Goal: Task Accomplishment & Management: Manage account settings

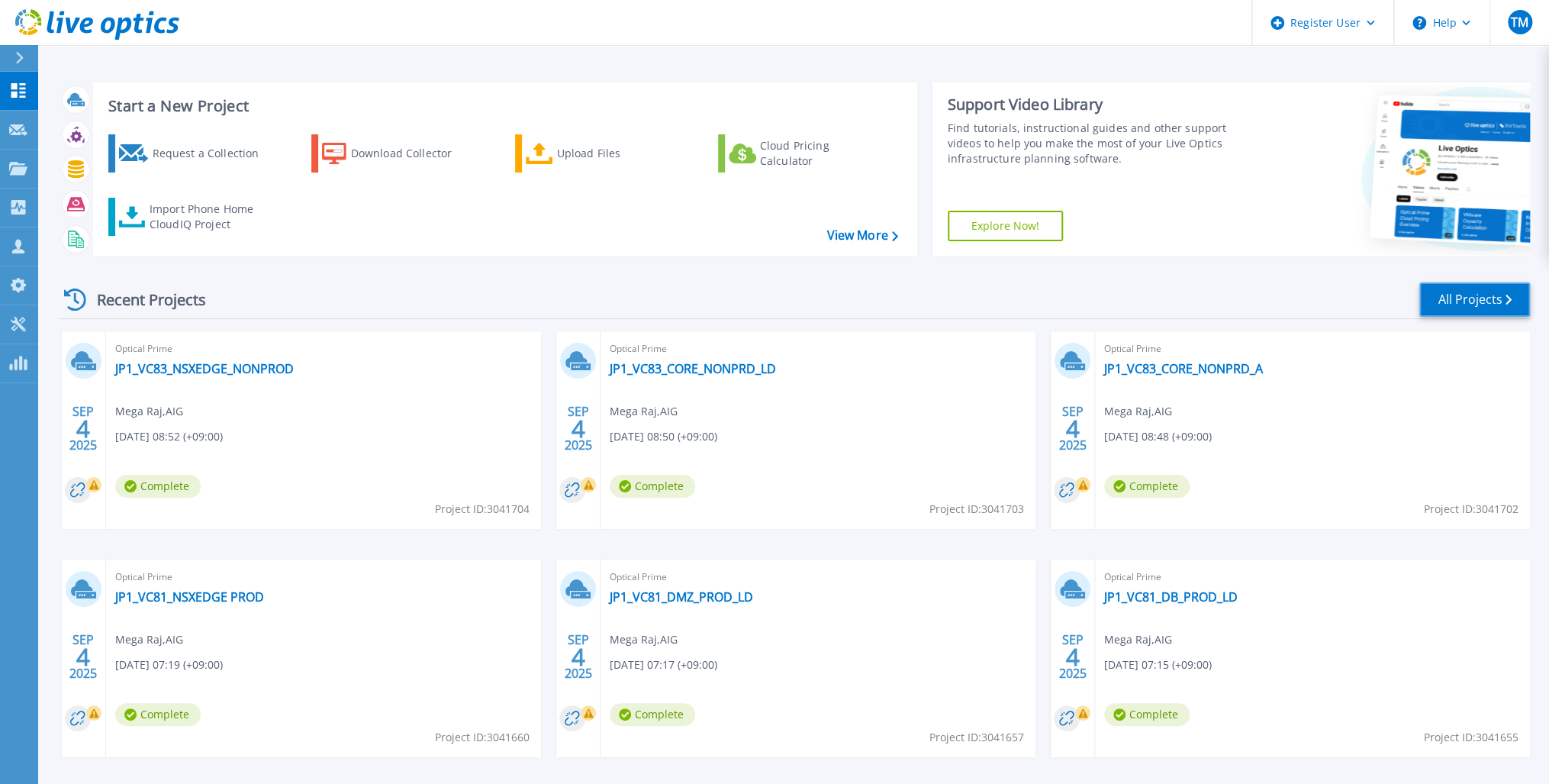
click at [1463, 301] on link "All Projects" at bounding box center [1475, 299] width 111 height 34
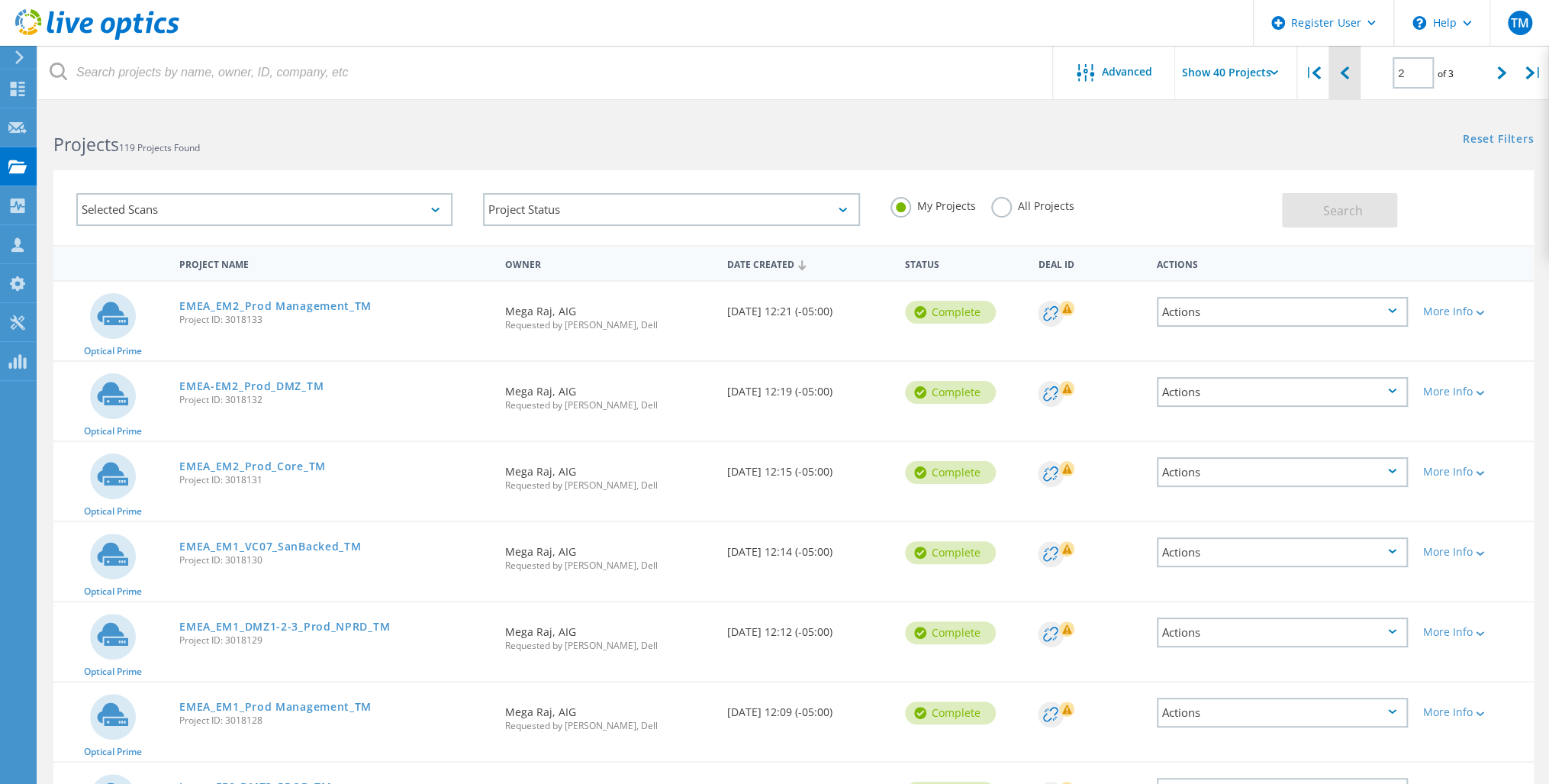
click at [1338, 72] on div at bounding box center [1344, 73] width 31 height 55
type input "1"
click at [268, 304] on link "JP1_VC83_NSXEDGE_NONPROD" at bounding box center [266, 306] width 173 height 11
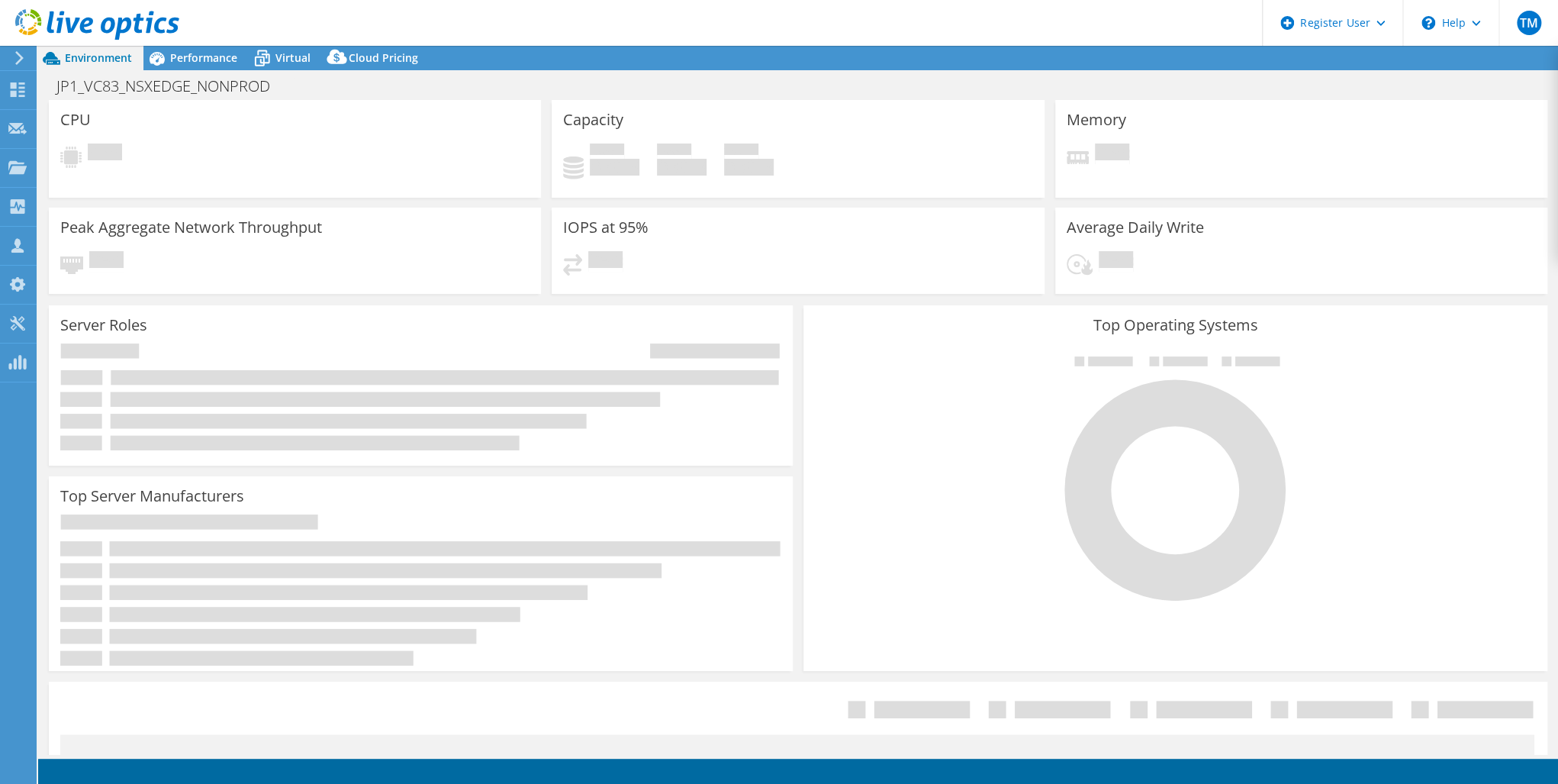
select select "USD"
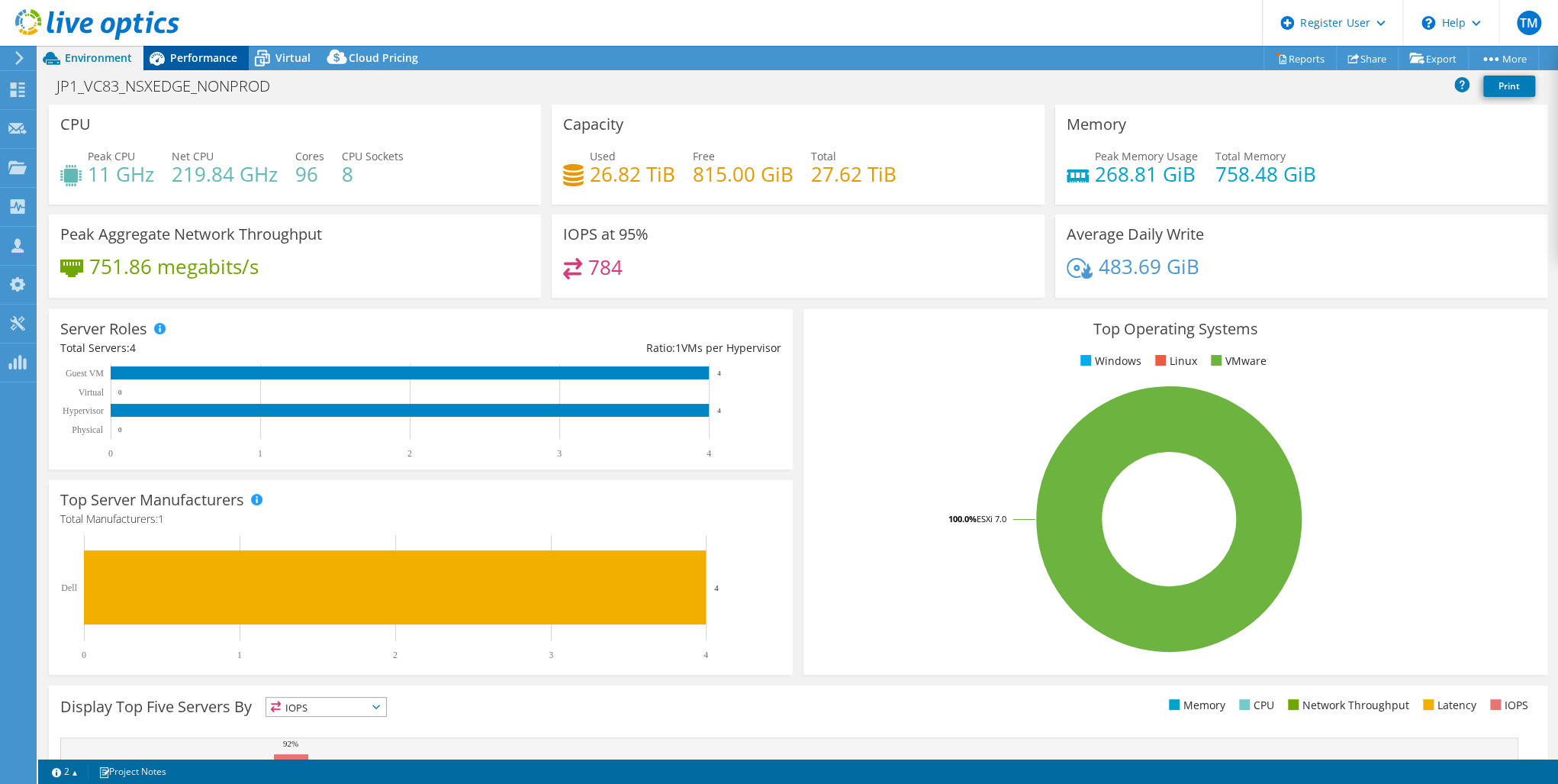
click at [202, 55] on span "Performance" at bounding box center [204, 57] width 67 height 14
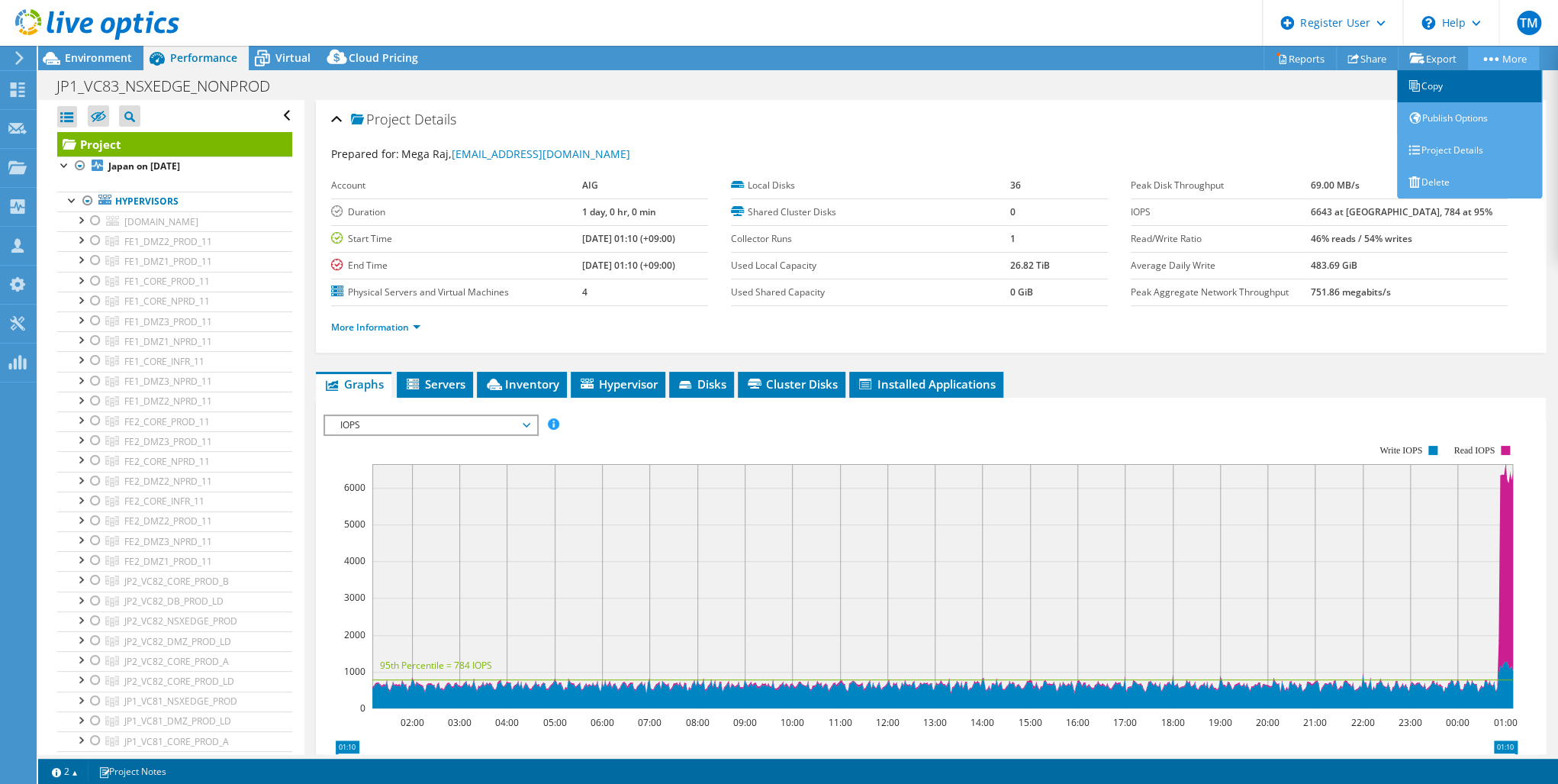
click at [1436, 84] on link "Copy" at bounding box center [1469, 86] width 145 height 32
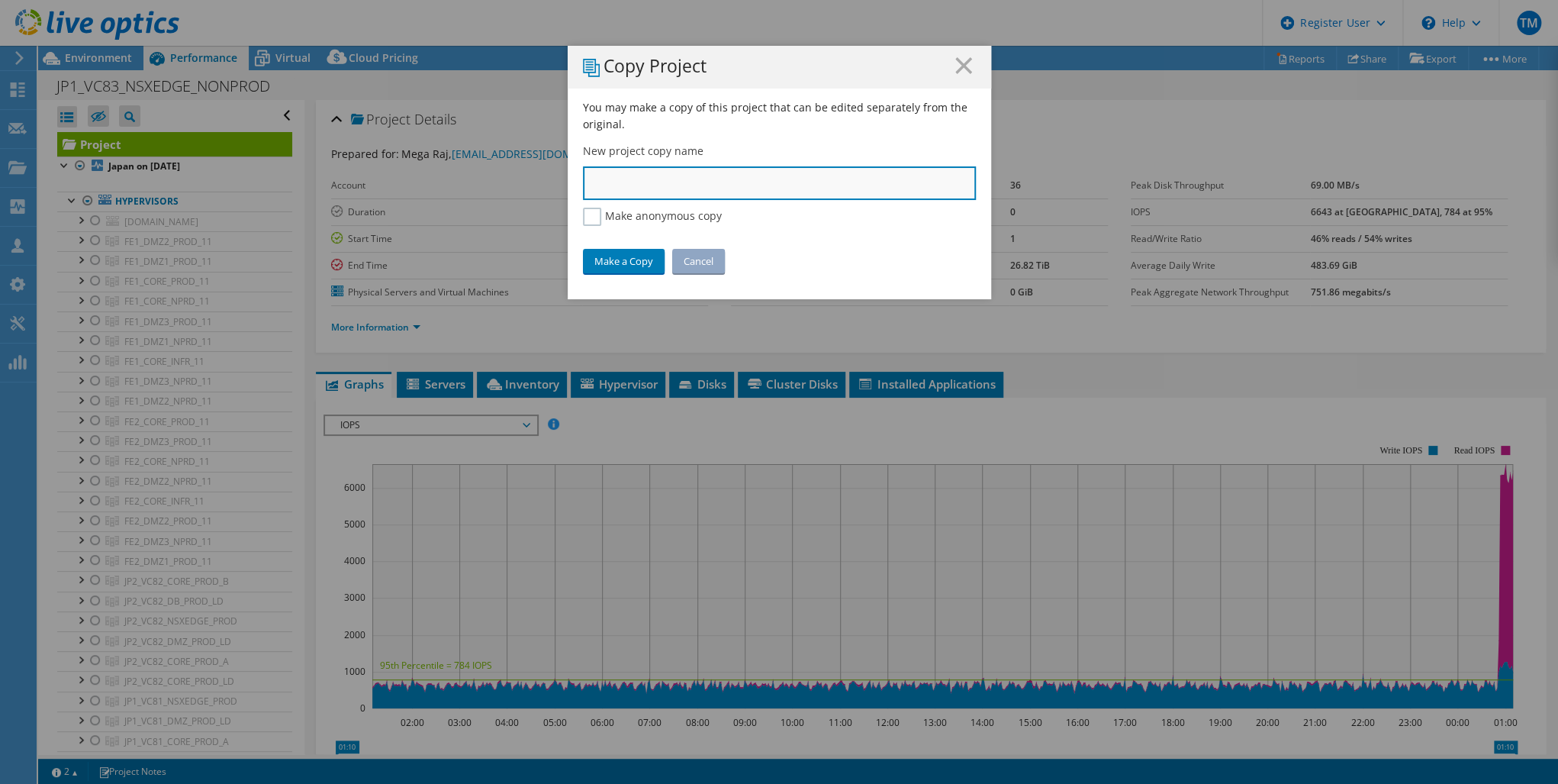
click at [585, 186] on input "text" at bounding box center [779, 183] width 393 height 34
paste input "JP2_AVC82_LAB_HCI"
click at [584, 188] on input "JP2_AVC82_LAB_HCI" at bounding box center [779, 183] width 393 height 34
click at [583, 184] on input "JP2_AVC82_LAB_HCI" at bounding box center [779, 183] width 393 height 34
type input "Japan_JP2_AVC82_LAB_HCI"
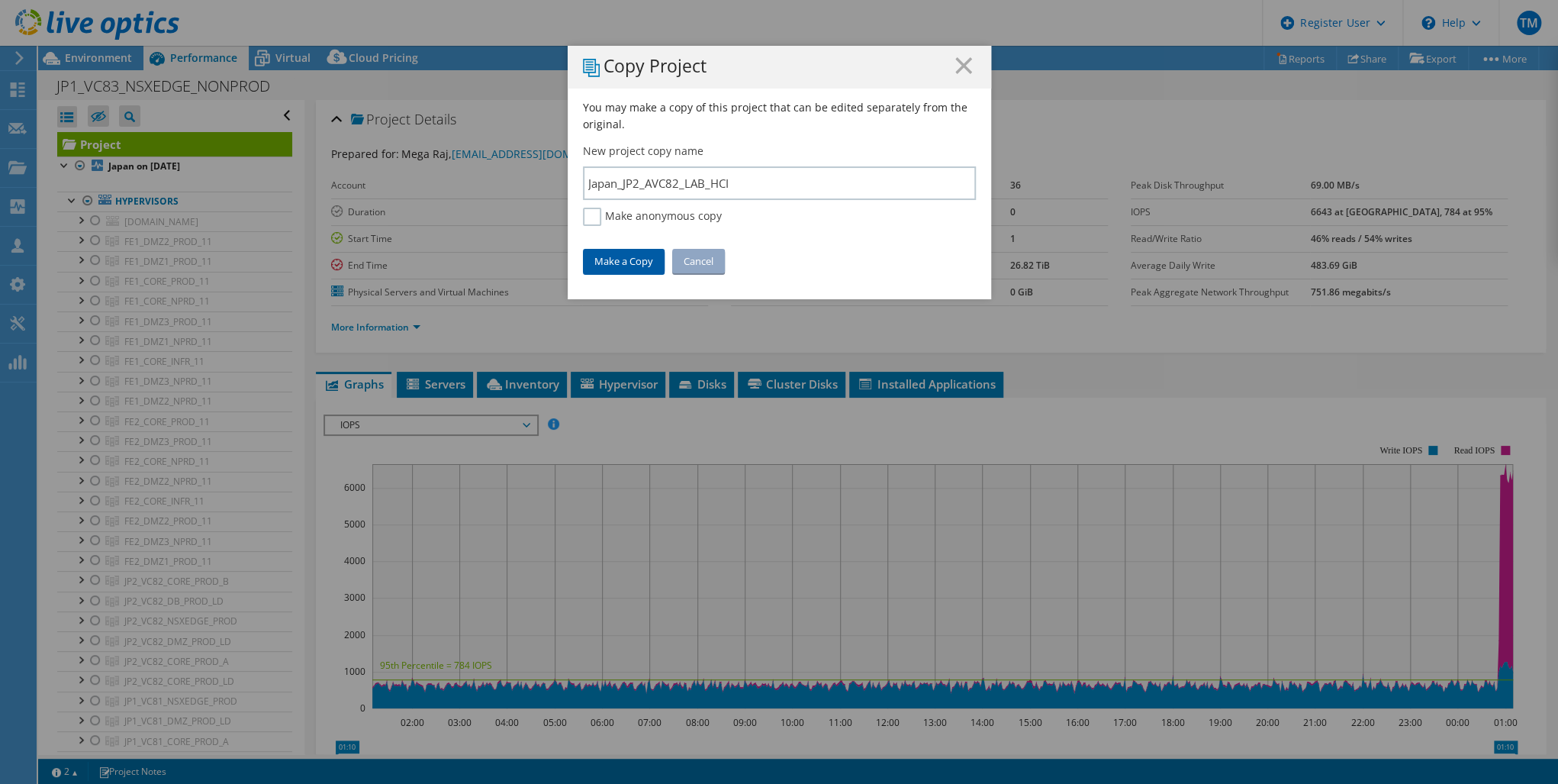
click at [616, 259] on link "Make a Copy" at bounding box center [623, 261] width 81 height 24
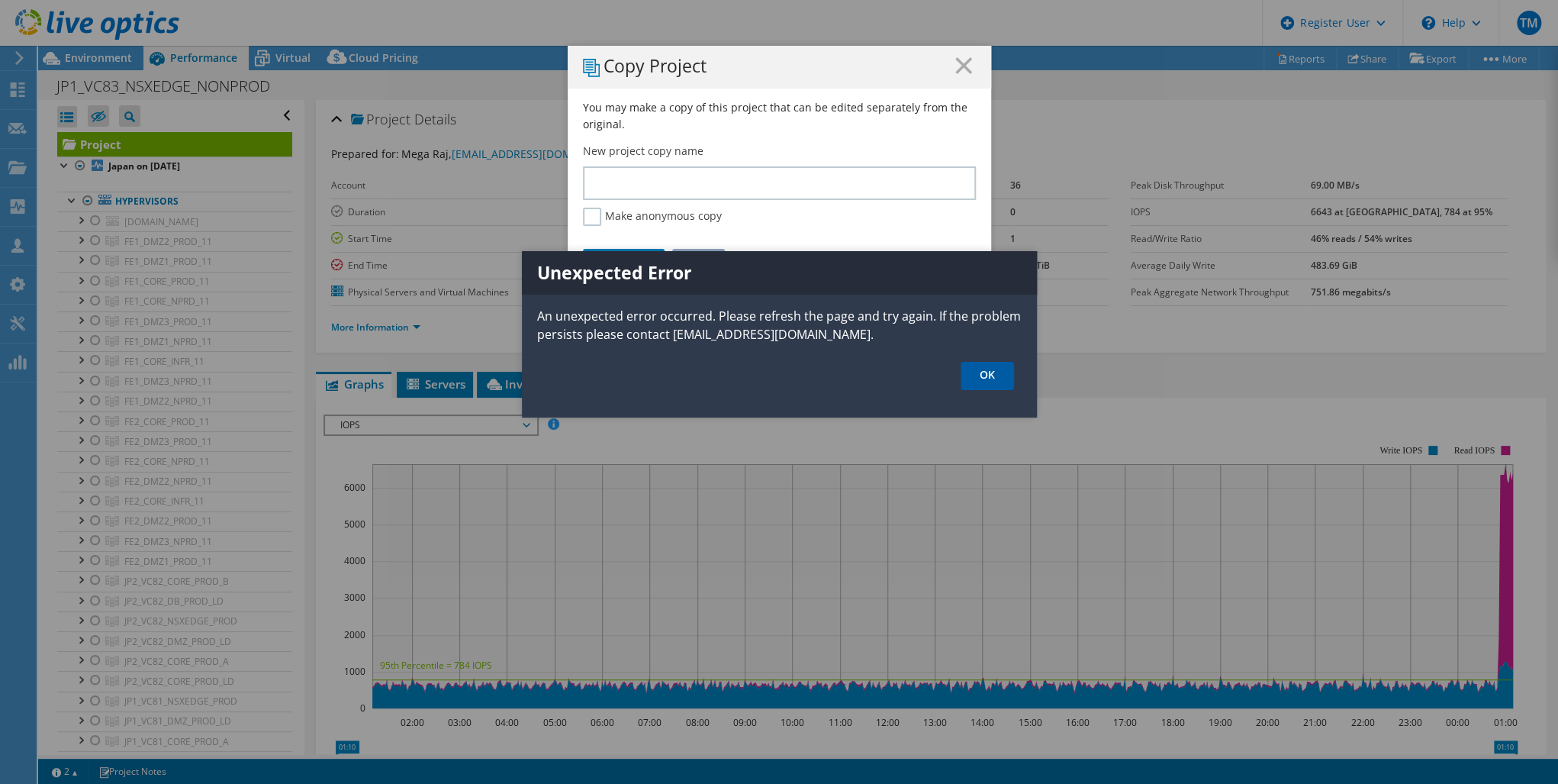
click at [979, 370] on link "OK" at bounding box center [988, 376] width 54 height 29
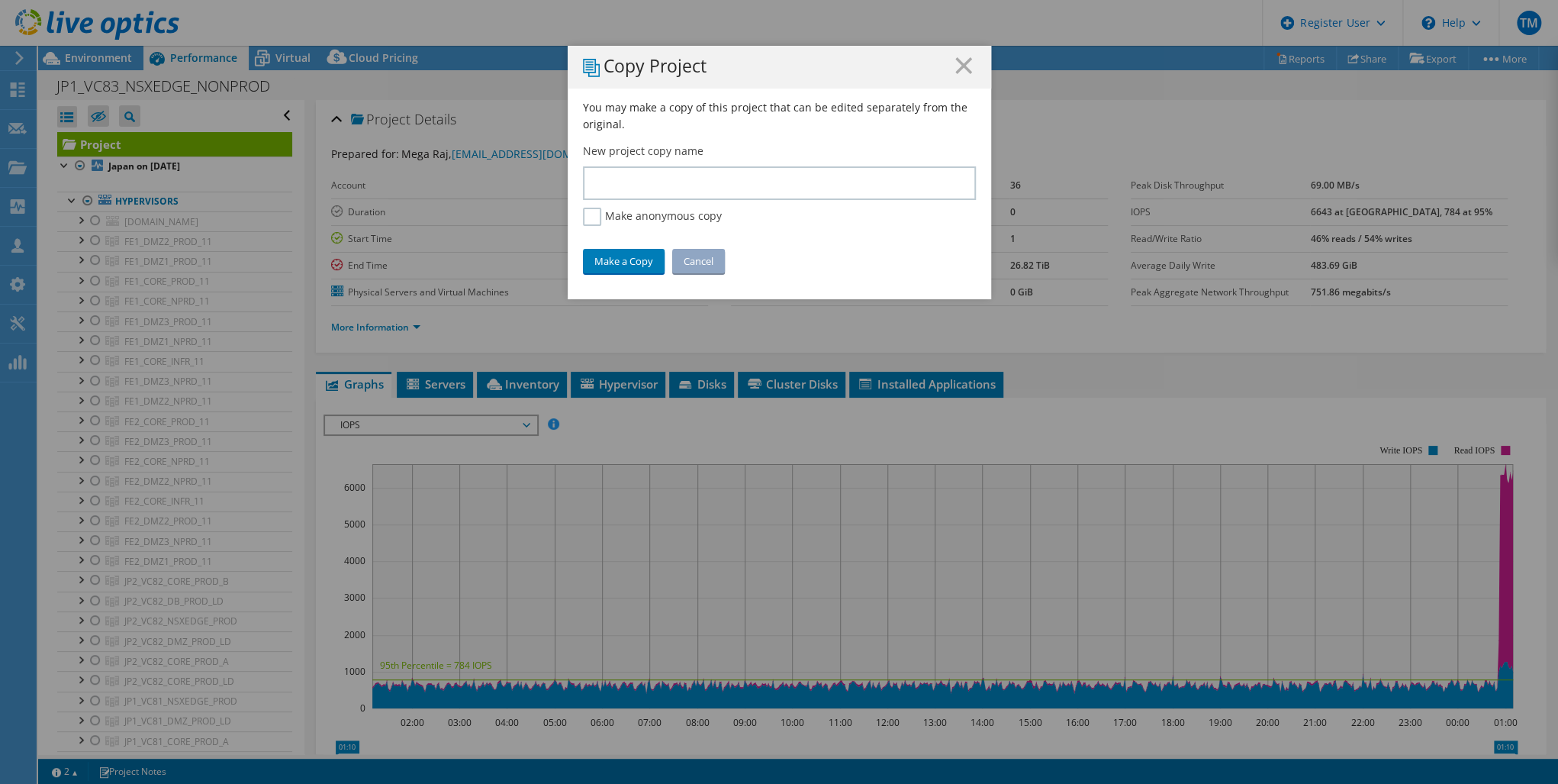
click at [958, 67] on icon at bounding box center [963, 65] width 17 height 17
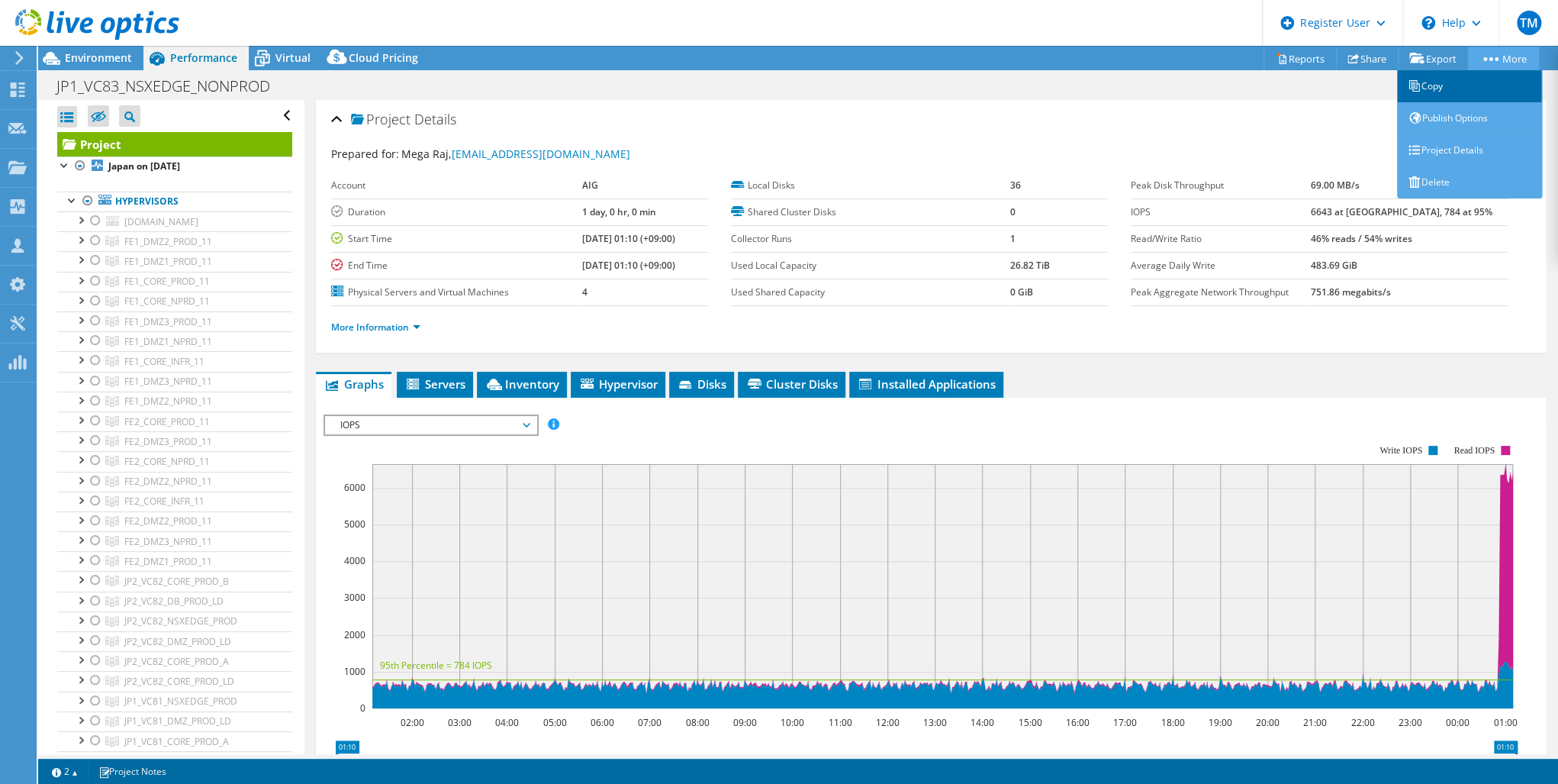
click at [1435, 87] on link "Copy" at bounding box center [1469, 86] width 145 height 32
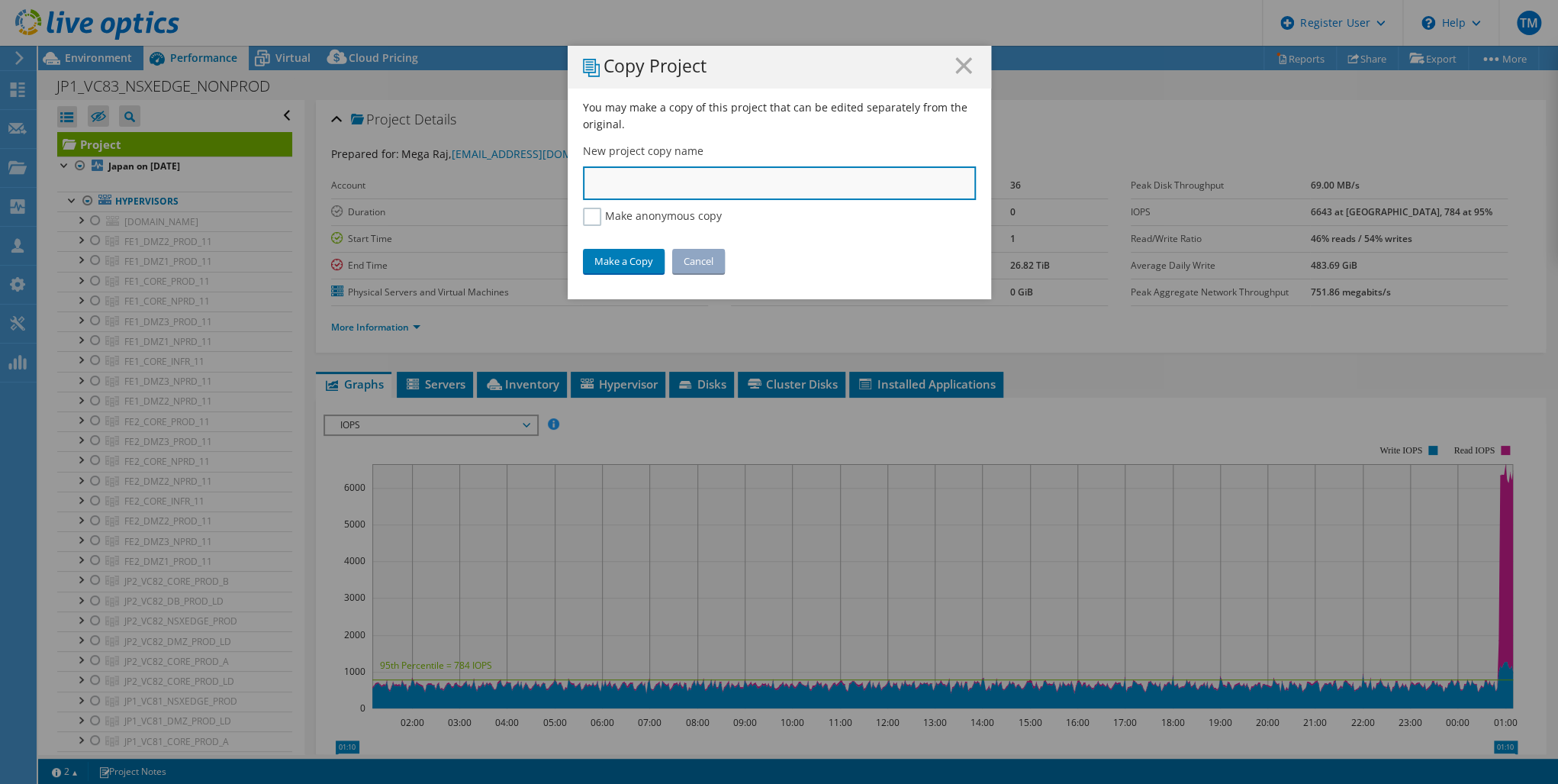
click at [687, 190] on input "text" at bounding box center [779, 183] width 393 height 34
paste input "JP2_AVC82_LAB_LD"
type input "JP2_AVC82_LAB_LD"
click at [619, 258] on link "Make a Copy" at bounding box center [623, 261] width 81 height 24
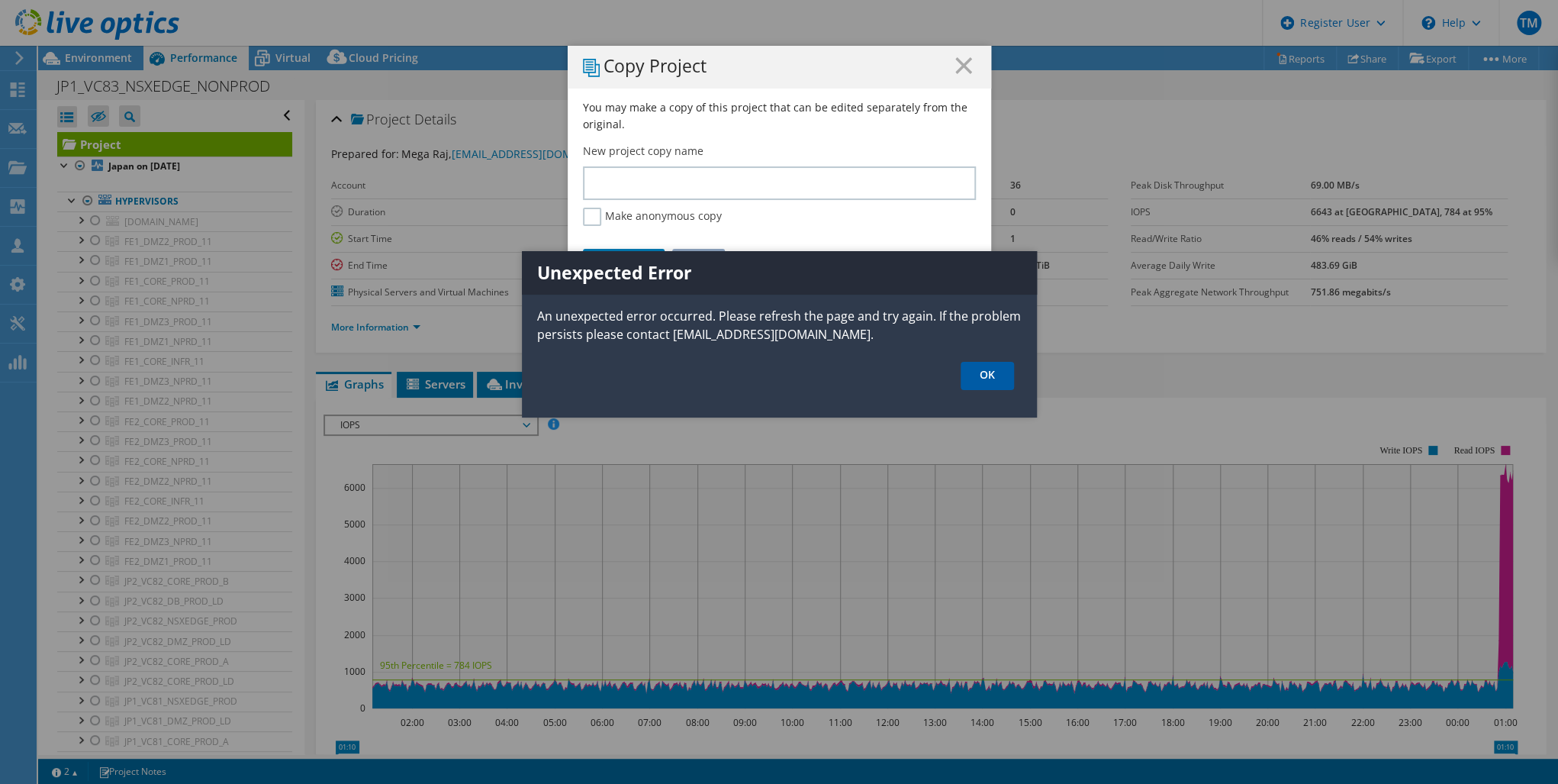
click at [992, 369] on link "OK" at bounding box center [988, 376] width 54 height 29
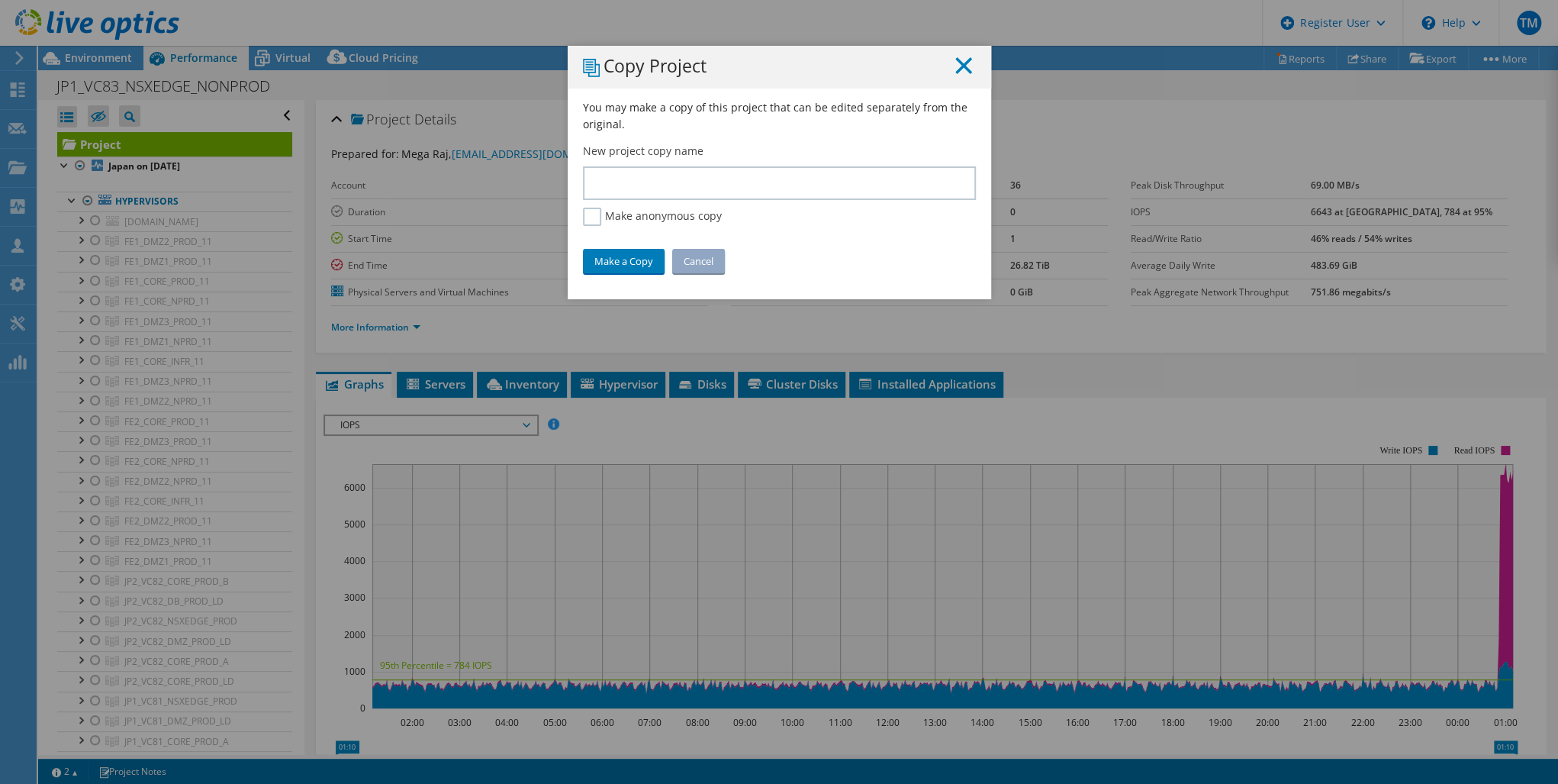
click at [961, 64] on line at bounding box center [963, 65] width 15 height 15
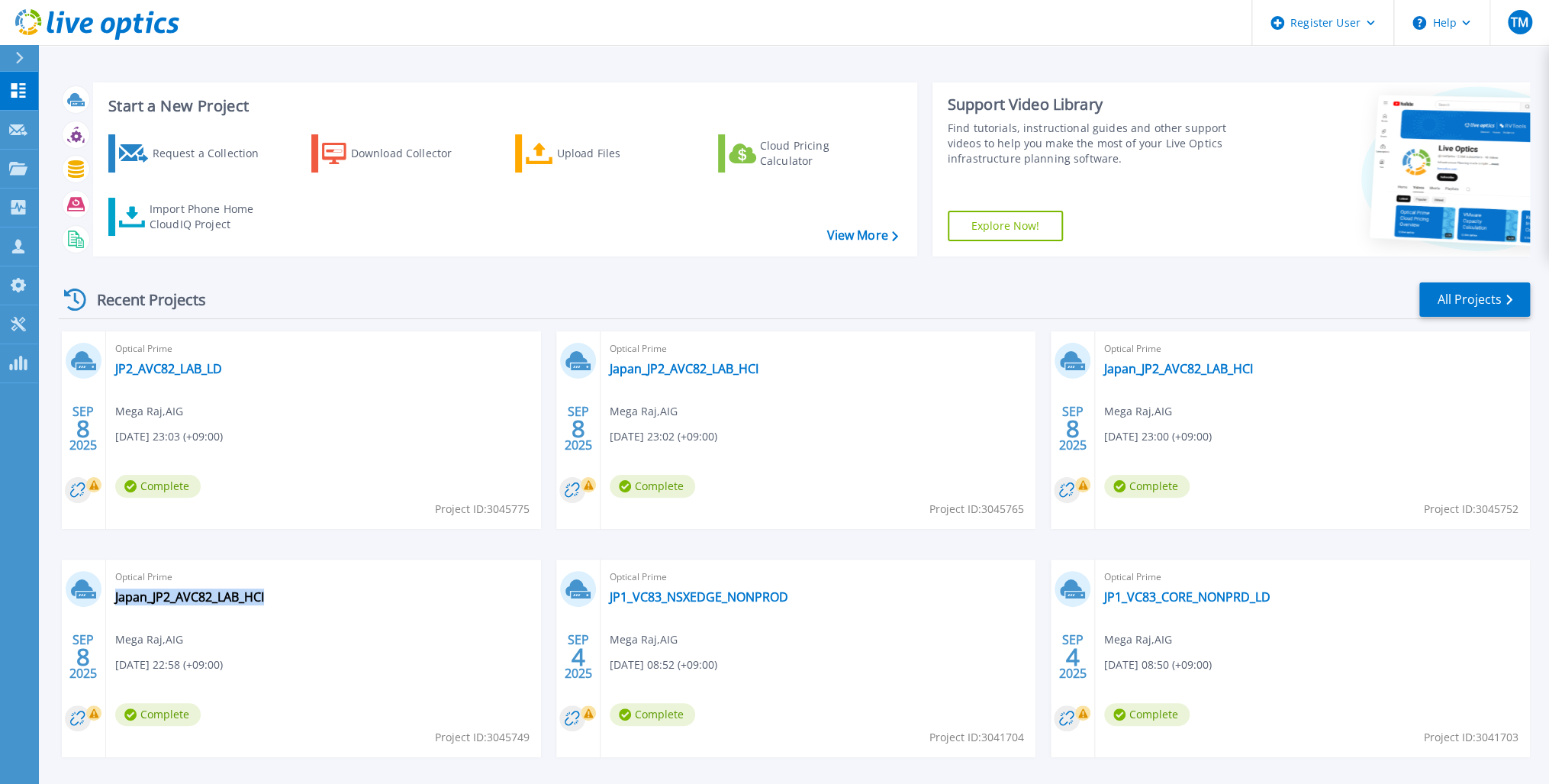
drag, startPoint x: 276, startPoint y: 594, endPoint x: 268, endPoint y: 604, distance: 12.8
click at [268, 604] on div "Optical Prime Japan_JP2_AVC82_LAB_HCI Mega Raj , AIG 09/08/2025, 22:58 (+09:00)…" at bounding box center [323, 658] width 435 height 198
click at [204, 598] on link "Japan_JP2_AVC82_LAB_HCI" at bounding box center [189, 597] width 148 height 15
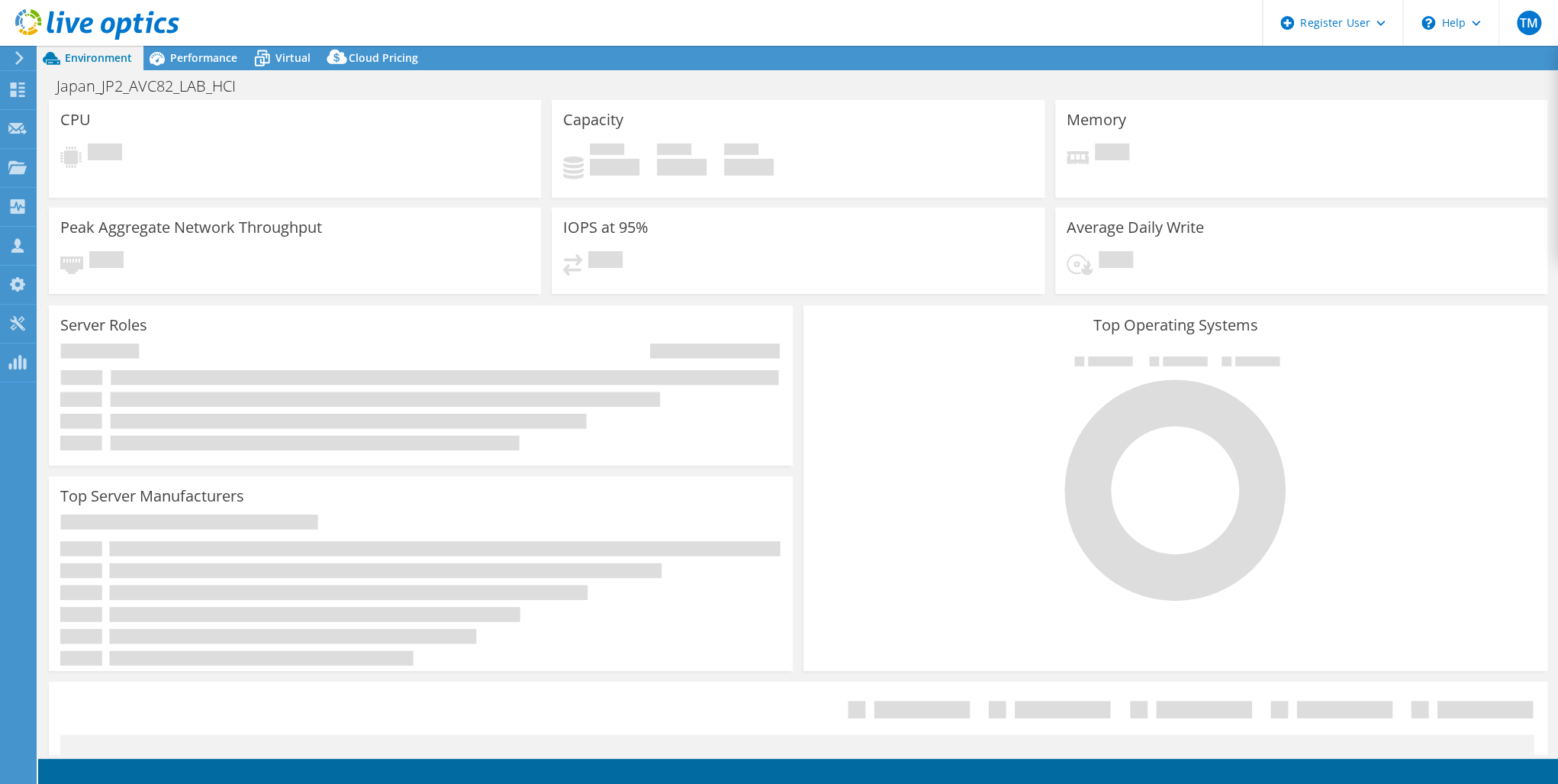
select select "USD"
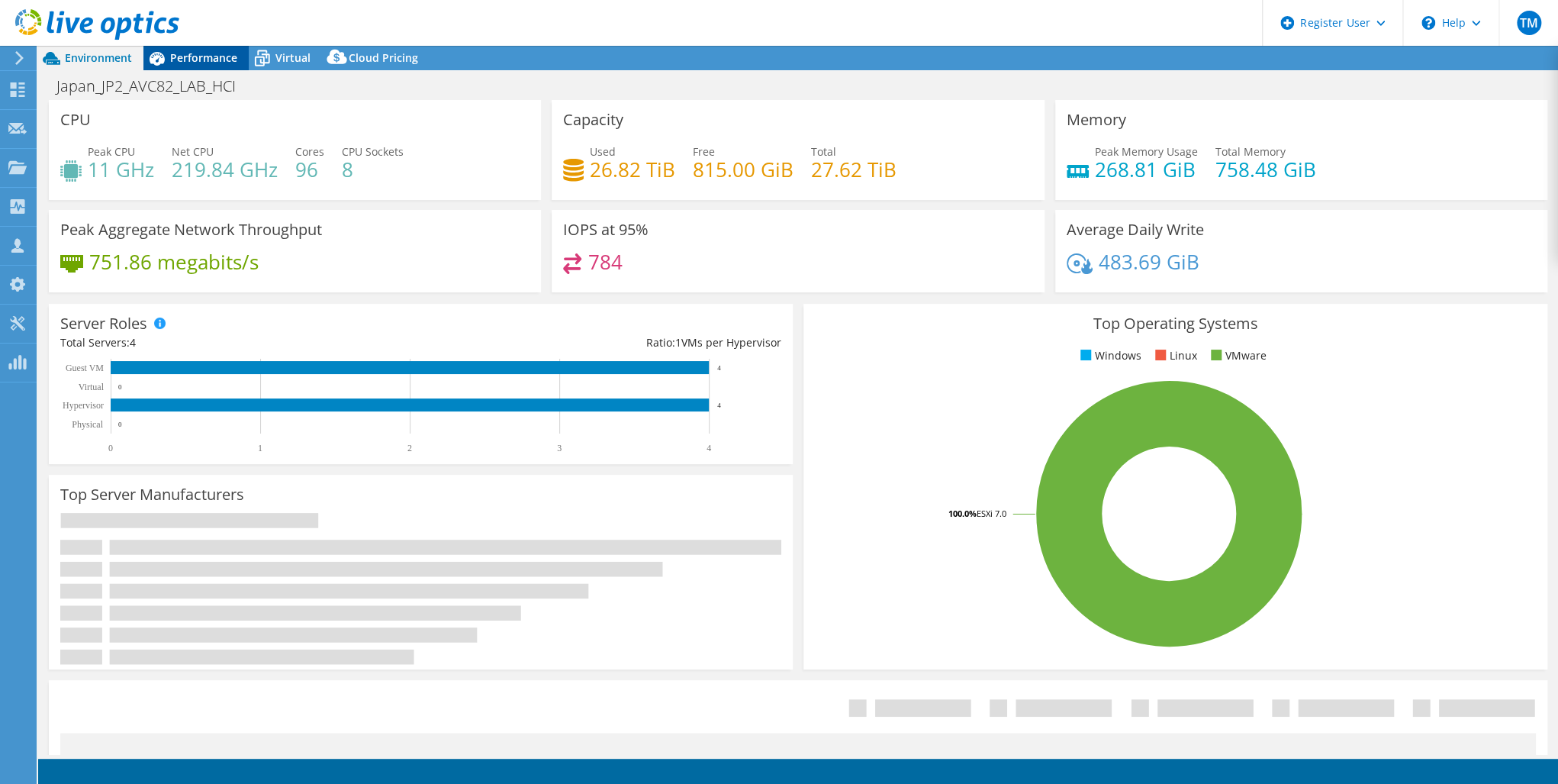
click at [194, 55] on span "Performance" at bounding box center [204, 57] width 67 height 14
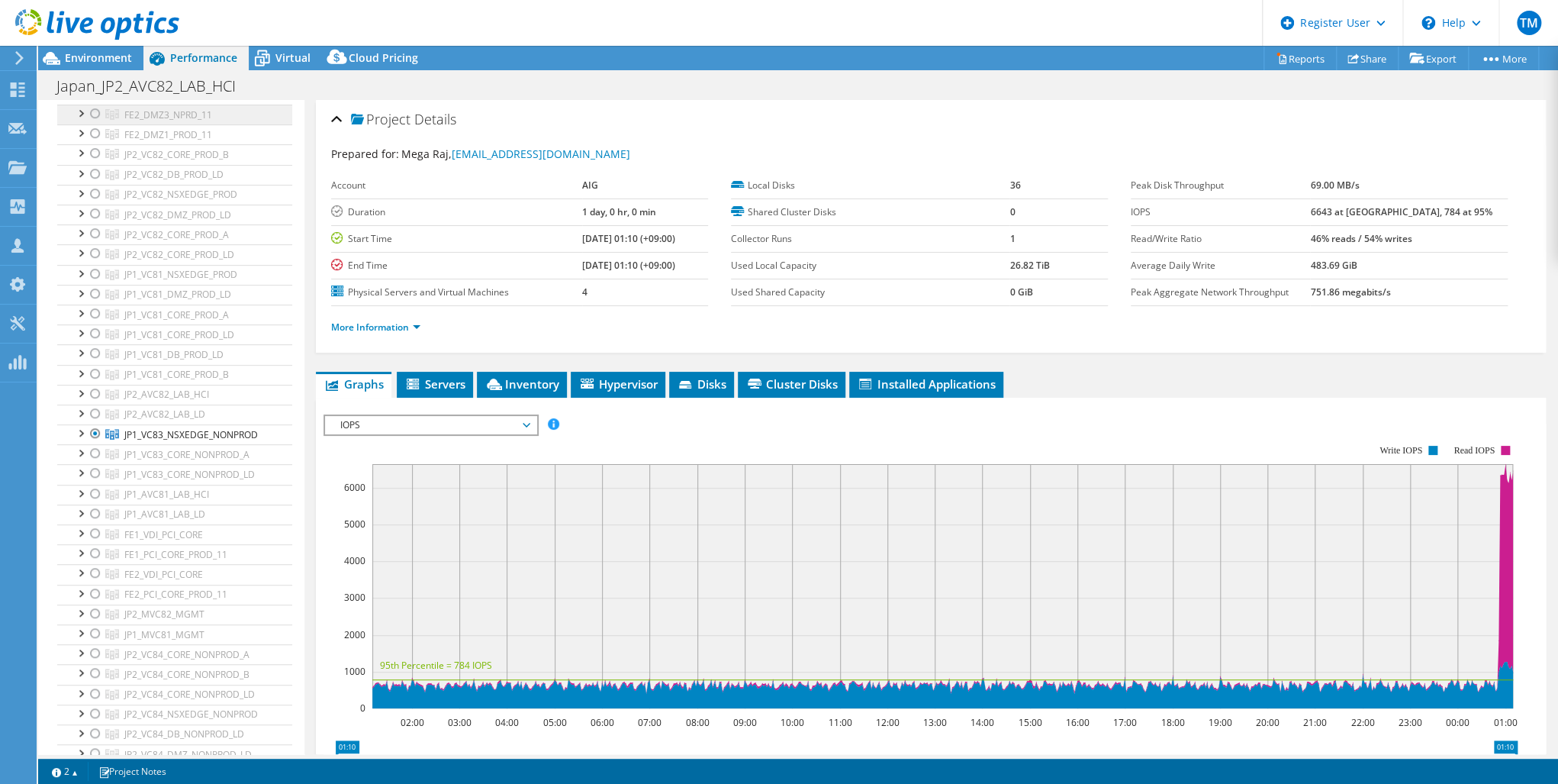
scroll to position [428, 0]
click at [90, 424] on div at bounding box center [96, 433] width 15 height 18
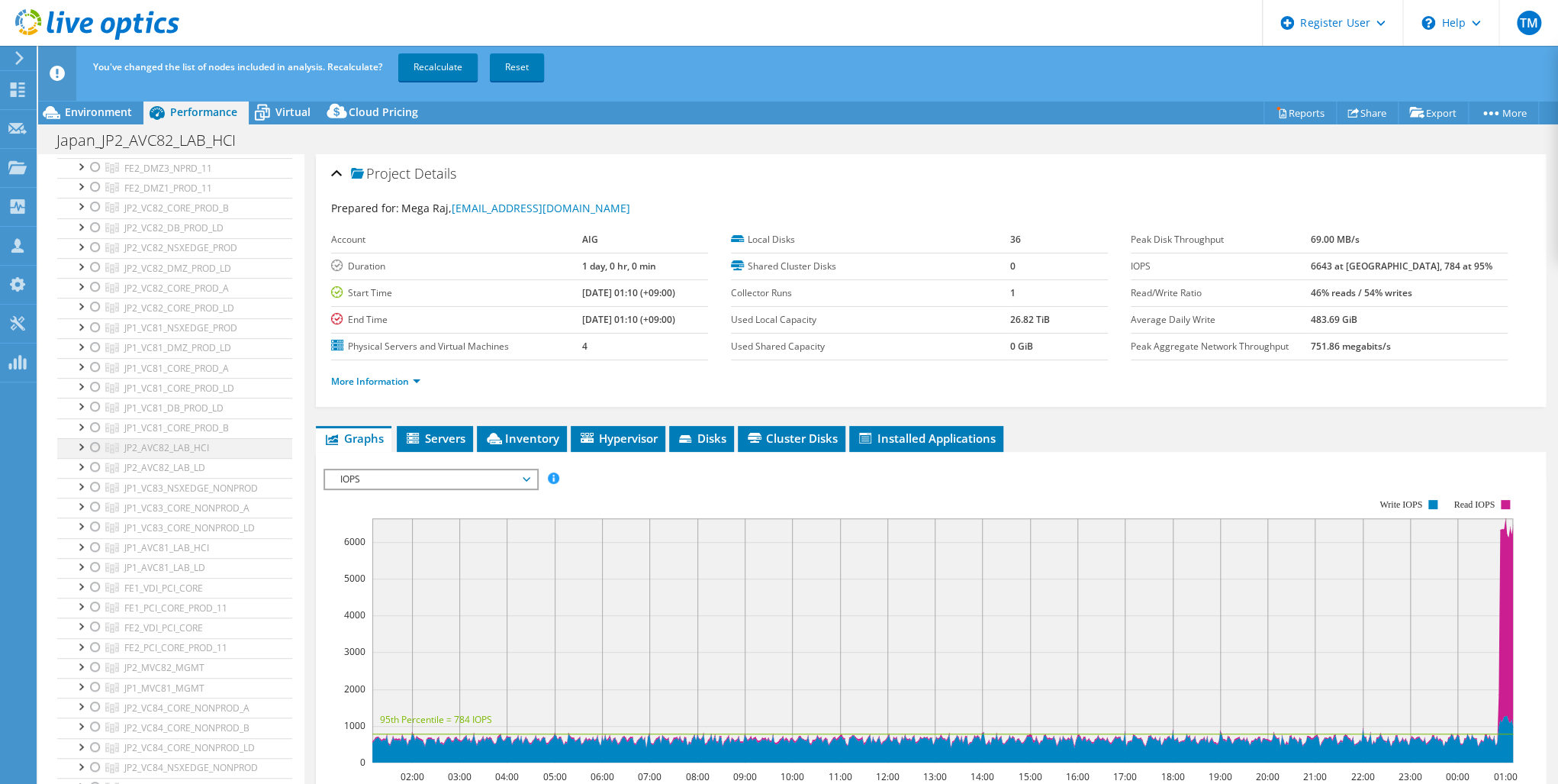
click at [94, 439] on div at bounding box center [96, 447] width 15 height 18
click at [433, 64] on link "Recalculate" at bounding box center [438, 67] width 80 height 28
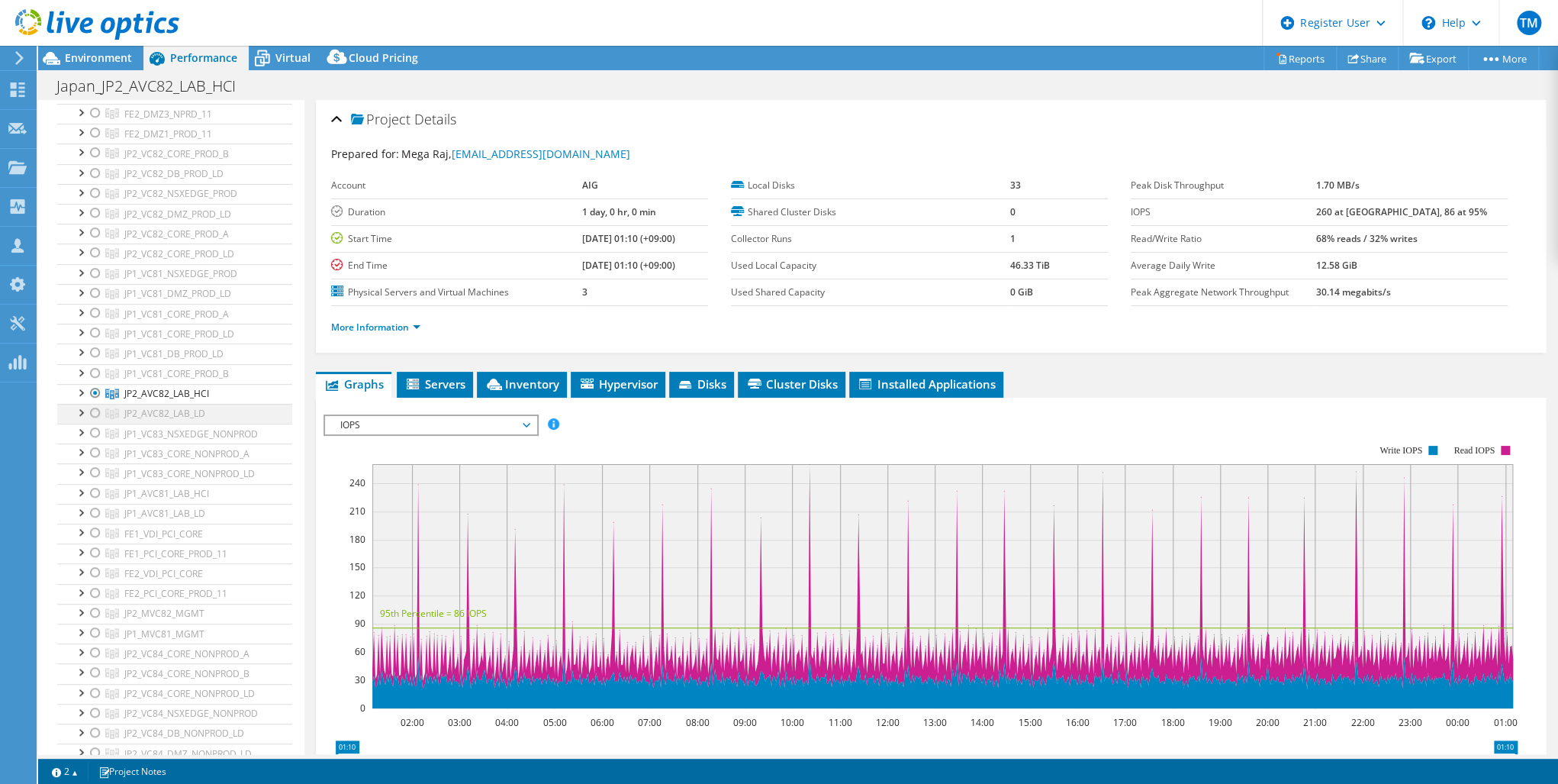
click at [94, 408] on div at bounding box center [96, 413] width 15 height 18
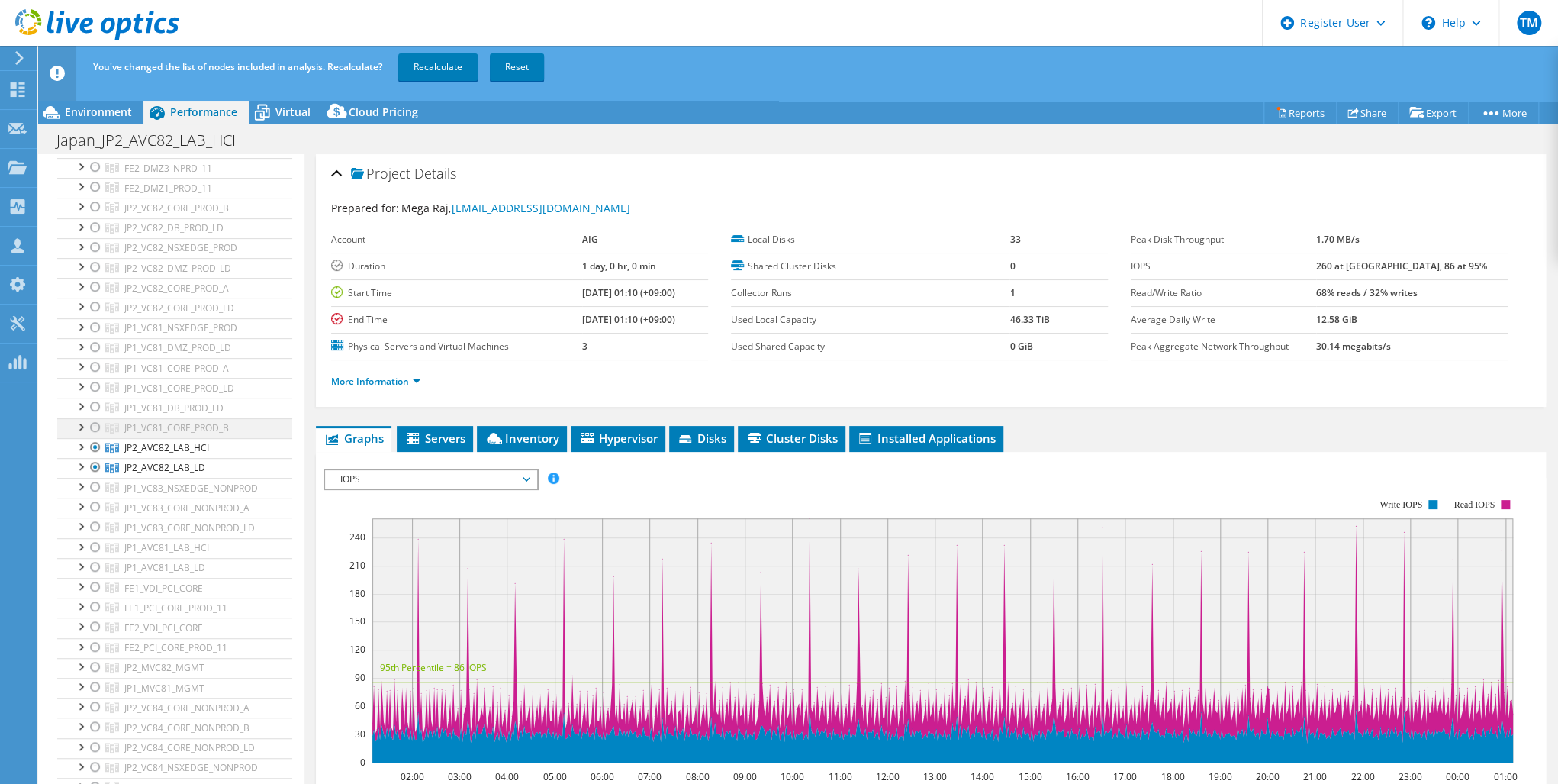
click at [94, 386] on ul "fe2r630pci201.r6-core.r6.aig.net PCI1L_P_SD2_O_STG-401 PCI1L_P_SD2_S_V2K-F01 EM…" at bounding box center [174, 328] width 235 height 979
drag, startPoint x: 96, startPoint y: 439, endPoint x: 339, endPoint y: 342, distance: 261.6
click at [95, 439] on div at bounding box center [96, 447] width 15 height 18
click at [428, 67] on link "Recalculate" at bounding box center [438, 67] width 80 height 28
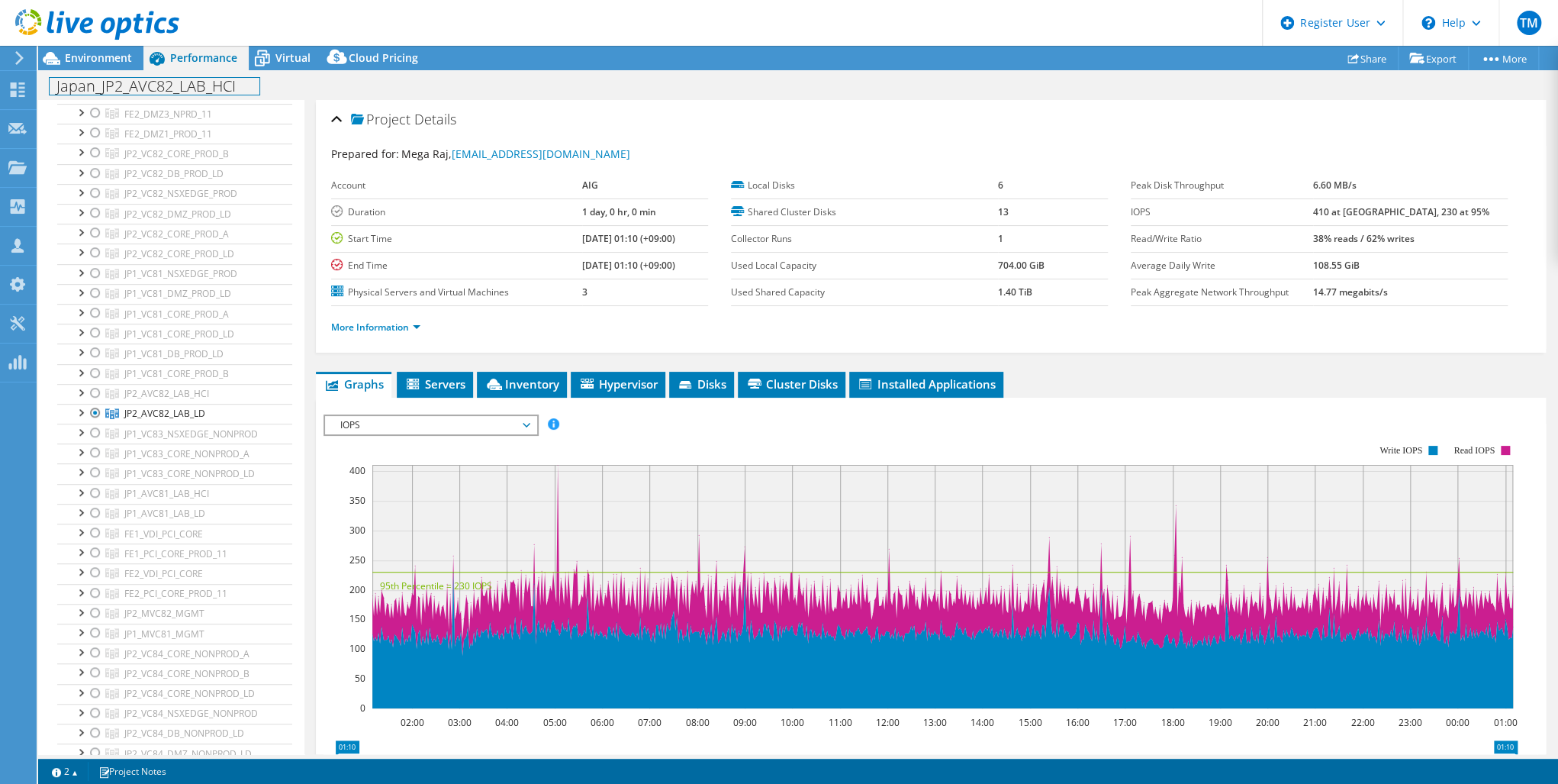
click at [247, 83] on h1 "Japan_JP2_AVC82_LAB_HCI" at bounding box center [154, 86] width 210 height 17
click at [272, 82] on link at bounding box center [274, 85] width 21 height 19
click at [14, 86] on use at bounding box center [18, 89] width 14 height 14
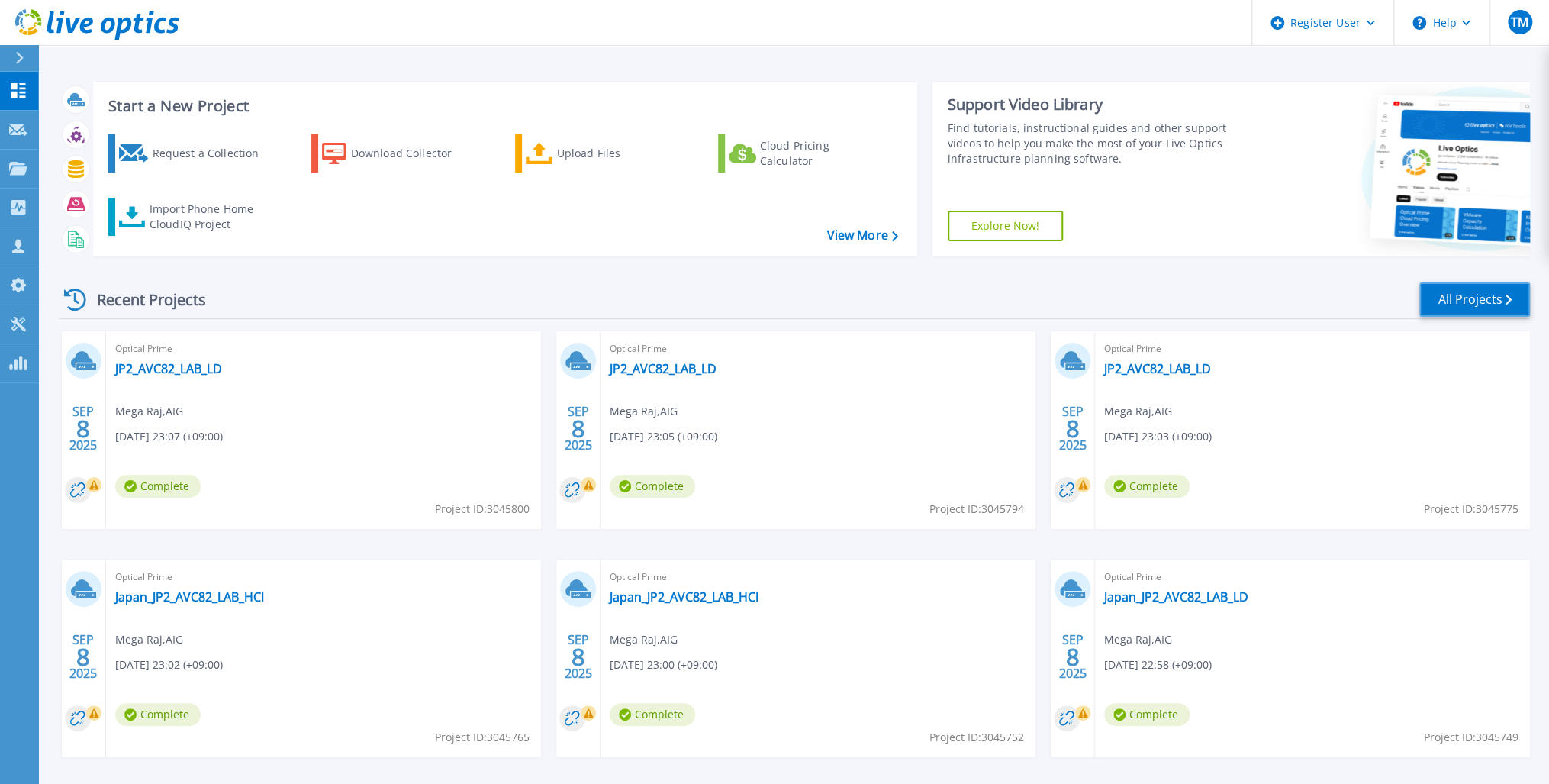
click at [1489, 286] on link "All Projects" at bounding box center [1475, 299] width 111 height 34
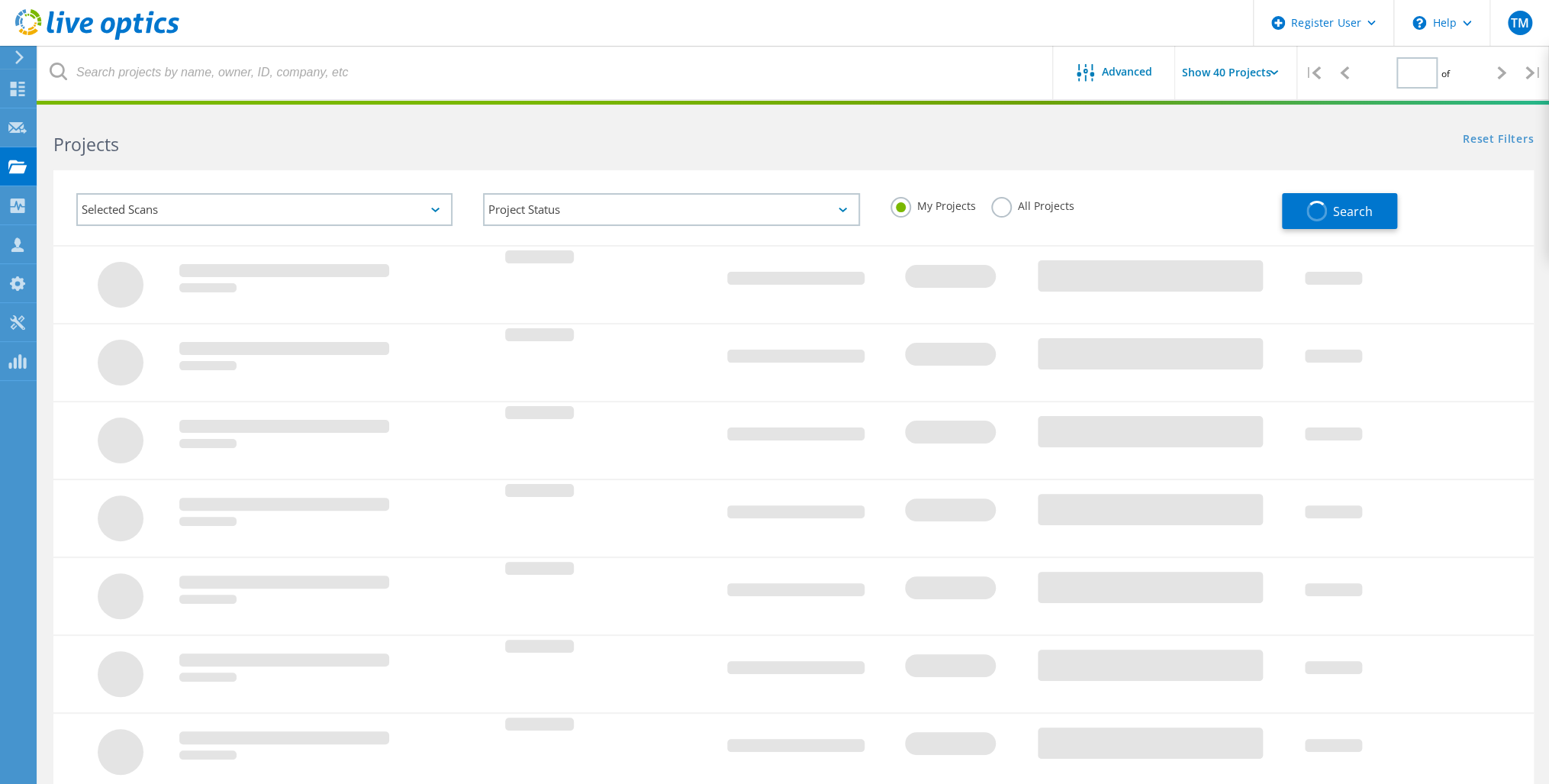
type input "1"
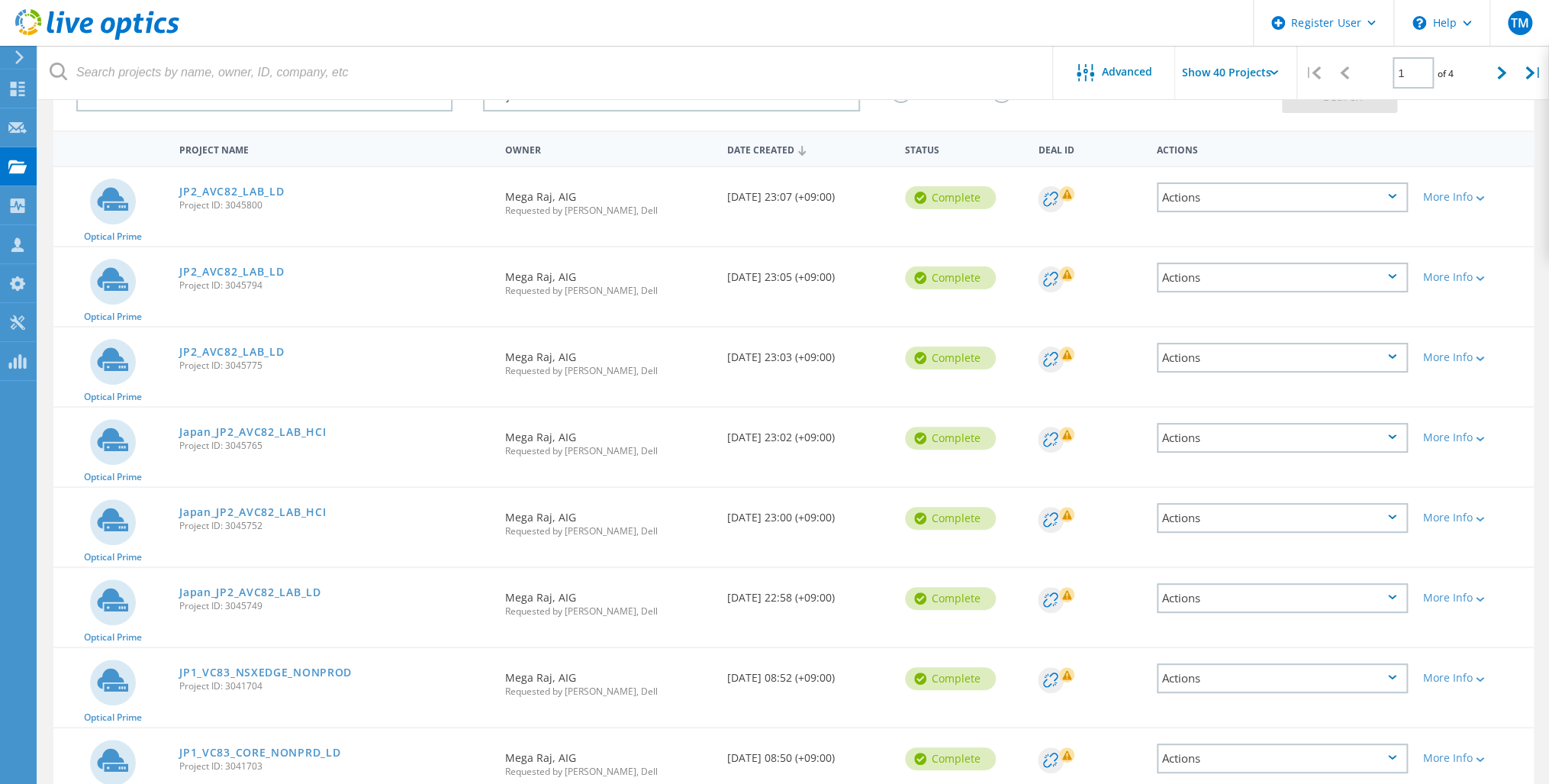
scroll to position [122, 0]
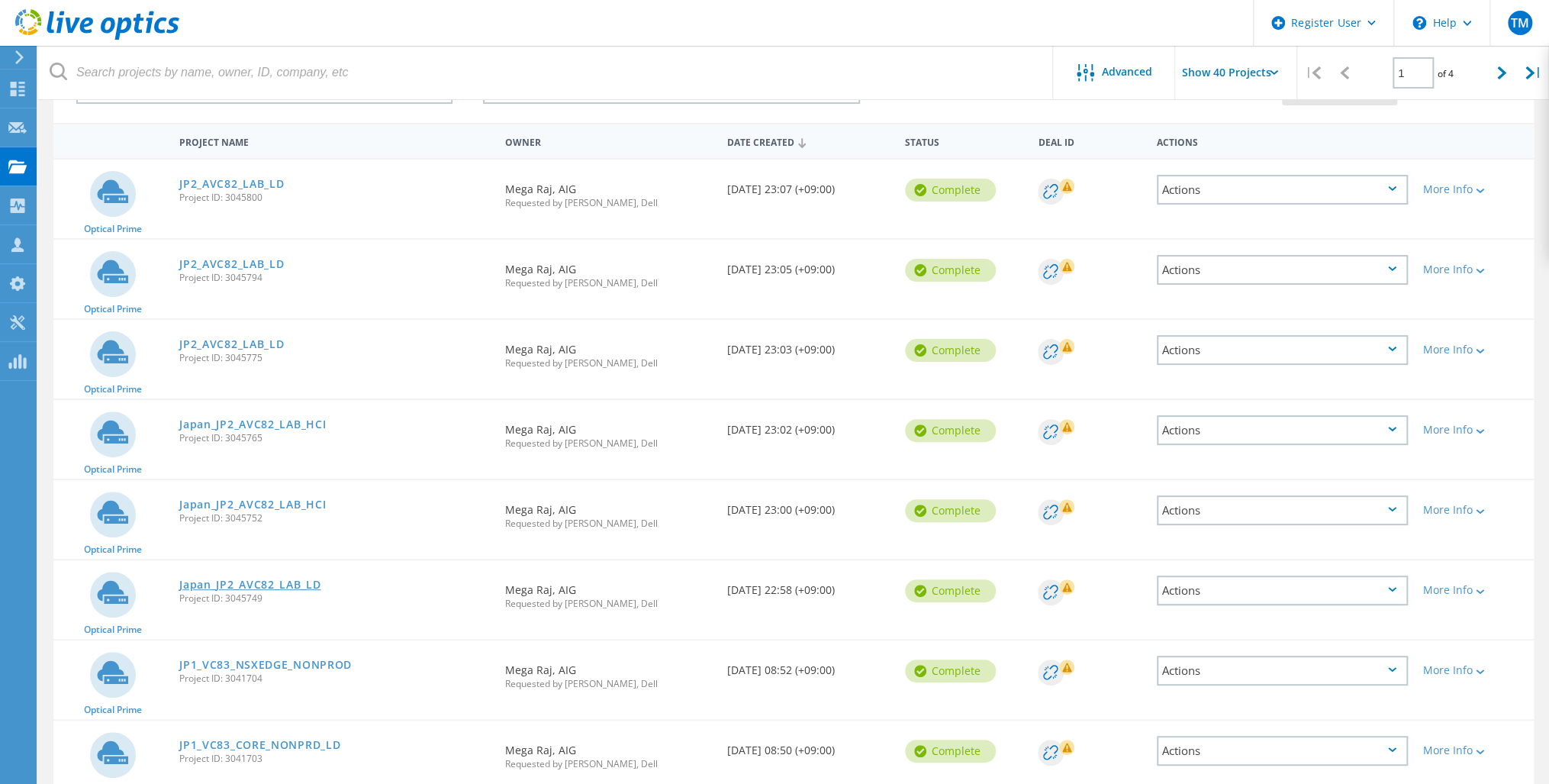
click at [263, 581] on link "Japan_JP2_AVC82_LAB_LD" at bounding box center [250, 584] width 141 height 11
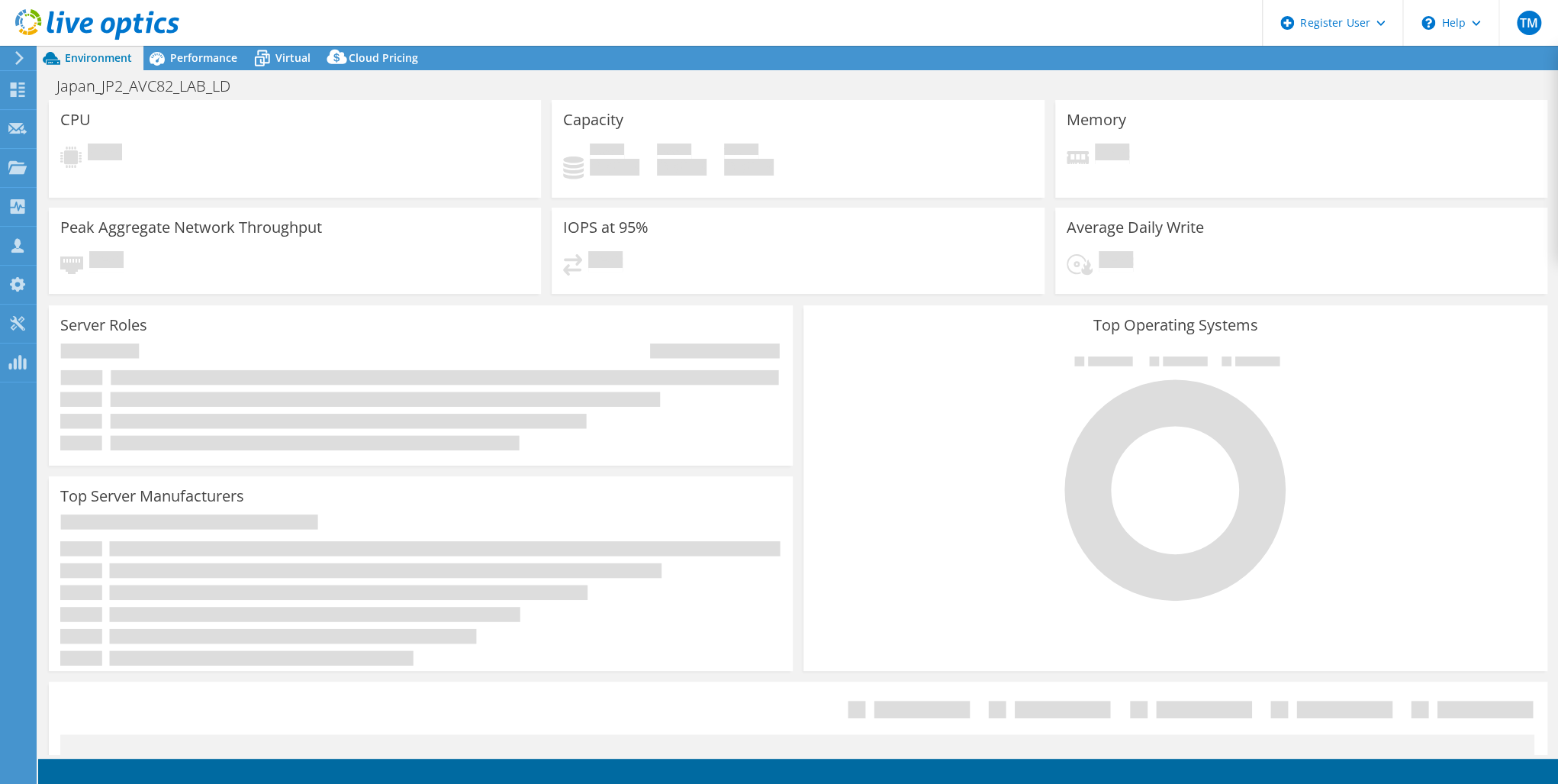
select select "USD"
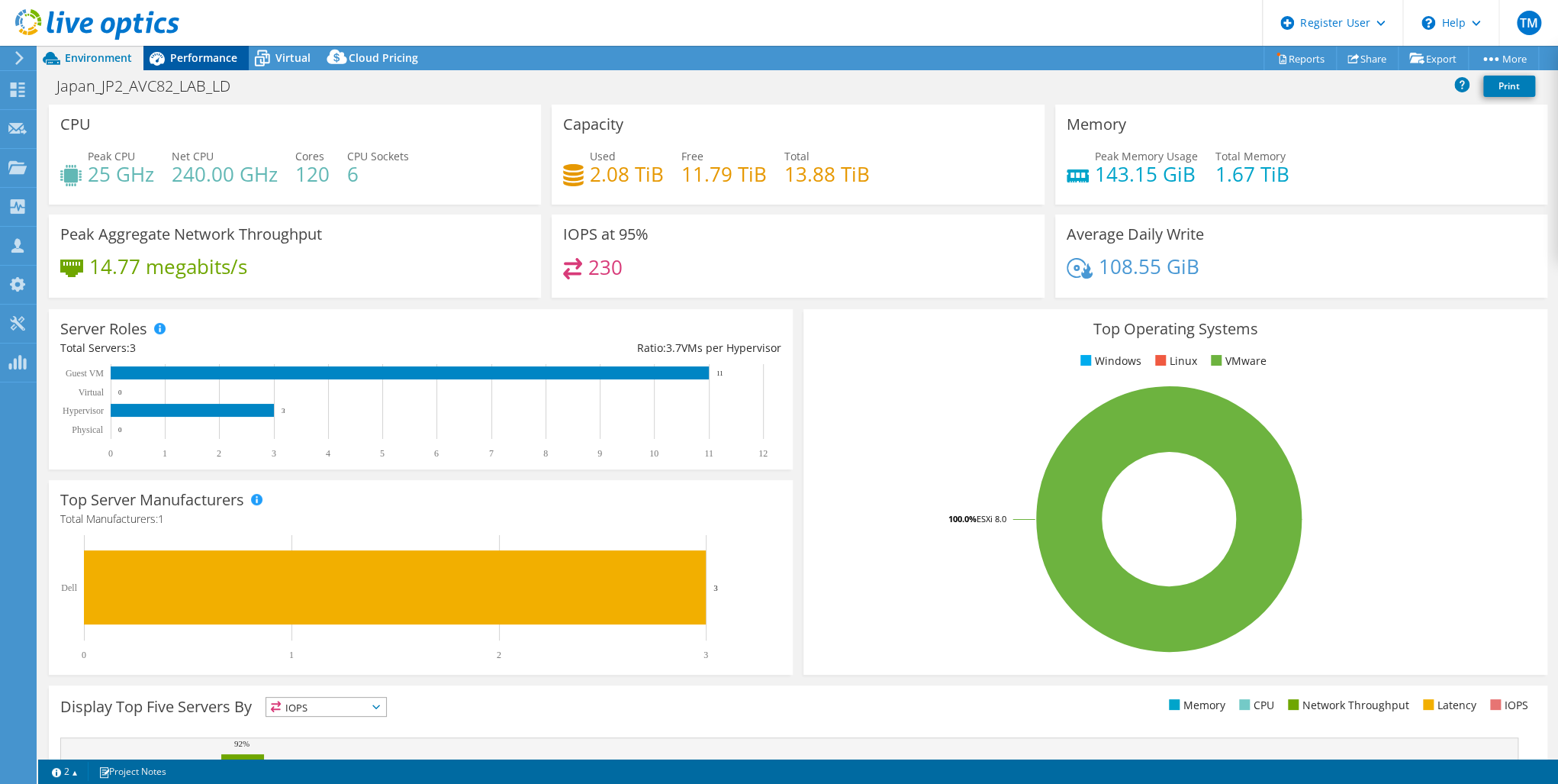
click at [181, 60] on span "Performance" at bounding box center [204, 57] width 67 height 14
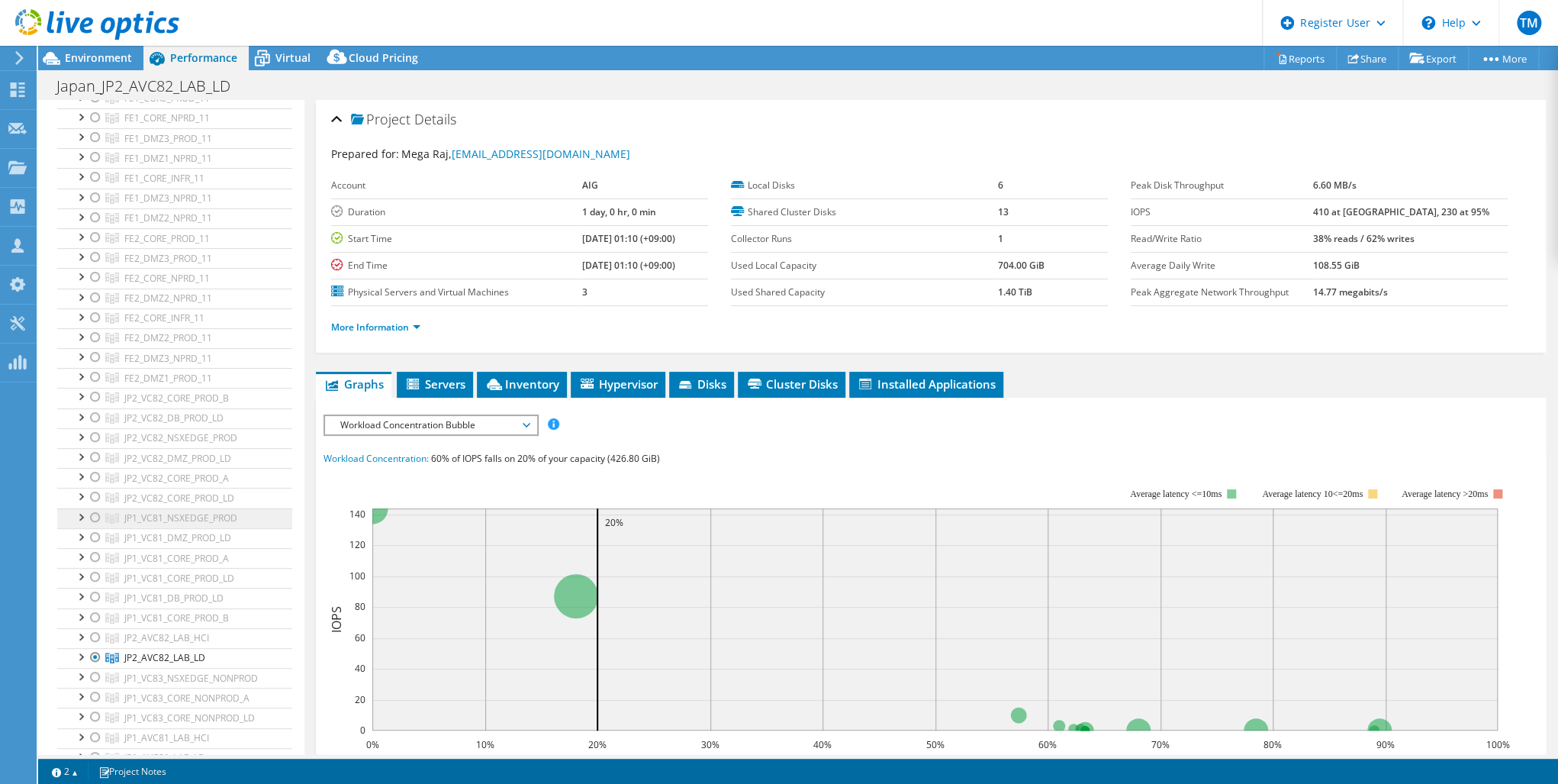
scroll to position [244, 0]
click at [18, 89] on icon at bounding box center [18, 89] width 18 height 14
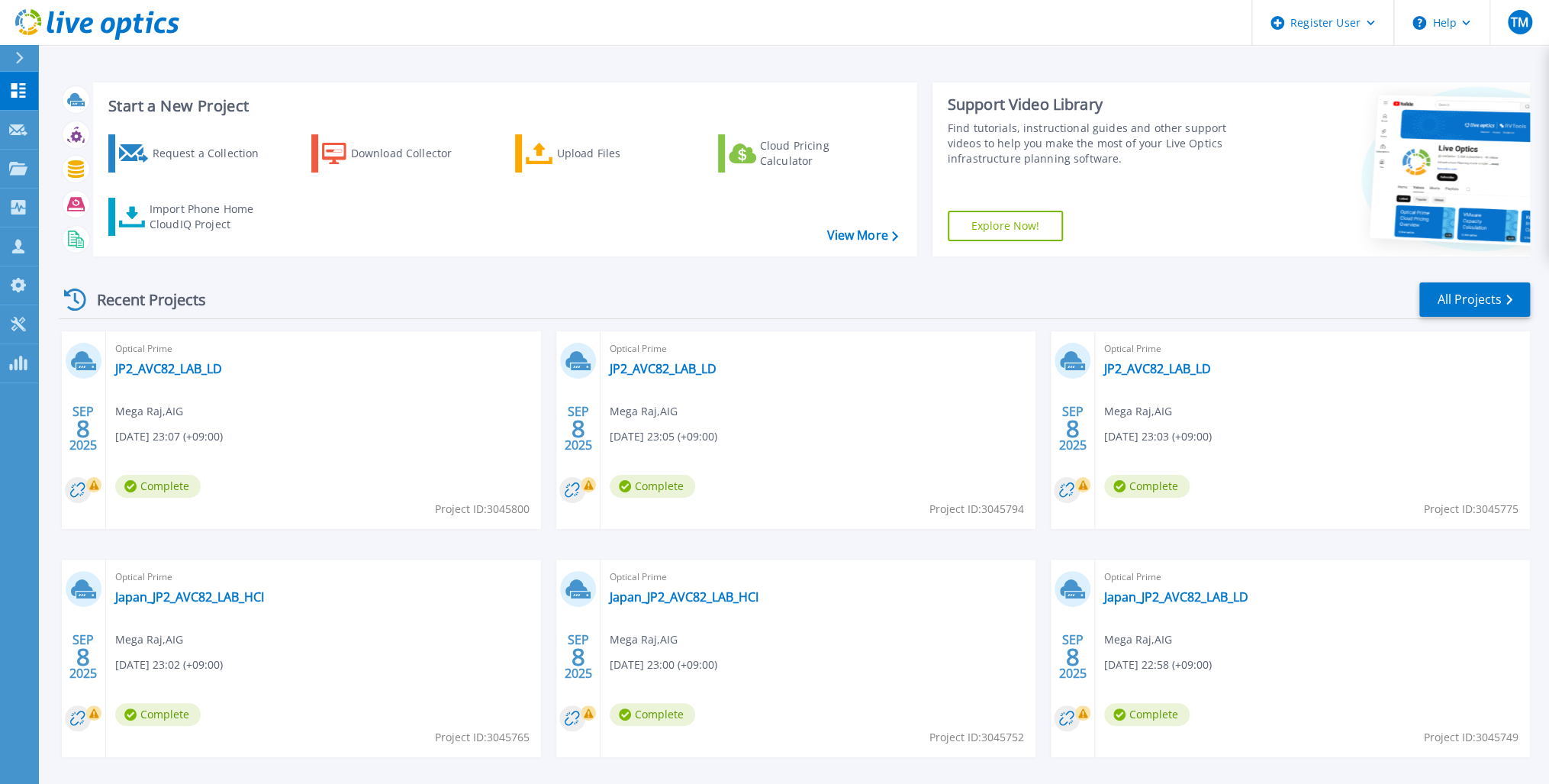
scroll to position [61, 0]
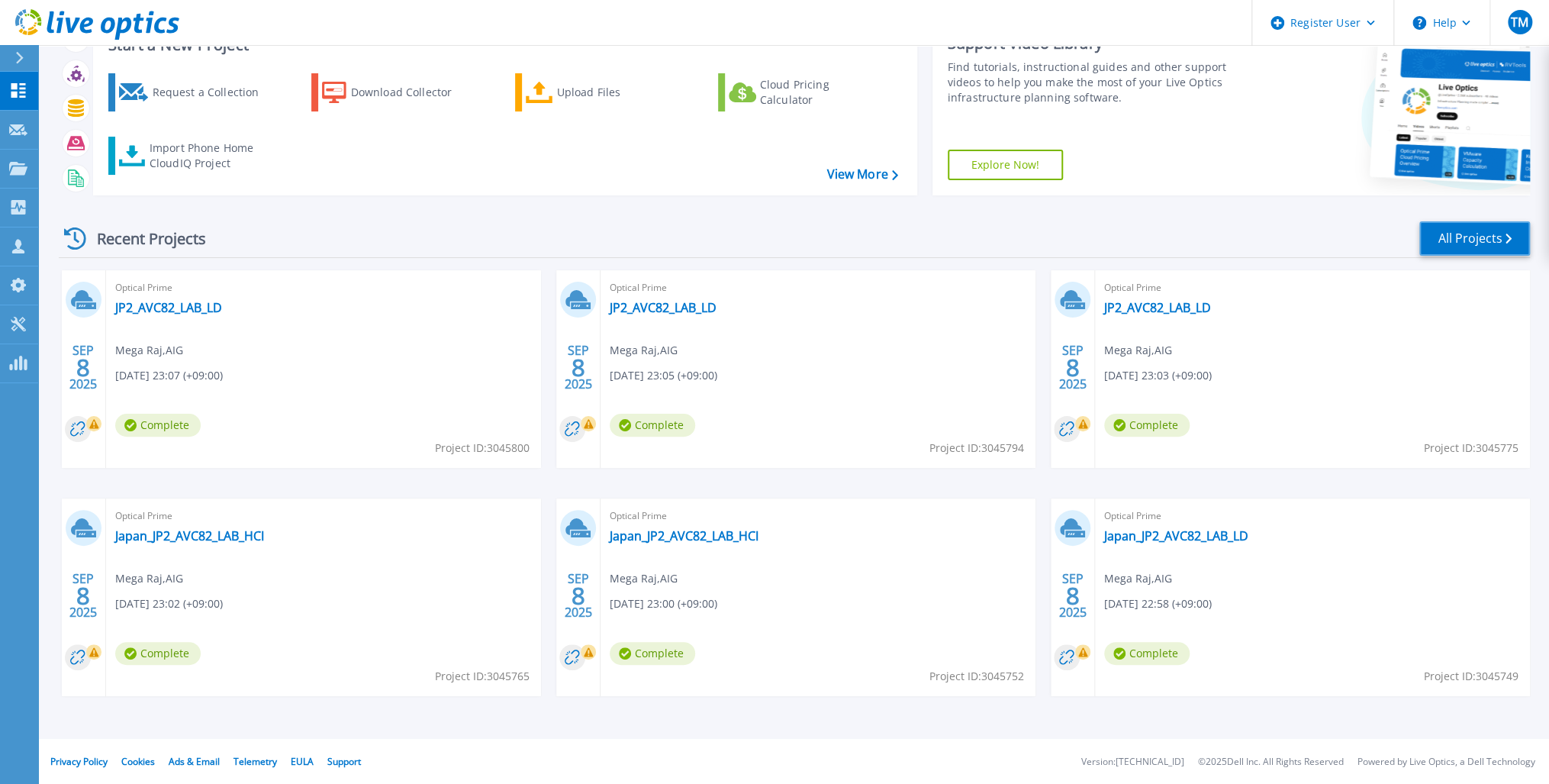
click at [1449, 239] on link "All Projects" at bounding box center [1475, 238] width 111 height 34
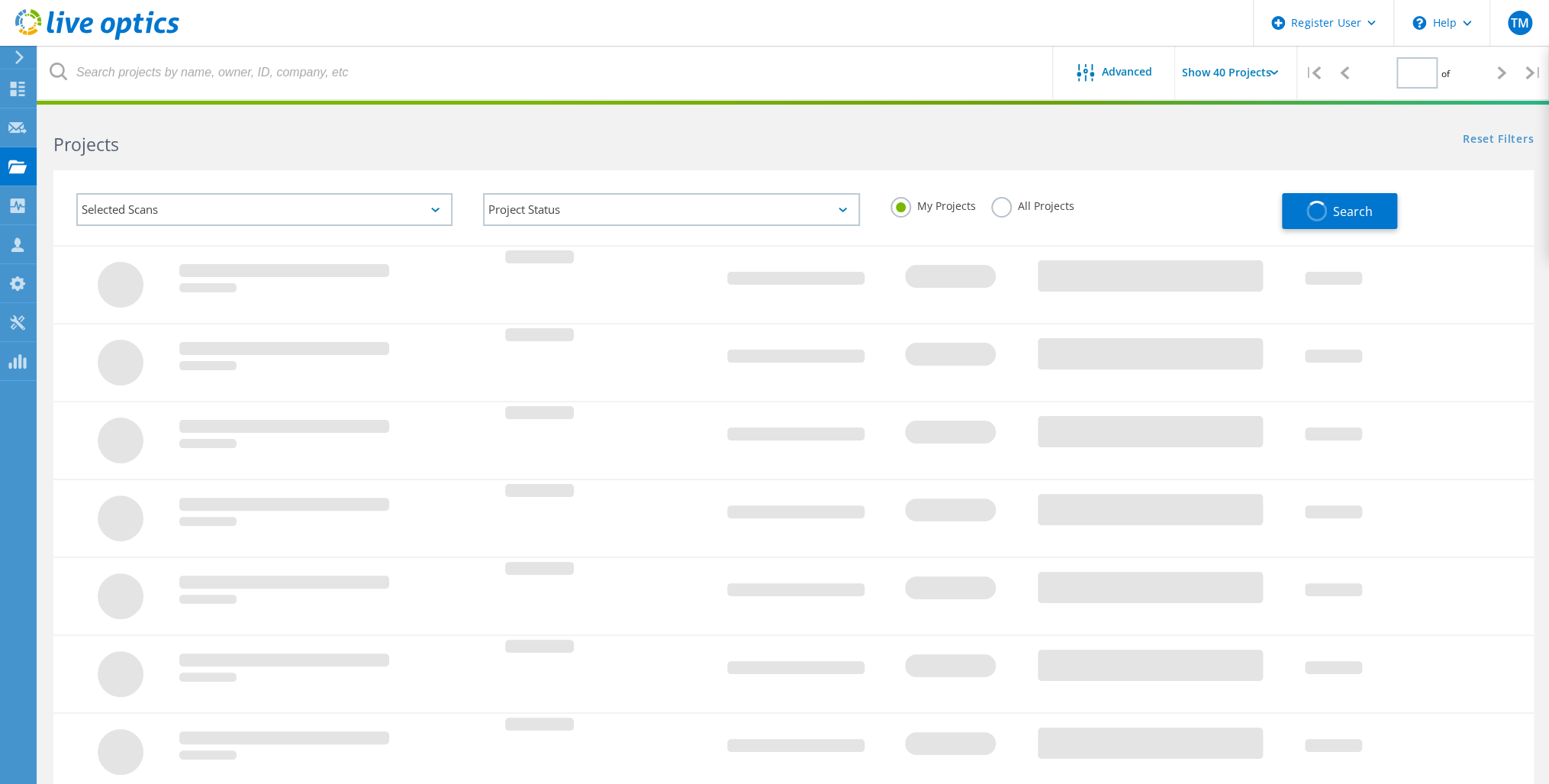
type input "1"
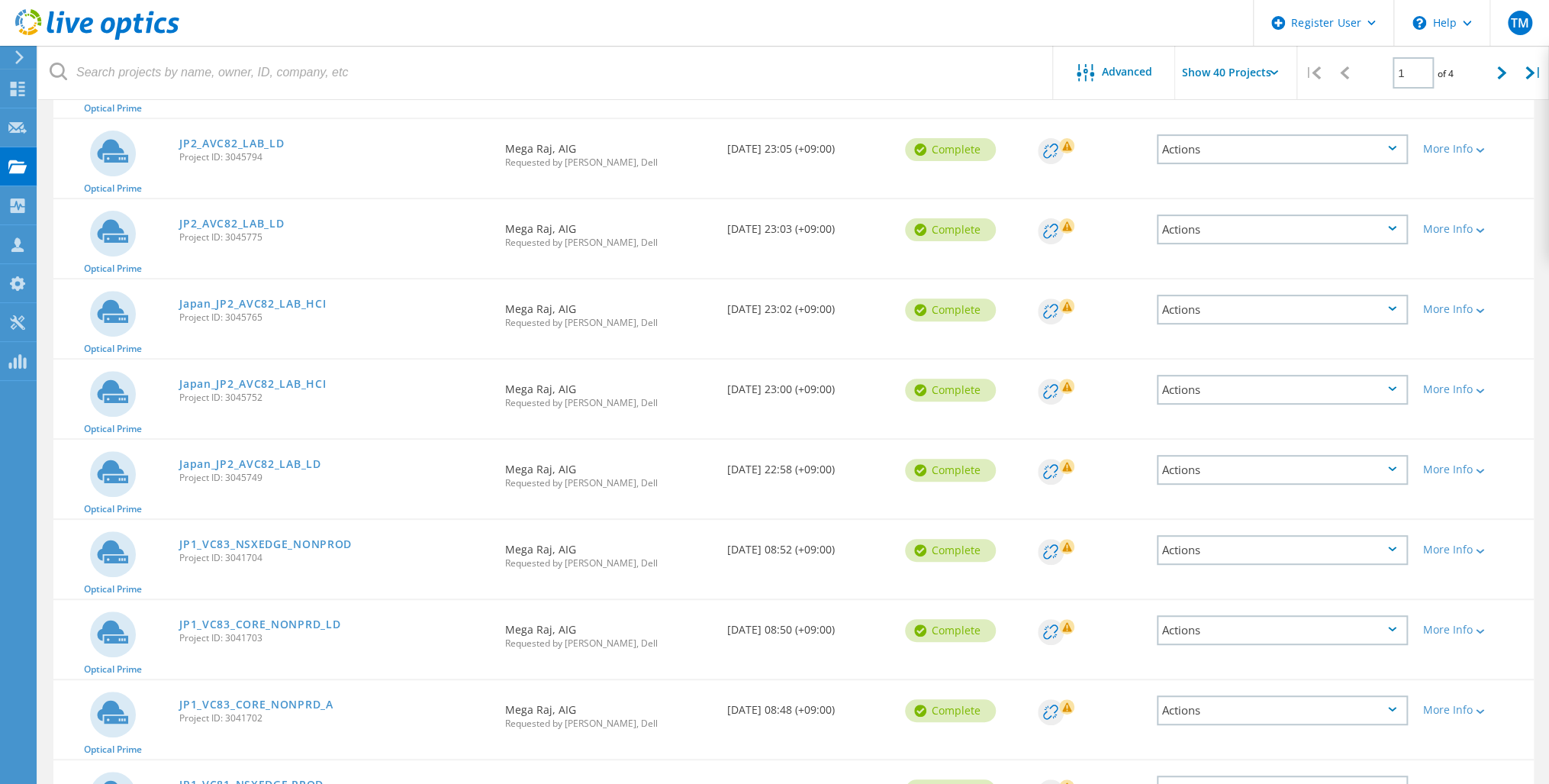
scroll to position [244, 0]
click at [233, 458] on link "Japan_JP2_AVC82_LAB_LD" at bounding box center [250, 462] width 141 height 11
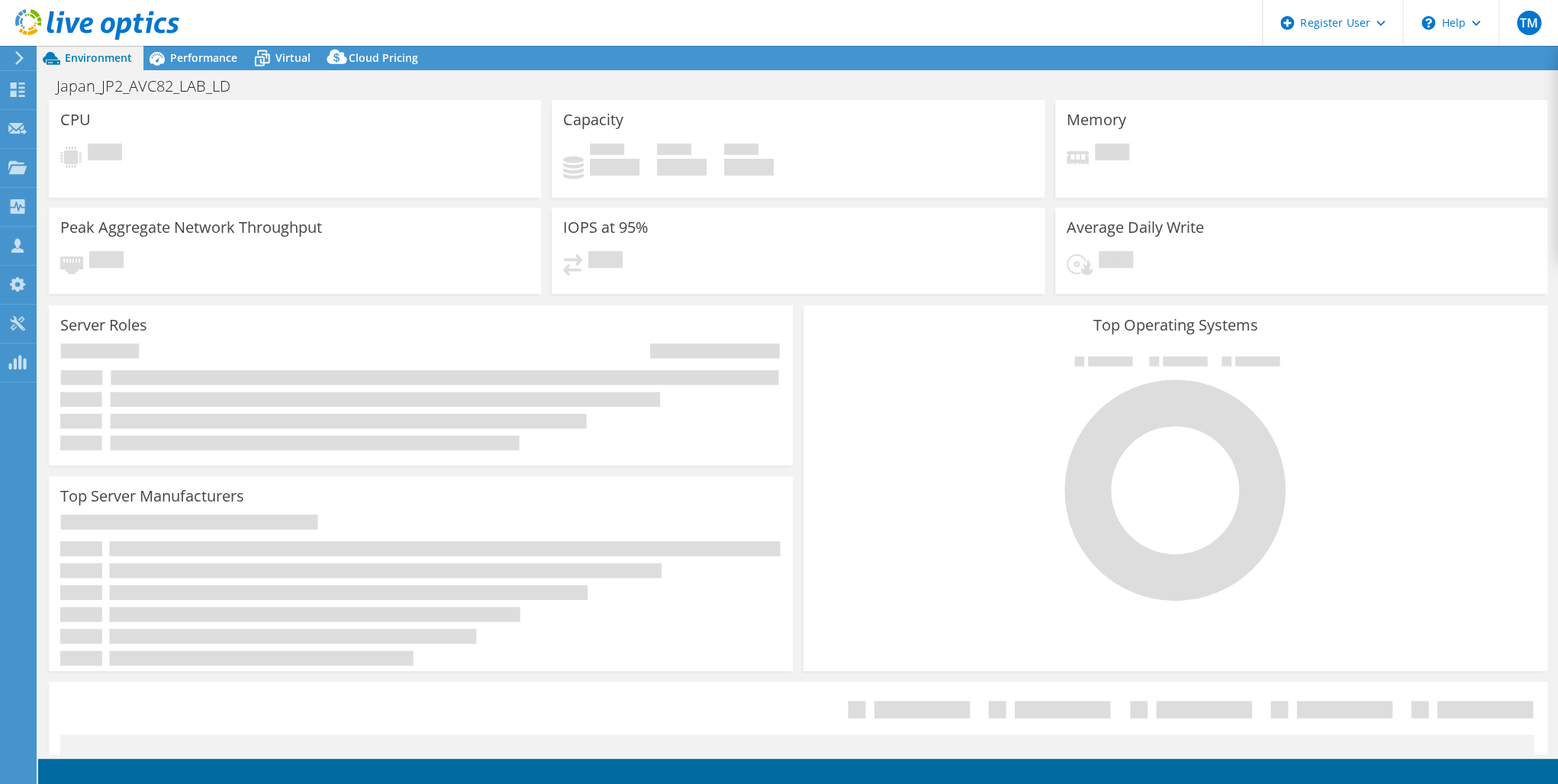
select select "USD"
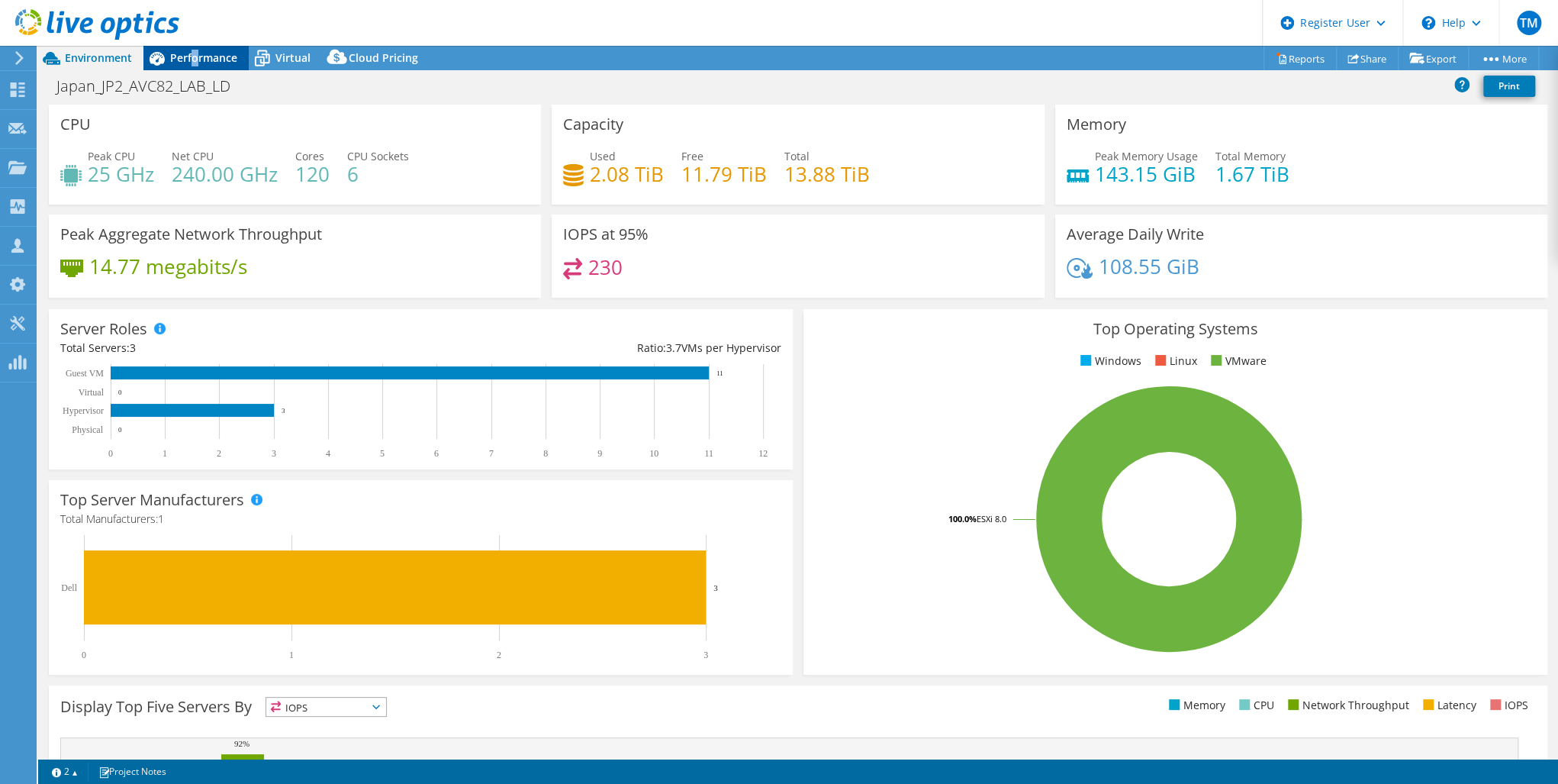
click at [195, 51] on div "Performance" at bounding box center [196, 58] width 106 height 24
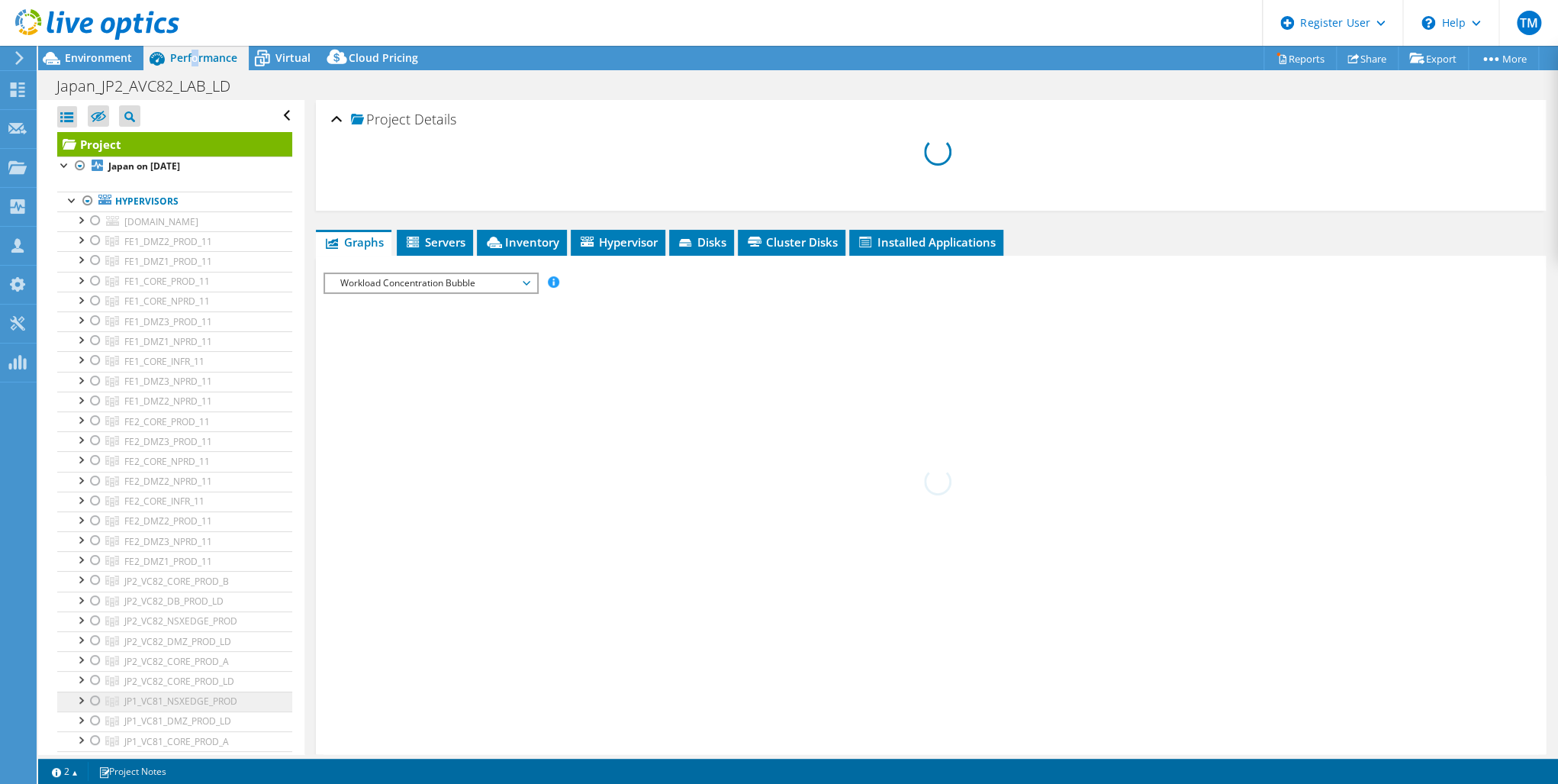
scroll to position [244, 0]
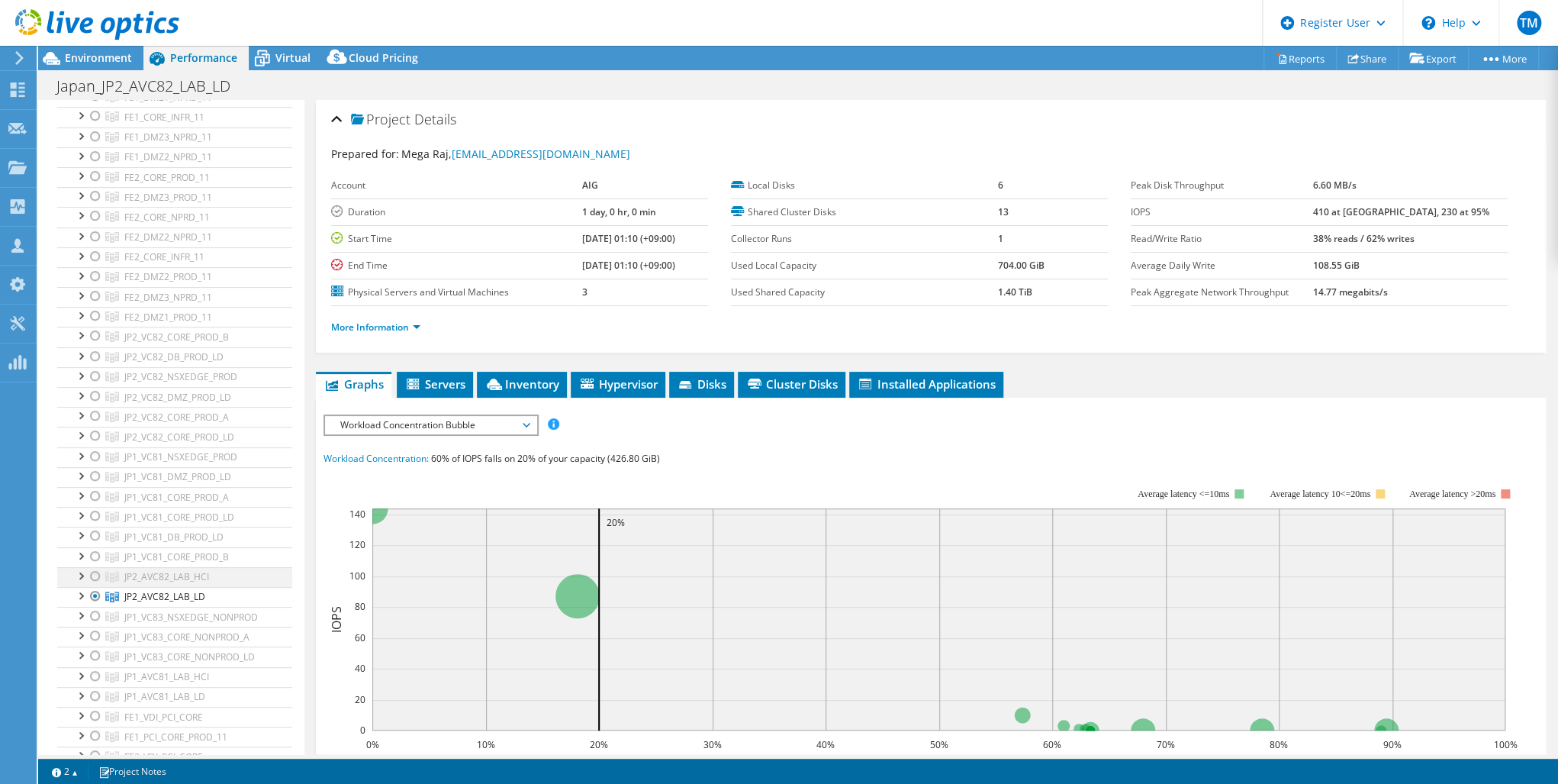
click at [95, 568] on div at bounding box center [96, 576] width 15 height 18
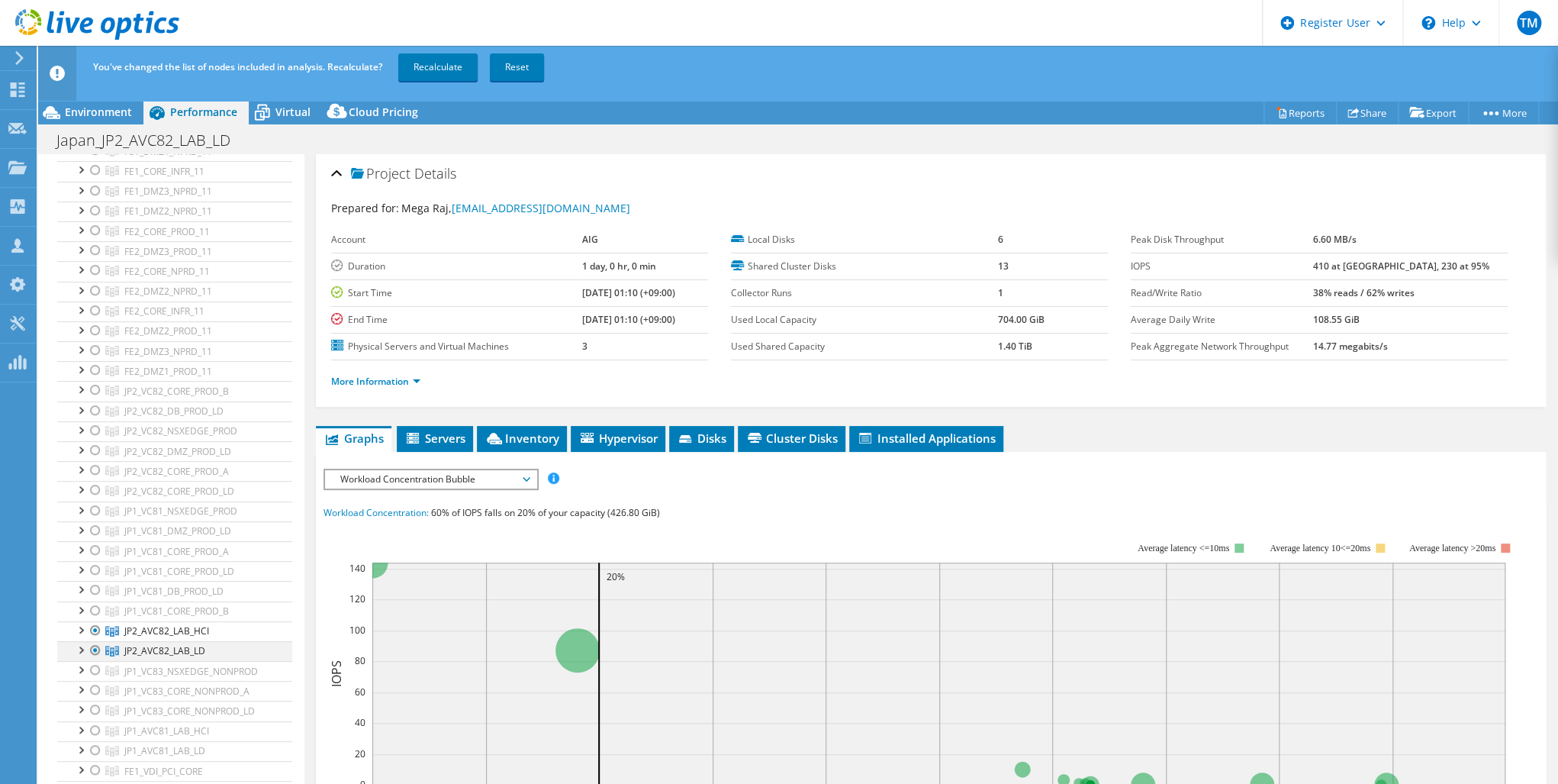
click at [91, 644] on div at bounding box center [96, 650] width 15 height 18
click at [437, 65] on link "Recalculate" at bounding box center [438, 67] width 80 height 28
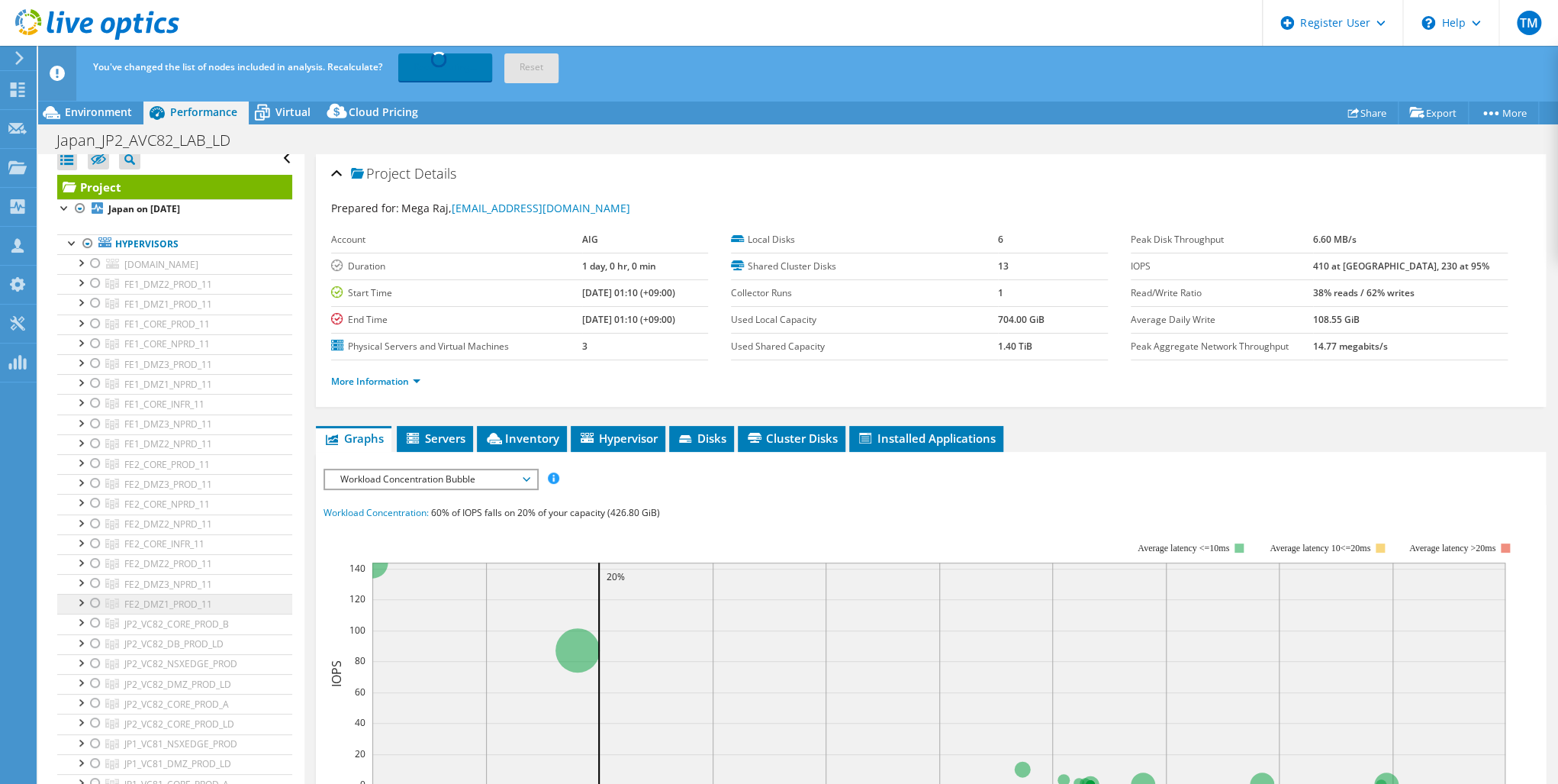
scroll to position [0, 0]
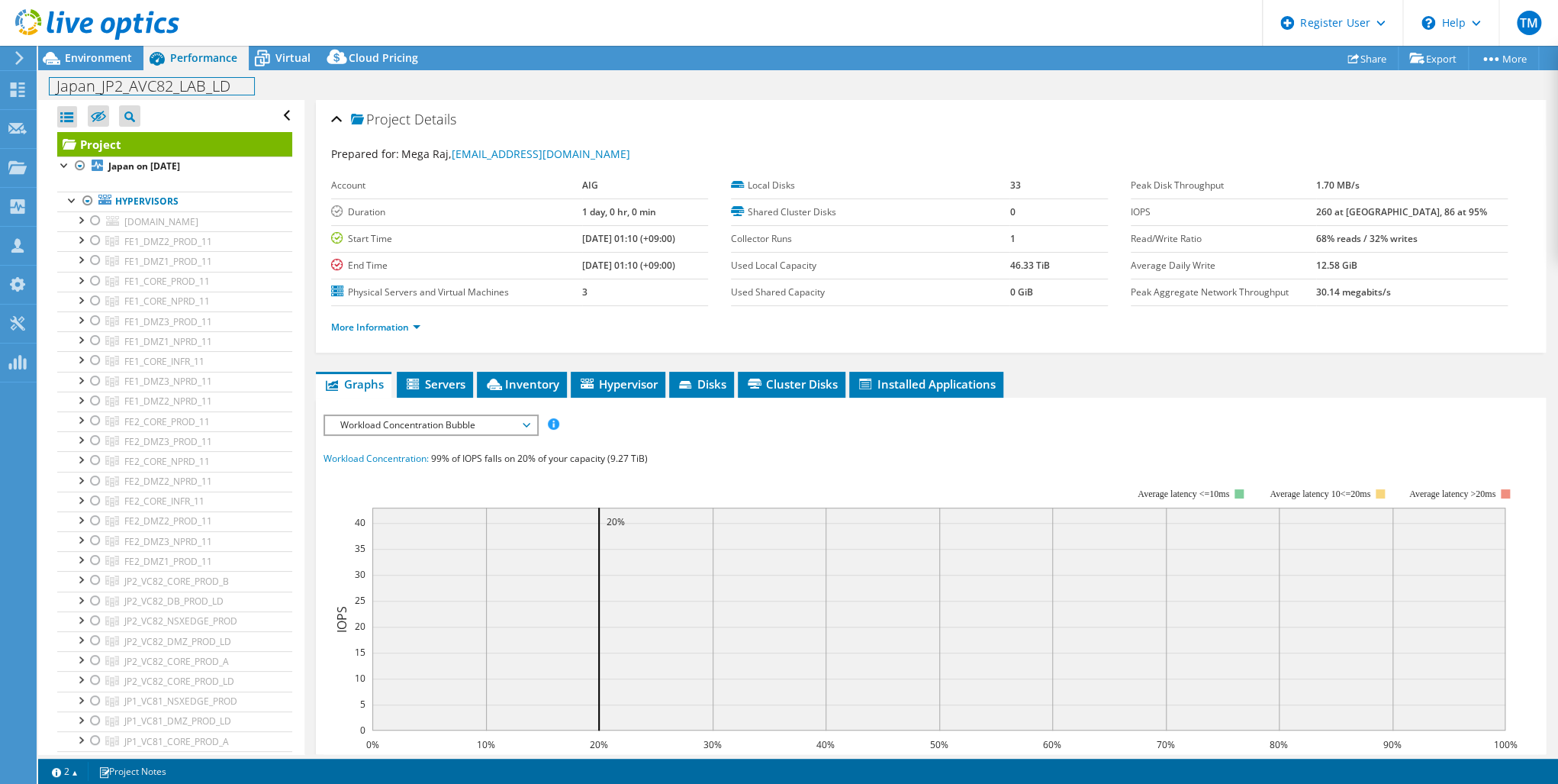
click at [196, 82] on h1 "Japan_JP2_AVC82_LAB_LD" at bounding box center [152, 86] width 205 height 17
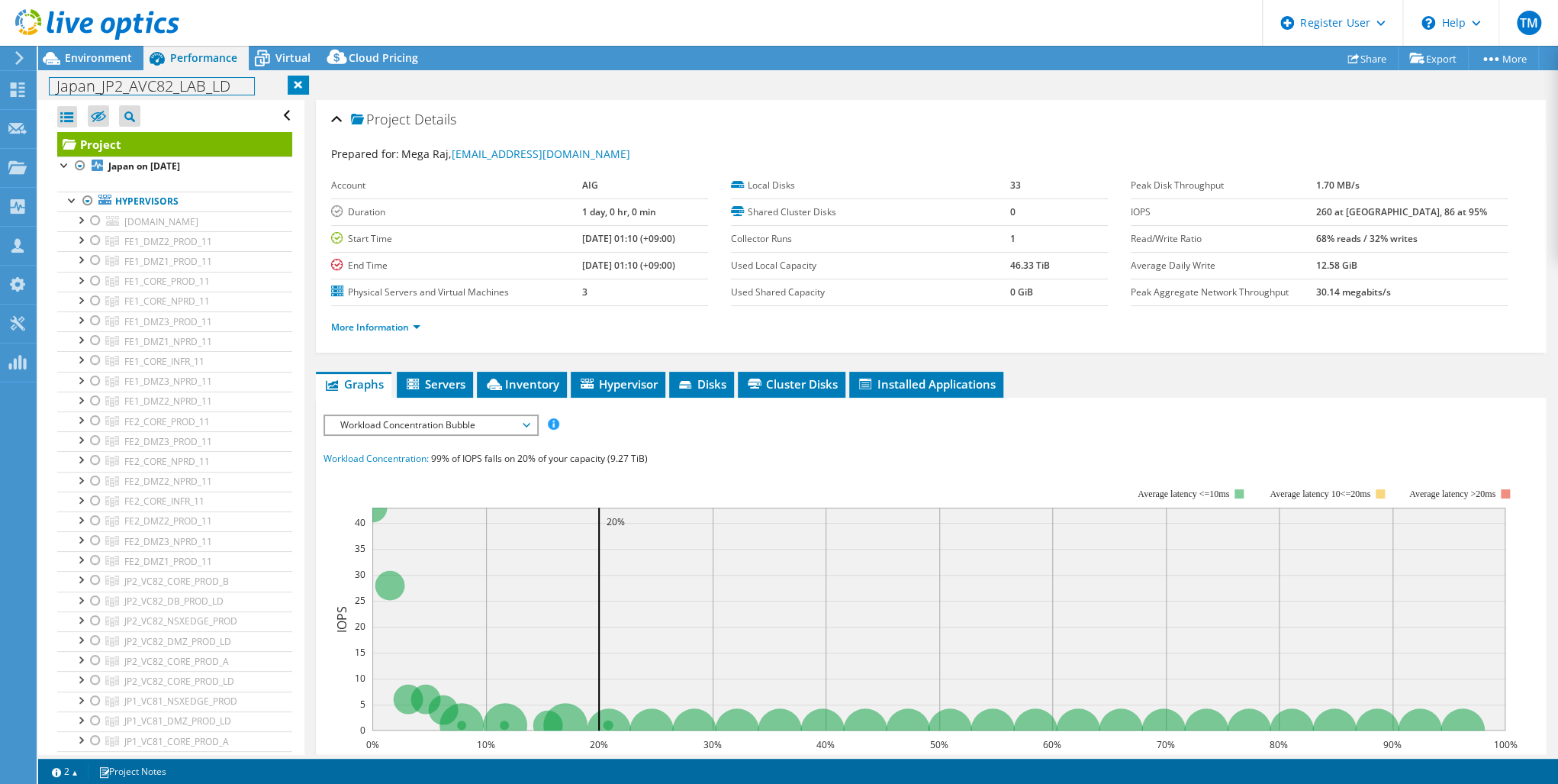
click at [235, 86] on h1 "Japan_JP2_AVC82_LAB_LD" at bounding box center [152, 86] width 205 height 17
click at [278, 81] on link at bounding box center [279, 85] width 21 height 19
click at [18, 82] on icon at bounding box center [18, 89] width 18 height 14
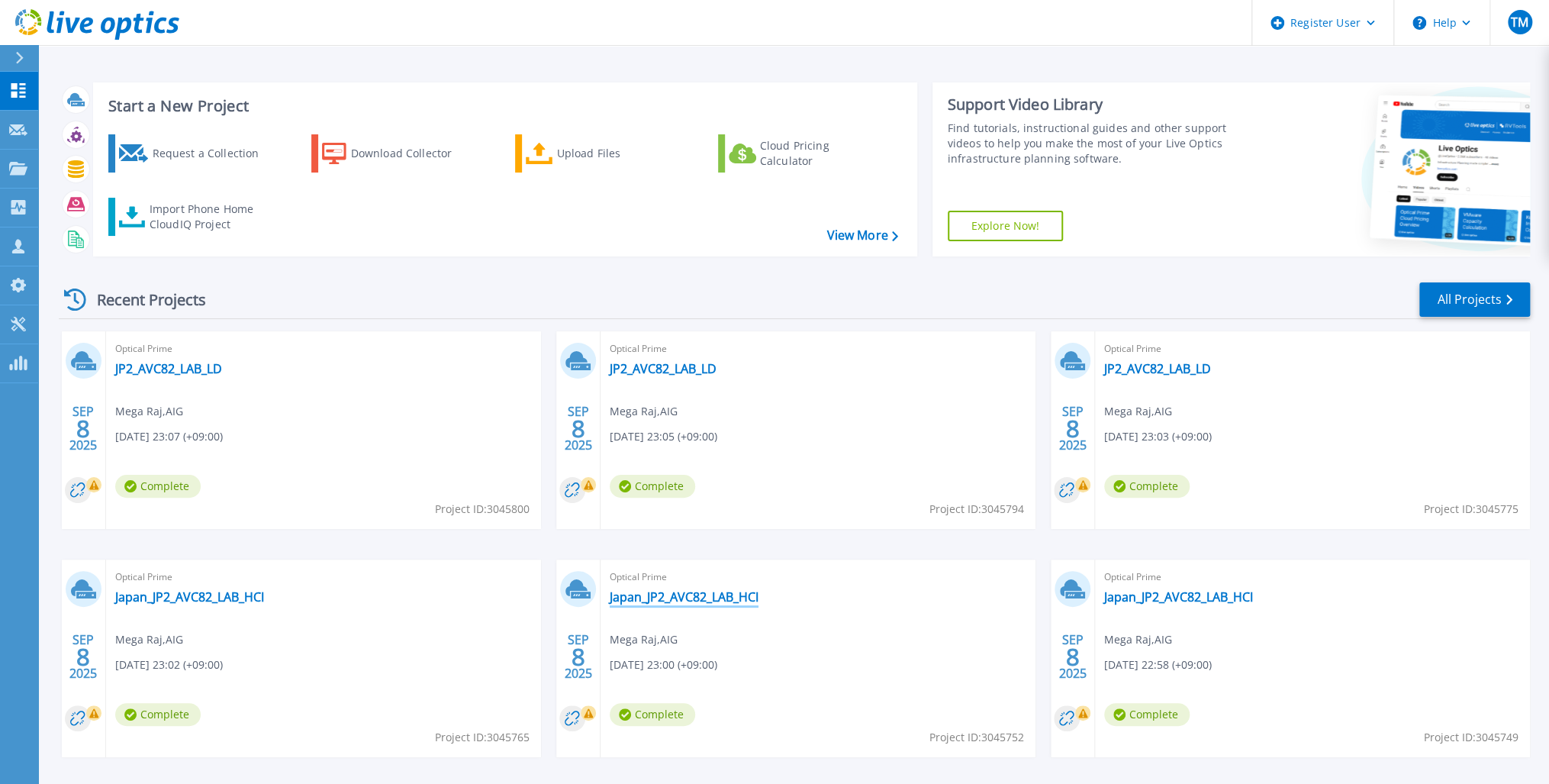
click at [691, 595] on link "Japan_JP2_AVC82_LAB_HCI" at bounding box center [684, 597] width 148 height 15
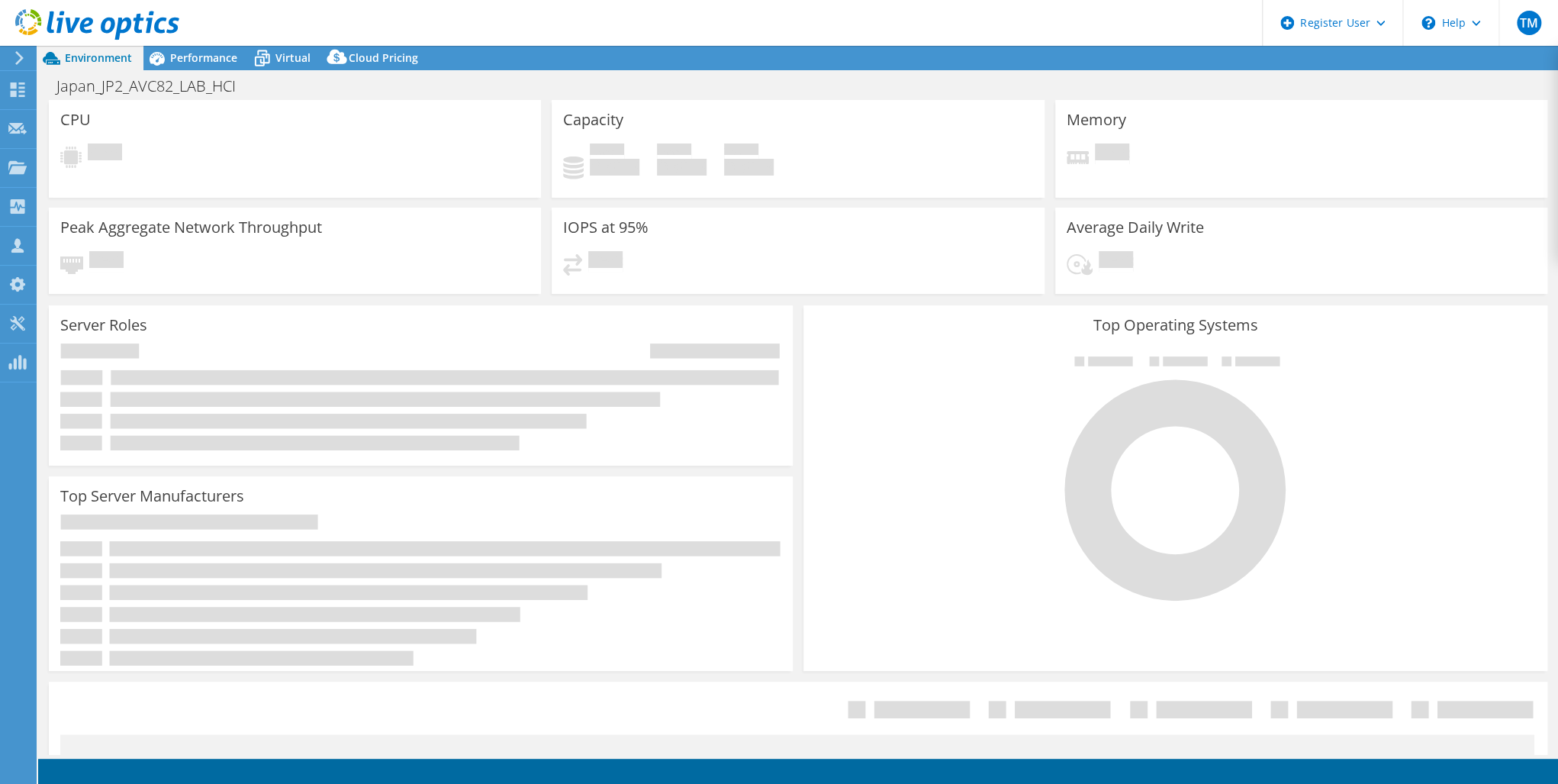
select select "USD"
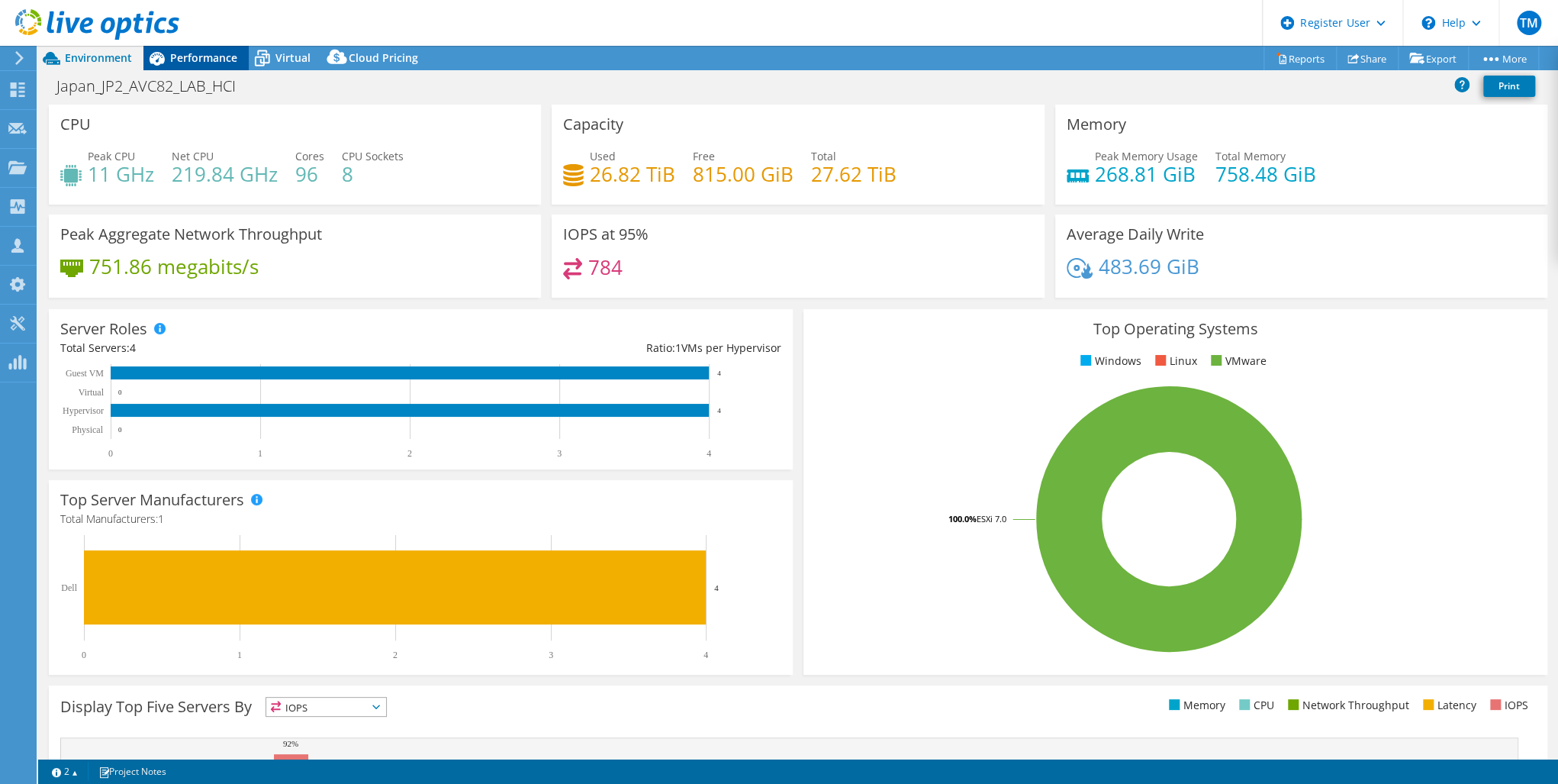
click at [208, 57] on span "Performance" at bounding box center [204, 57] width 67 height 14
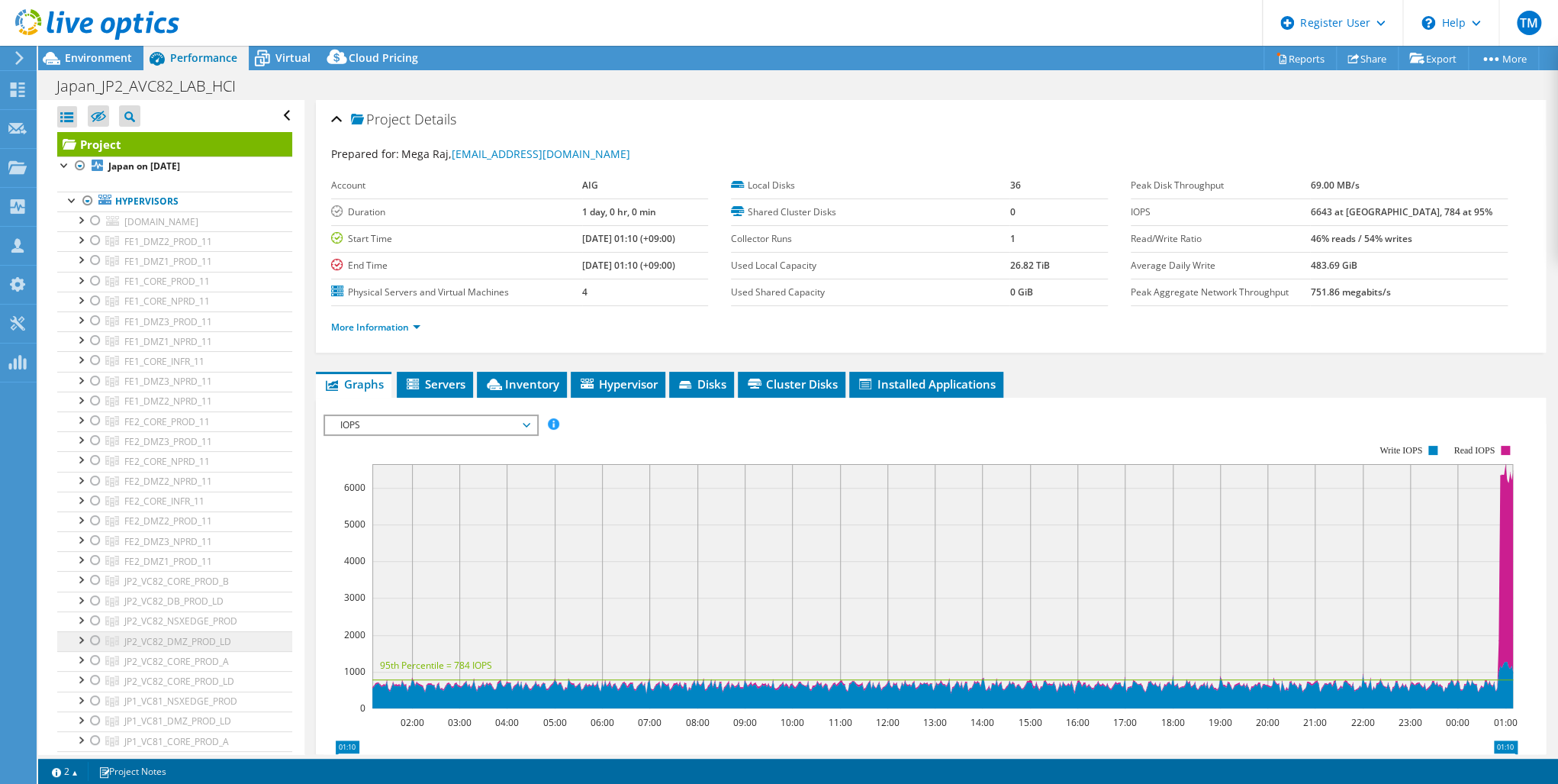
scroll to position [366, 0]
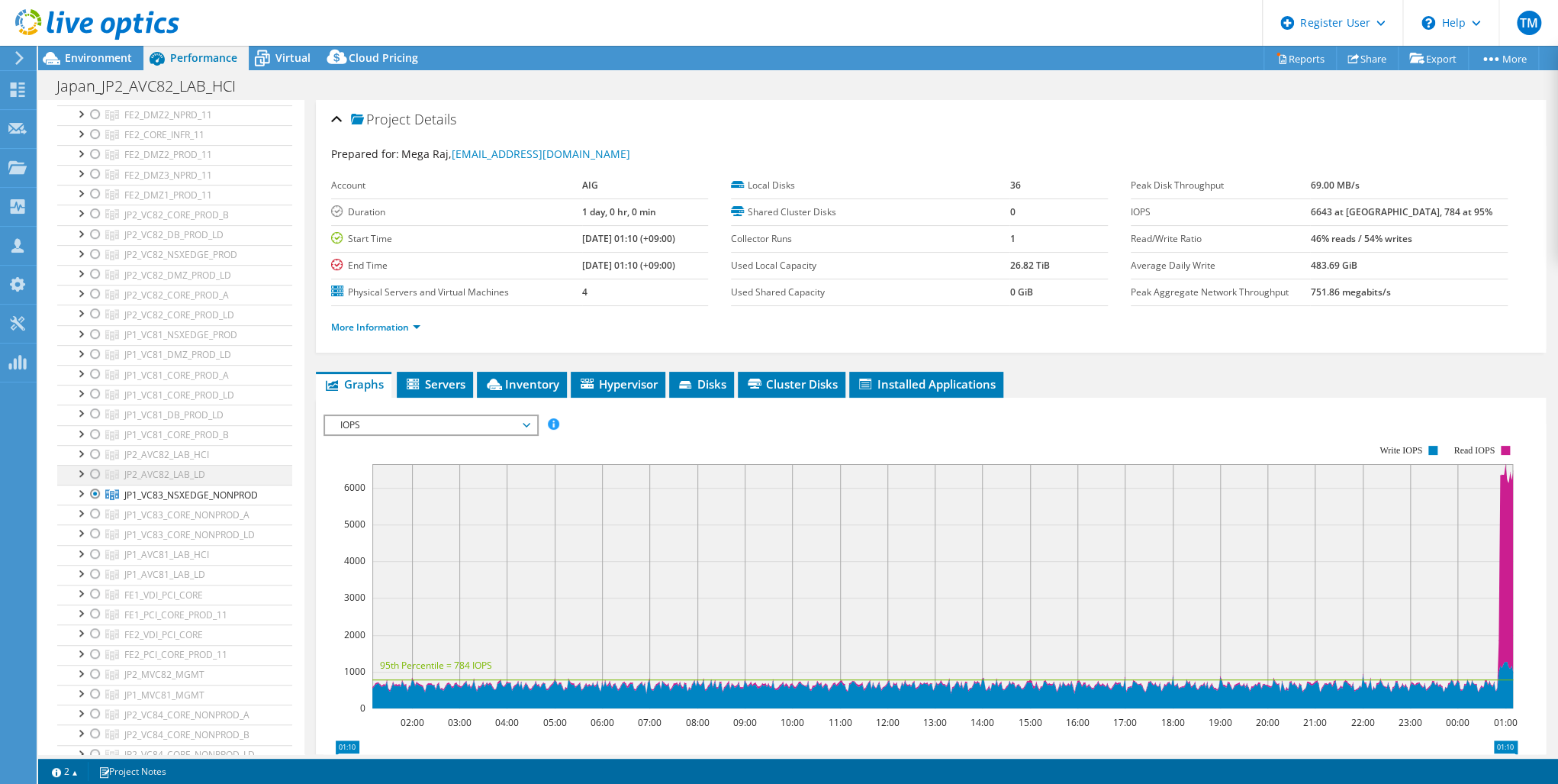
click at [96, 467] on div at bounding box center [96, 474] width 15 height 18
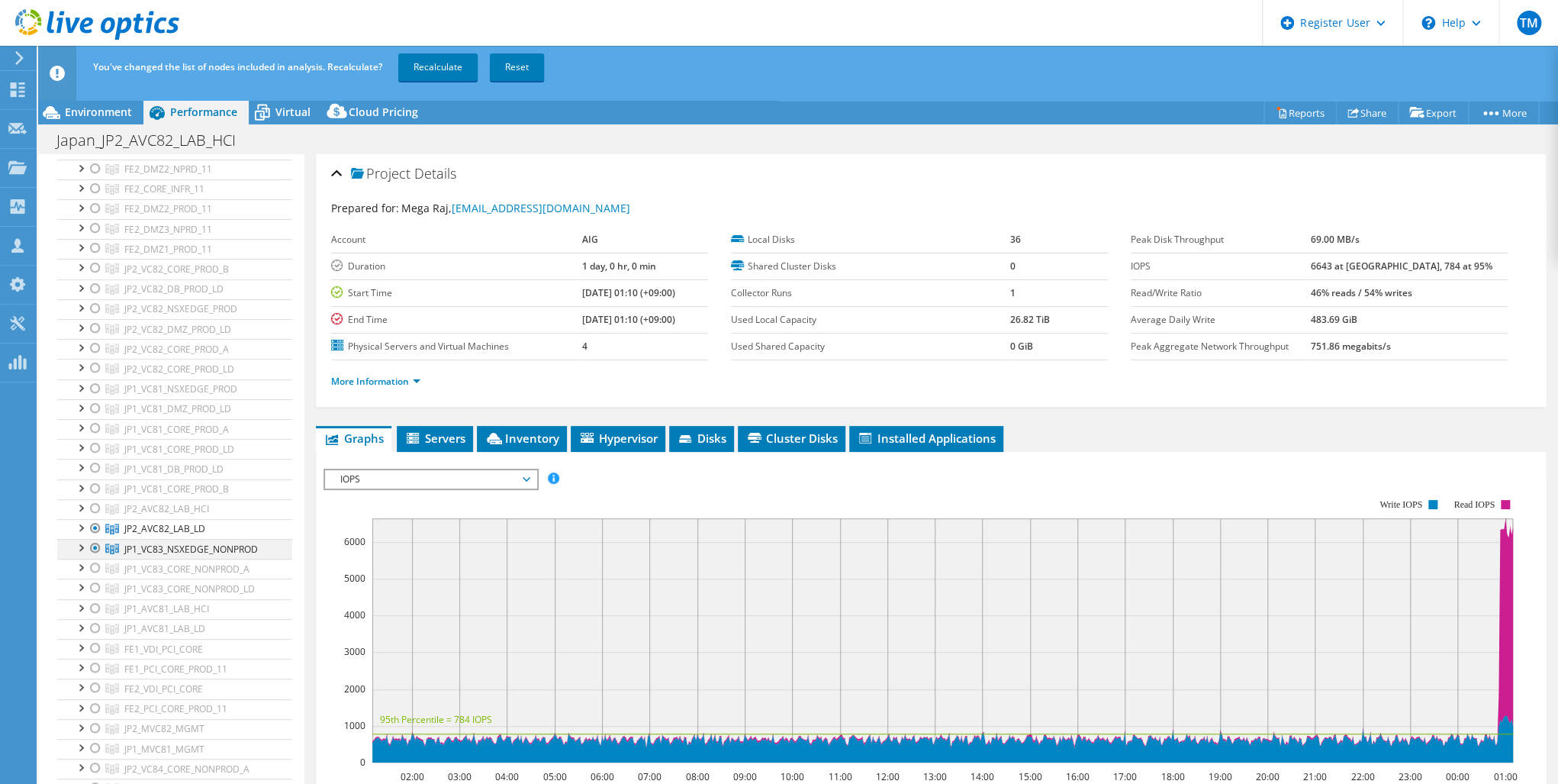
click at [89, 485] on ul "fe2r630pci201.r6-core.r6.aig.net PCI1L_P_SD2_O_STG-401 PCI1L_P_SD2_S_V2K-F01 EM…" at bounding box center [174, 389] width 235 height 979
drag, startPoint x: 96, startPoint y: 540, endPoint x: 284, endPoint y: 368, distance: 254.8
click at [96, 539] on div at bounding box center [96, 548] width 15 height 18
click at [439, 65] on link "Recalculate" at bounding box center [438, 67] width 80 height 28
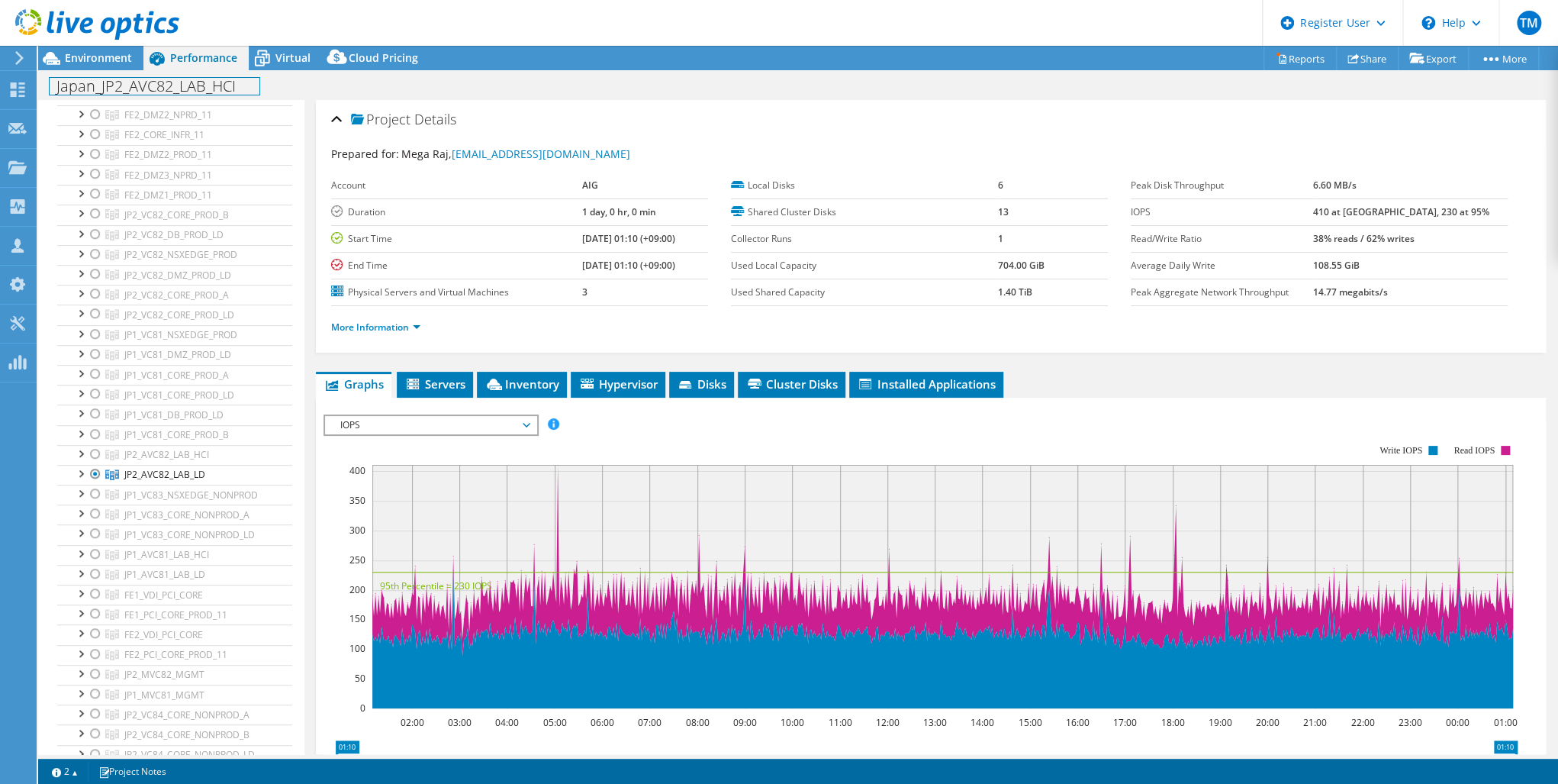
click at [234, 85] on h1 "Japan_JP2_AVC82_LAB_HCI" at bounding box center [154, 86] width 210 height 17
click at [238, 89] on h1 "Japan_JP2_AVC82_LAB_HCI" at bounding box center [154, 86] width 210 height 17
click at [275, 83] on link at bounding box center [271, 85] width 21 height 19
click at [90, 604] on div at bounding box center [96, 613] width 15 height 18
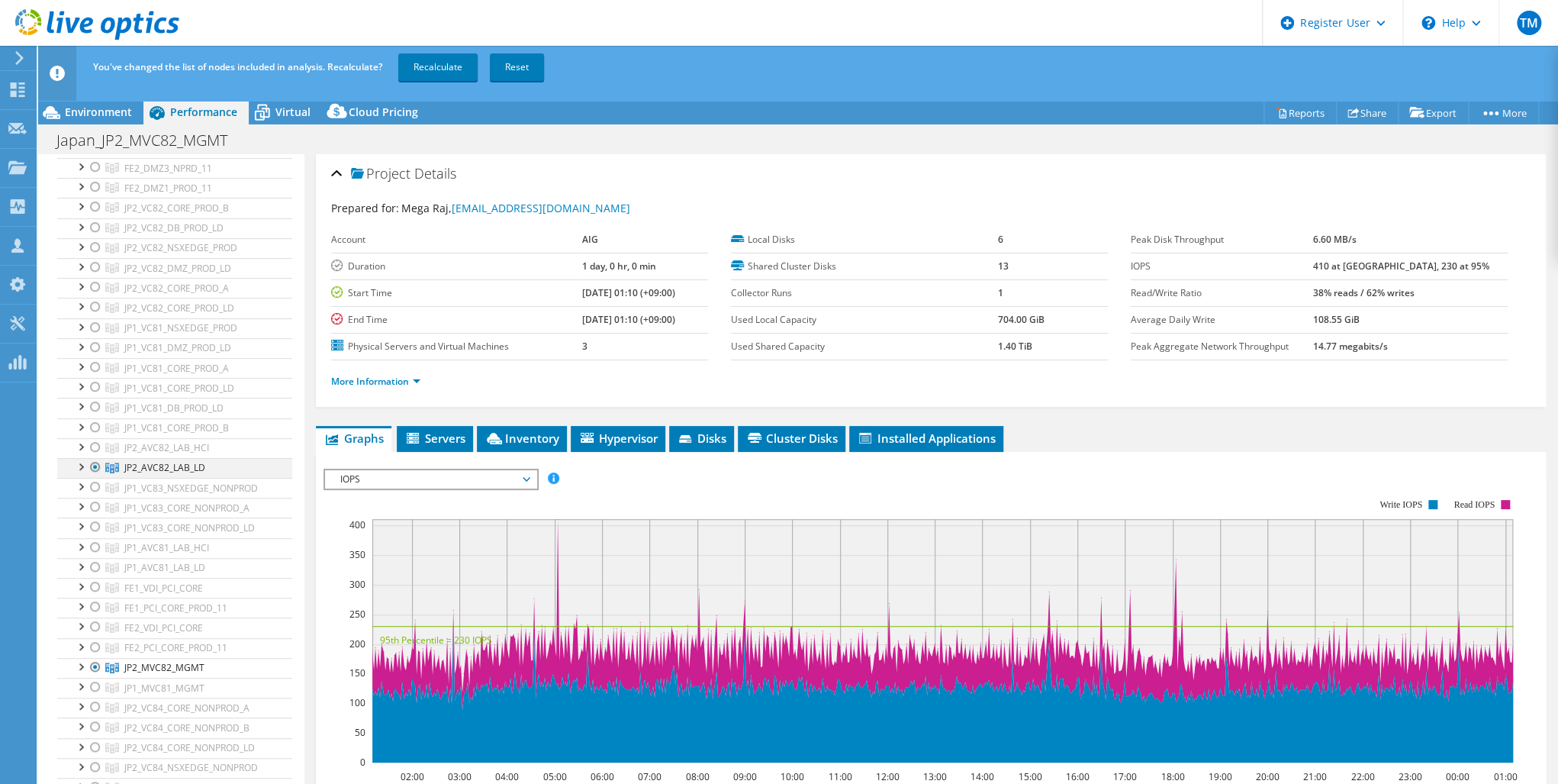
click at [93, 459] on div at bounding box center [96, 467] width 15 height 18
click at [204, 143] on h1 "Japan_JP2_MVC82_MGMT" at bounding box center [150, 140] width 201 height 17
click at [229, 145] on h1 "Japan_JP2_MVC82_MGMT" at bounding box center [150, 140] width 201 height 17
click at [430, 64] on link "Recalculate" at bounding box center [438, 67] width 80 height 28
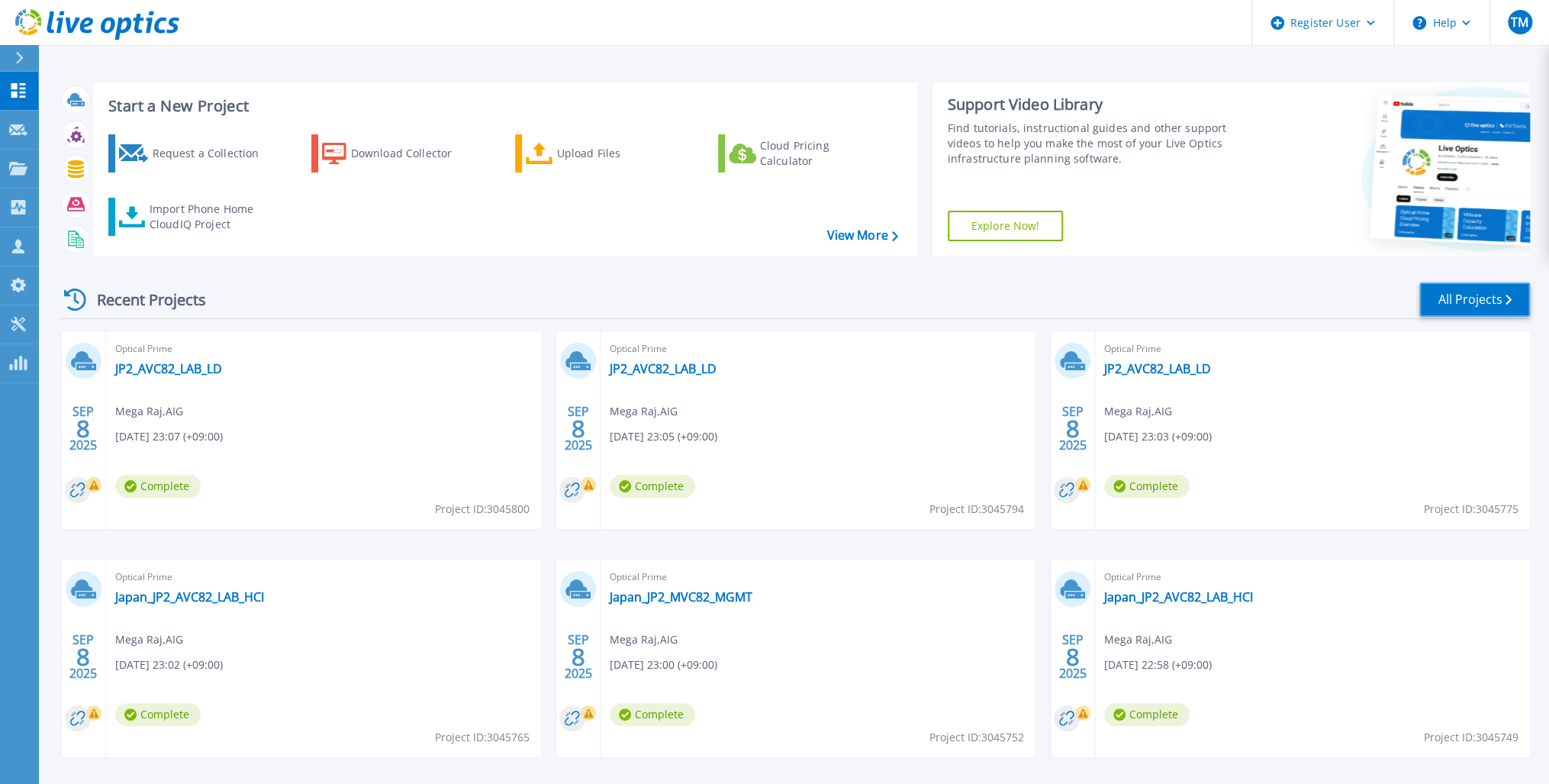
click at [1465, 296] on link "All Projects" at bounding box center [1475, 299] width 111 height 34
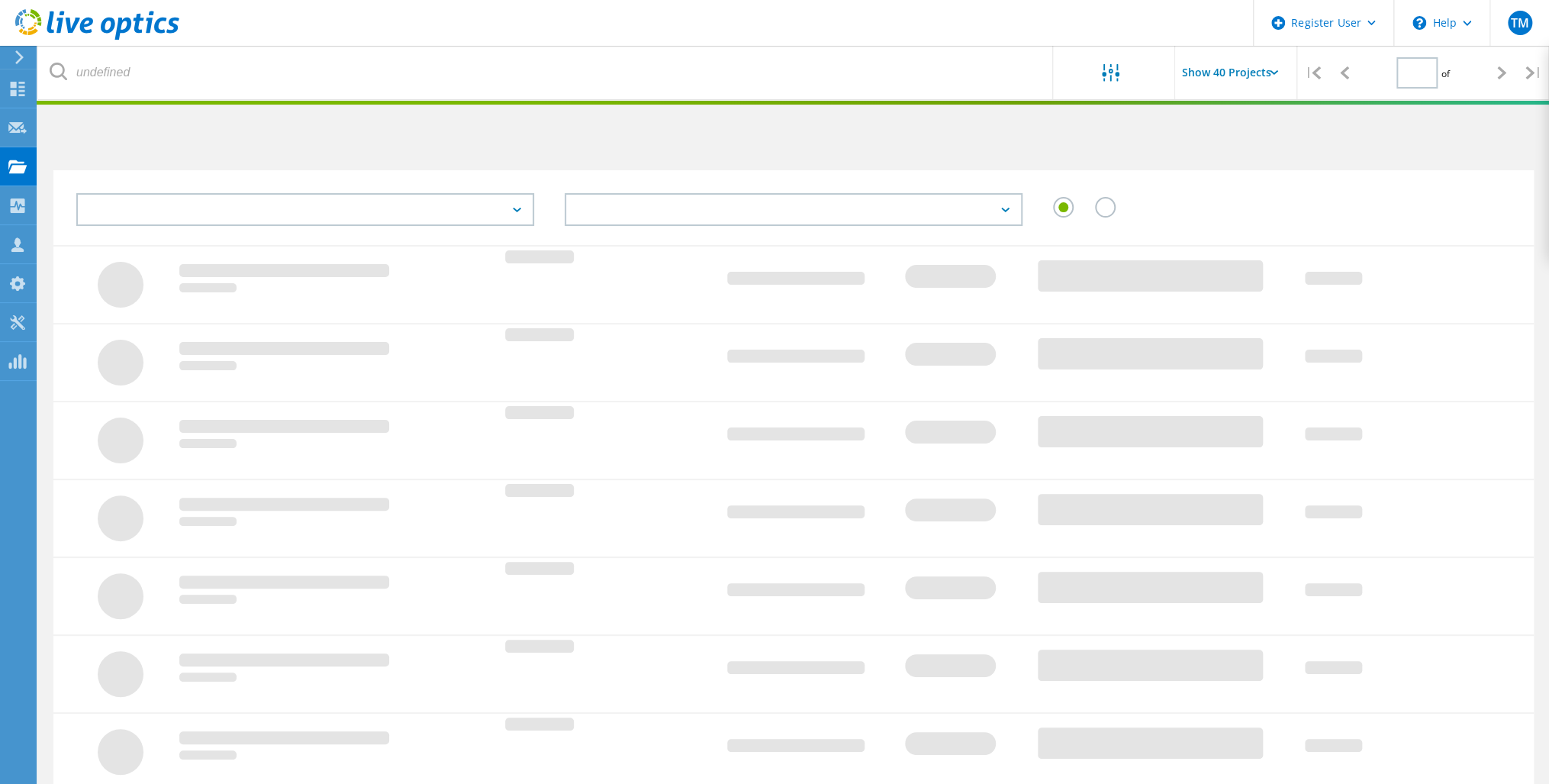
type input "1"
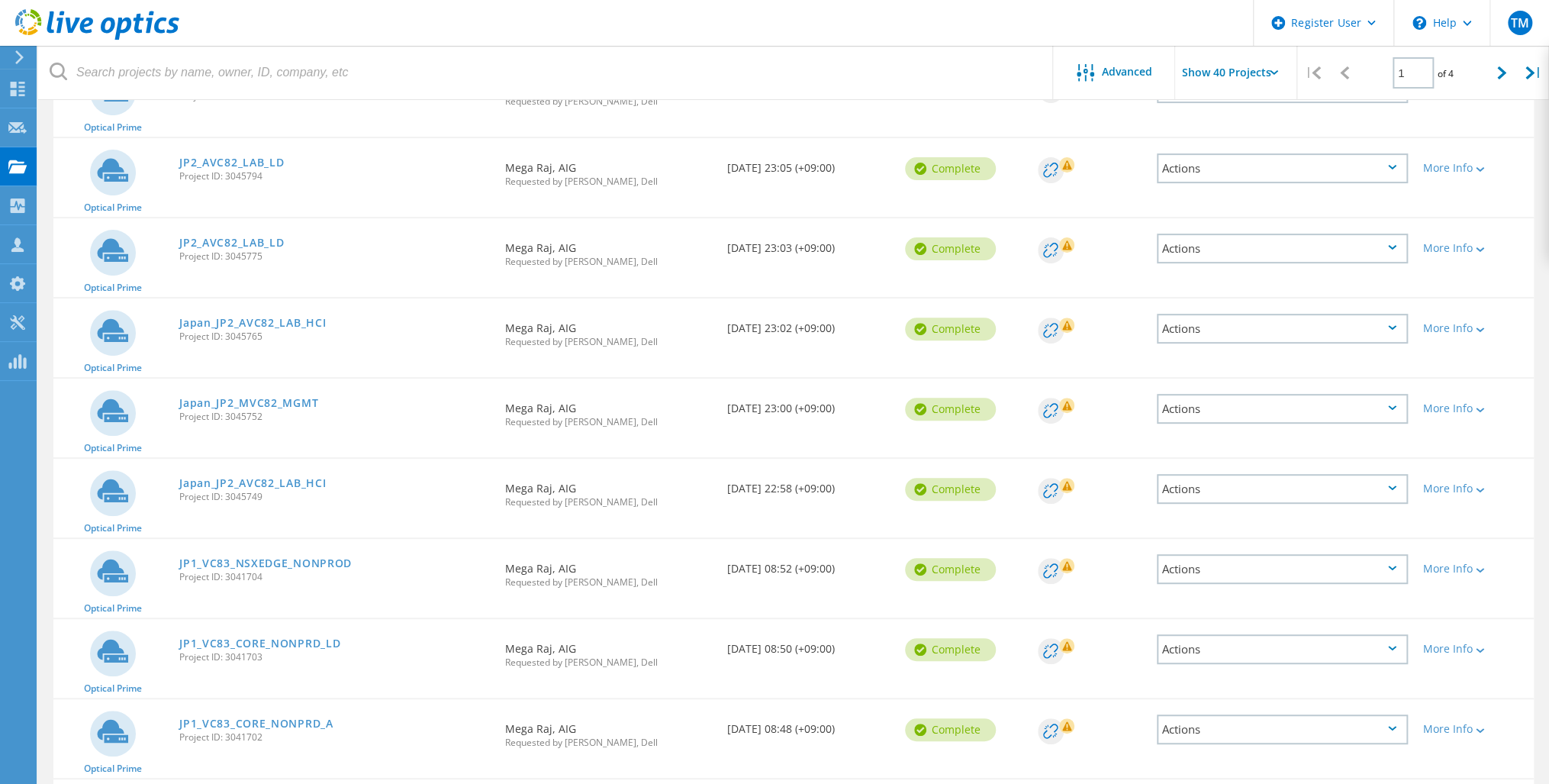
scroll to position [244, 0]
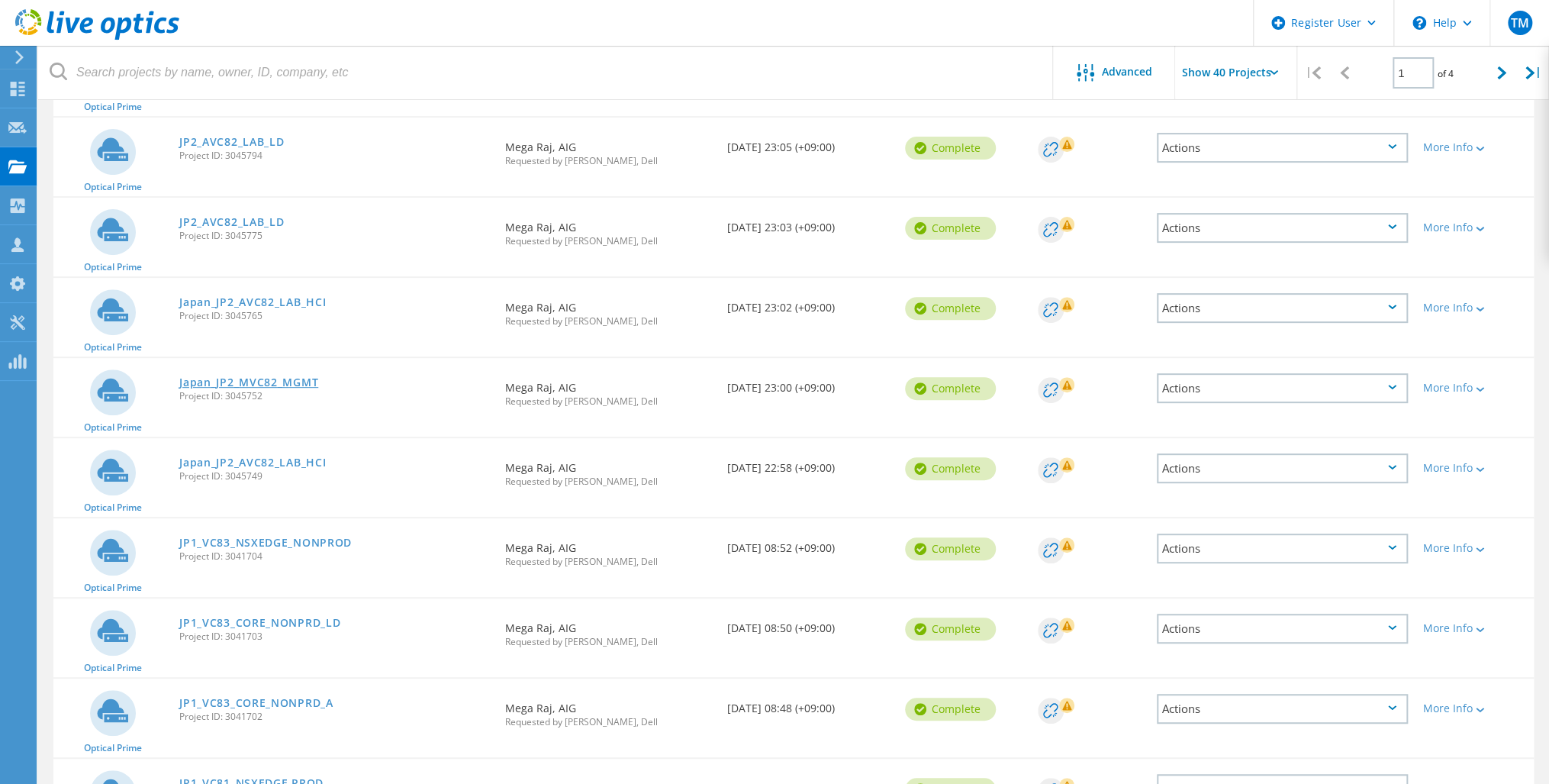
click at [258, 377] on link "Japan_JP2_MVC82_MGMT" at bounding box center [249, 382] width 139 height 11
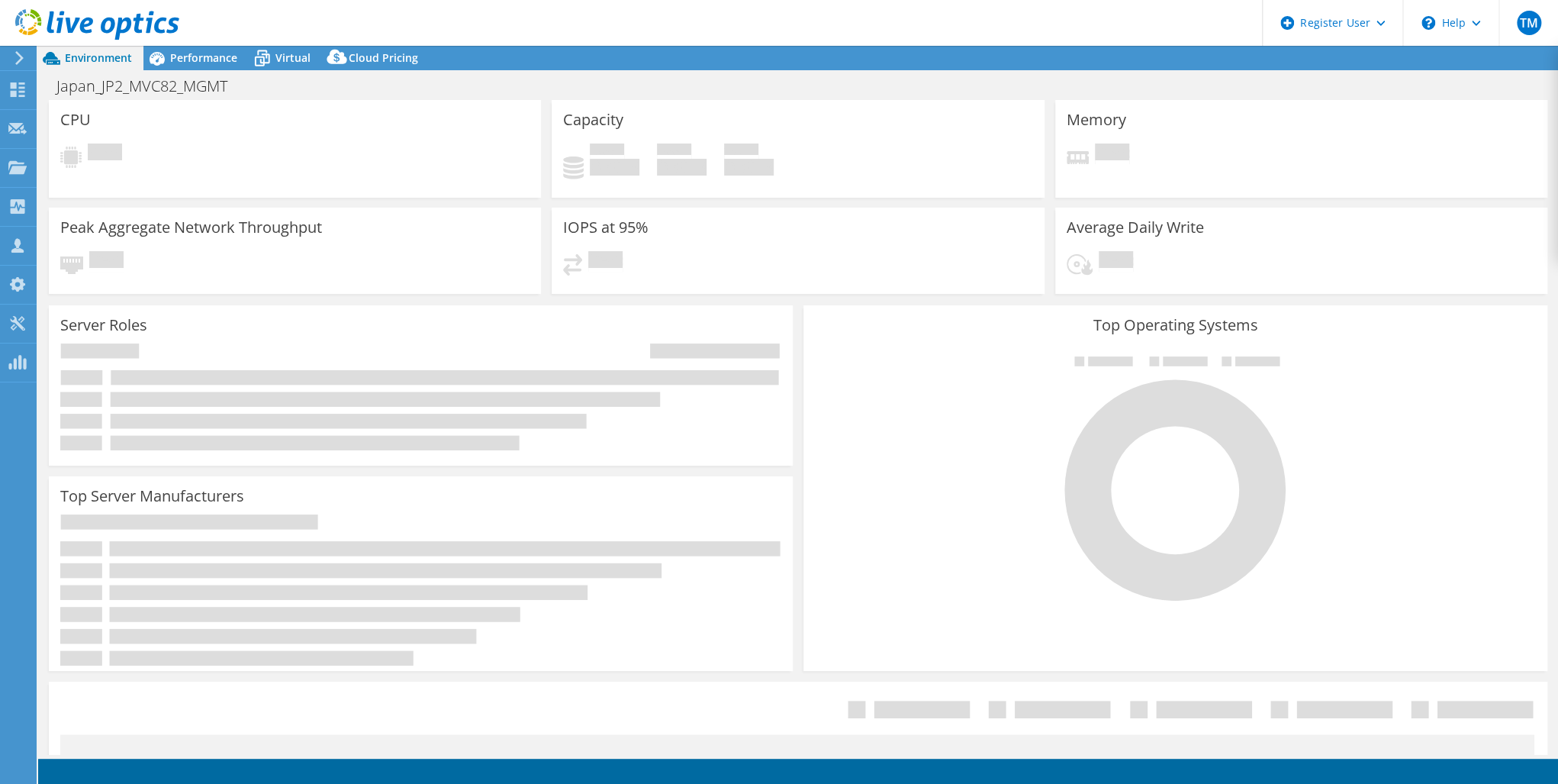
select select "USD"
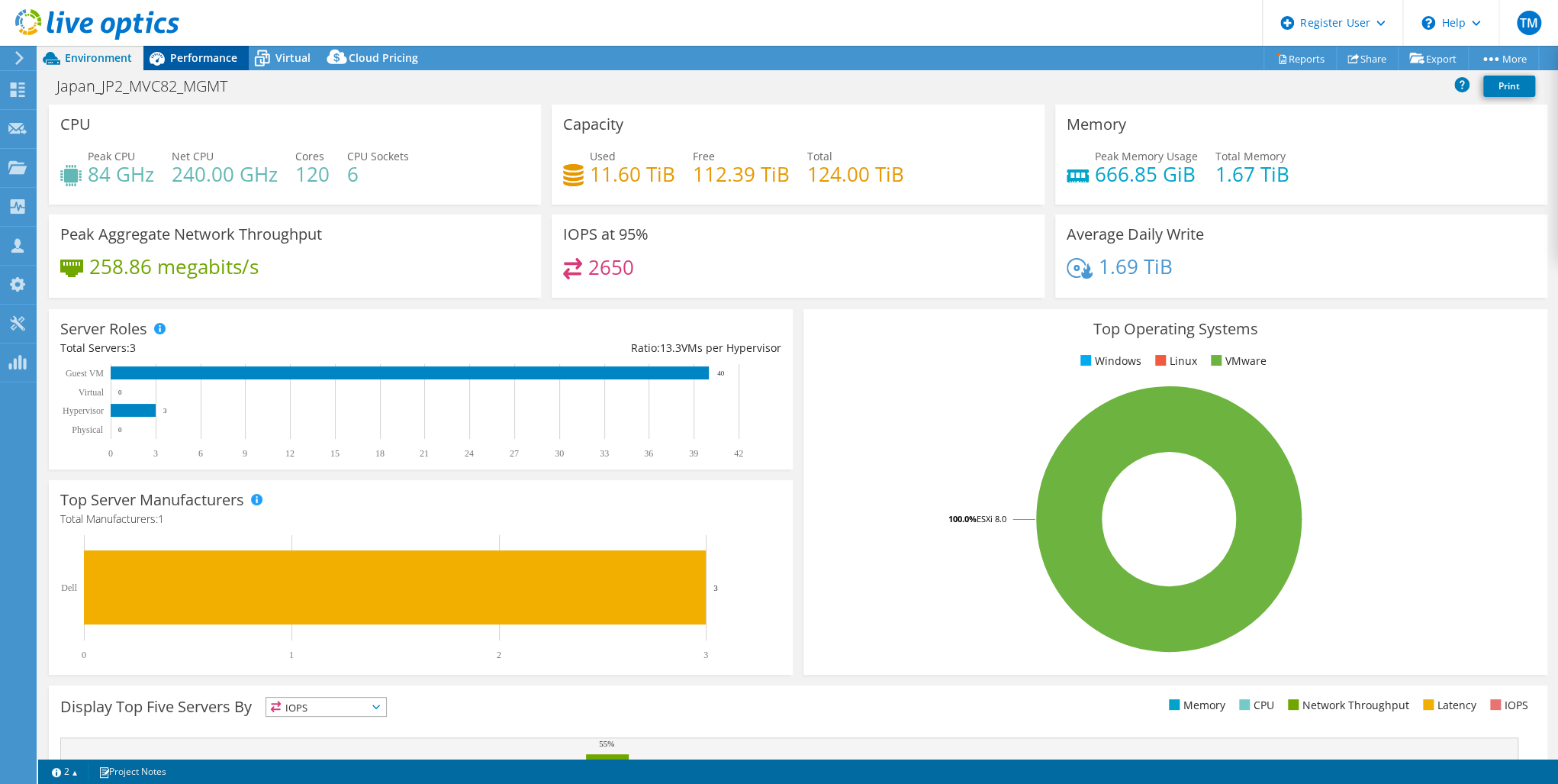
click at [194, 55] on span "Performance" at bounding box center [204, 57] width 67 height 14
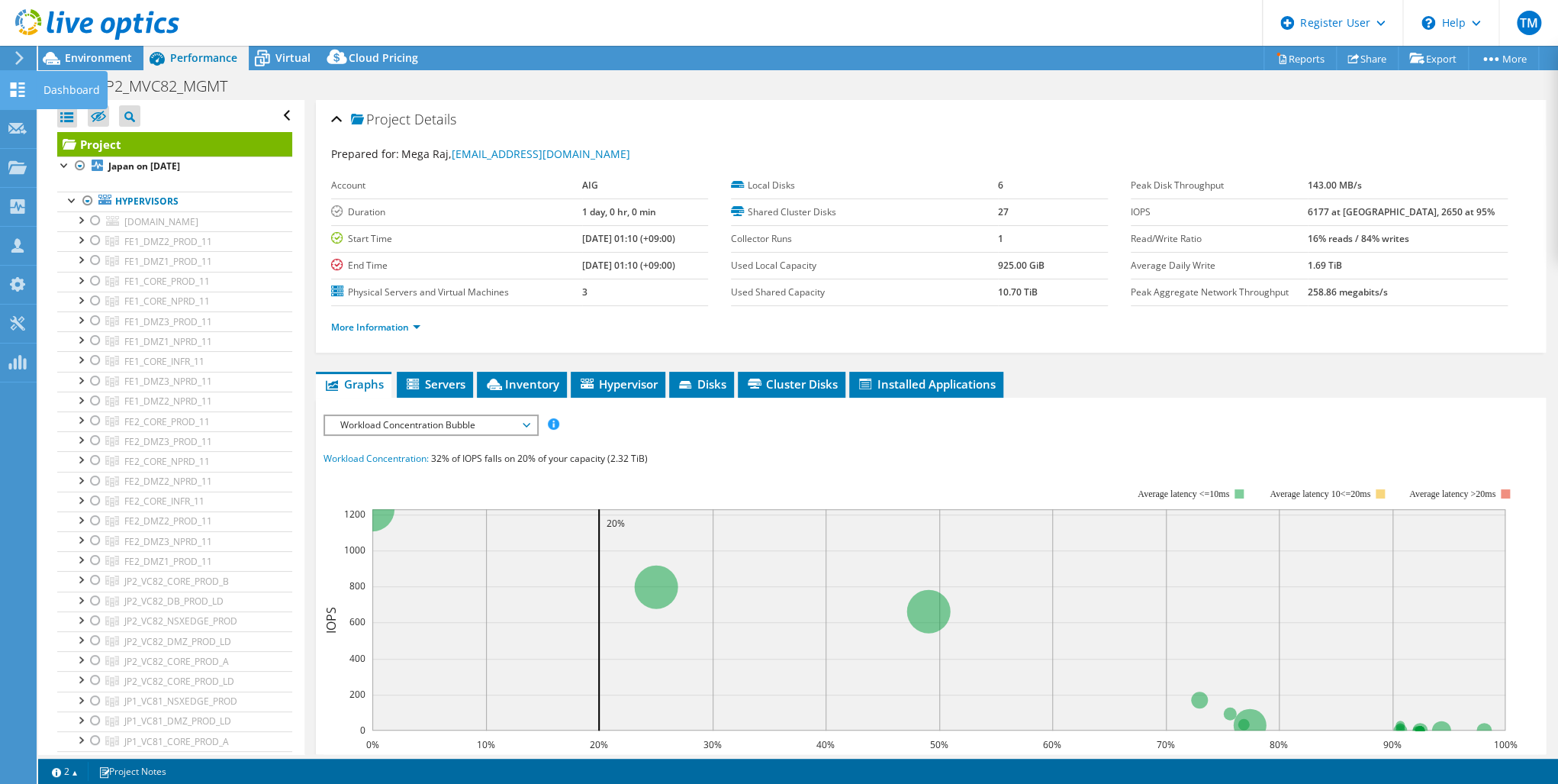
click at [24, 84] on icon at bounding box center [18, 89] width 18 height 14
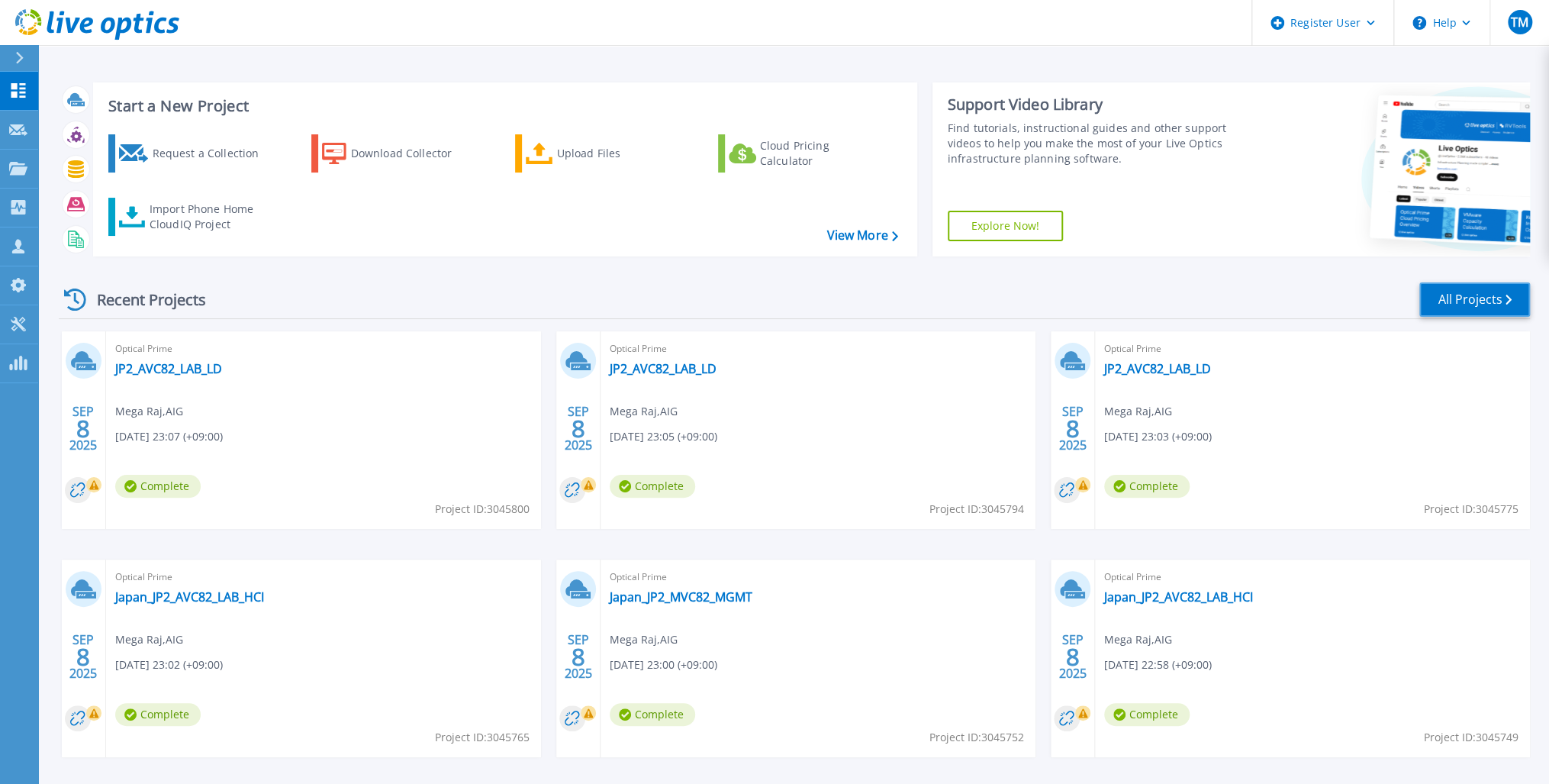
click at [1486, 295] on link "All Projects" at bounding box center [1475, 299] width 111 height 34
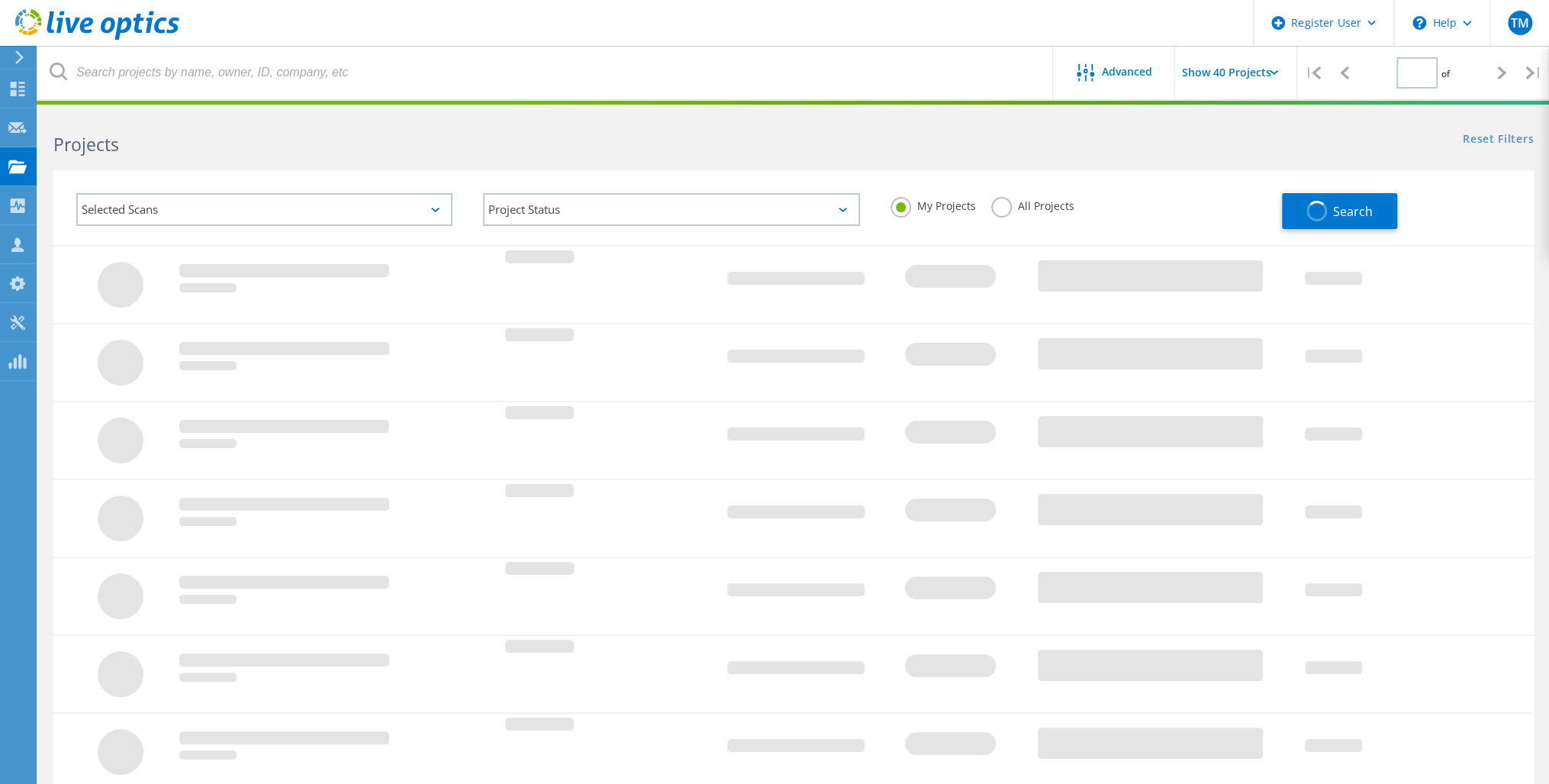
type input "1"
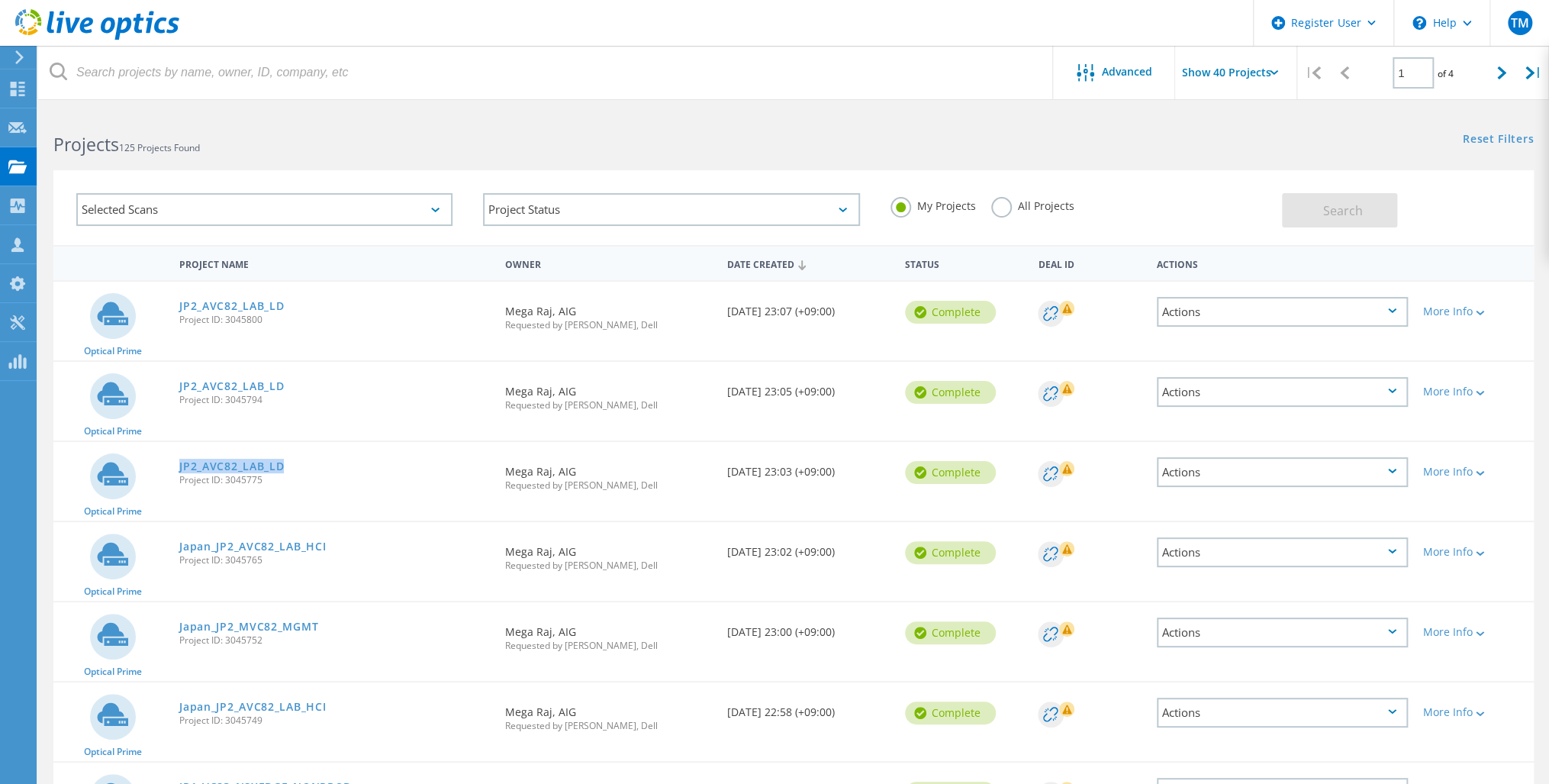
drag, startPoint x: 290, startPoint y: 463, endPoint x: 226, endPoint y: 455, distance: 64.5
click at [226, 455] on div "JP2_AVC82_LAB_LD Project ID: 3045775" at bounding box center [335, 470] width 326 height 58
copy link "JP2_AVC82_LAB_LD"
click at [243, 621] on link "Japan_JP2_MVC82_MGMT" at bounding box center [249, 626] width 139 height 11
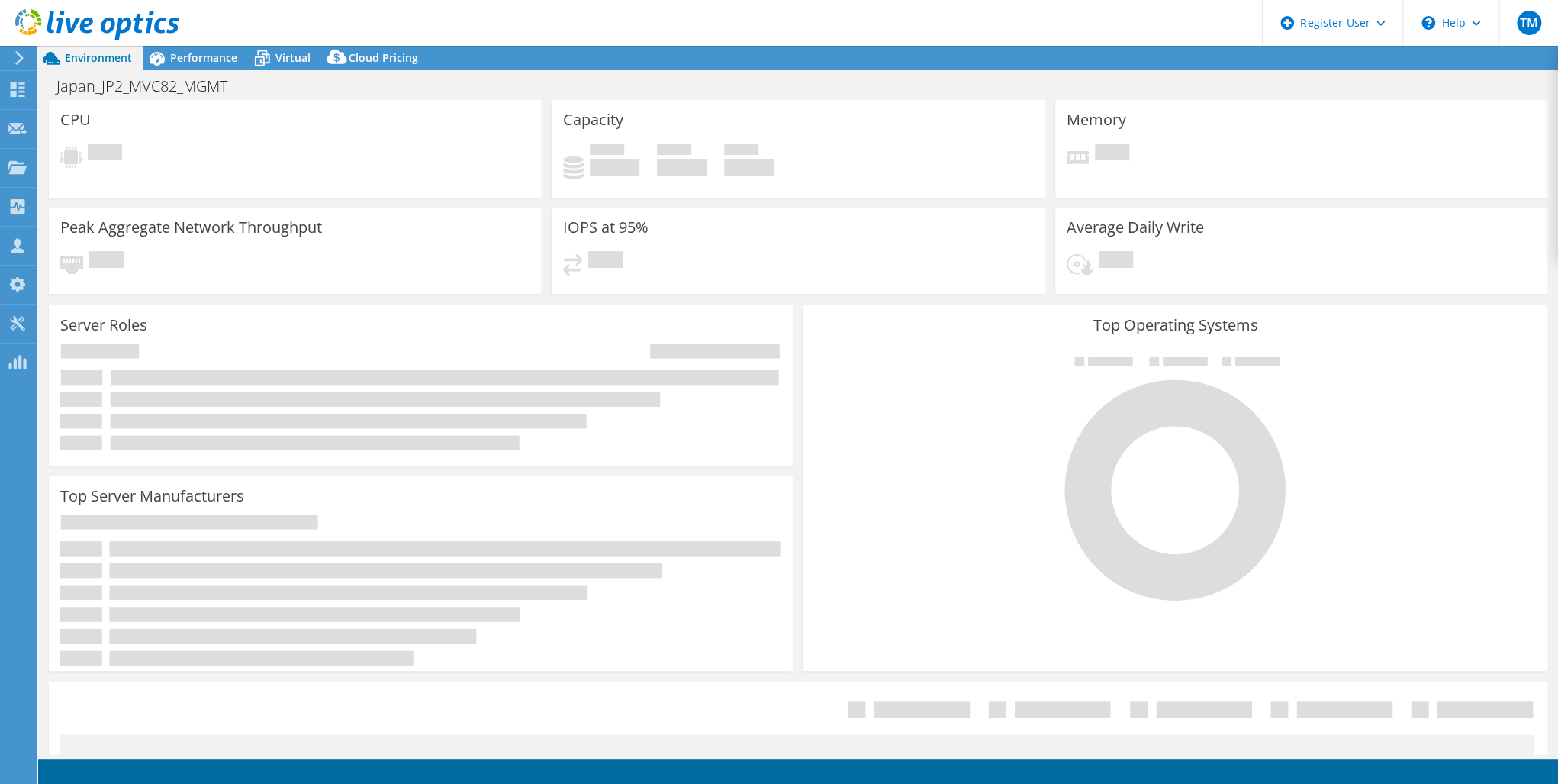
select select "USD"
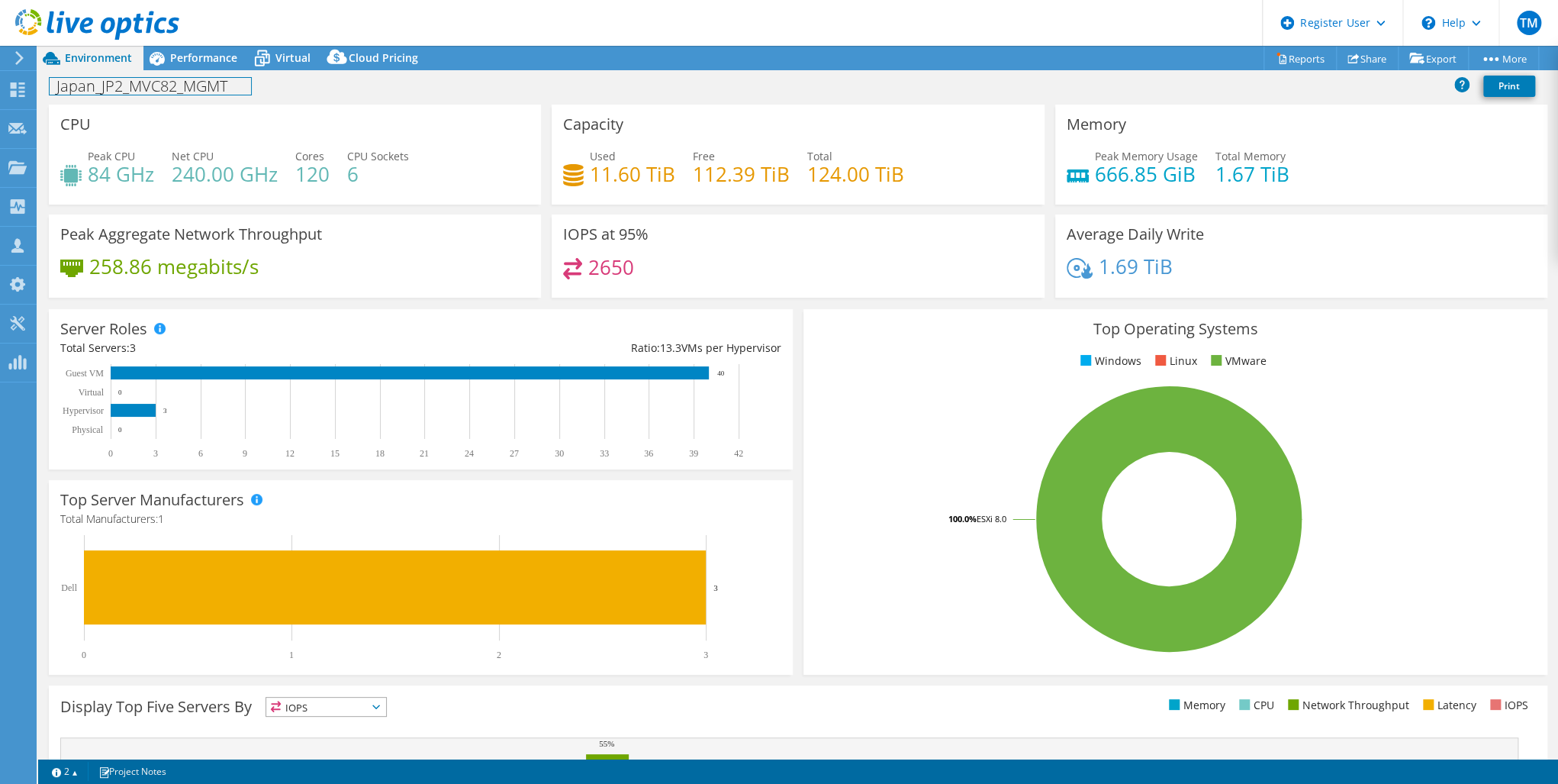
click at [177, 84] on h1 "Japan_JP2_MVC82_MGMT" at bounding box center [150, 86] width 201 height 17
drag, startPoint x: 226, startPoint y: 86, endPoint x: 104, endPoint y: 93, distance: 122.2
click at [104, 93] on h1 "Japan_JP2_MVC82_MGMT" at bounding box center [150, 86] width 201 height 17
paste h1
click at [250, 82] on link at bounding box center [253, 85] width 21 height 19
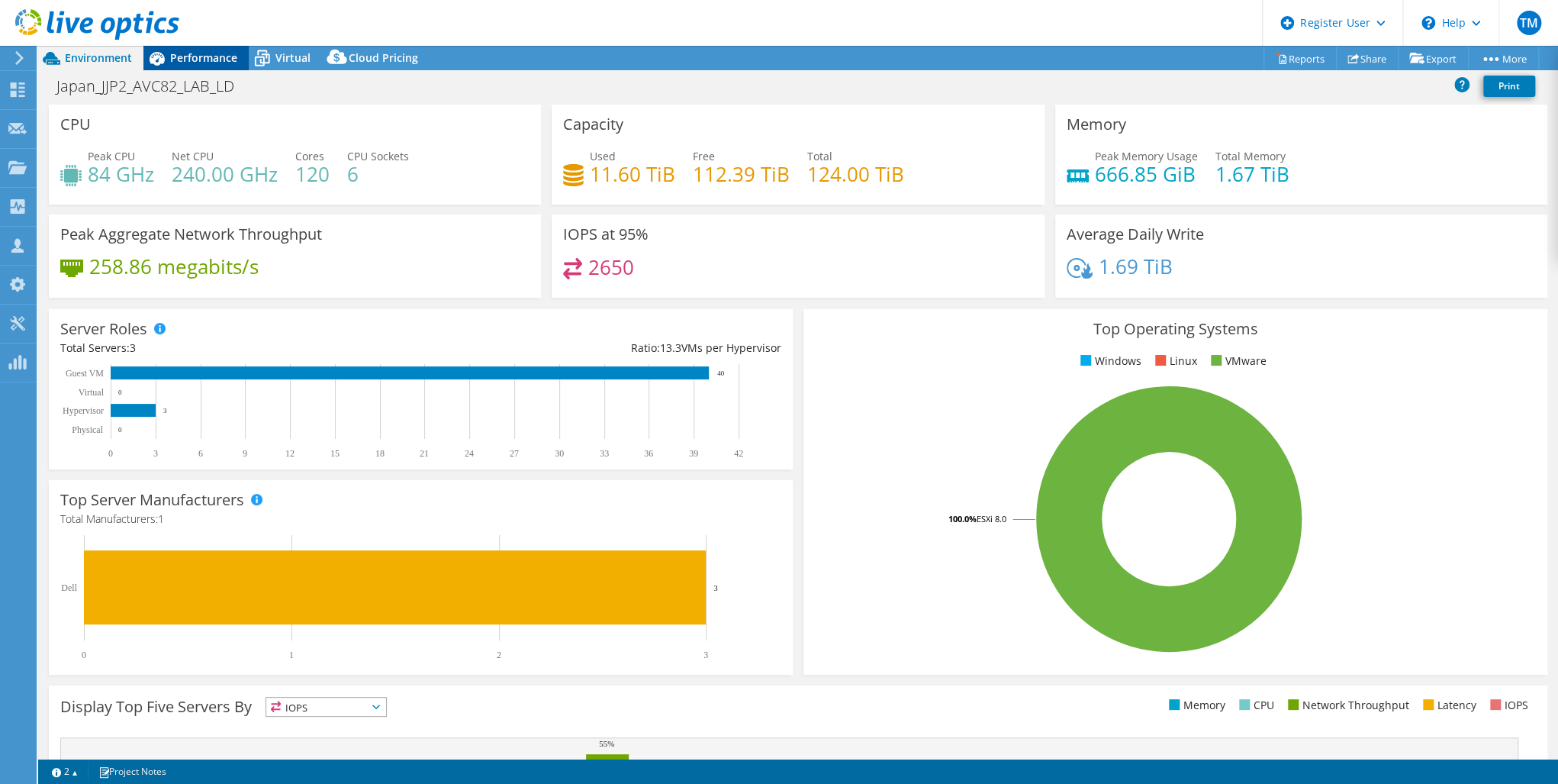
click at [194, 60] on span "Performance" at bounding box center [204, 57] width 67 height 14
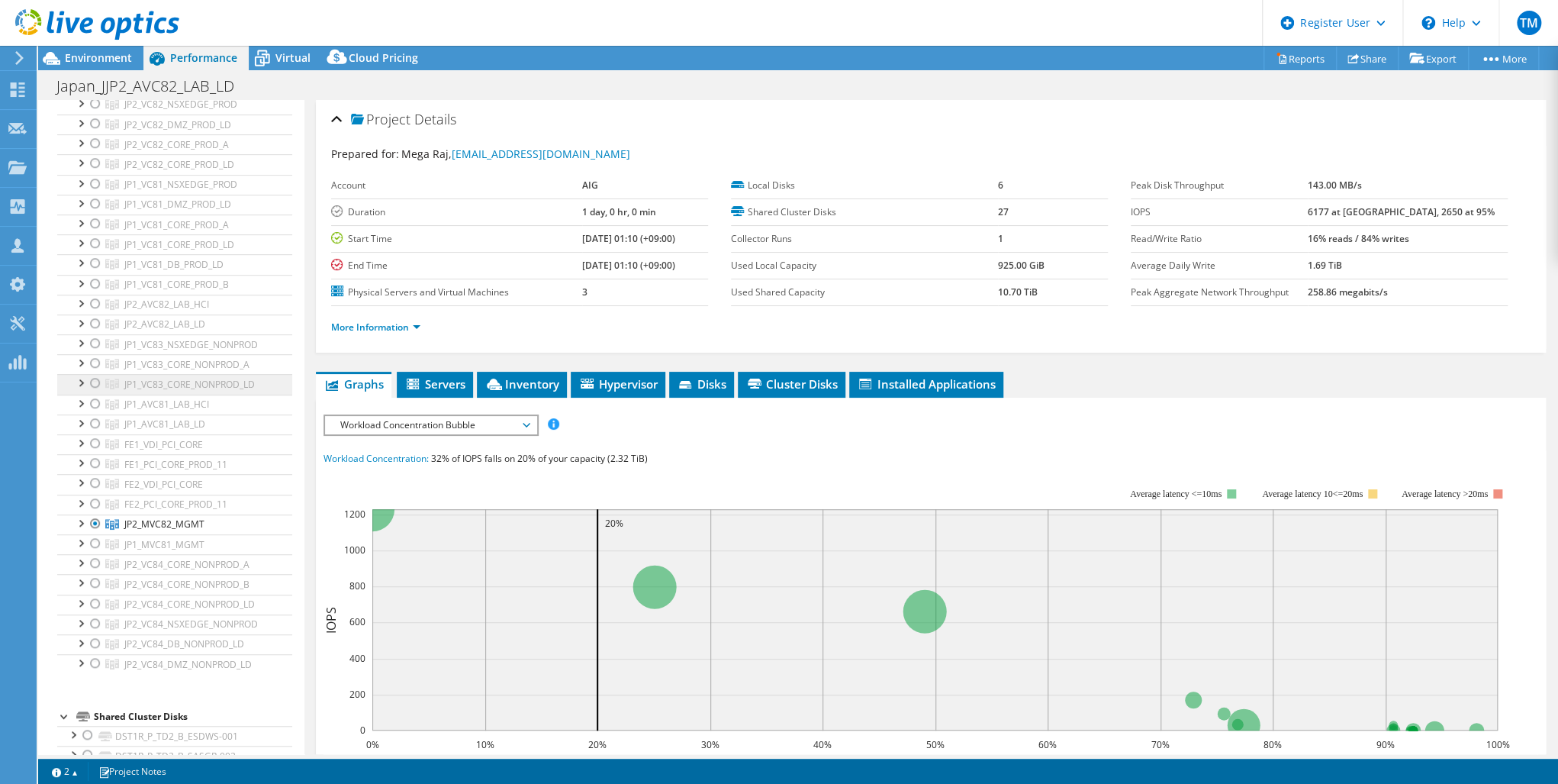
scroll to position [549, 0]
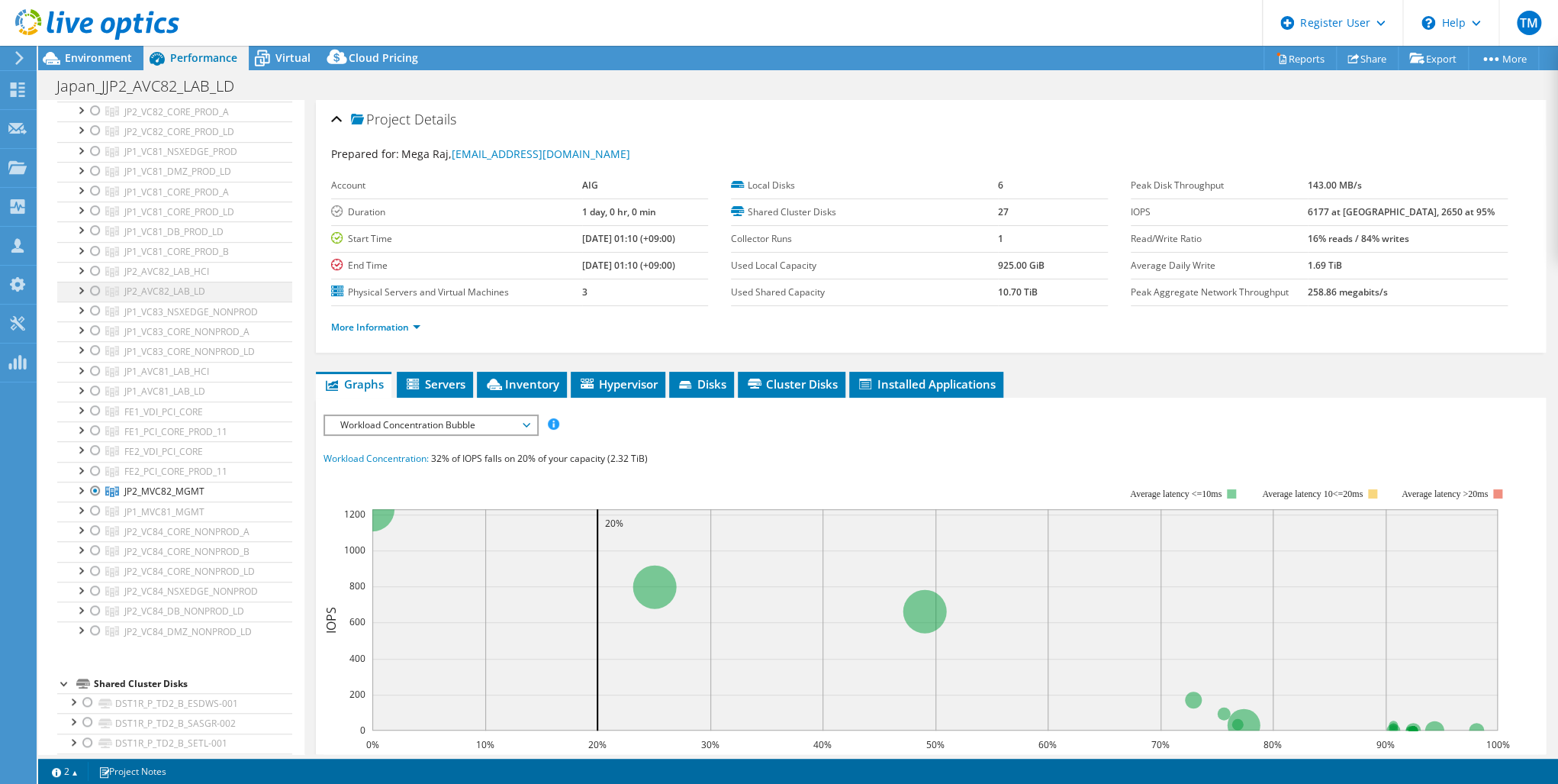
click at [95, 286] on div at bounding box center [96, 291] width 15 height 18
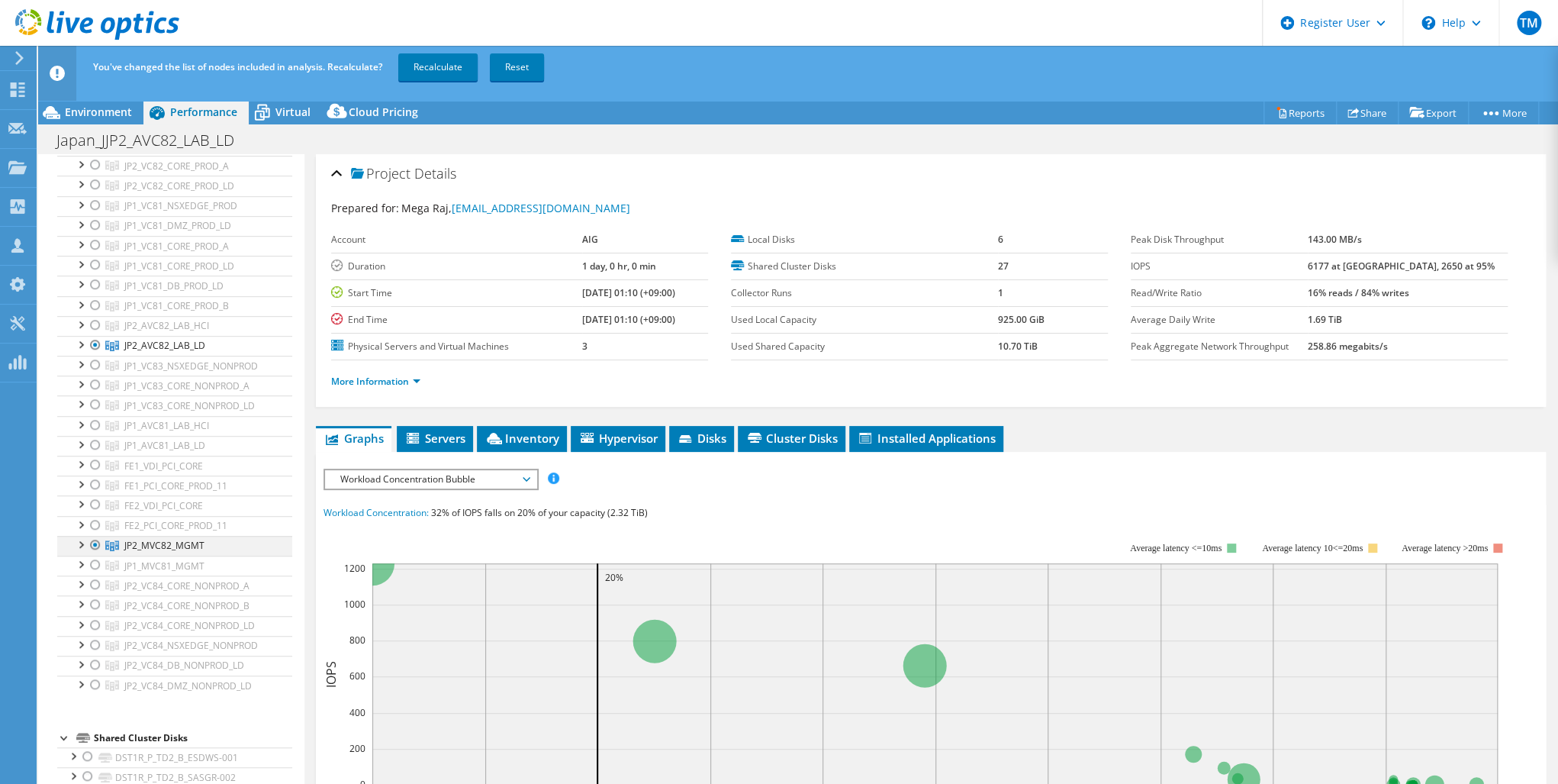
click at [93, 543] on div at bounding box center [96, 545] width 15 height 18
click at [434, 64] on link "Recalculate" at bounding box center [438, 67] width 80 height 28
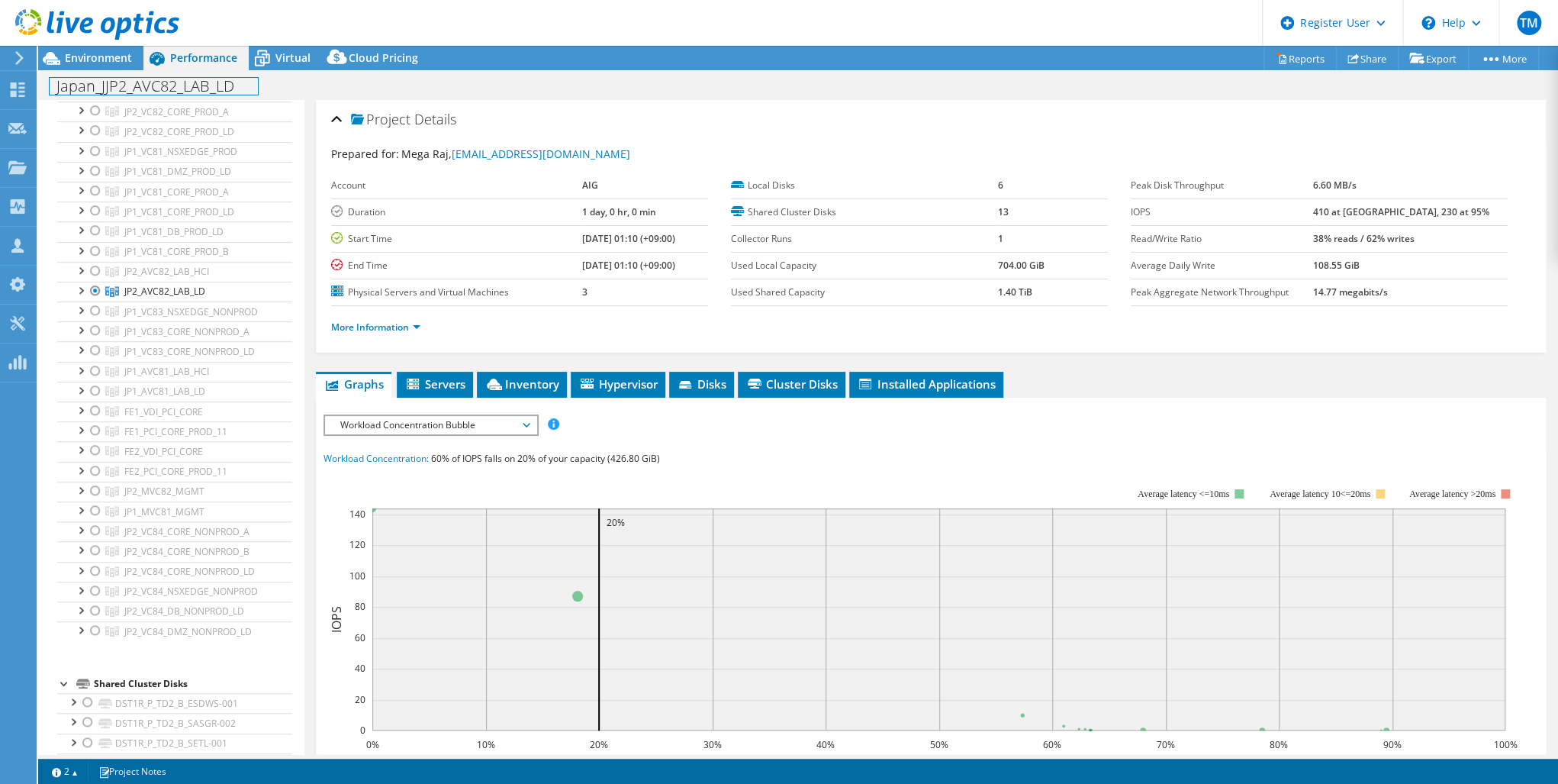
click at [171, 91] on h1 "Japan_JJP2_AVC82_LAB_LD" at bounding box center [153, 86] width 208 height 17
click at [132, 89] on h1 "Japan_JJP2_AVC82_LAB_LD" at bounding box center [153, 86] width 208 height 17
drag, startPoint x: 105, startPoint y: 89, endPoint x: 119, endPoint y: 106, distance: 22.0
click at [108, 93] on h1 "Japan_JJP2_AVC82_LAB_LD" at bounding box center [153, 86] width 208 height 17
click at [270, 85] on link at bounding box center [274, 85] width 21 height 19
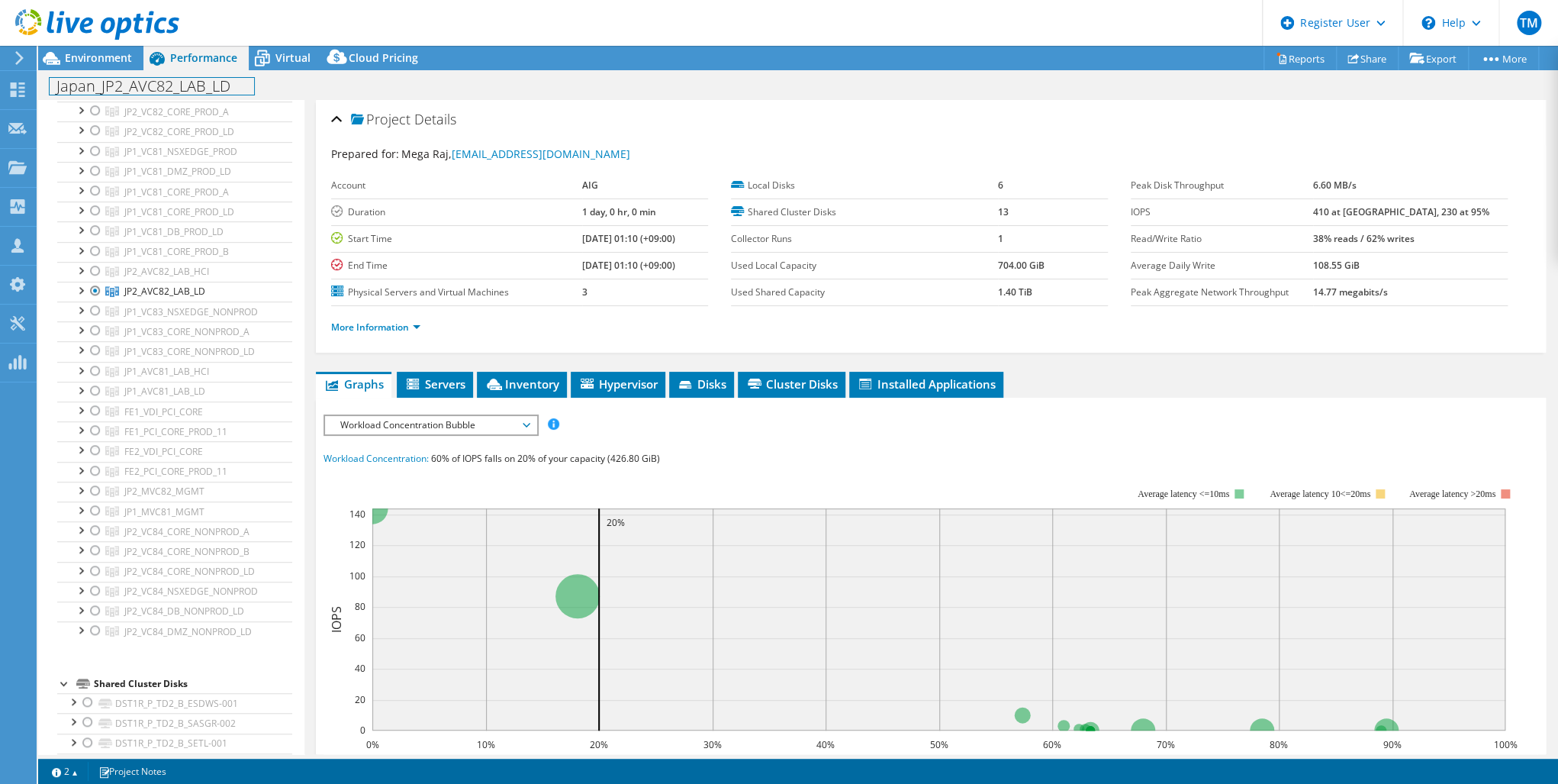
click at [177, 84] on h1 "Japan_JP2_AVC82_LAB_LD" at bounding box center [152, 86] width 205 height 17
click at [235, 88] on h1 "Japan_JP2_AVC82_LAB_LD" at bounding box center [152, 86] width 205 height 17
click at [55, 89] on h1 "Japan_JP2_AVC82_LAB_LD" at bounding box center [152, 86] width 205 height 17
click at [212, 91] on h1 "Japan_JP2_AVC82_LAB_LD" at bounding box center [152, 86] width 205 height 17
click at [272, 86] on link at bounding box center [272, 85] width 21 height 19
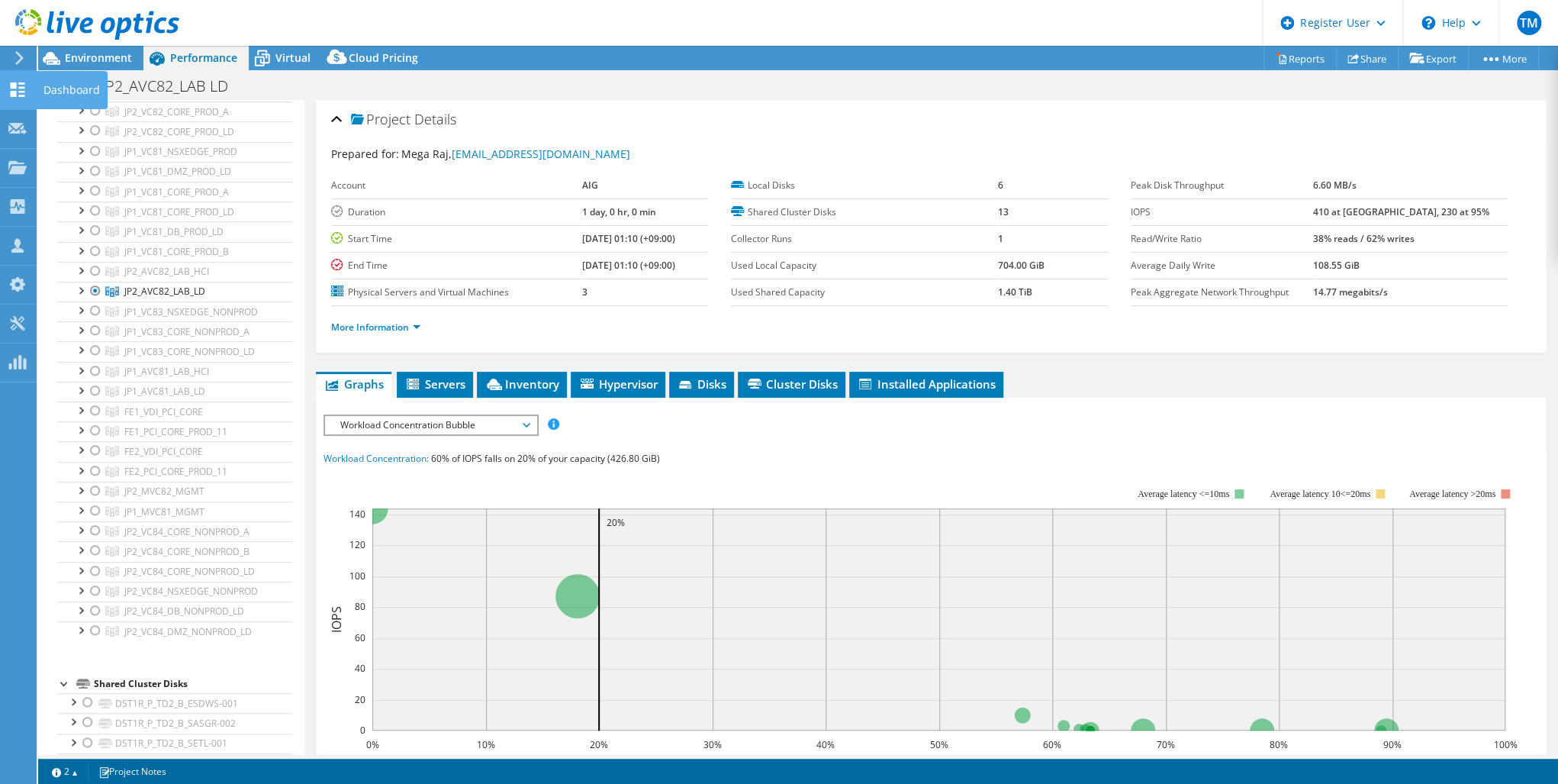
click at [19, 89] on icon at bounding box center [18, 89] width 18 height 14
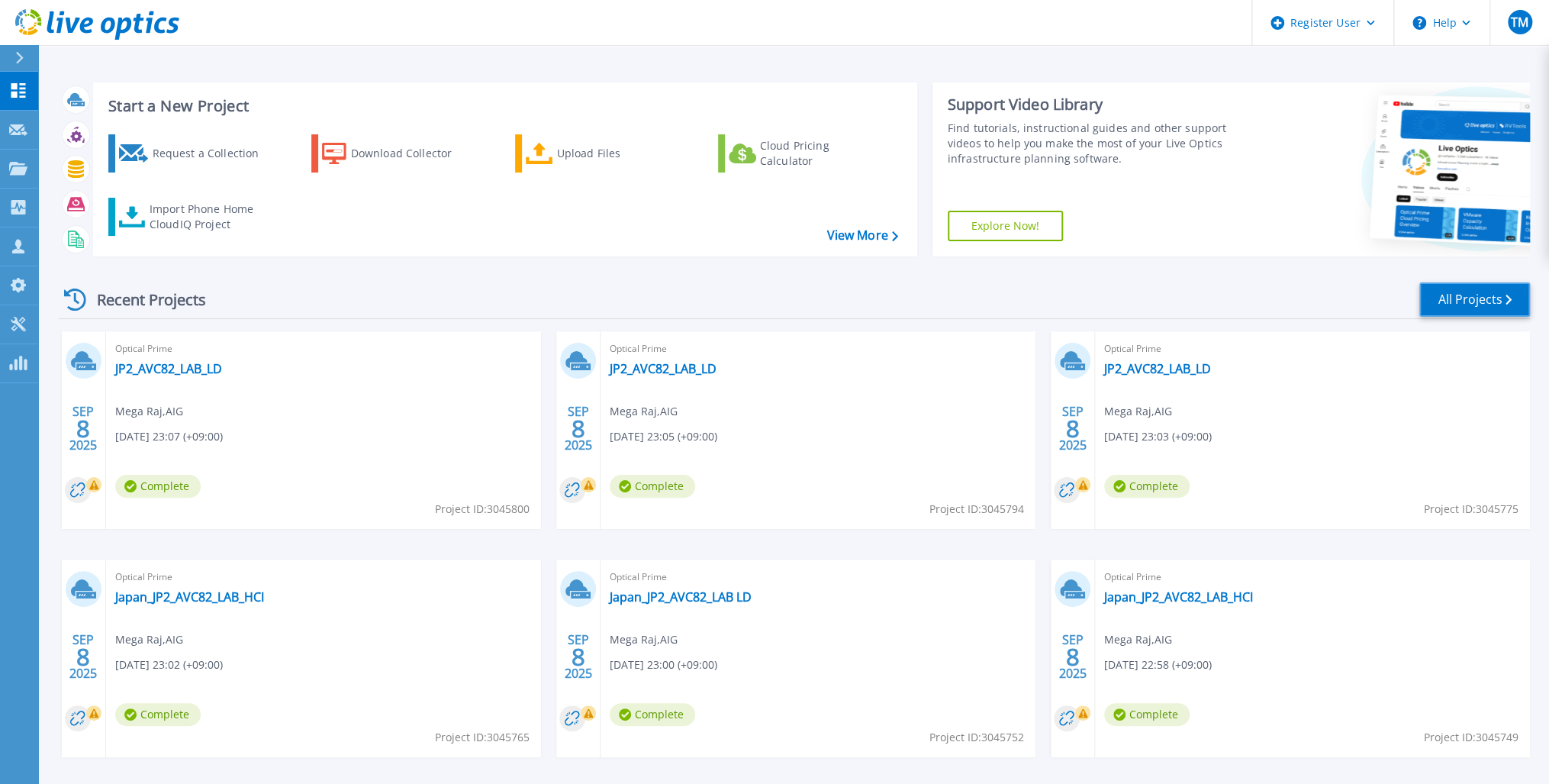
click at [1474, 295] on link "All Projects" at bounding box center [1475, 299] width 111 height 34
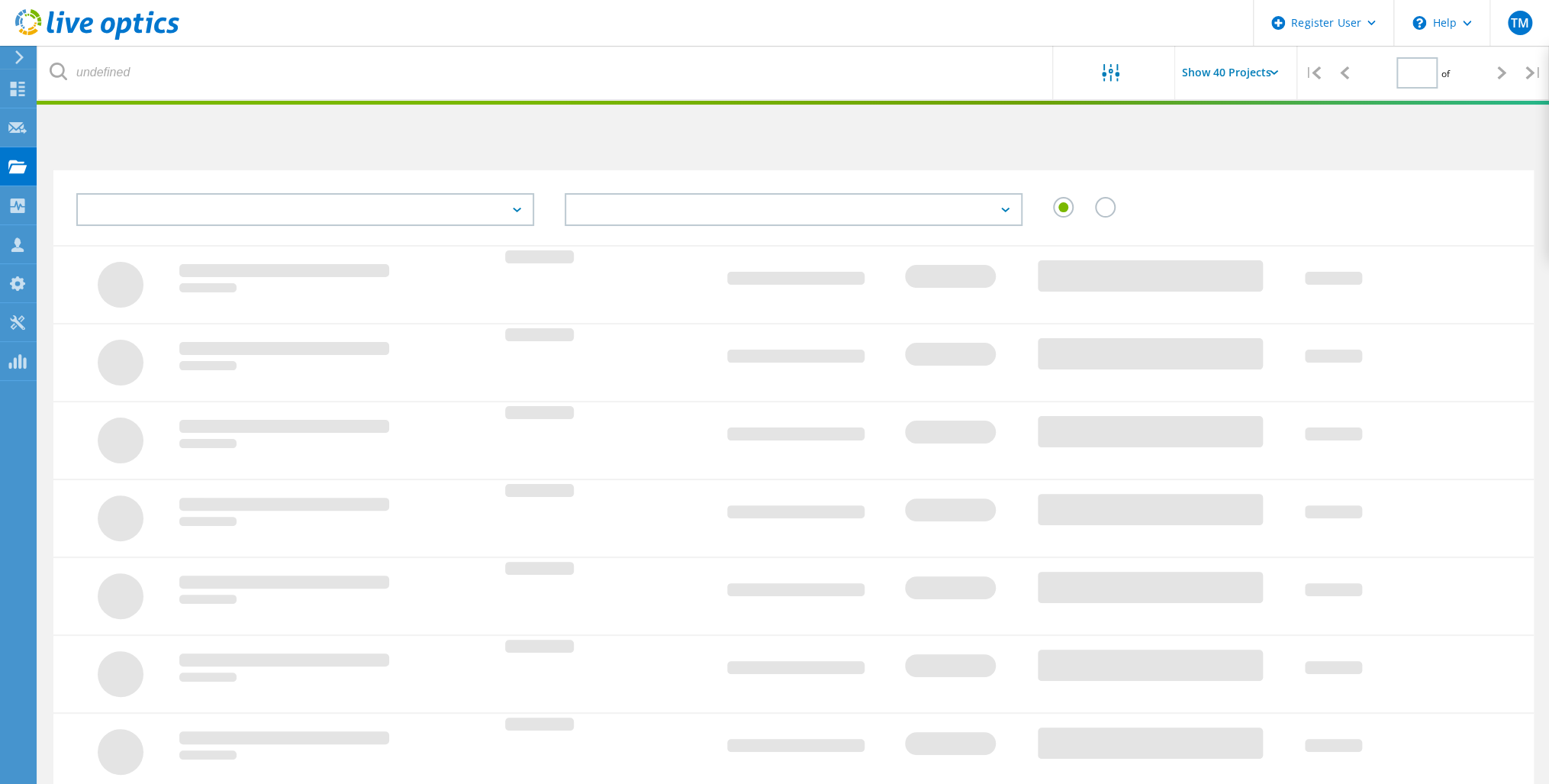
type input "1"
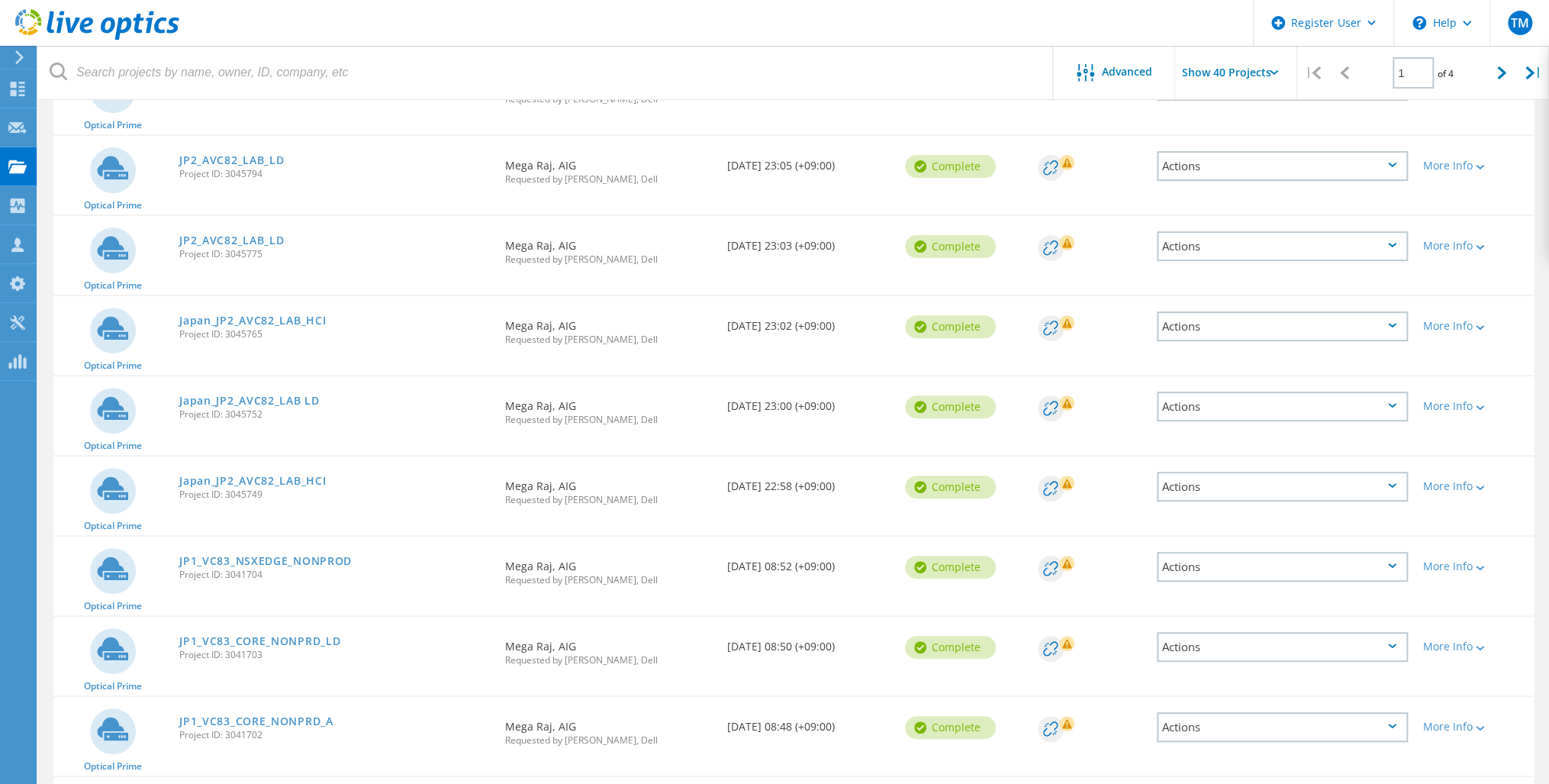
scroll to position [244, 0]
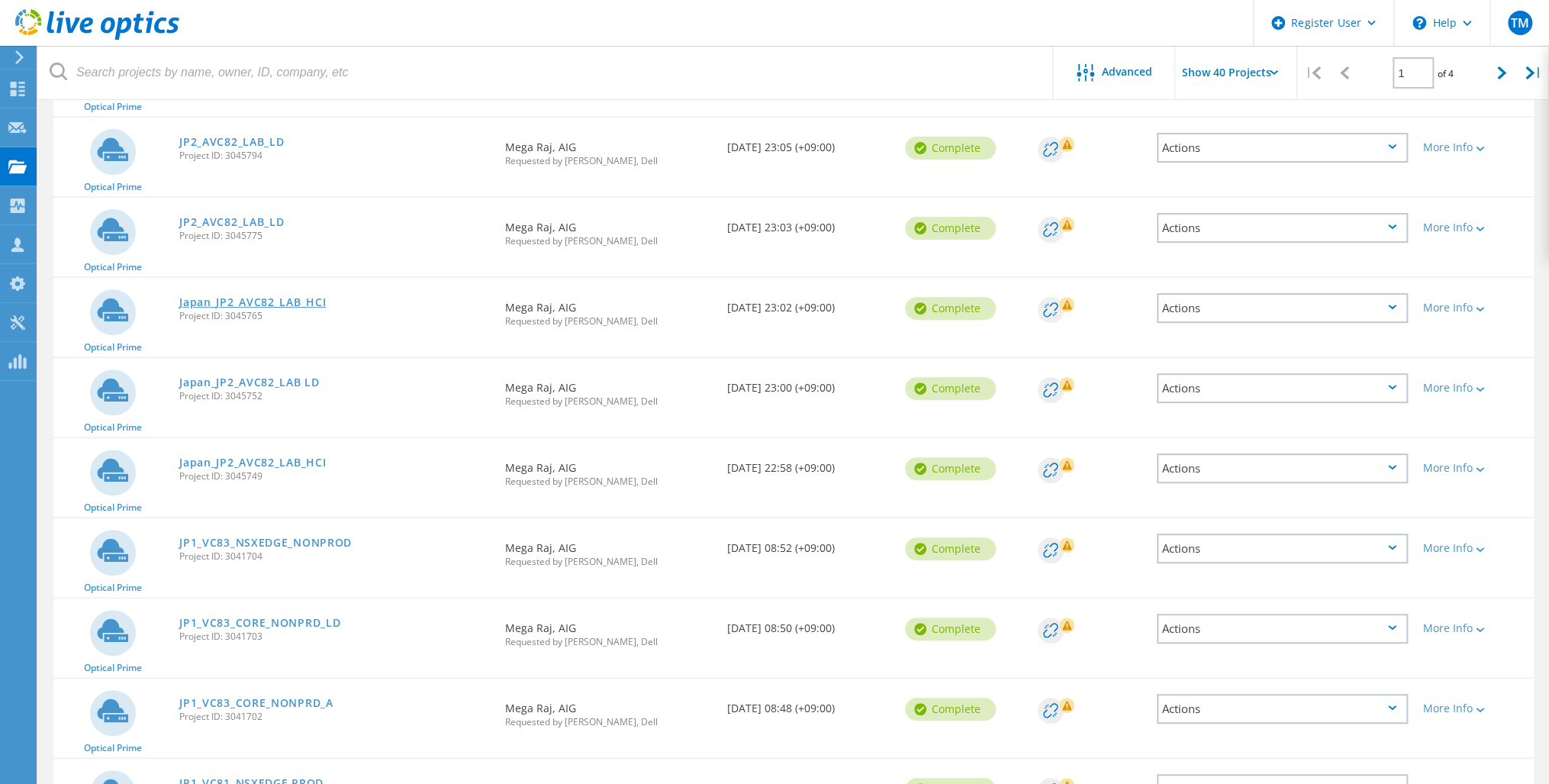
click at [249, 299] on link "Japan_JP2_AVC82_LAB_HCI" at bounding box center [252, 302] width 147 height 11
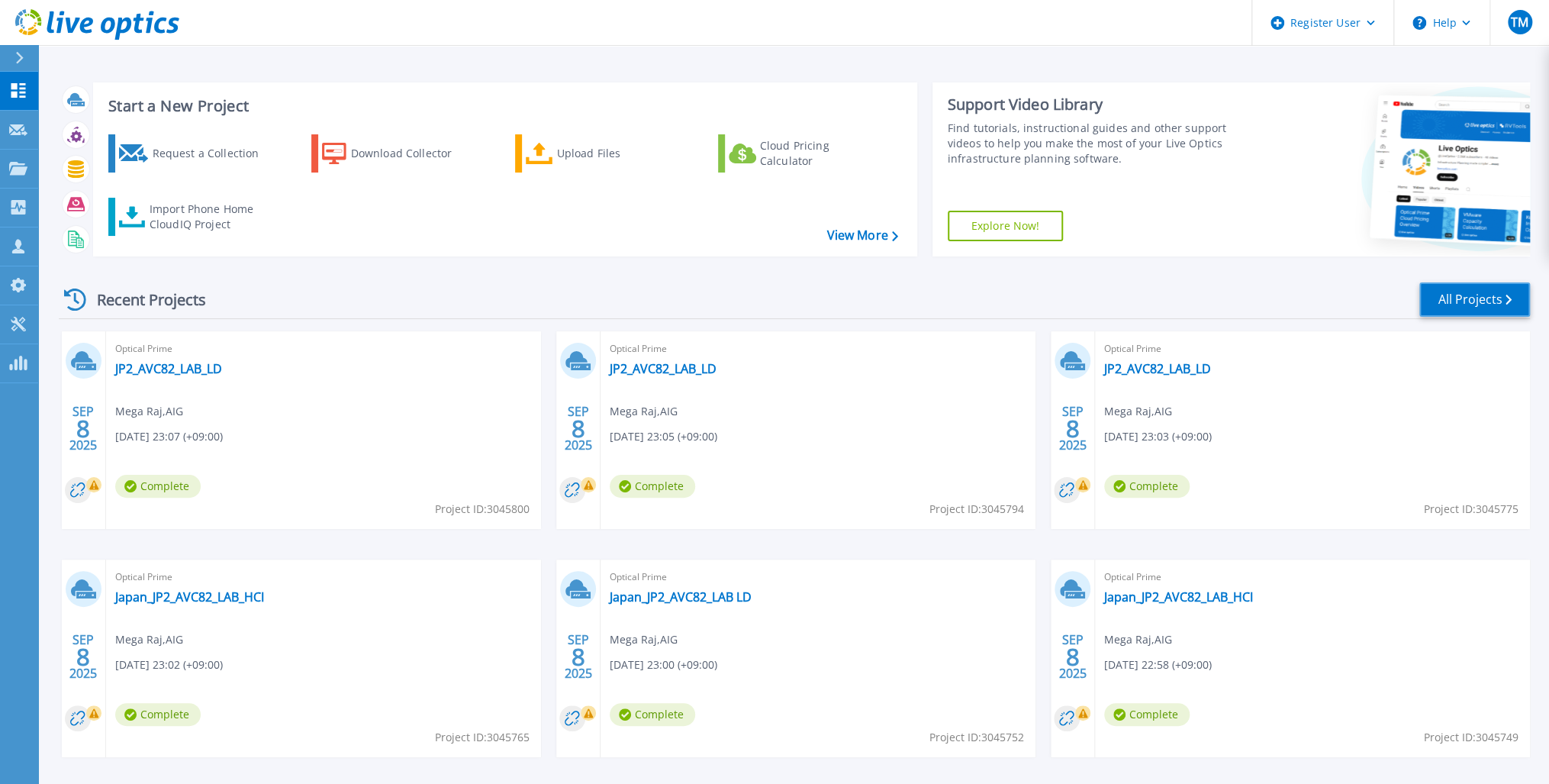
click at [1463, 293] on link "All Projects" at bounding box center [1475, 299] width 111 height 34
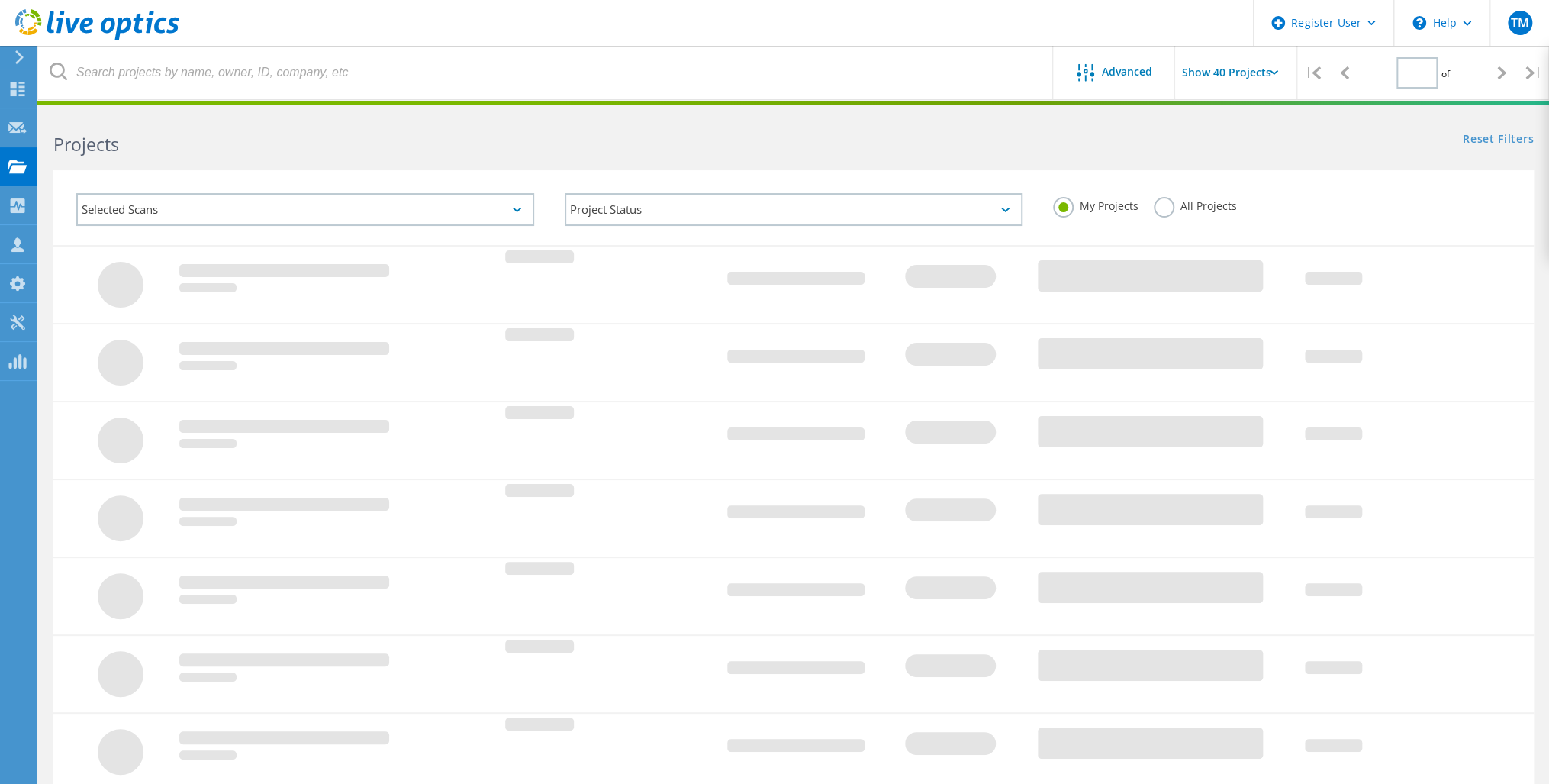
type input "1"
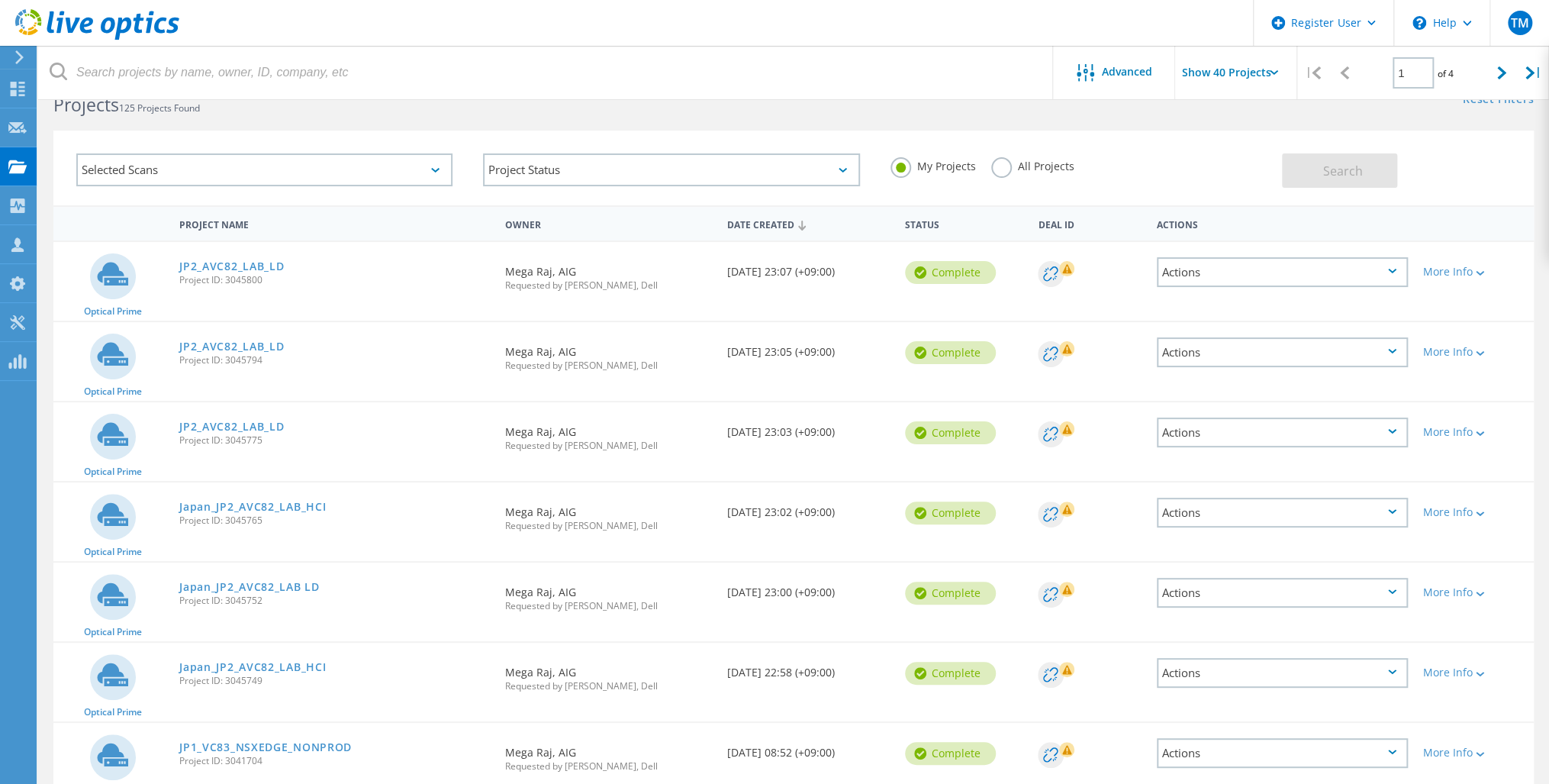
scroll to position [61, 0]
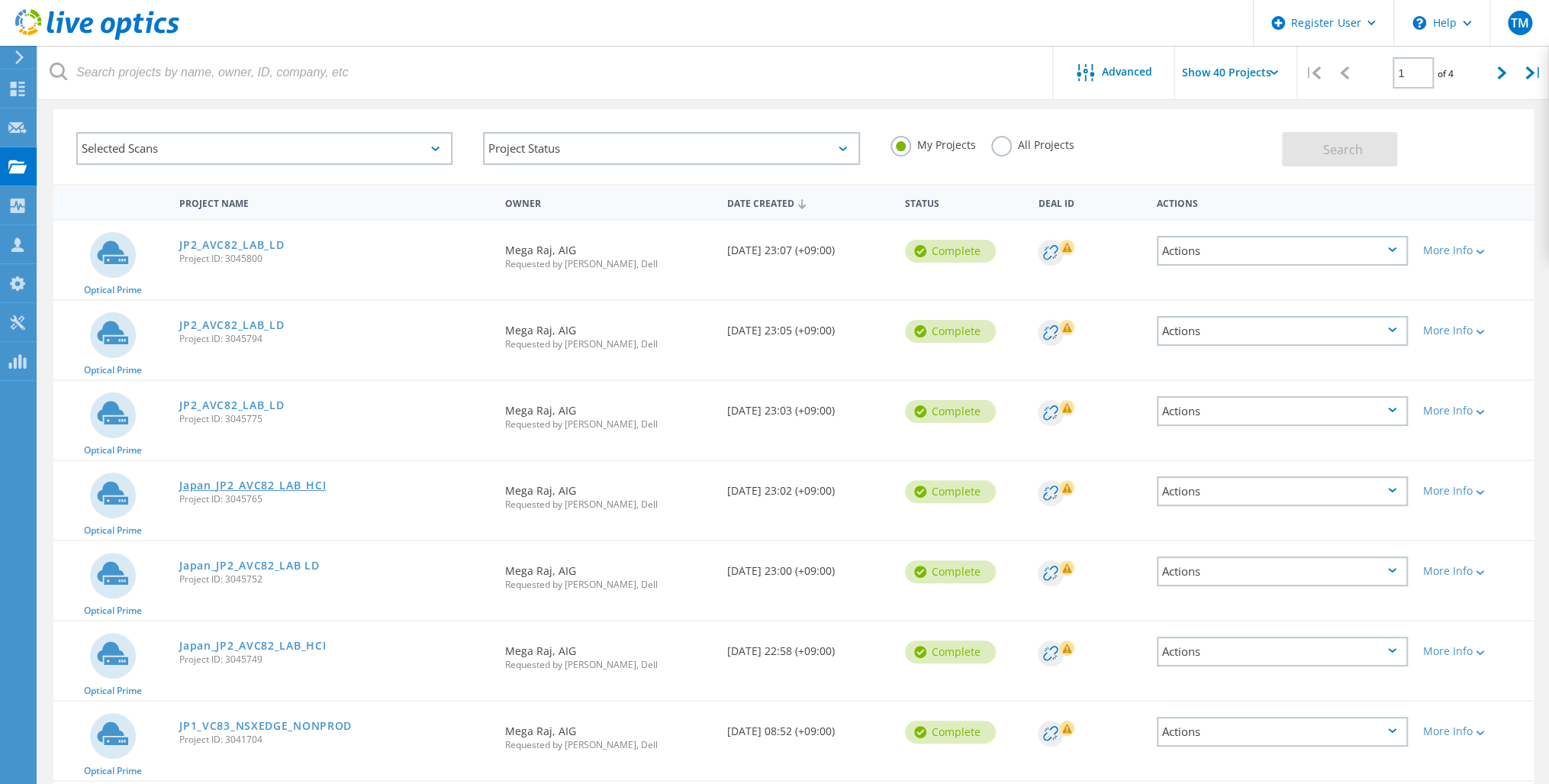
click at [266, 480] on link "Japan_JP2_AVC82_LAB_HCI" at bounding box center [252, 485] width 147 height 11
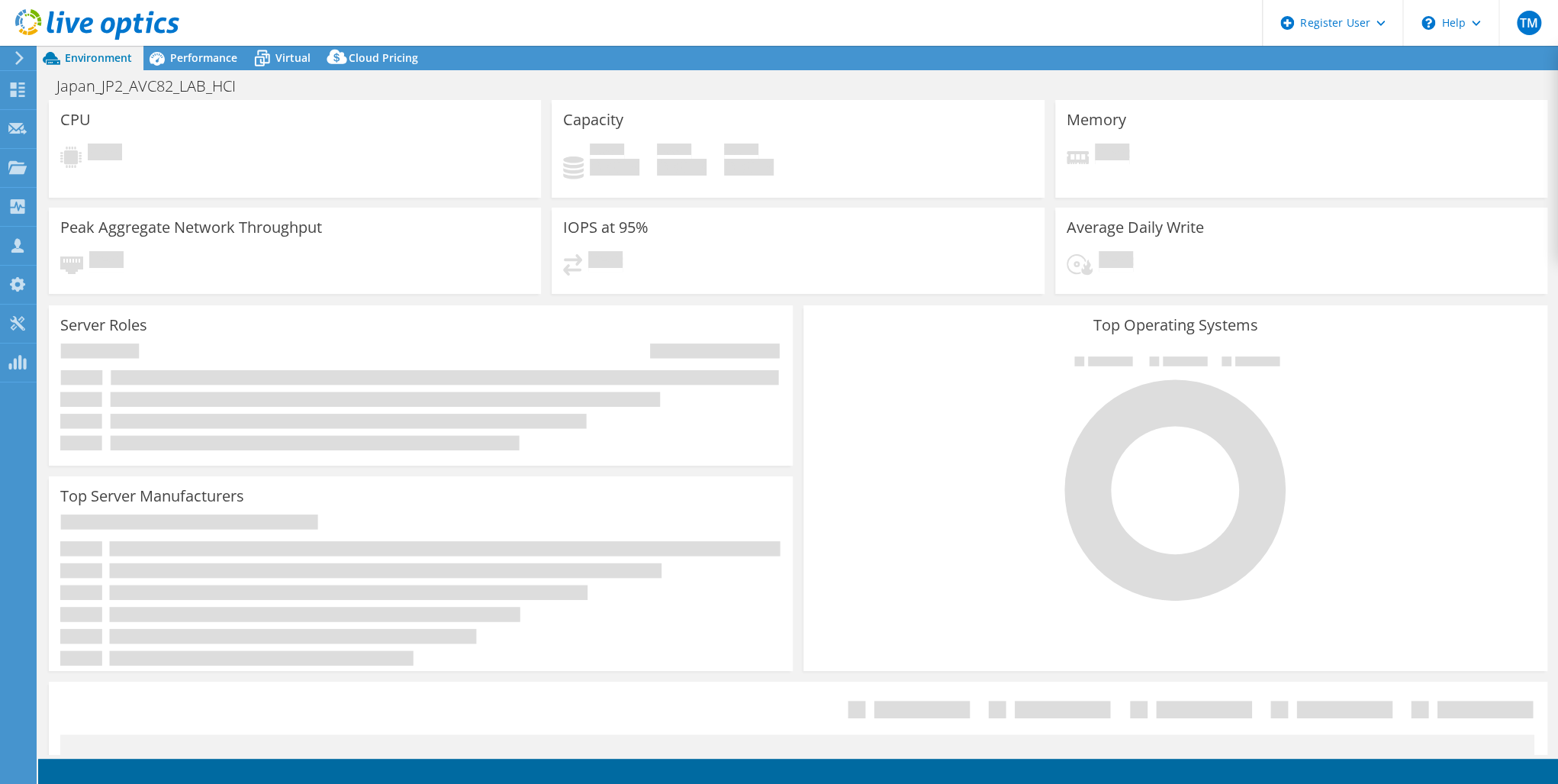
select select "USD"
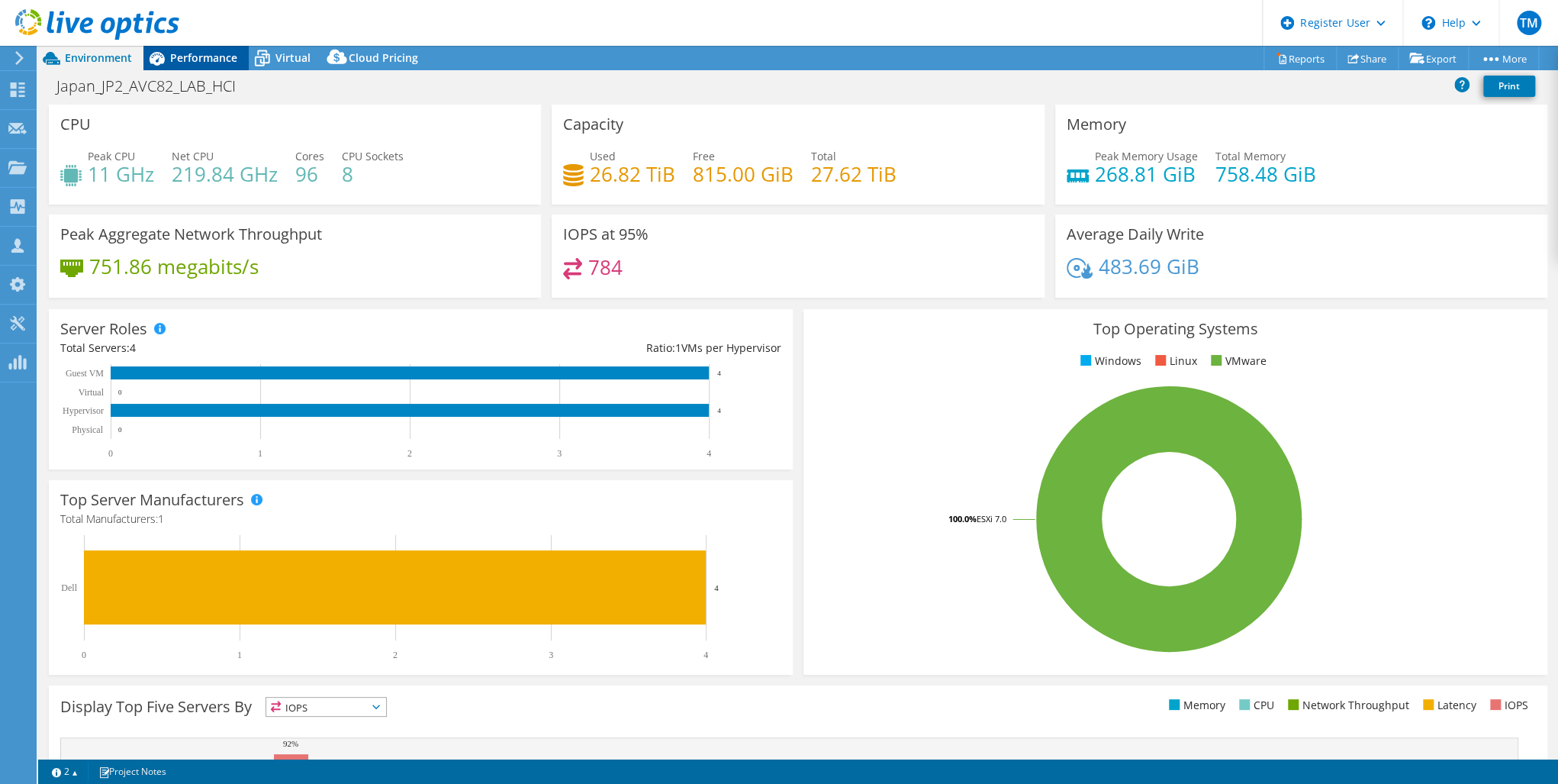
click at [191, 54] on span "Performance" at bounding box center [204, 57] width 67 height 14
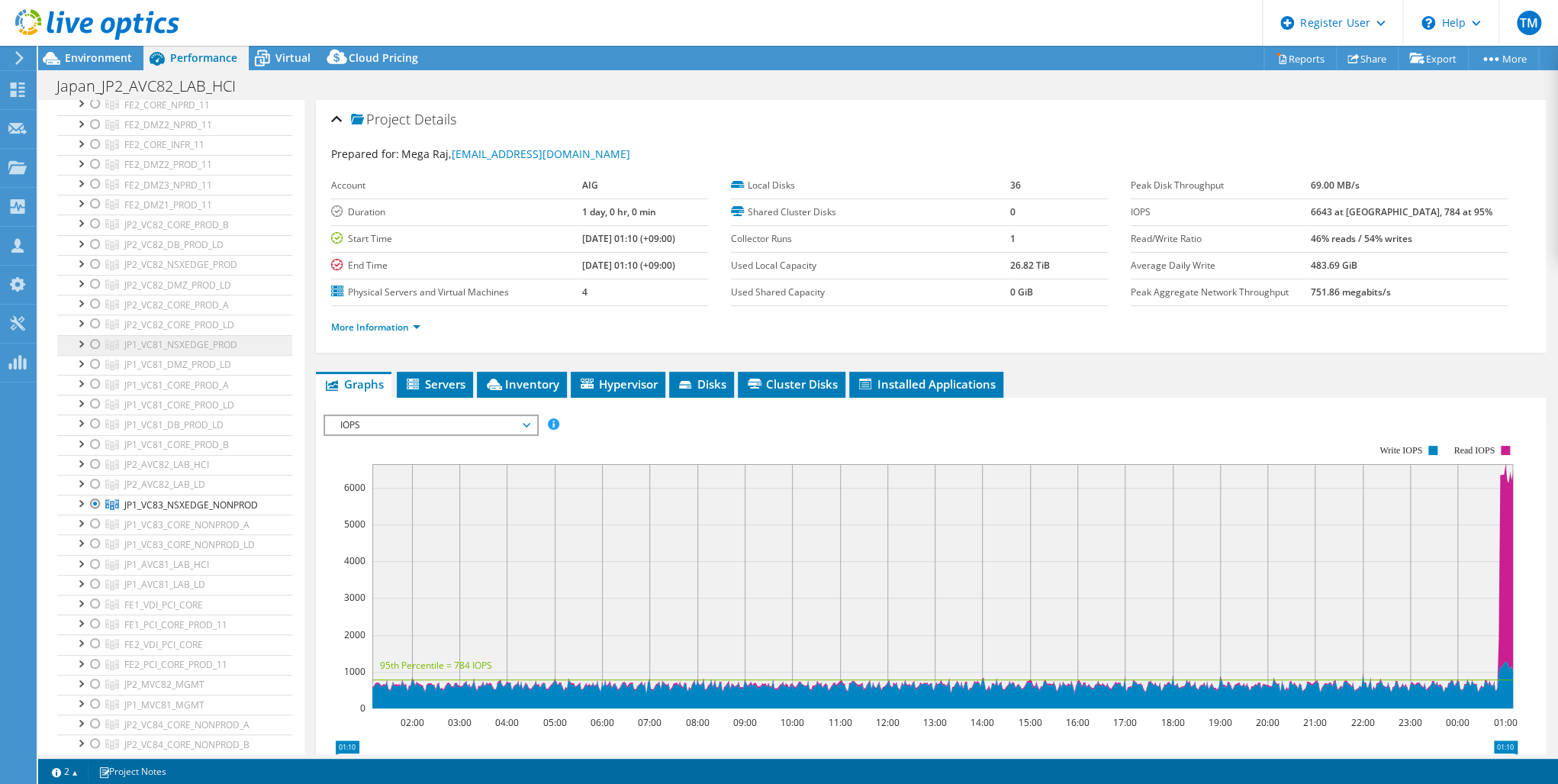
scroll to position [366, 0]
click at [96, 487] on div at bounding box center [96, 494] width 15 height 18
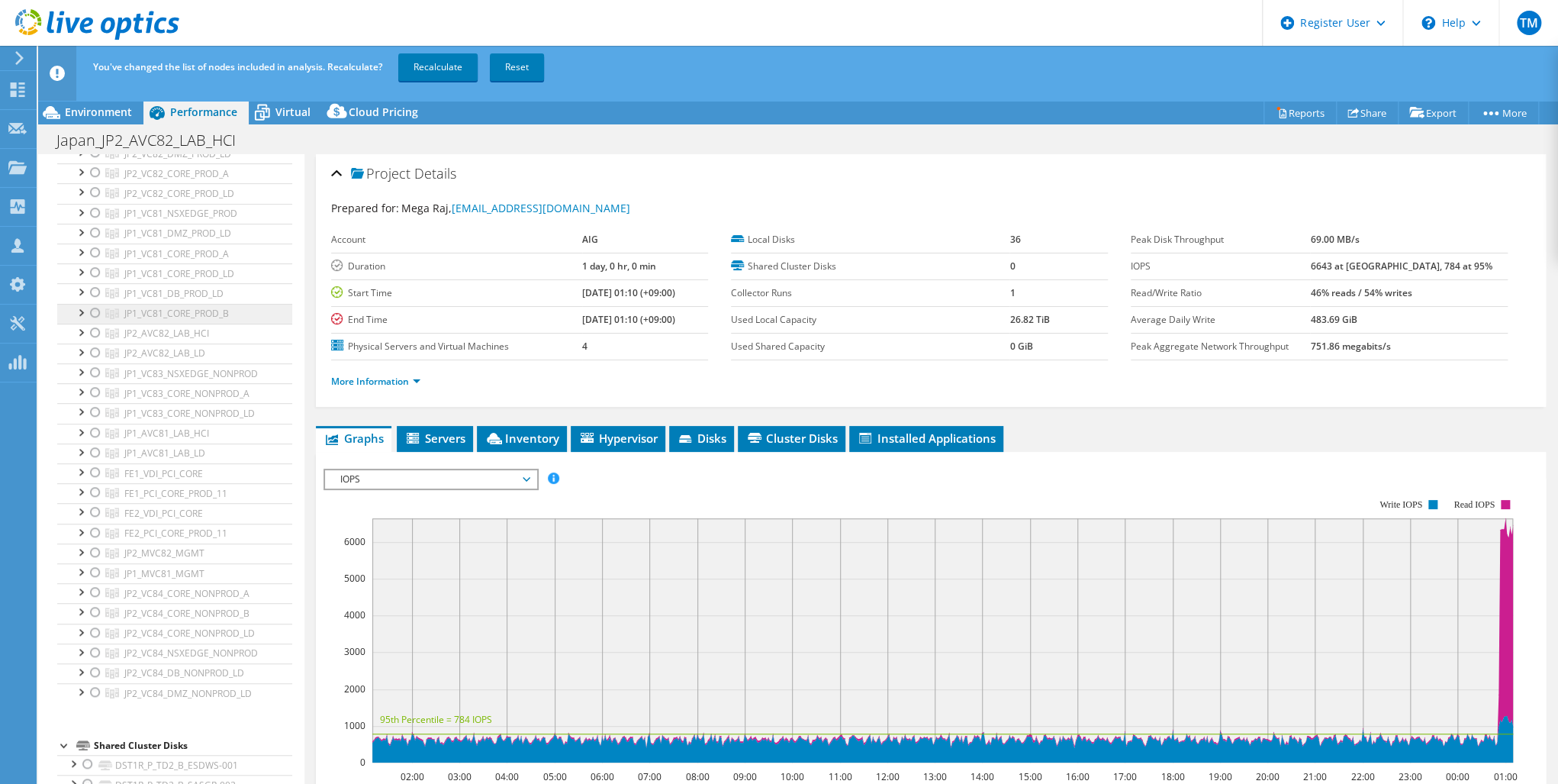
scroll to position [549, 0]
click at [97, 538] on div at bounding box center [96, 545] width 15 height 18
click at [440, 65] on link "Recalculate" at bounding box center [438, 67] width 80 height 28
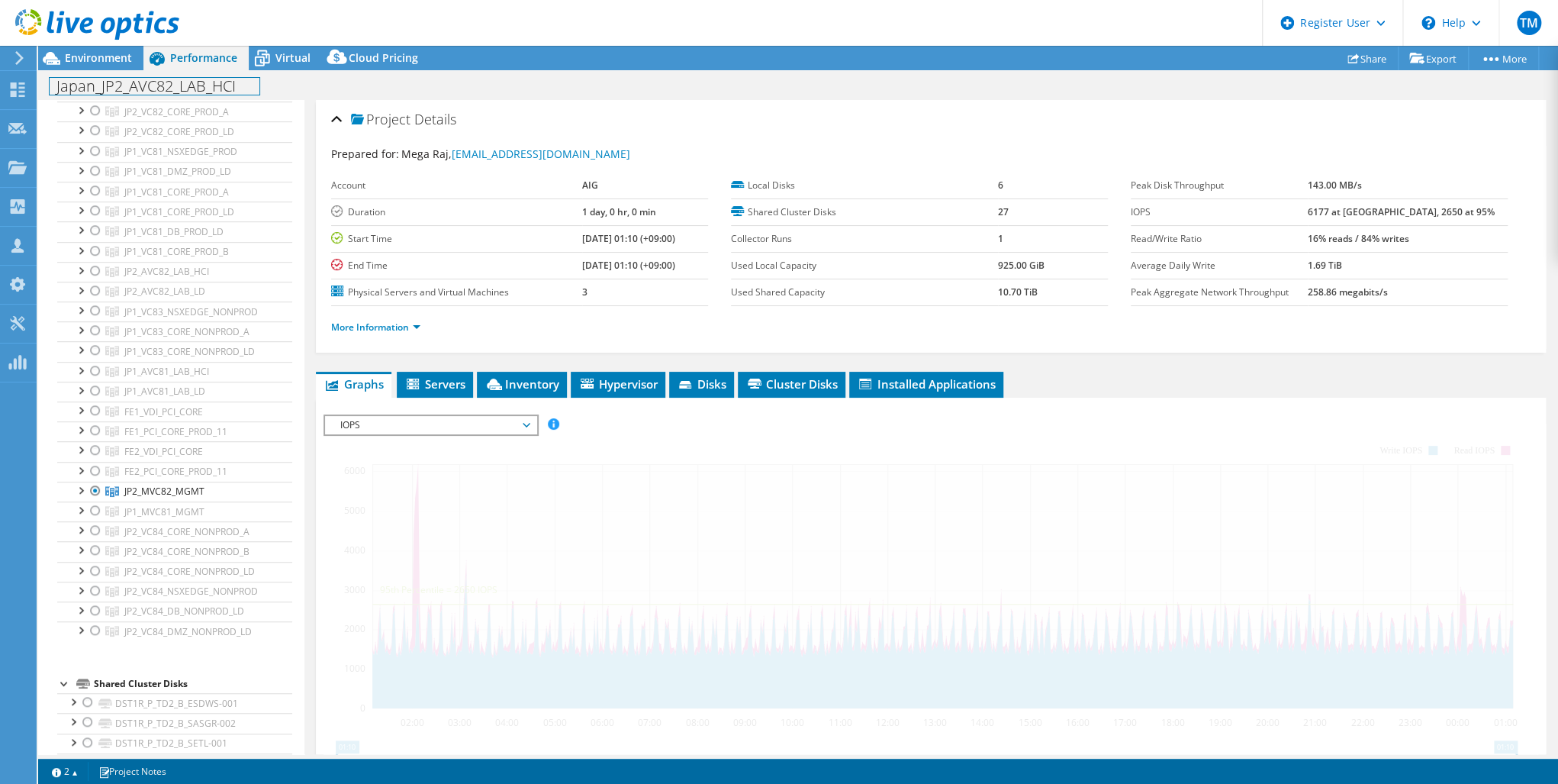
click at [250, 82] on h1 "Japan_JP2_AVC82_LAB_HCI" at bounding box center [154, 86] width 210 height 17
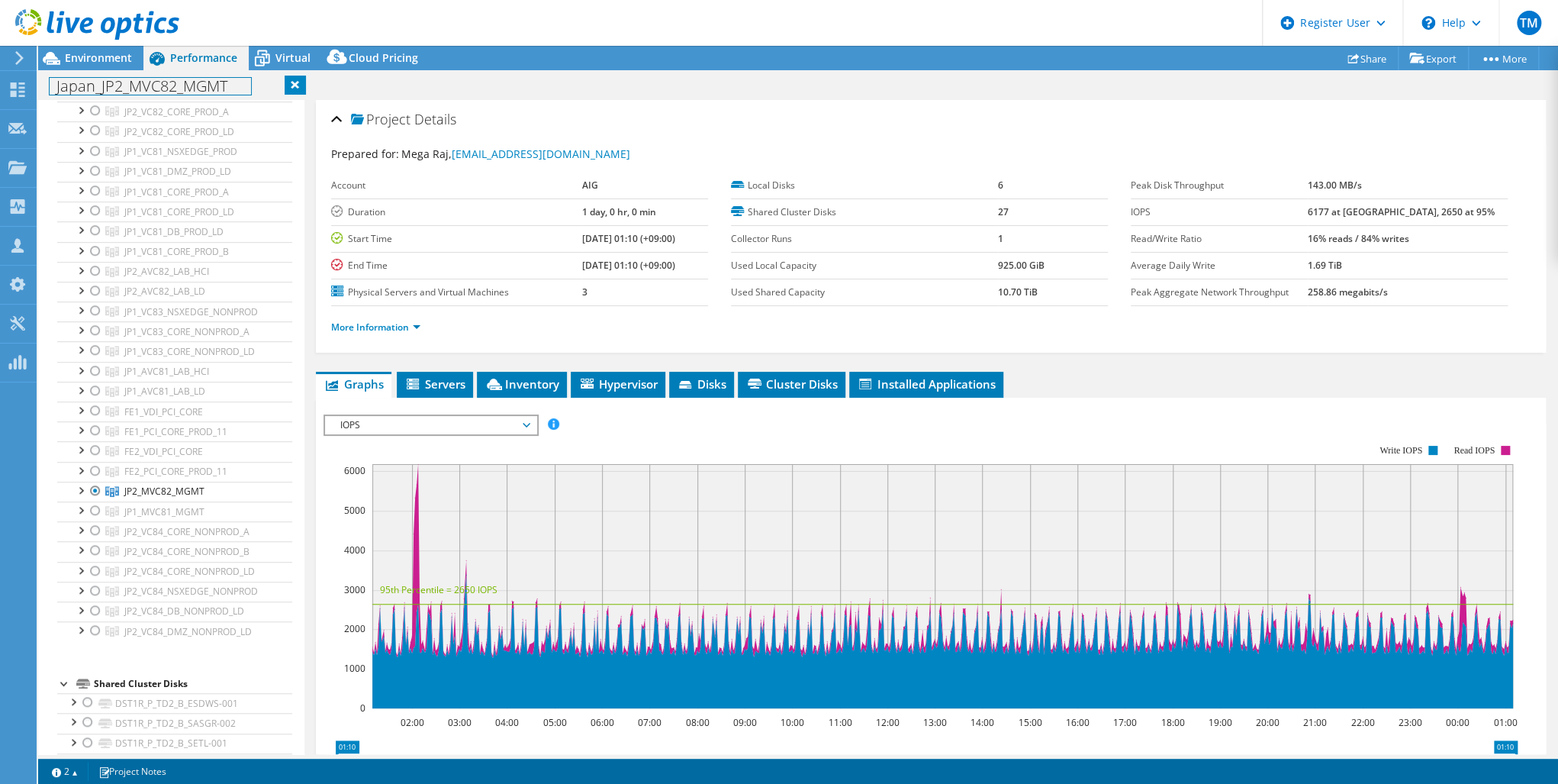
click at [55, 89] on h1 "Japan_JP2_MVC82_MGMT" at bounding box center [150, 86] width 201 height 17
click at [97, 89] on h1 "Japan_JP2_MVC82_MGMT" at bounding box center [150, 86] width 201 height 17
click at [192, 91] on h1 "Japan_JP2_MVC82_MGMT" at bounding box center [150, 86] width 201 height 17
click at [225, 86] on h1 "Japan_JP2_MVC82_MGMT" at bounding box center [150, 86] width 201 height 17
click at [222, 91] on h1 "Japan_JP2_MVC82_MGMT" at bounding box center [150, 86] width 201 height 17
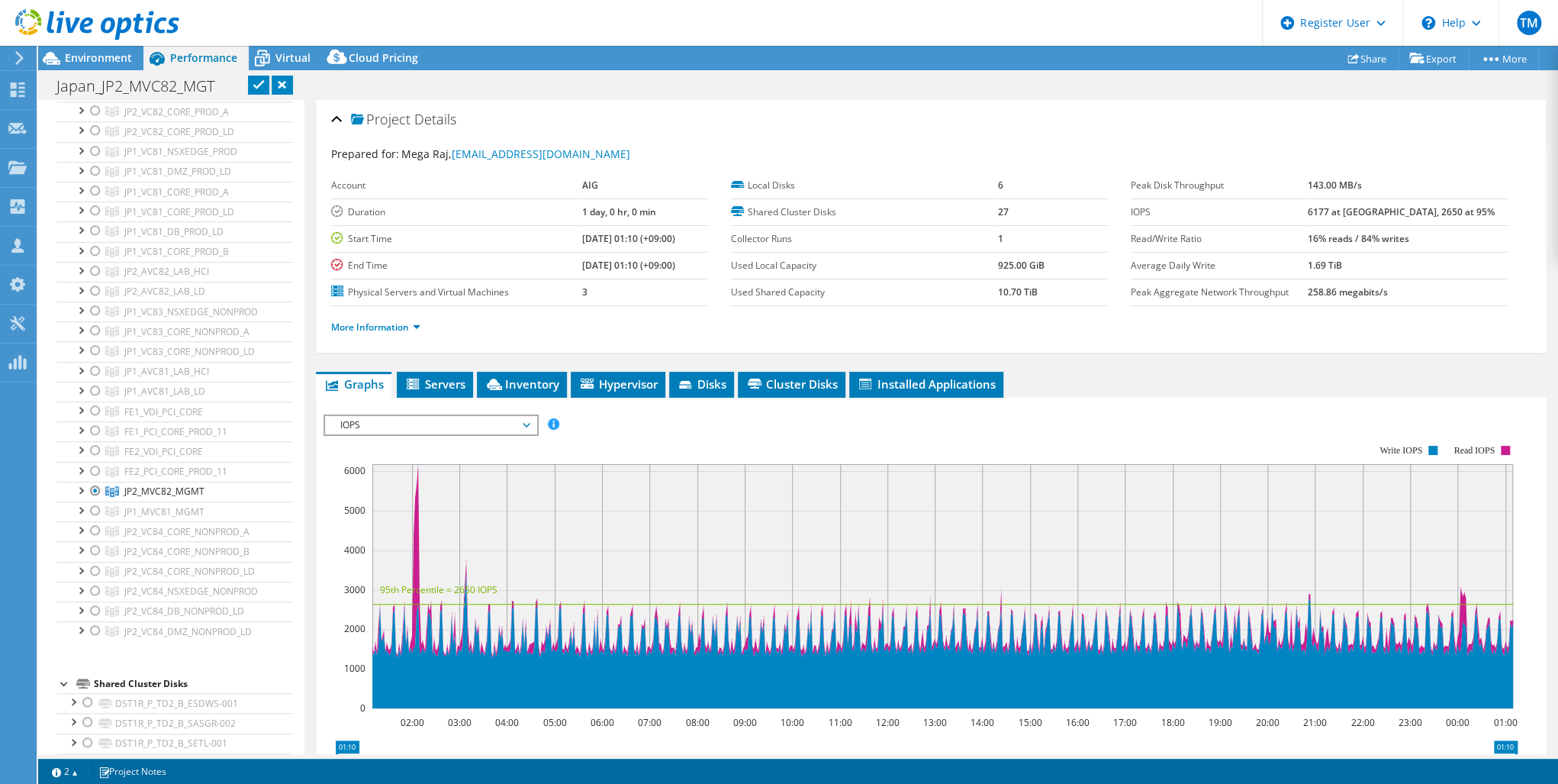
click at [257, 80] on link at bounding box center [258, 85] width 21 height 19
click at [15, 83] on use at bounding box center [18, 89] width 14 height 14
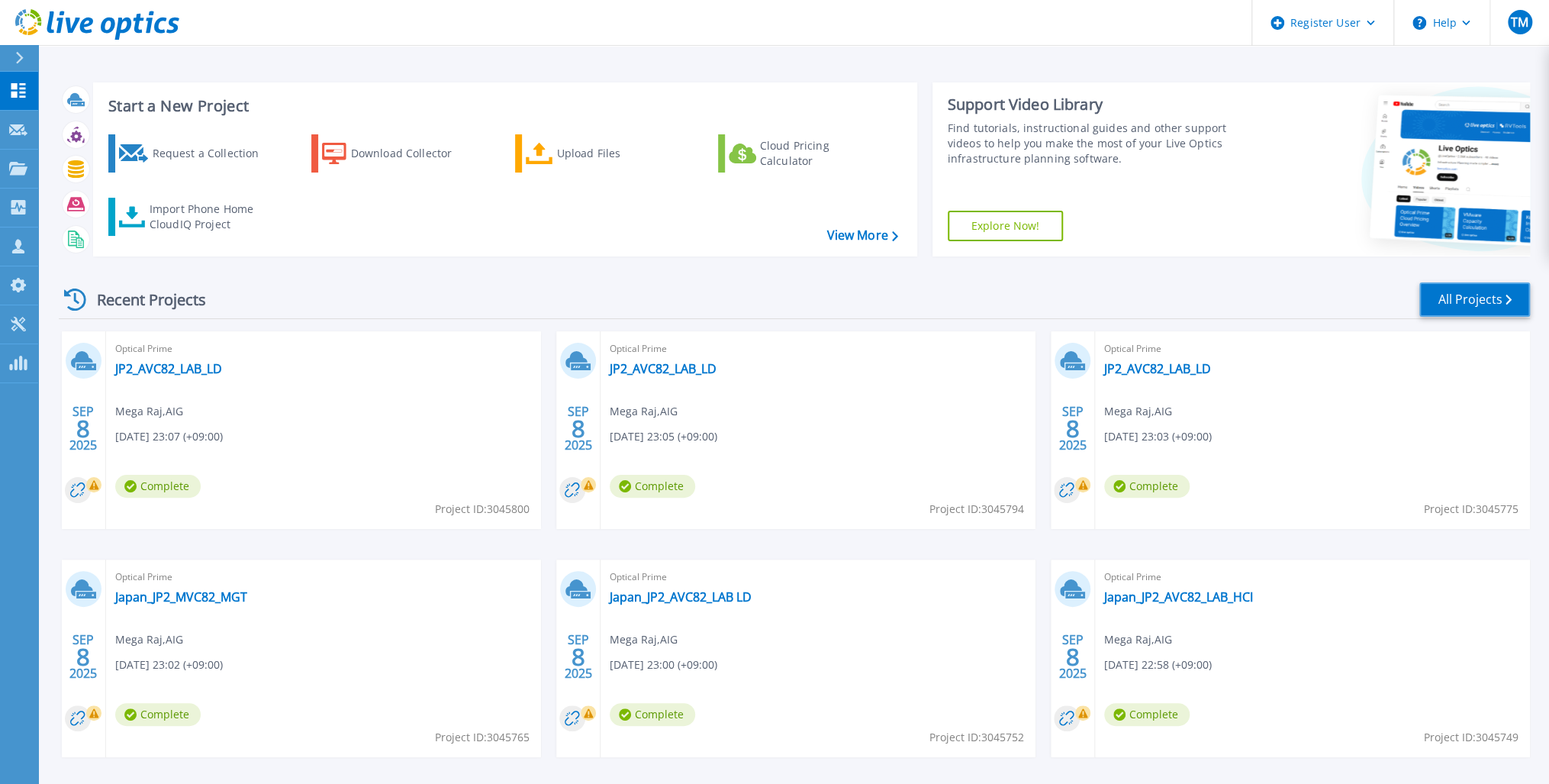
click at [1483, 299] on link "All Projects" at bounding box center [1475, 299] width 111 height 34
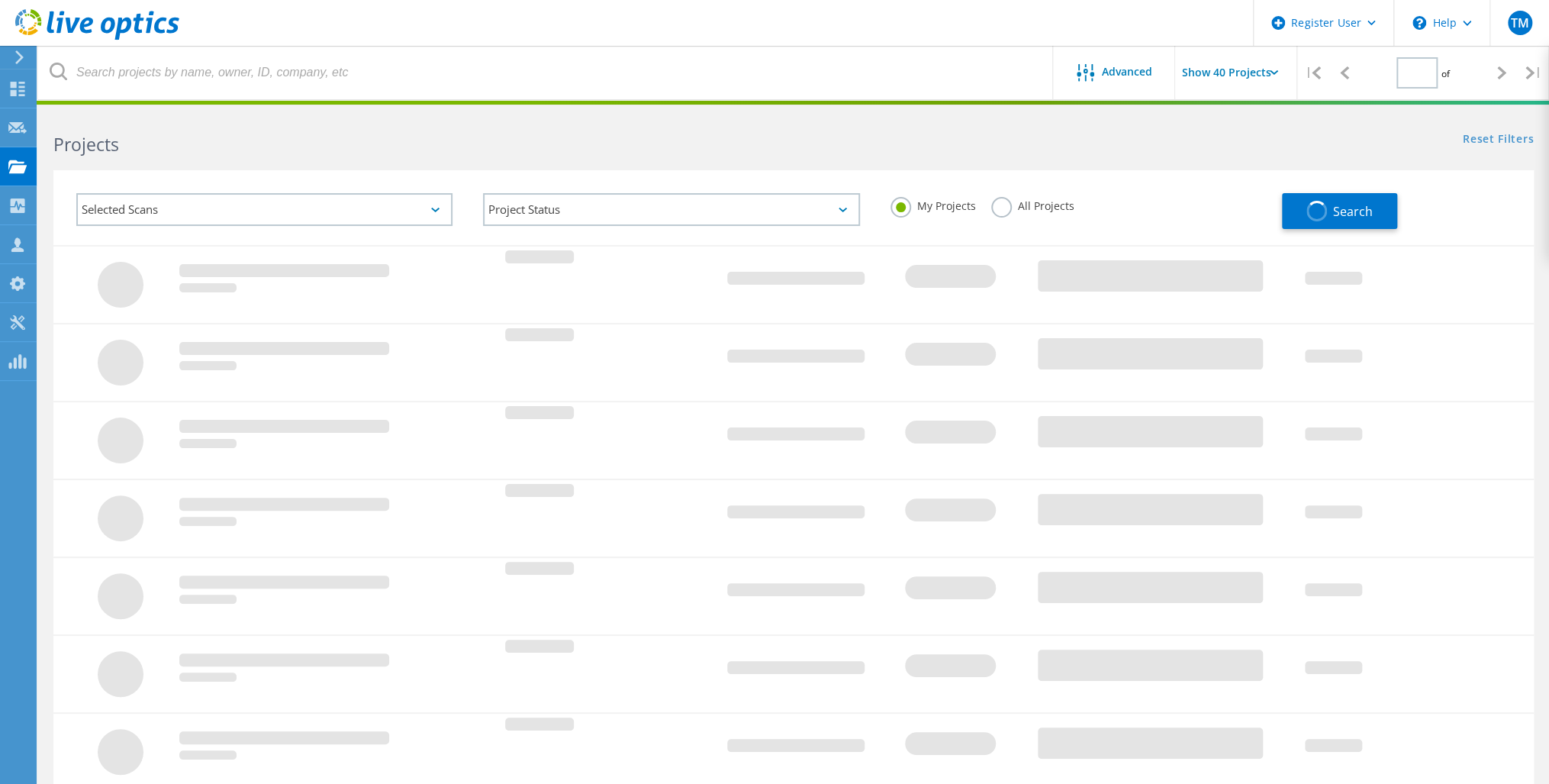
type input "1"
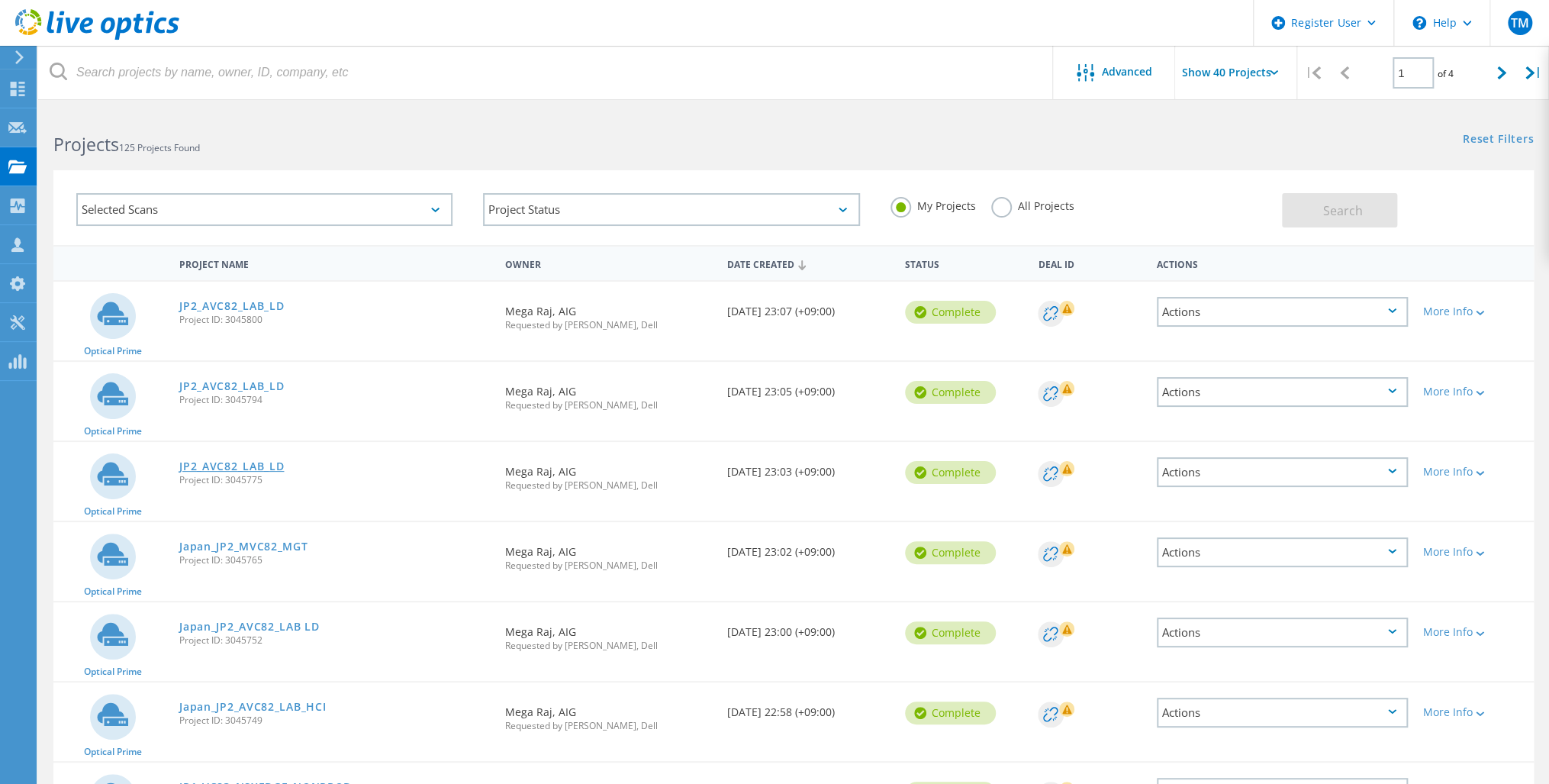
click at [227, 463] on link "JP2_AVC82_LAB_LD" at bounding box center [231, 466] width 105 height 11
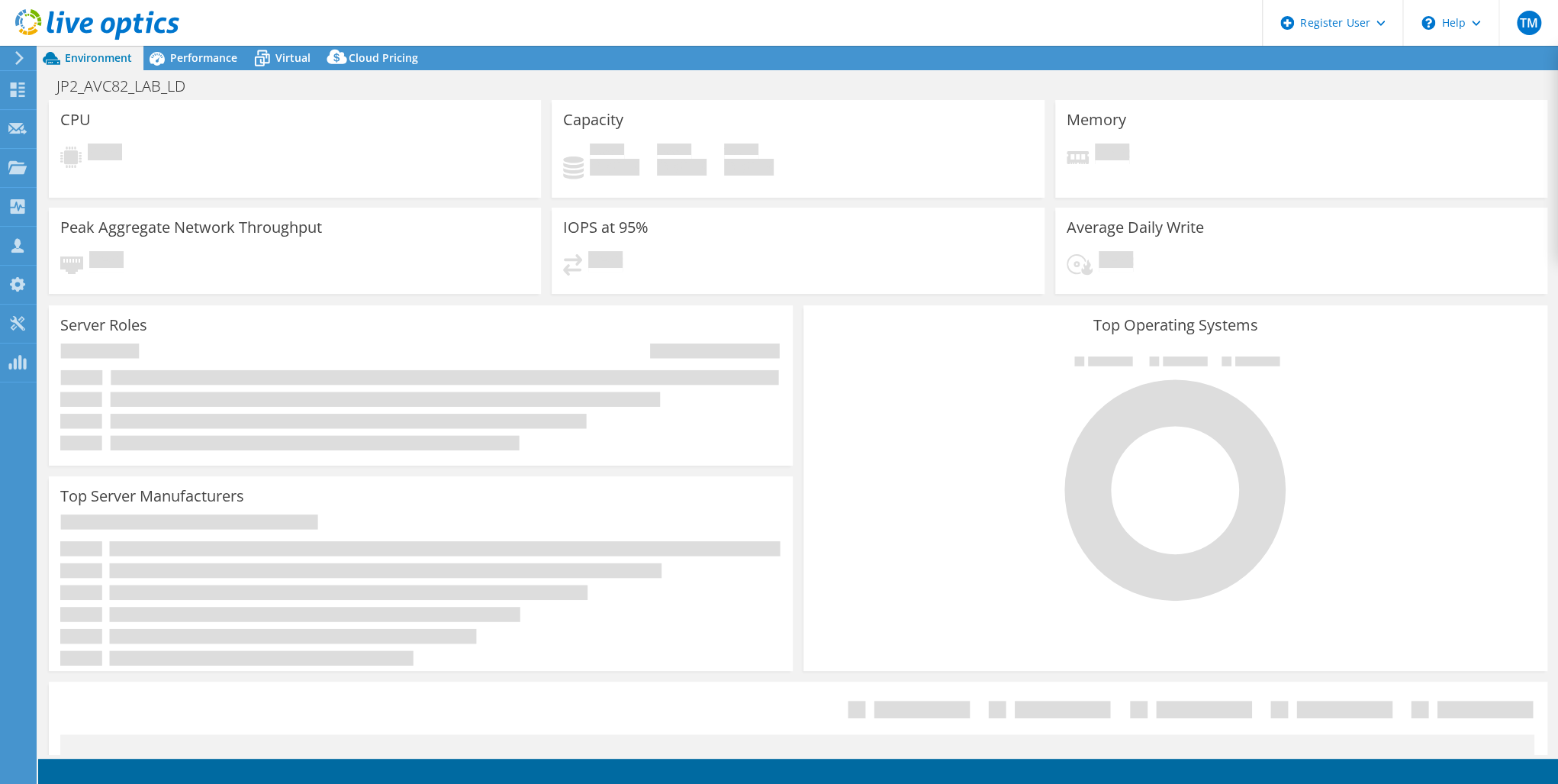
select select "USD"
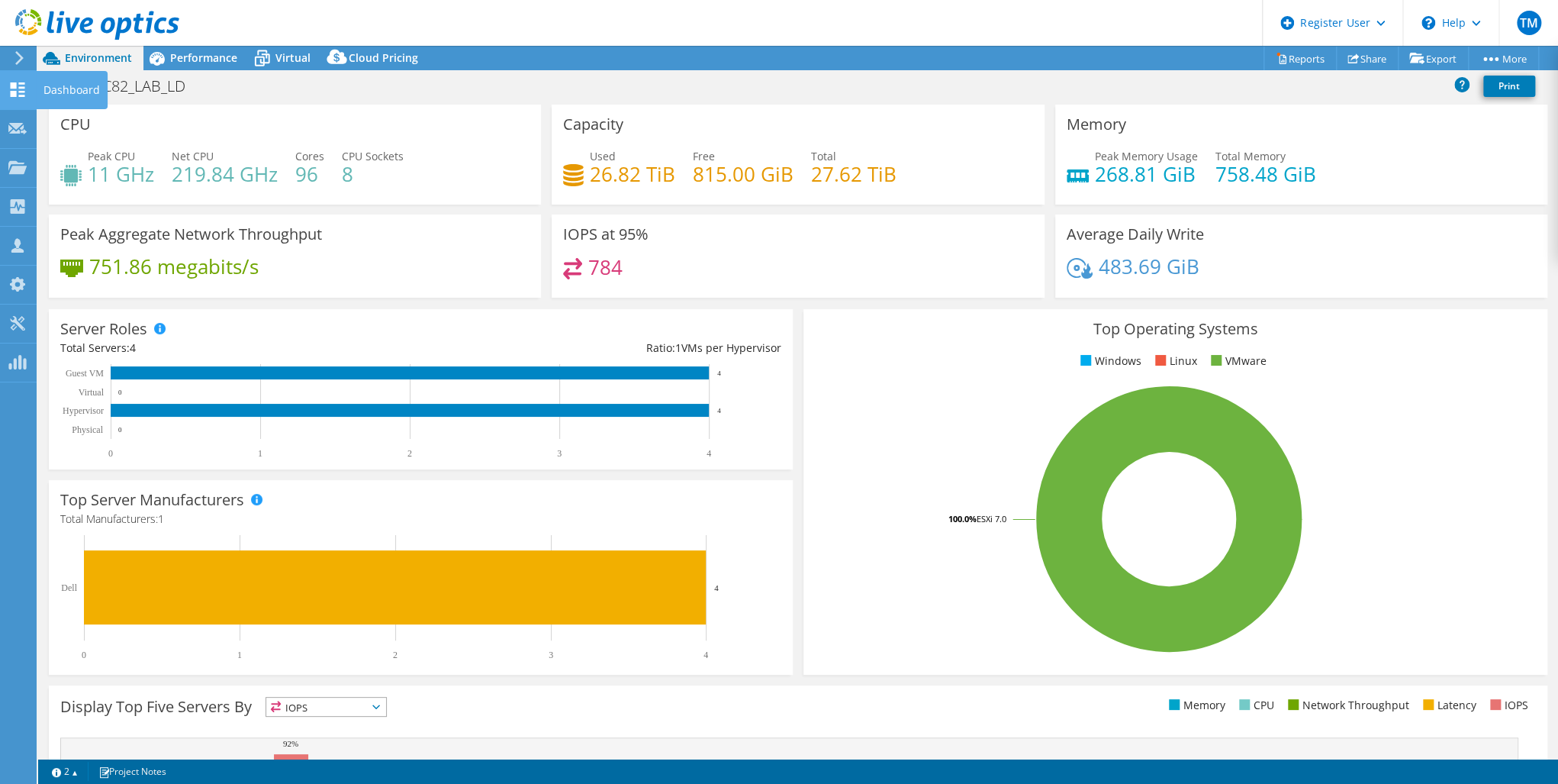
click at [17, 90] on icon at bounding box center [18, 89] width 18 height 14
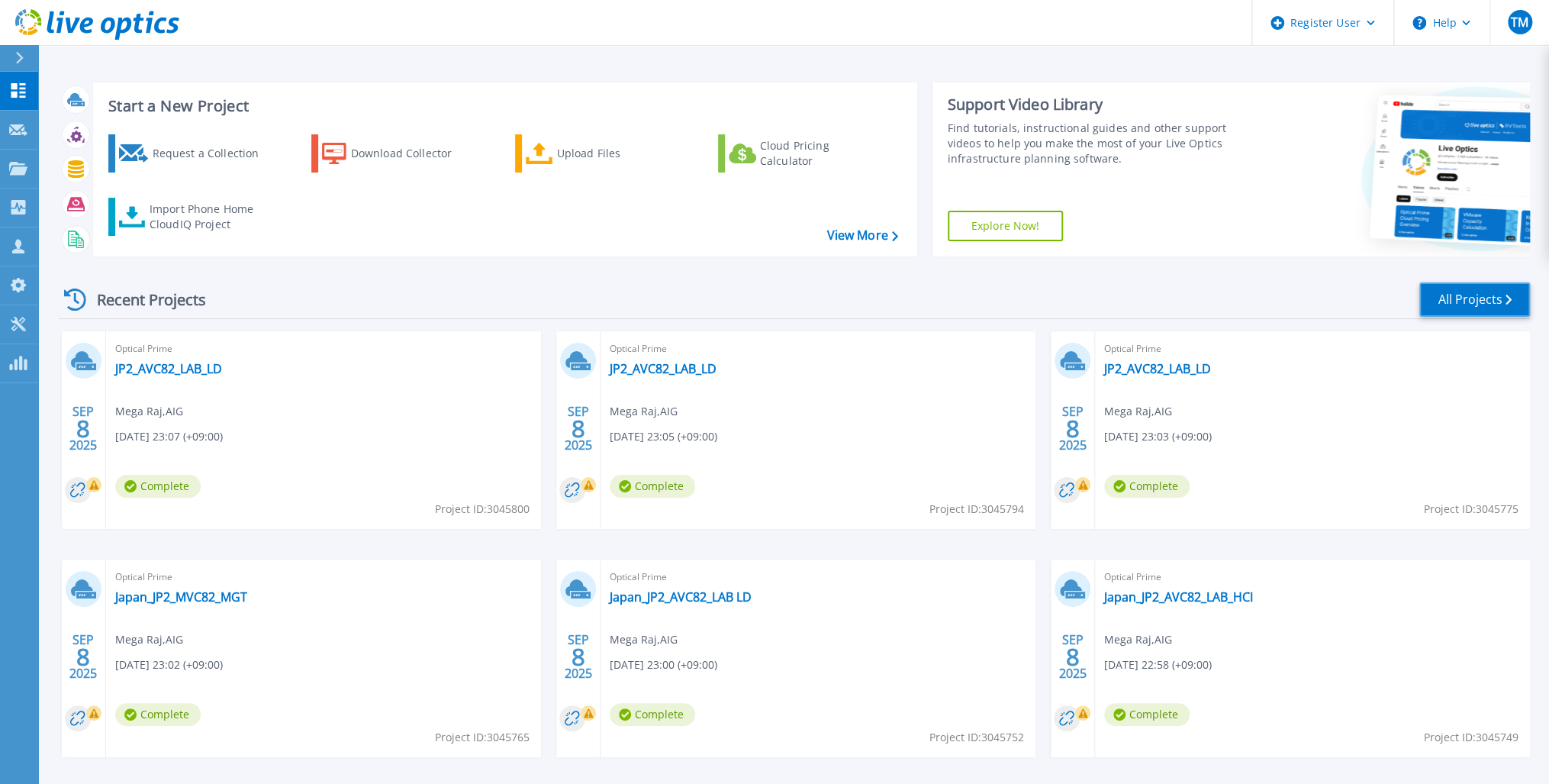
click at [1458, 294] on link "All Projects" at bounding box center [1475, 299] width 111 height 34
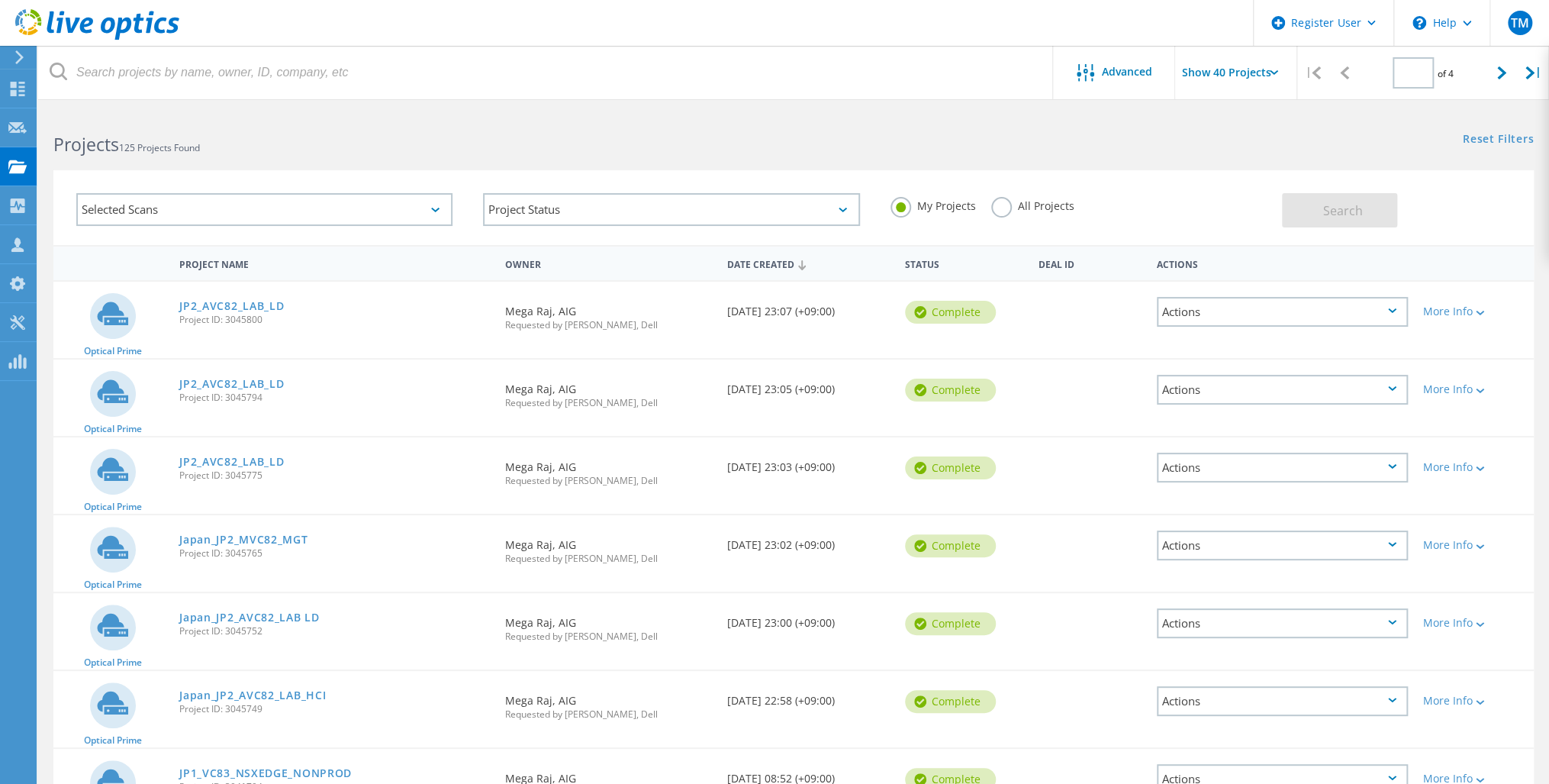
type input "1"
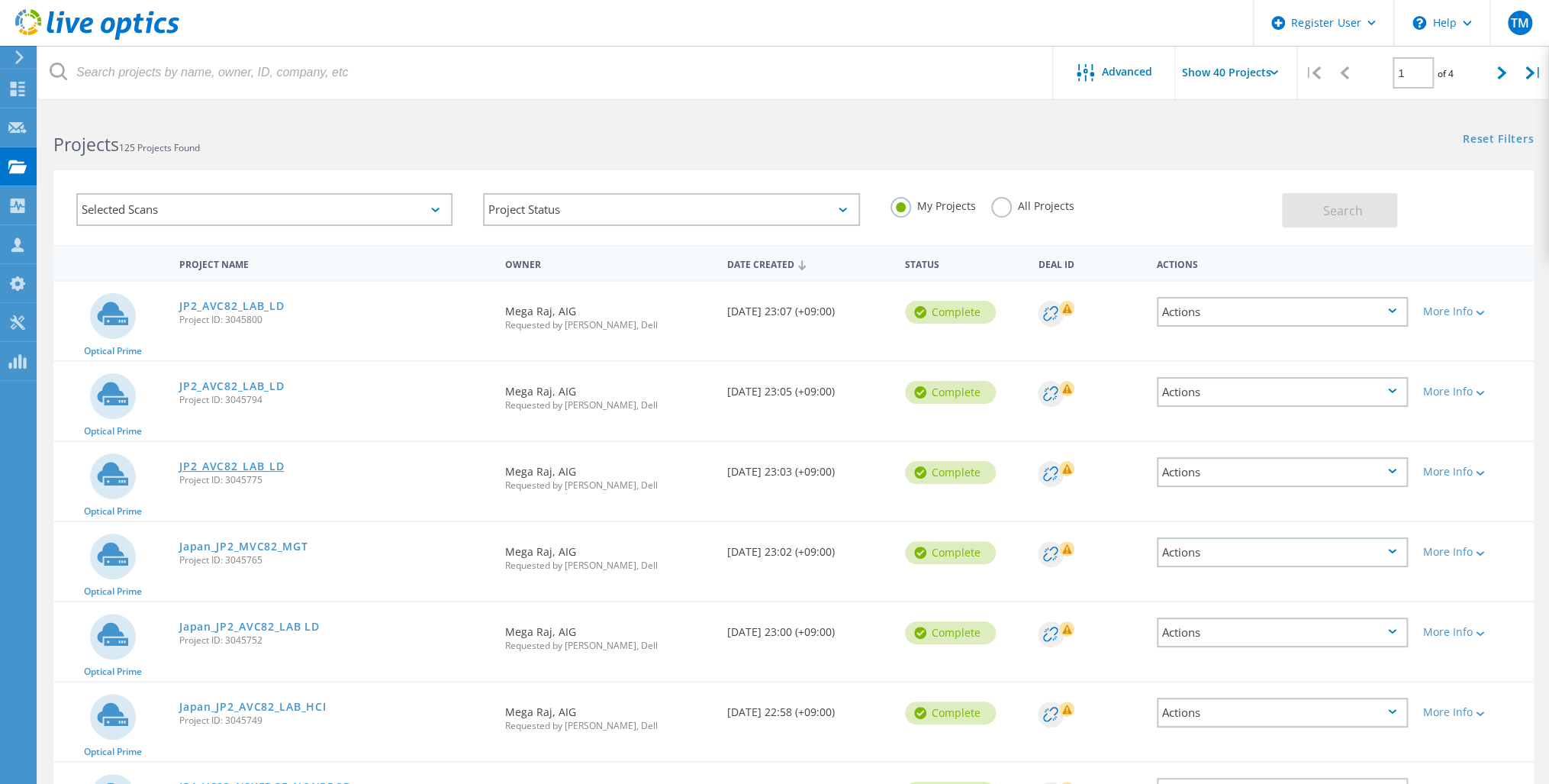
click at [244, 463] on link "JP2_AVC82_LAB_LD" at bounding box center [231, 466] width 105 height 11
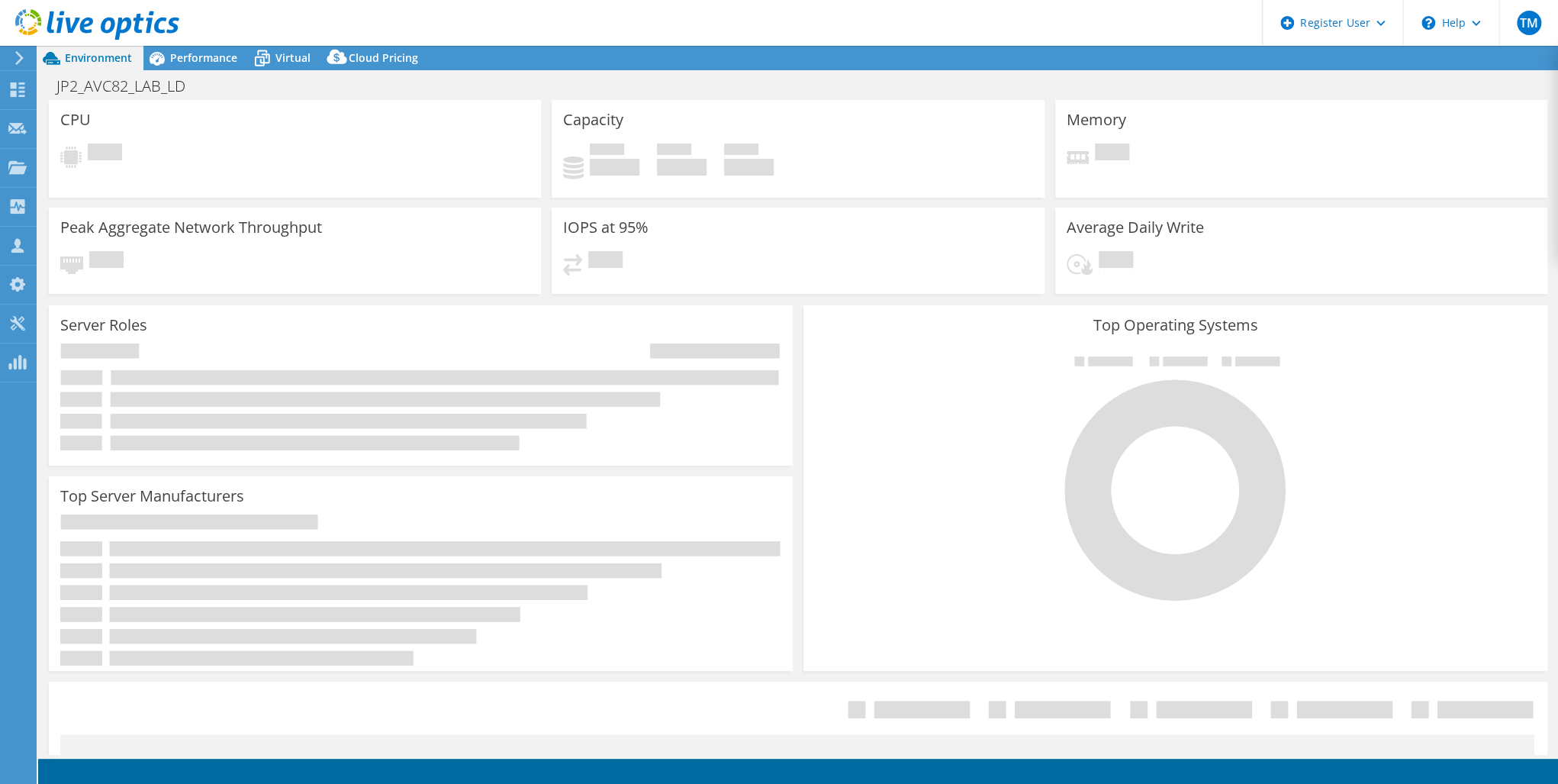
select select "USD"
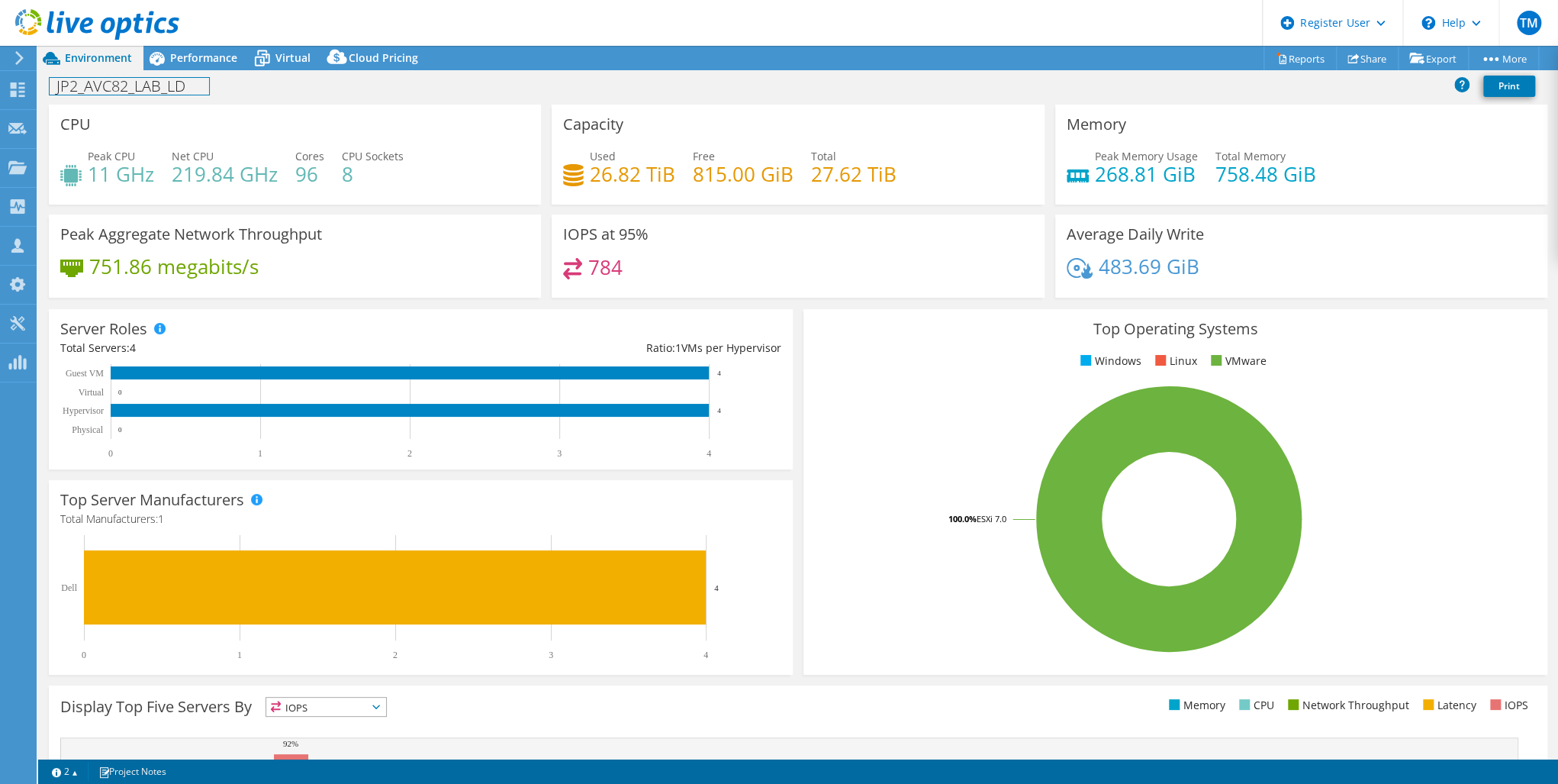
click at [190, 87] on h1 "JP2_AVC82_LAB_LD" at bounding box center [129, 86] width 159 height 17
click at [187, 87] on h1 "JP2_AVC82_LAB_LD" at bounding box center [129, 86] width 159 height 17
click at [81, 89] on h1 "JP2_JP2_VC82_CORE_PROD_A" at bounding box center [163, 86] width 226 height 17
click at [318, 84] on link at bounding box center [314, 85] width 21 height 19
click at [203, 53] on span "Performance" at bounding box center [204, 57] width 67 height 14
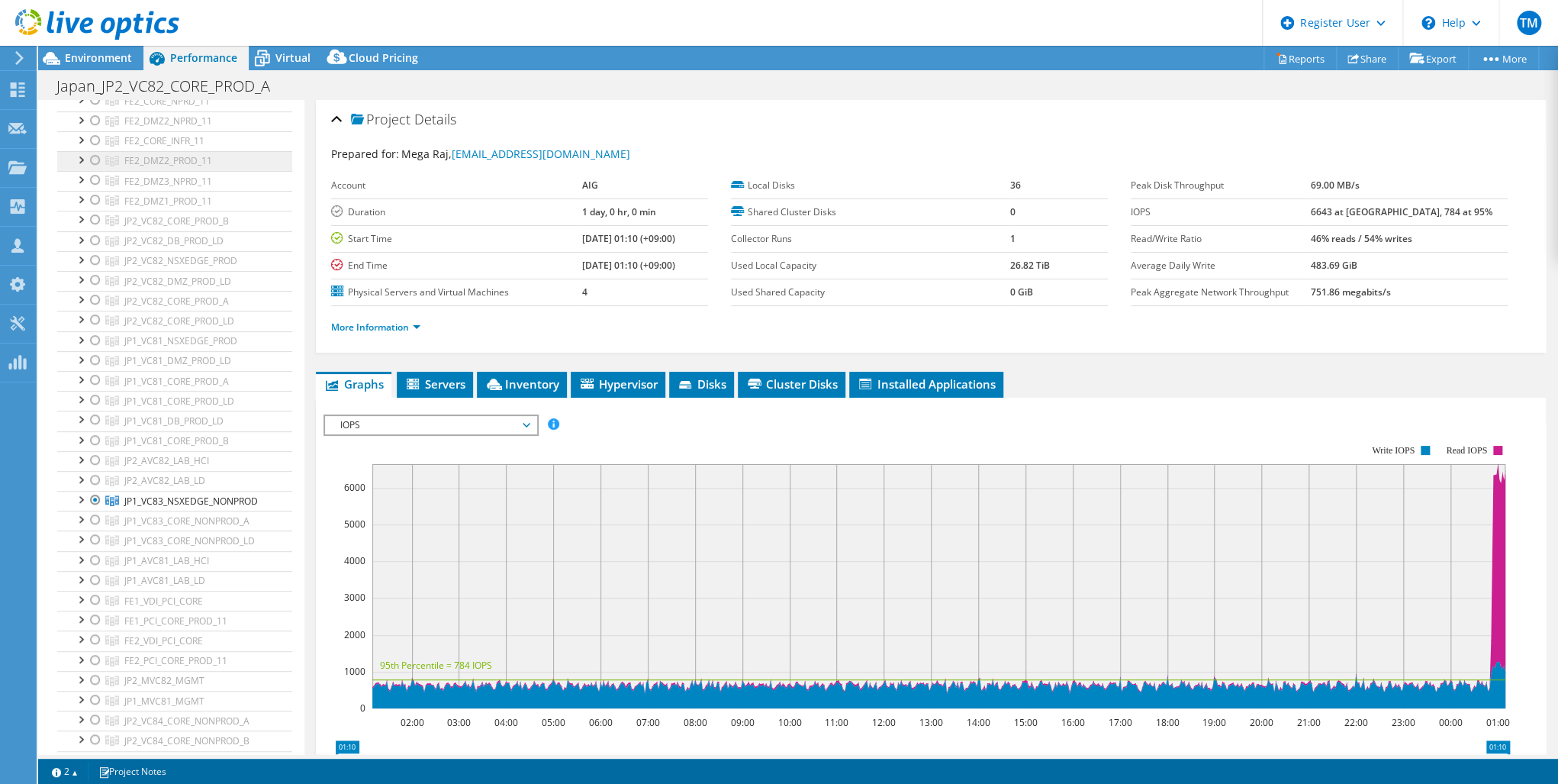
scroll to position [366, 0]
click at [92, 486] on div at bounding box center [96, 494] width 15 height 18
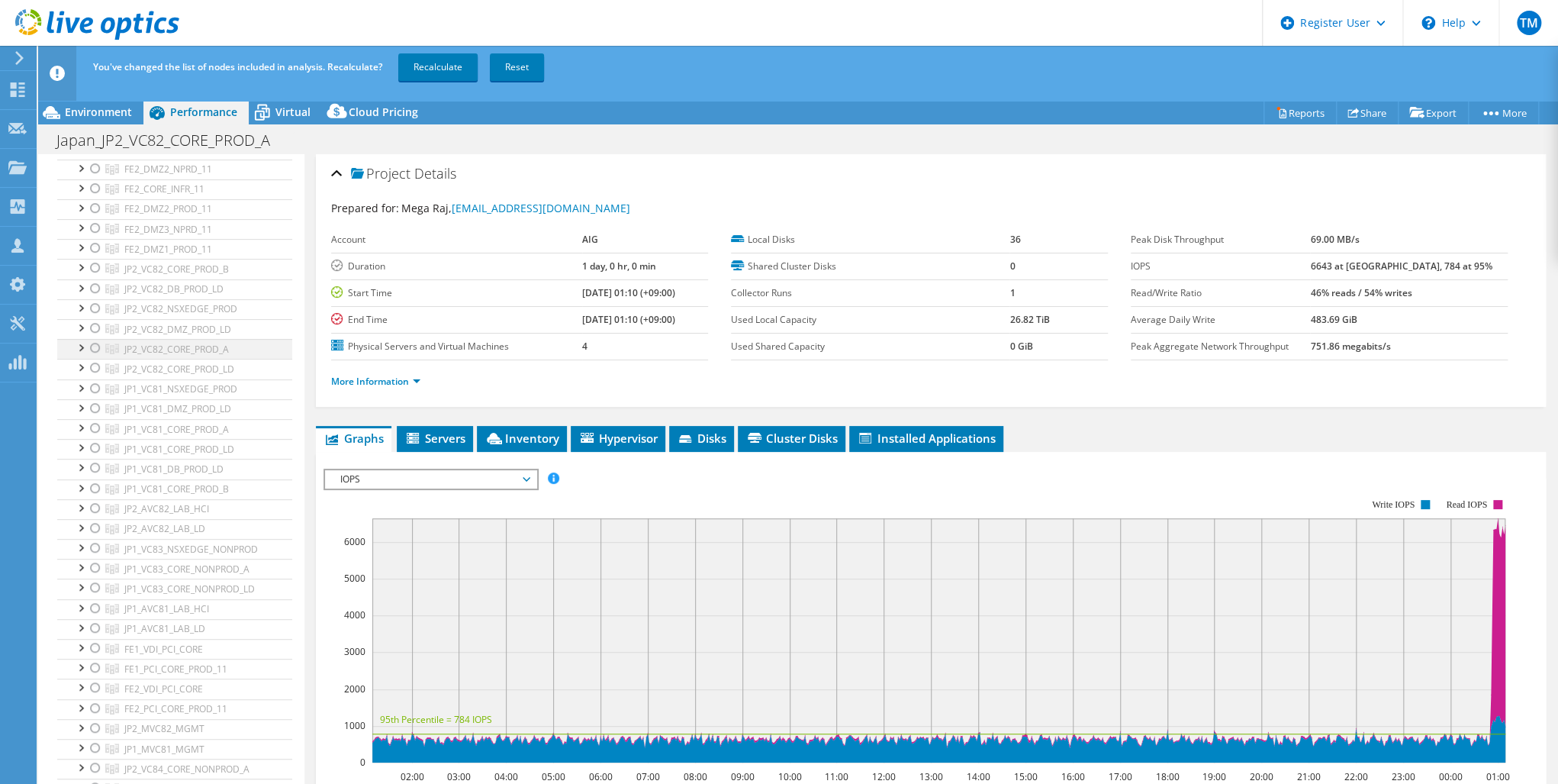
click at [93, 344] on div at bounding box center [96, 348] width 15 height 18
click at [431, 66] on link "Recalculate" at bounding box center [438, 67] width 80 height 28
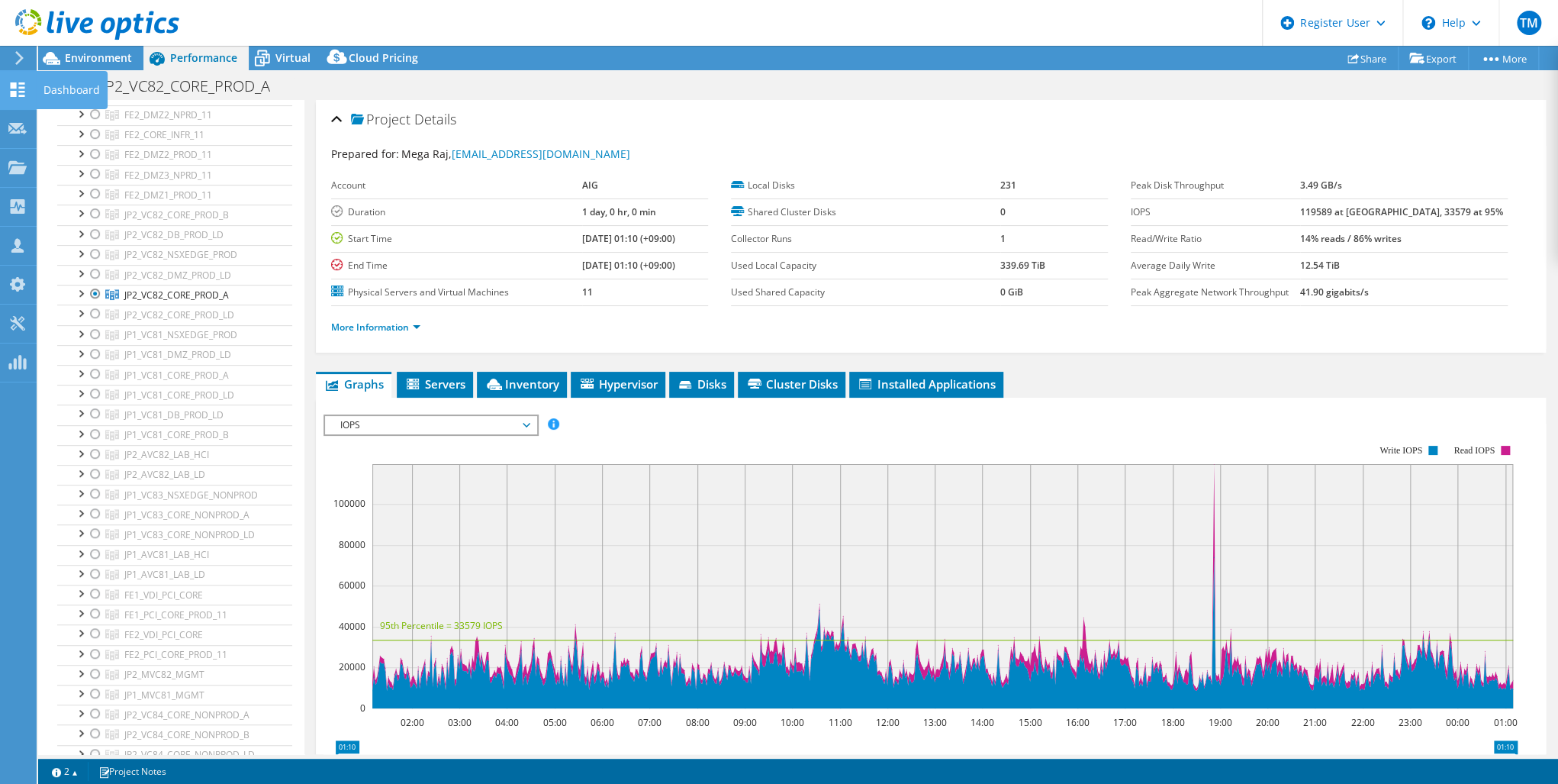
click at [13, 91] on use at bounding box center [18, 89] width 14 height 14
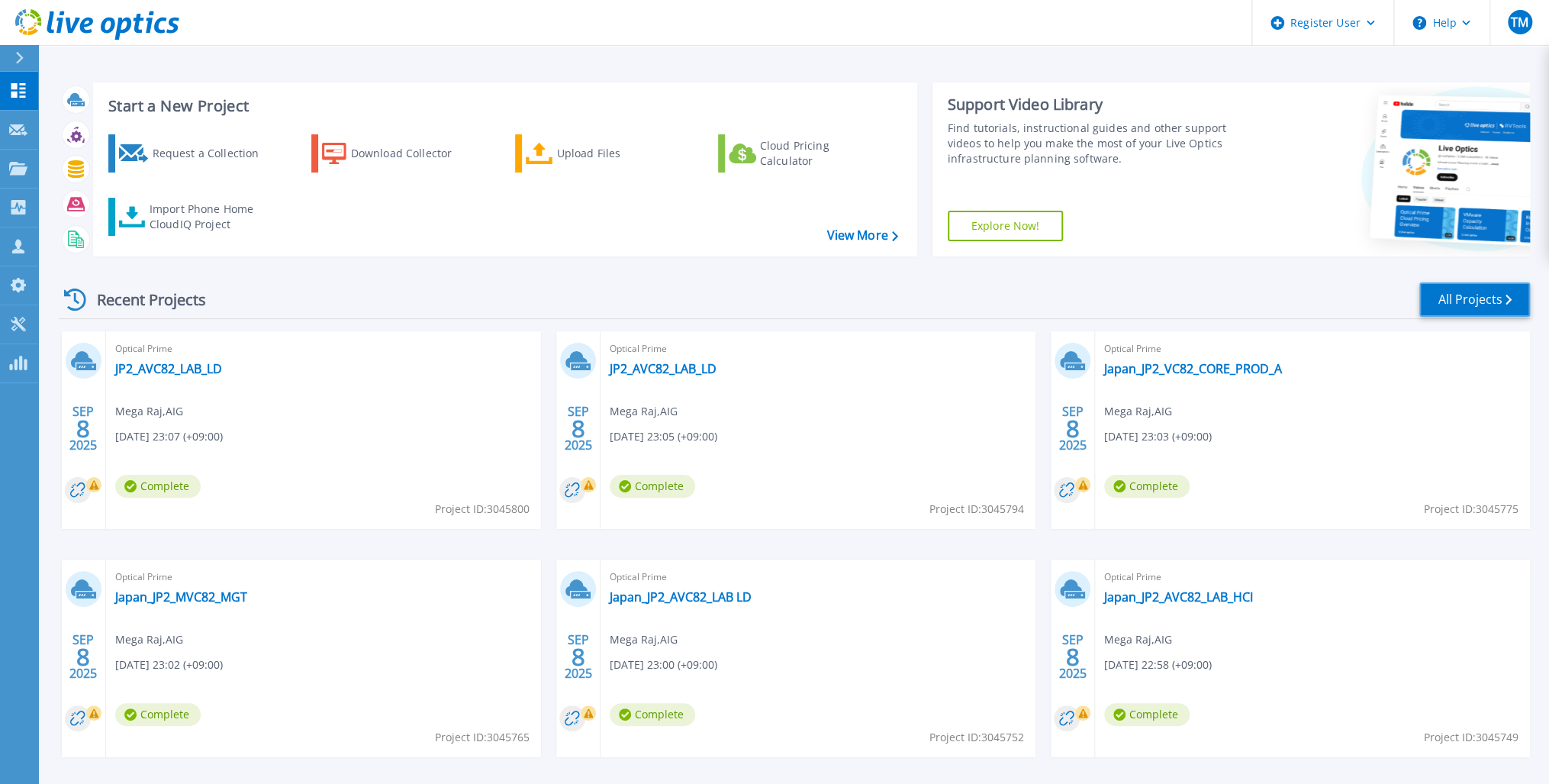
drag, startPoint x: 1496, startPoint y: 296, endPoint x: 1463, endPoint y: 306, distance: 34.5
click at [1496, 298] on link "All Projects" at bounding box center [1475, 299] width 111 height 34
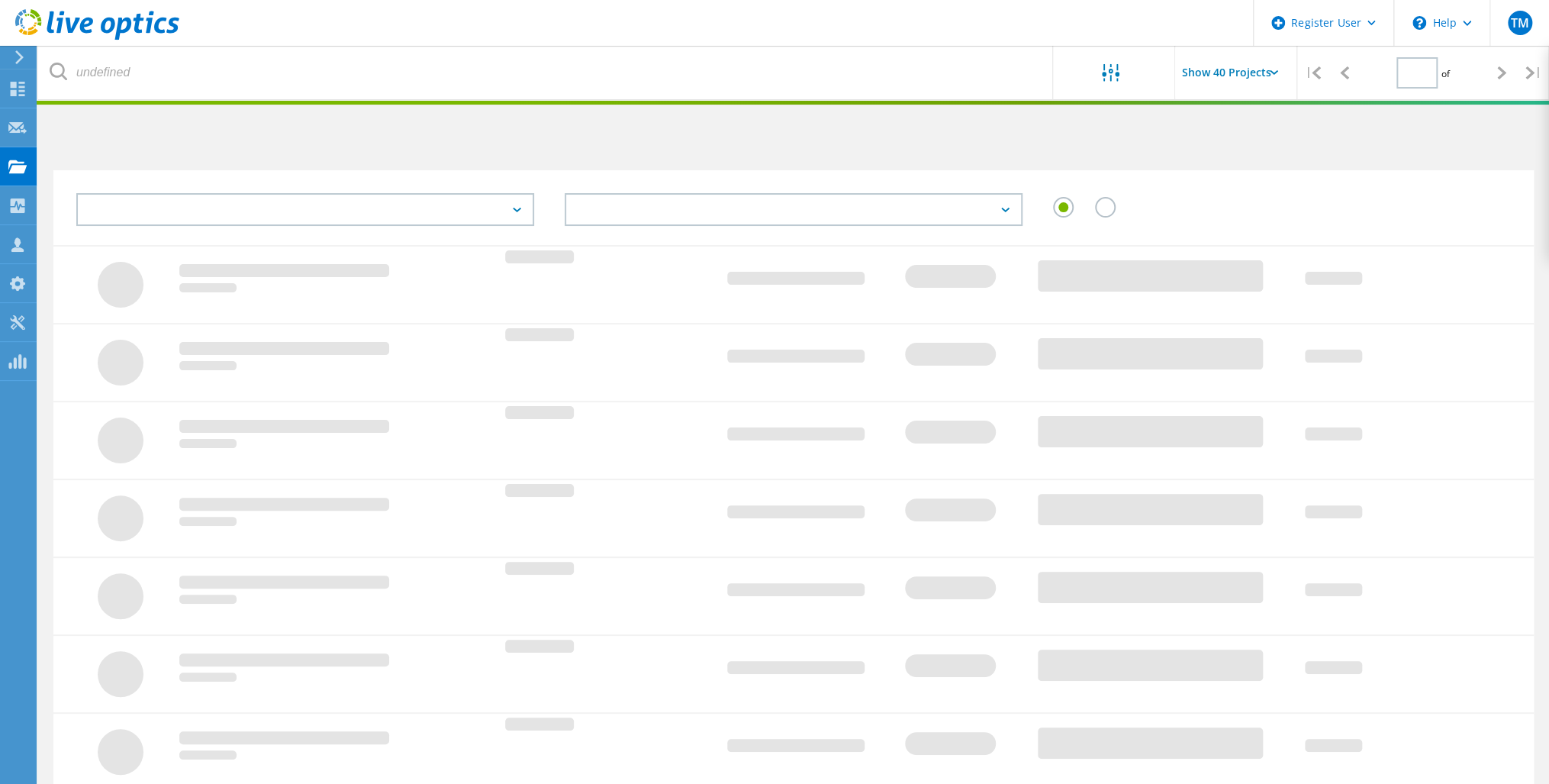
type input "1"
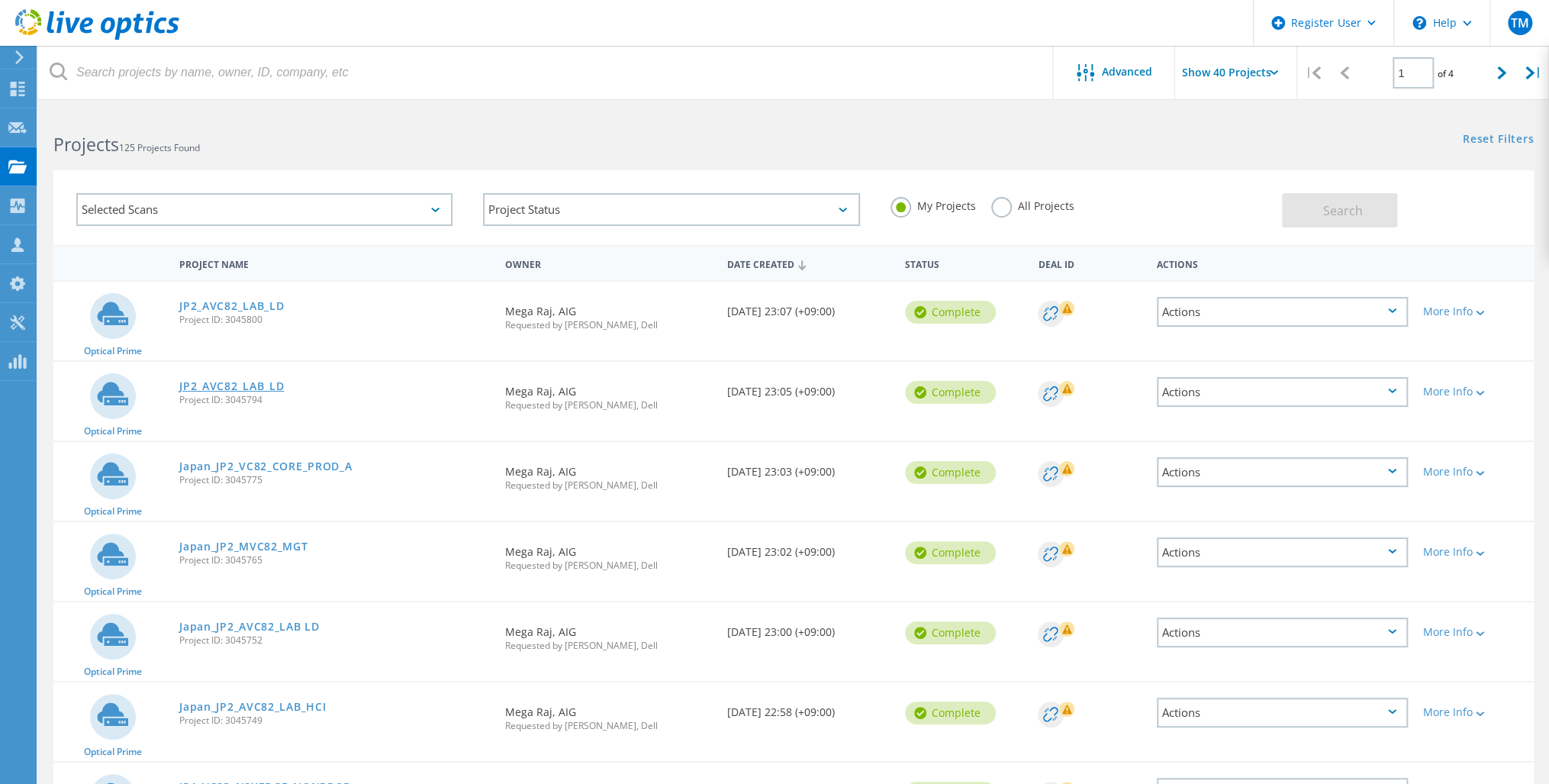
click at [242, 385] on link "JP2_AVC82_LAB_LD" at bounding box center [231, 386] width 105 height 11
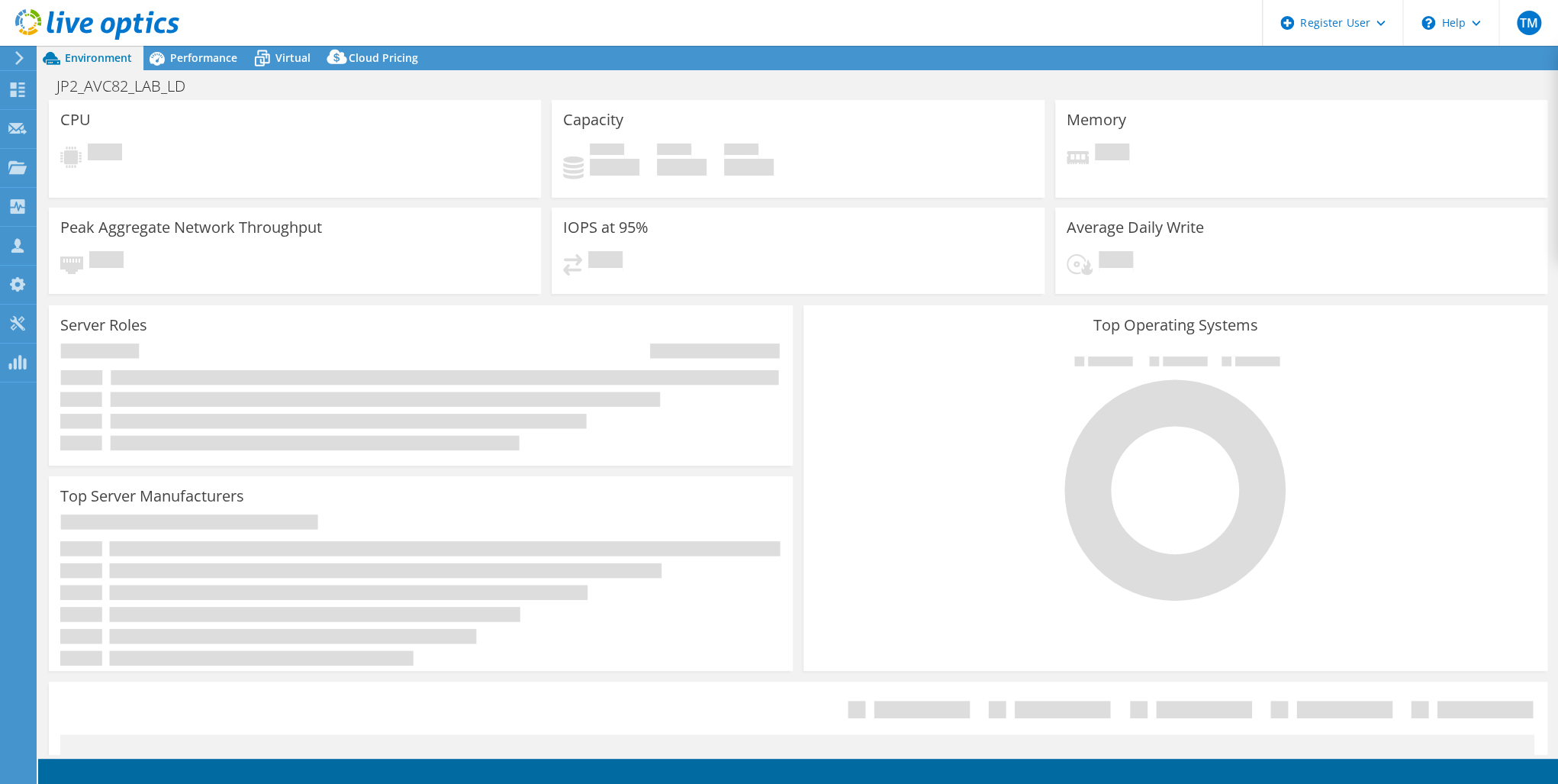
select select "USD"
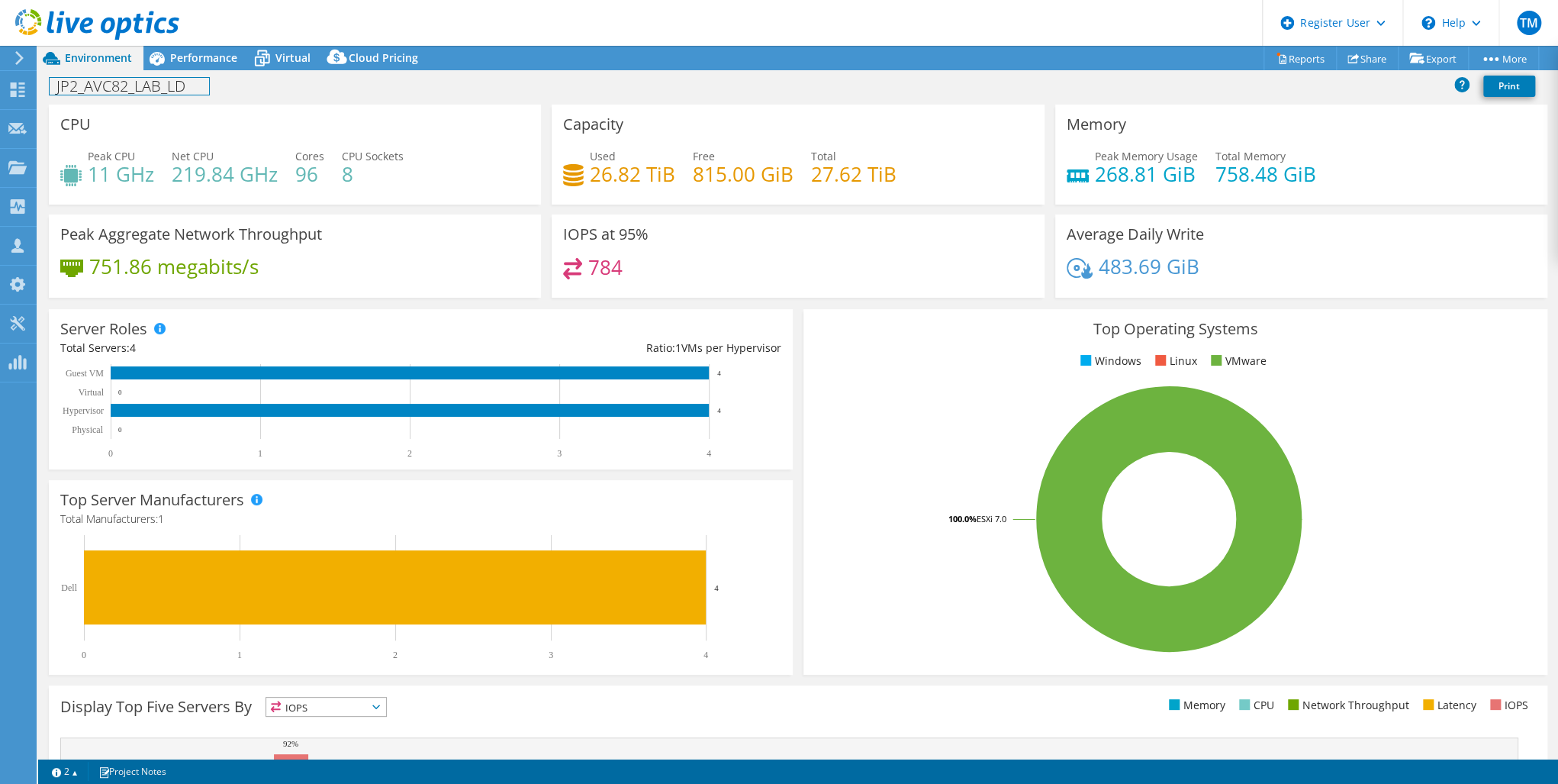
click at [156, 86] on h1 "JP2_AVC82_LAB_LD" at bounding box center [129, 86] width 159 height 17
click at [182, 89] on h1 "JP2_AVC82_LAB_LD" at bounding box center [129, 86] width 159 height 17
click at [314, 85] on link at bounding box center [314, 85] width 21 height 19
click at [206, 53] on span "Performance" at bounding box center [204, 57] width 67 height 14
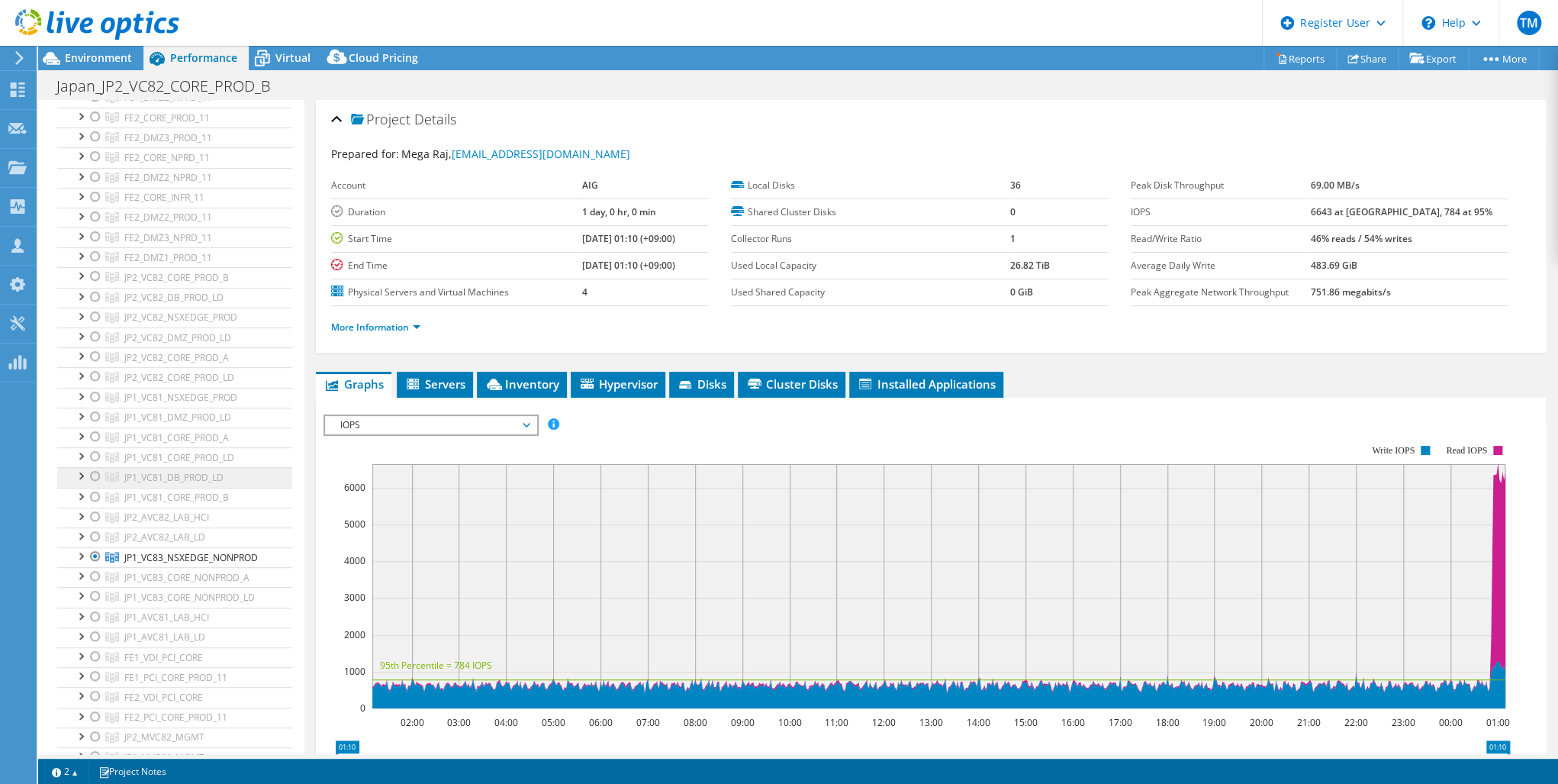
scroll to position [305, 0]
click at [96, 548] on div at bounding box center [96, 555] width 15 height 18
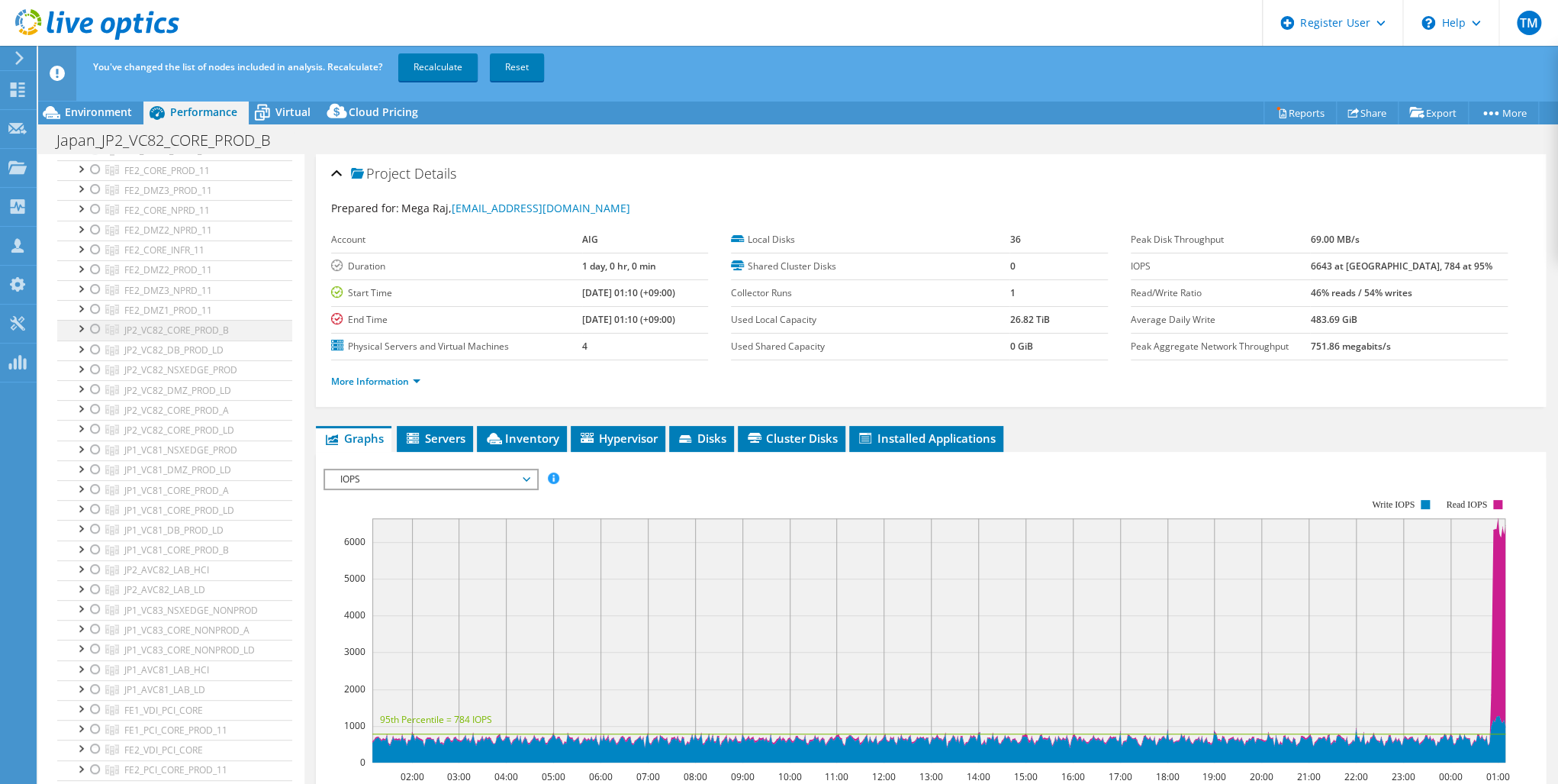
click at [96, 327] on div at bounding box center [96, 329] width 15 height 18
click at [435, 67] on link "Recalculate" at bounding box center [438, 67] width 80 height 28
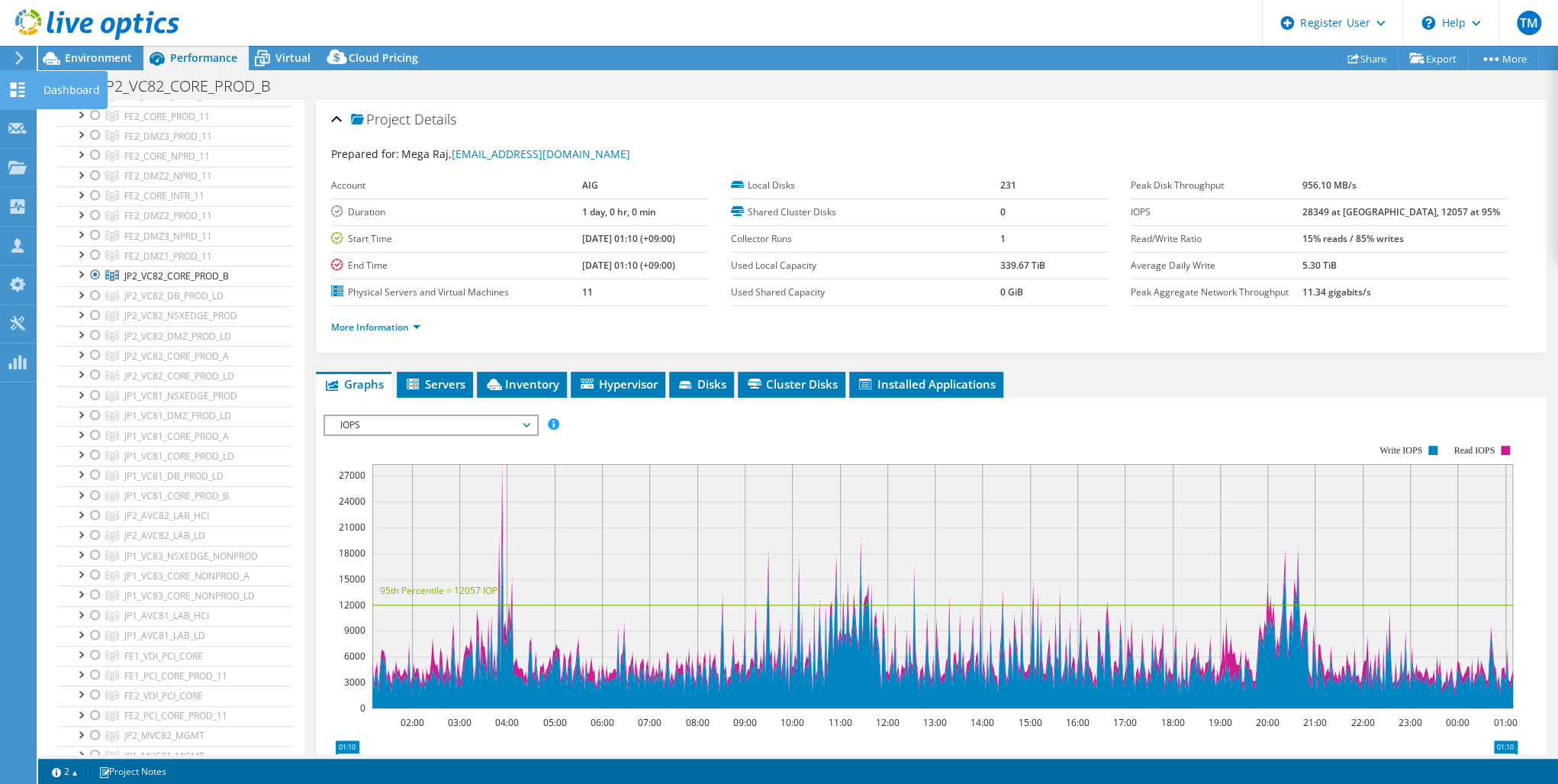
click at [13, 86] on use at bounding box center [18, 89] width 14 height 14
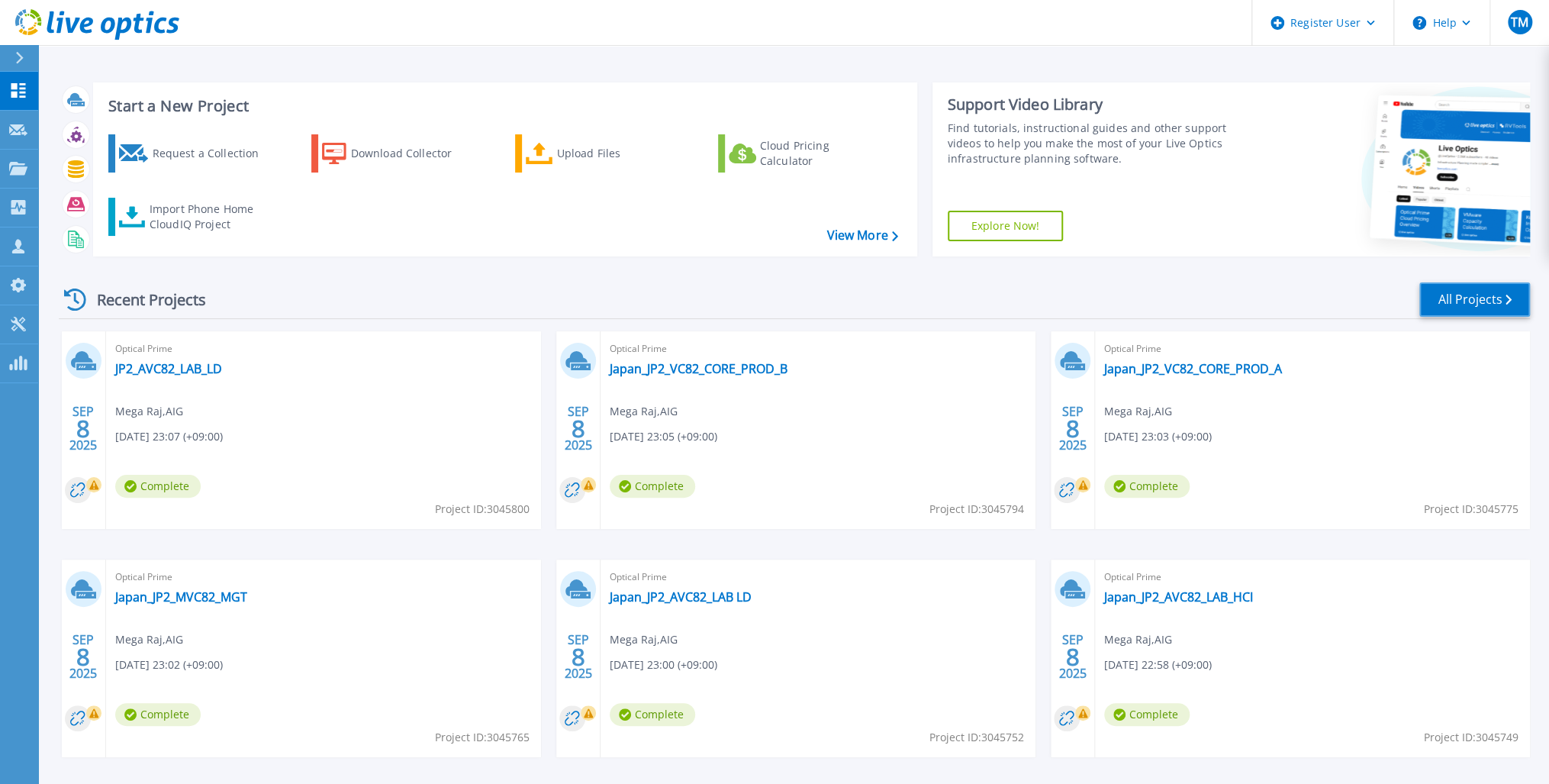
click at [1485, 296] on link "All Projects" at bounding box center [1475, 299] width 111 height 34
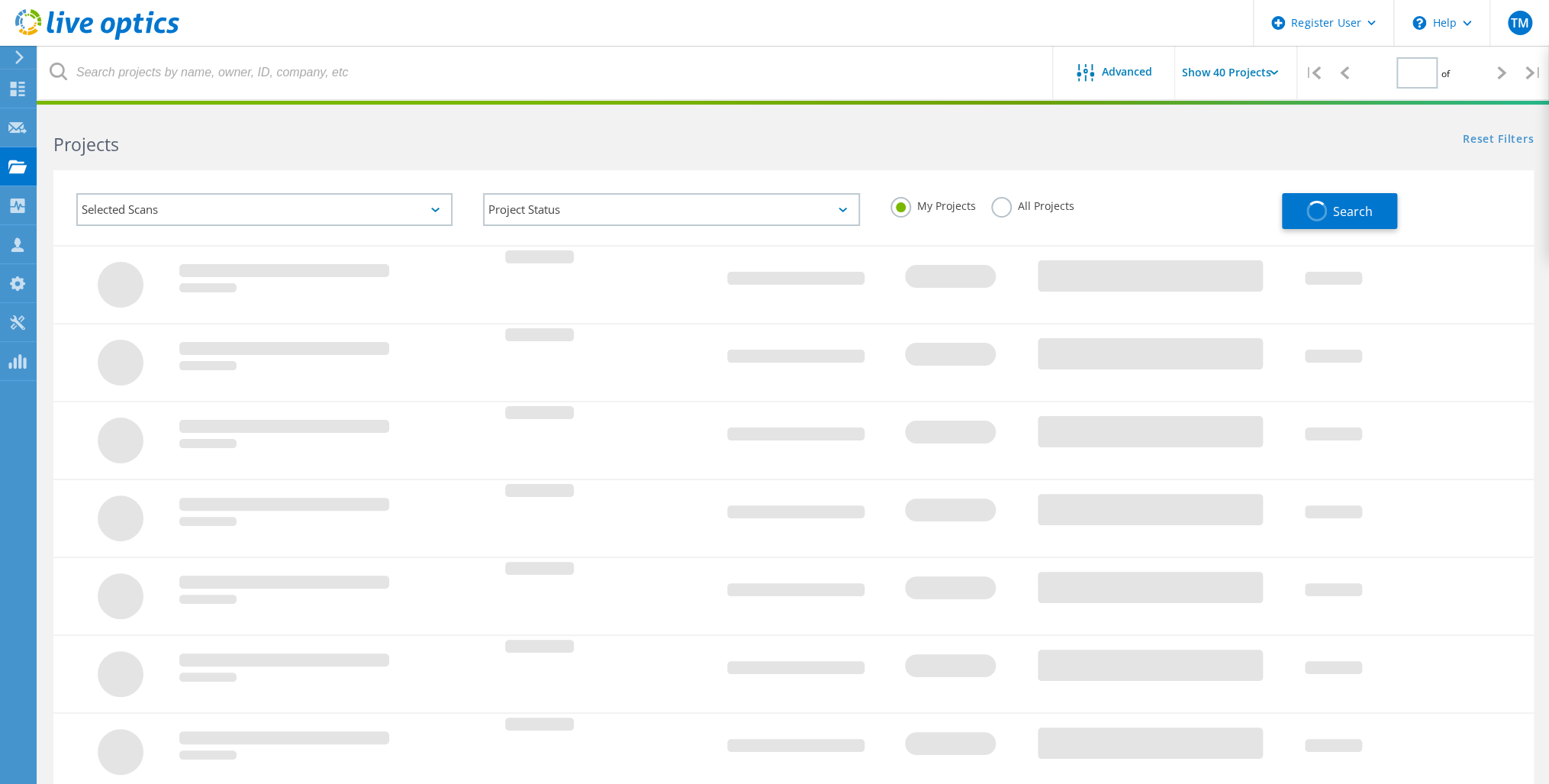
type input "1"
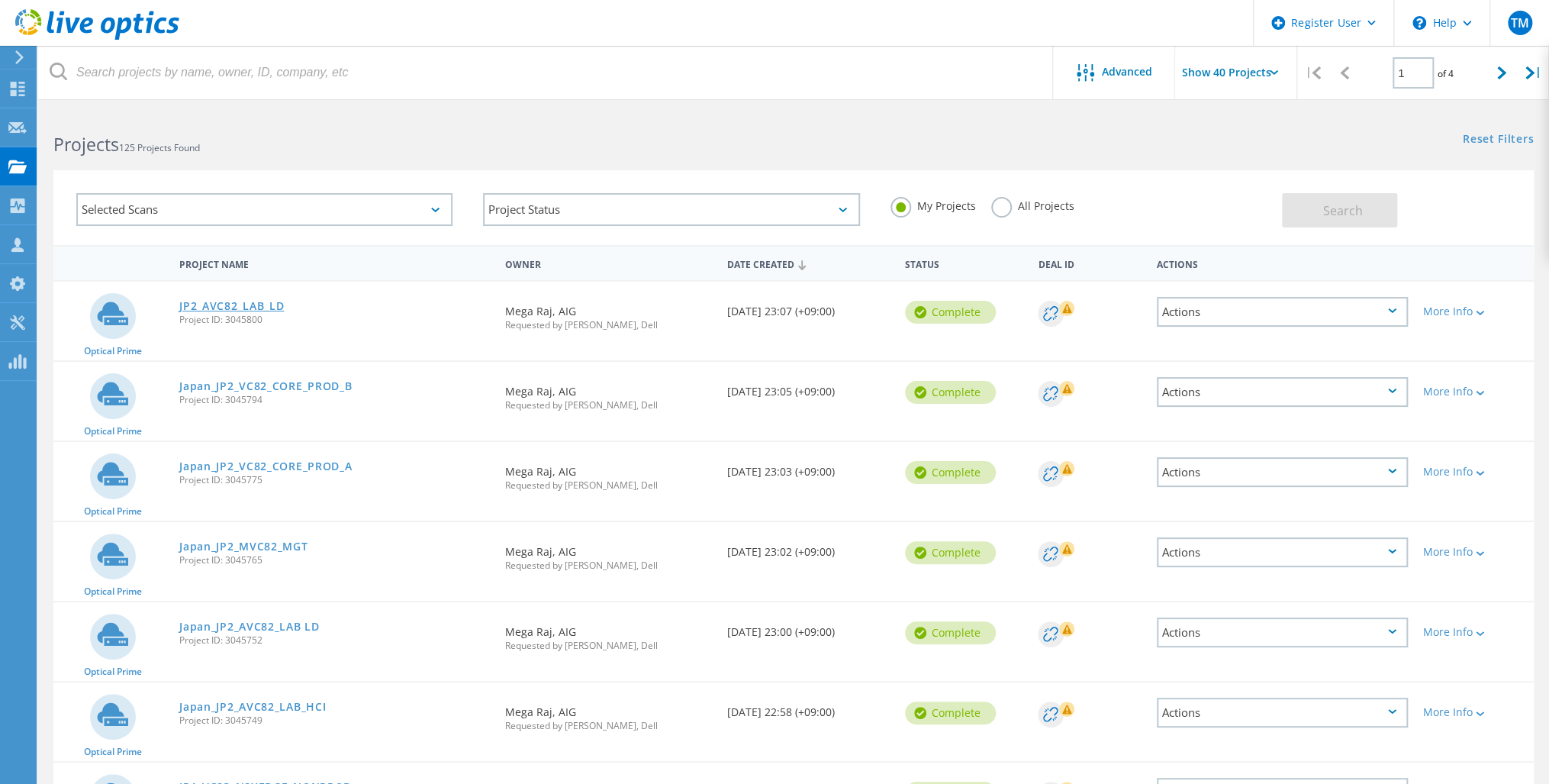
click at [216, 305] on link "JP2_AVC82_LAB_LD" at bounding box center [231, 306] width 105 height 11
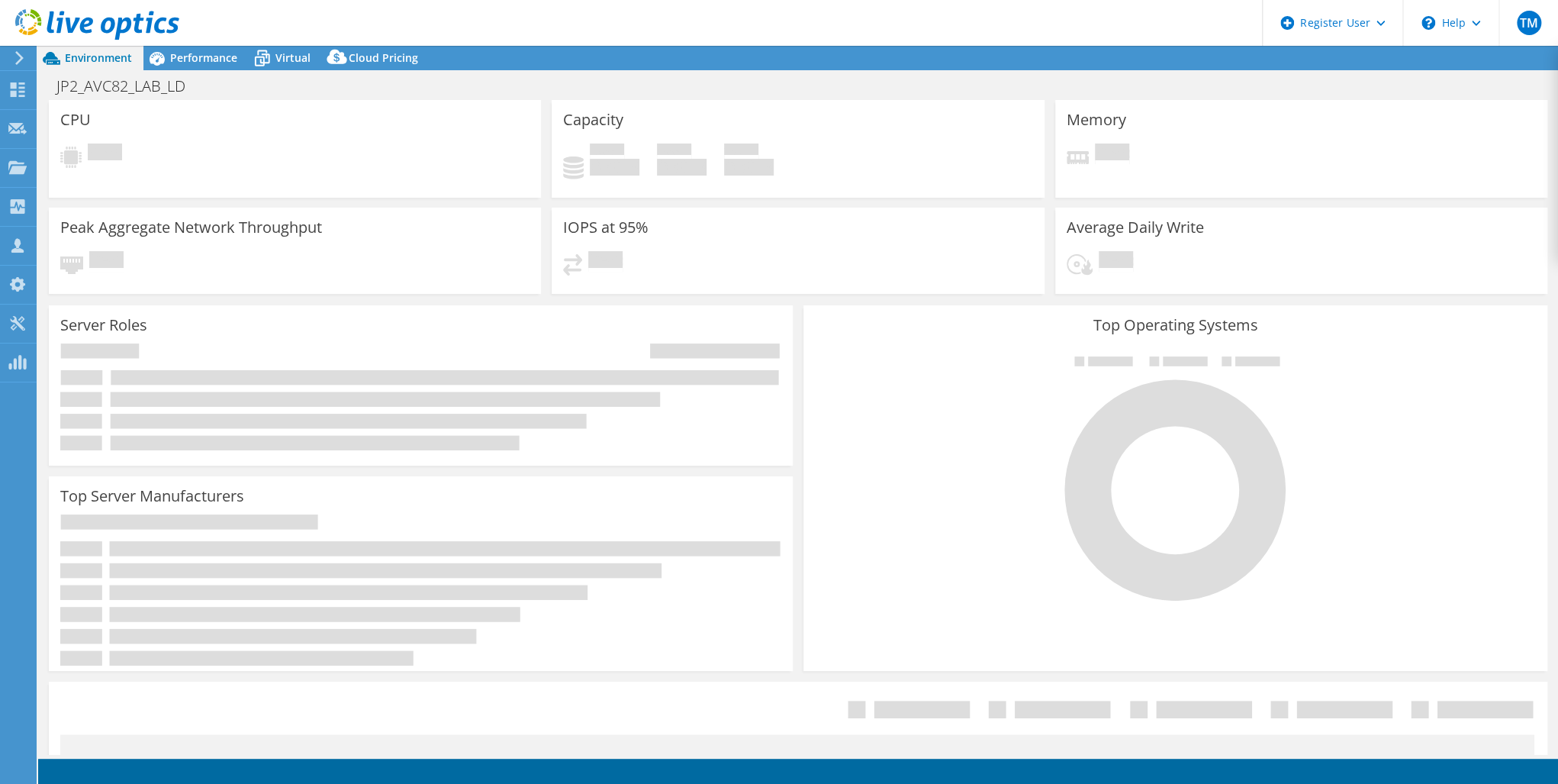
select select "USD"
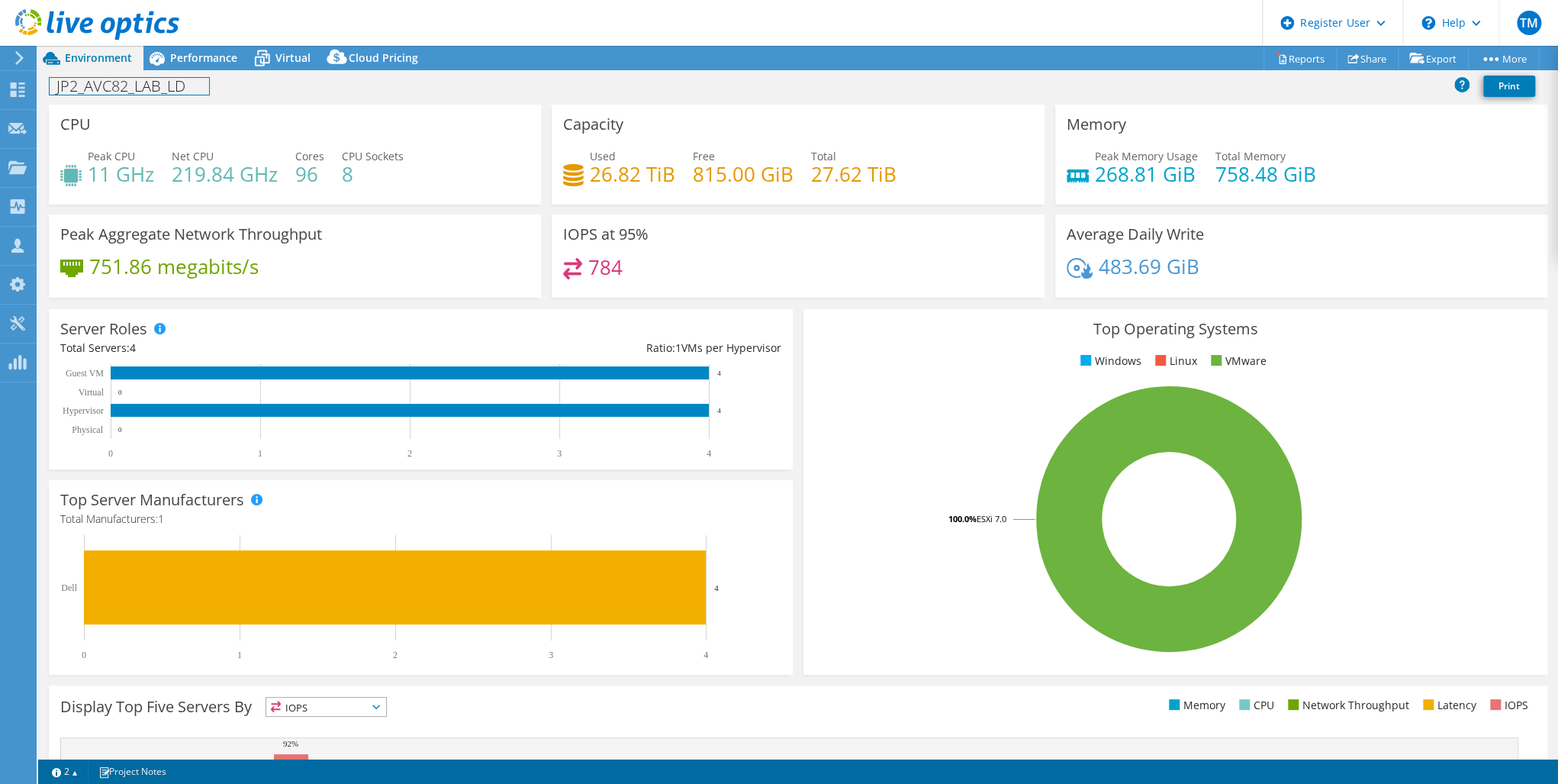
click at [191, 83] on h1 "JP2_AVC82_LAB_LD" at bounding box center [129, 86] width 159 height 17
click at [198, 89] on h1 "JP2_AVC82_LAB_LD" at bounding box center [129, 86] width 159 height 17
click at [321, 81] on link at bounding box center [323, 85] width 21 height 19
click at [191, 58] on span "Performance" at bounding box center [204, 57] width 67 height 14
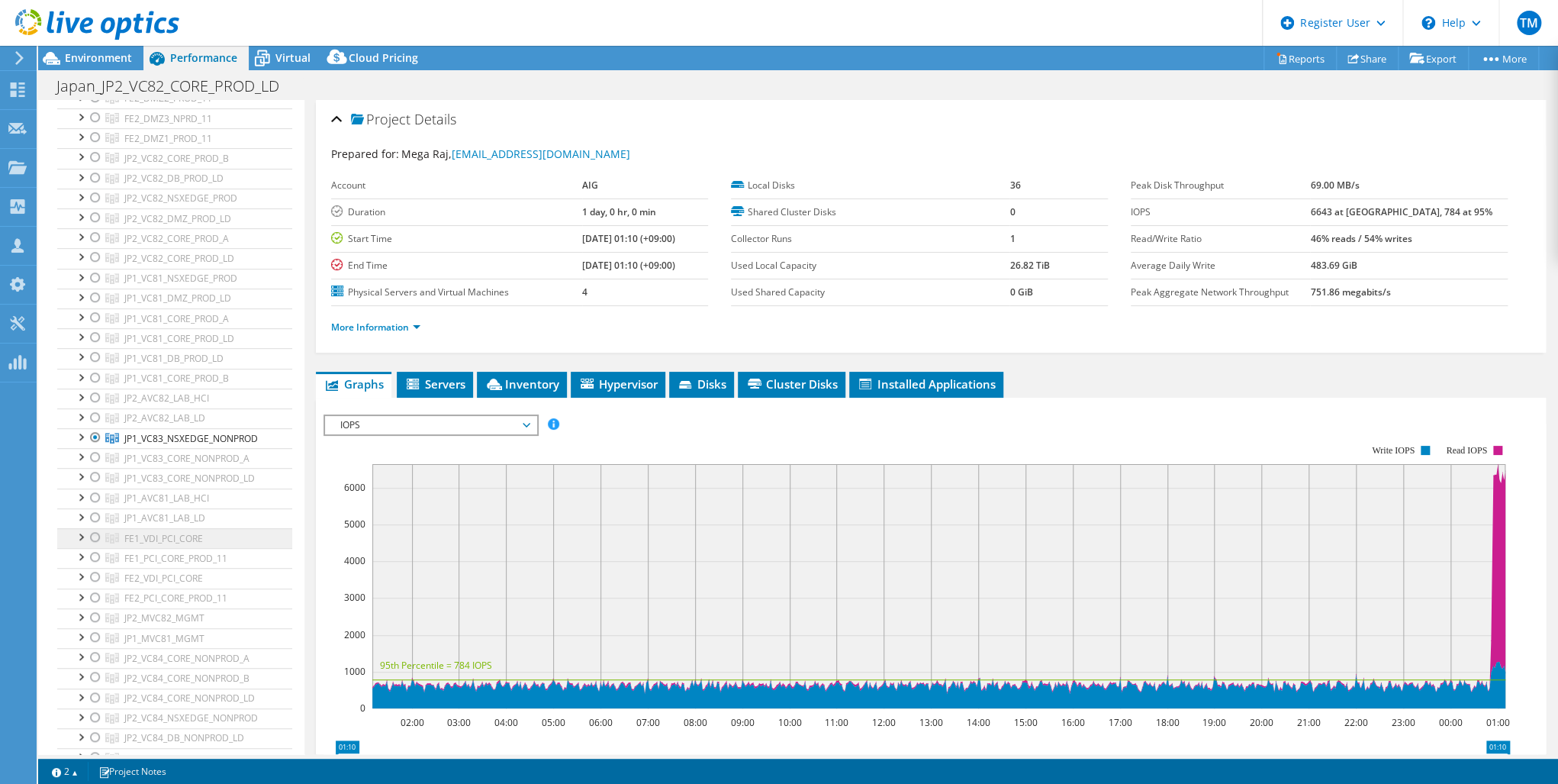
scroll to position [428, 0]
click at [96, 428] on div at bounding box center [96, 433] width 15 height 18
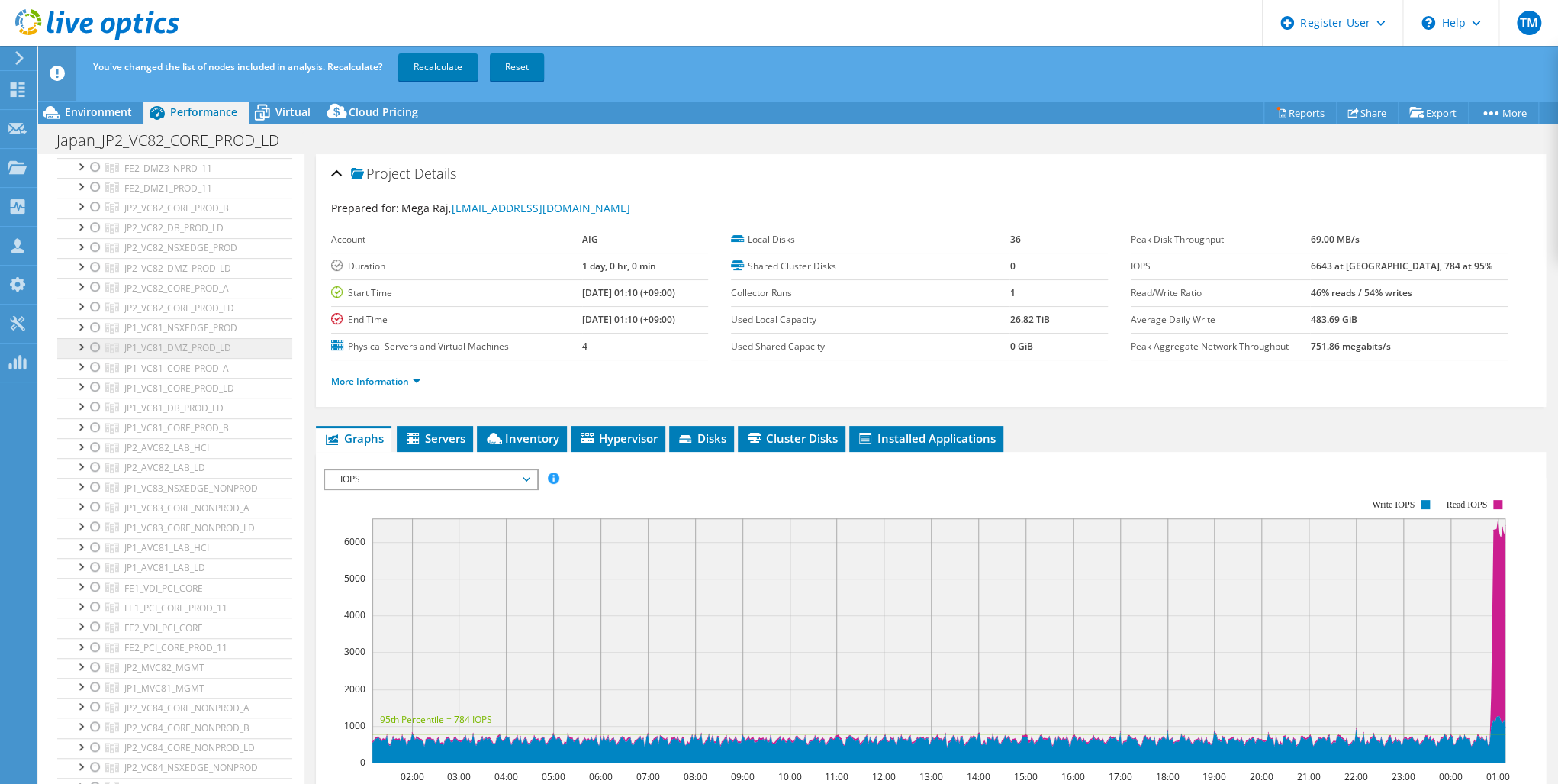
click at [95, 301] on div at bounding box center [96, 307] width 15 height 18
click at [430, 65] on link "Recalculate" at bounding box center [438, 67] width 80 height 28
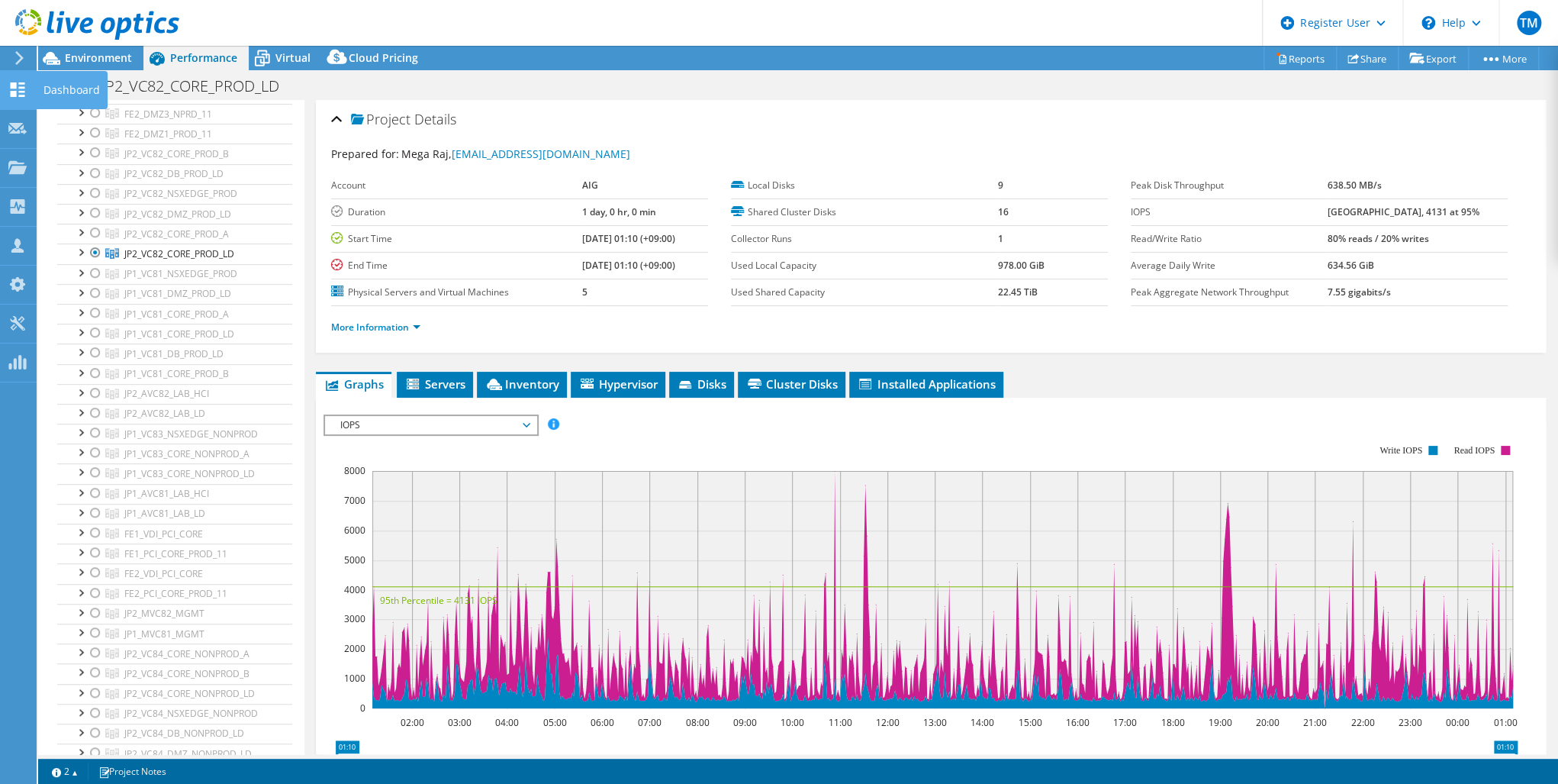
click at [14, 88] on use at bounding box center [18, 89] width 14 height 14
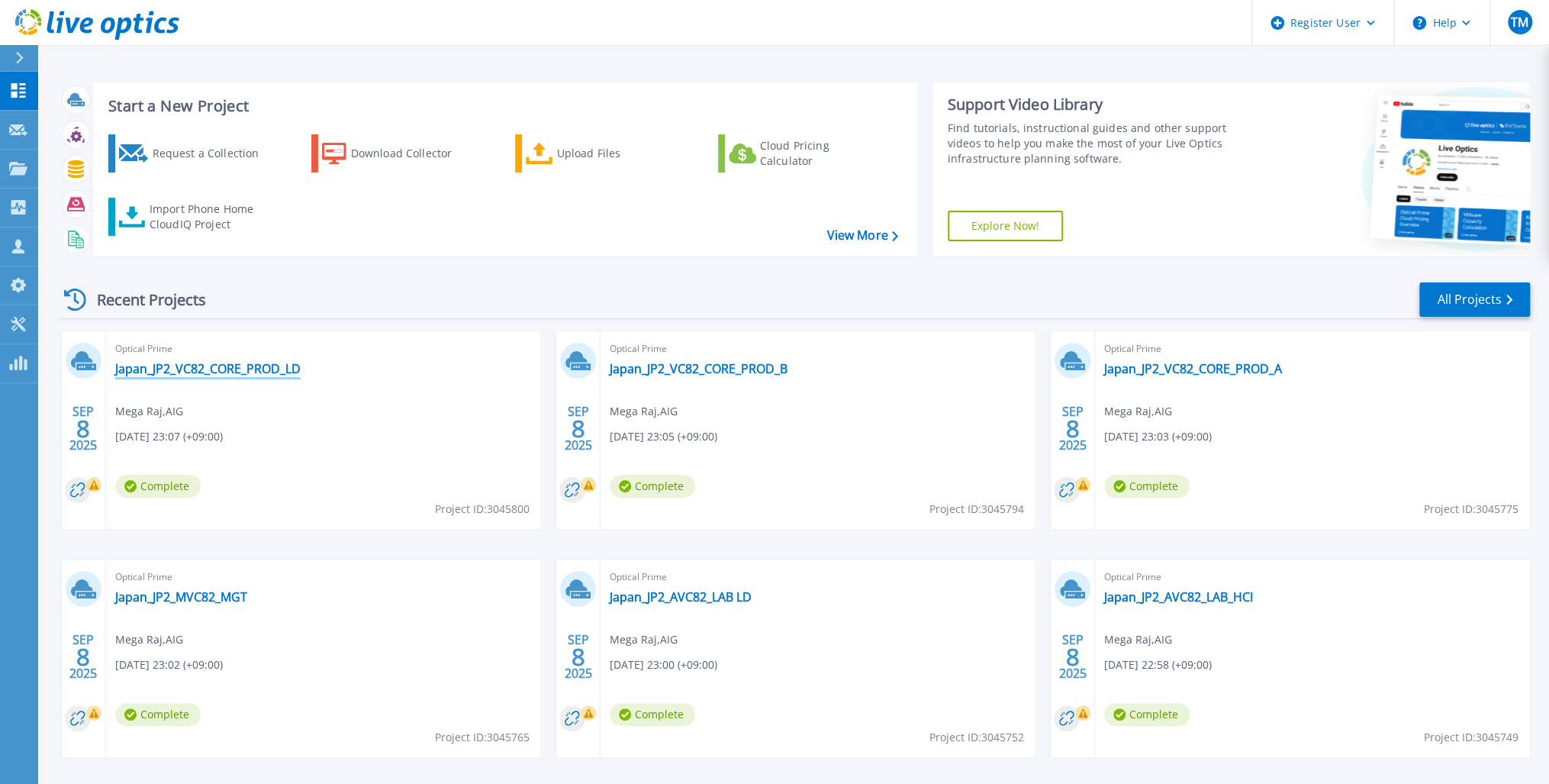
click at [239, 369] on link "Japan_JP2_VC82_CORE_PROD_LD" at bounding box center [207, 368] width 185 height 15
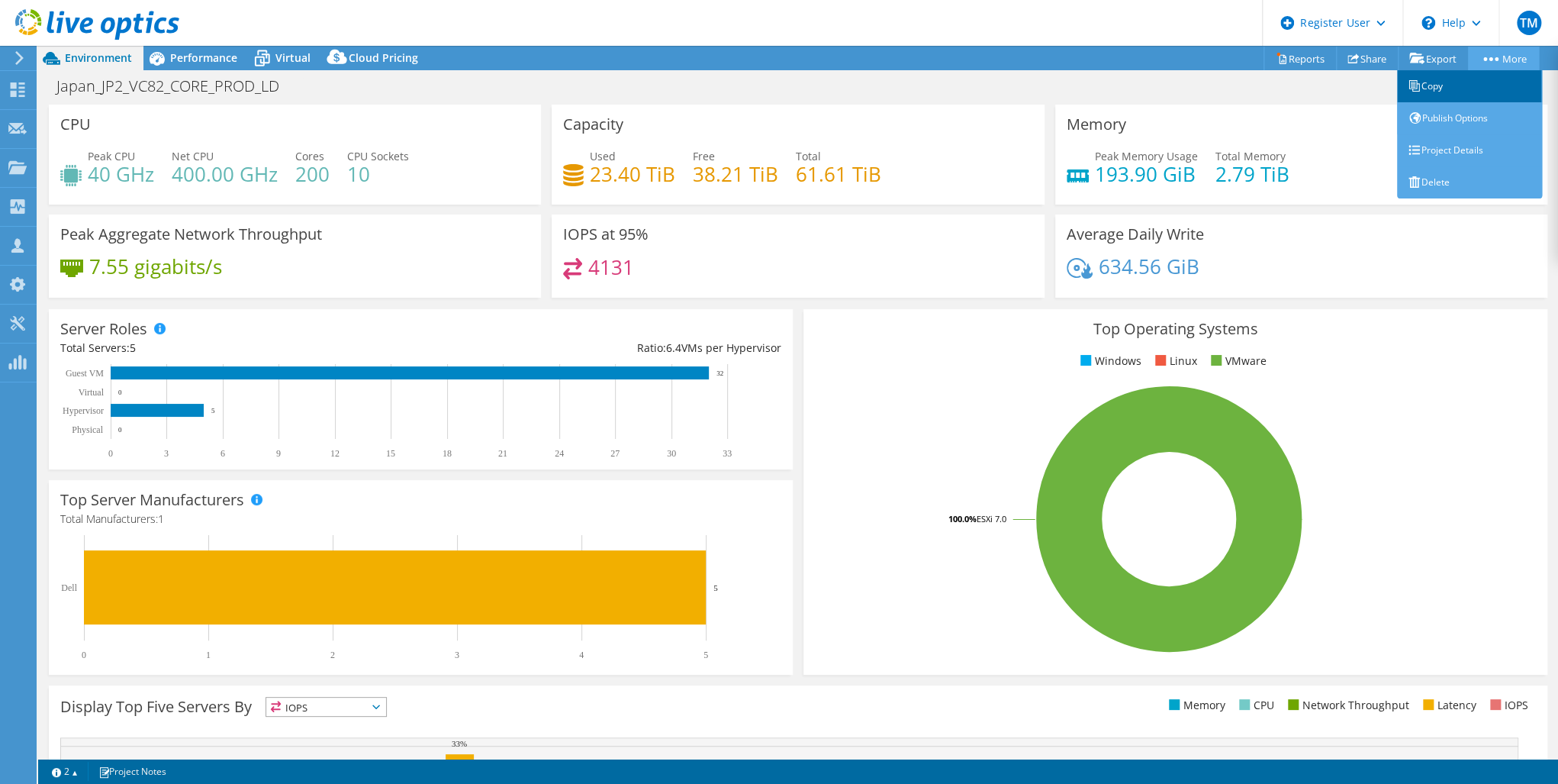
click at [1431, 89] on link "Copy" at bounding box center [1469, 86] width 145 height 32
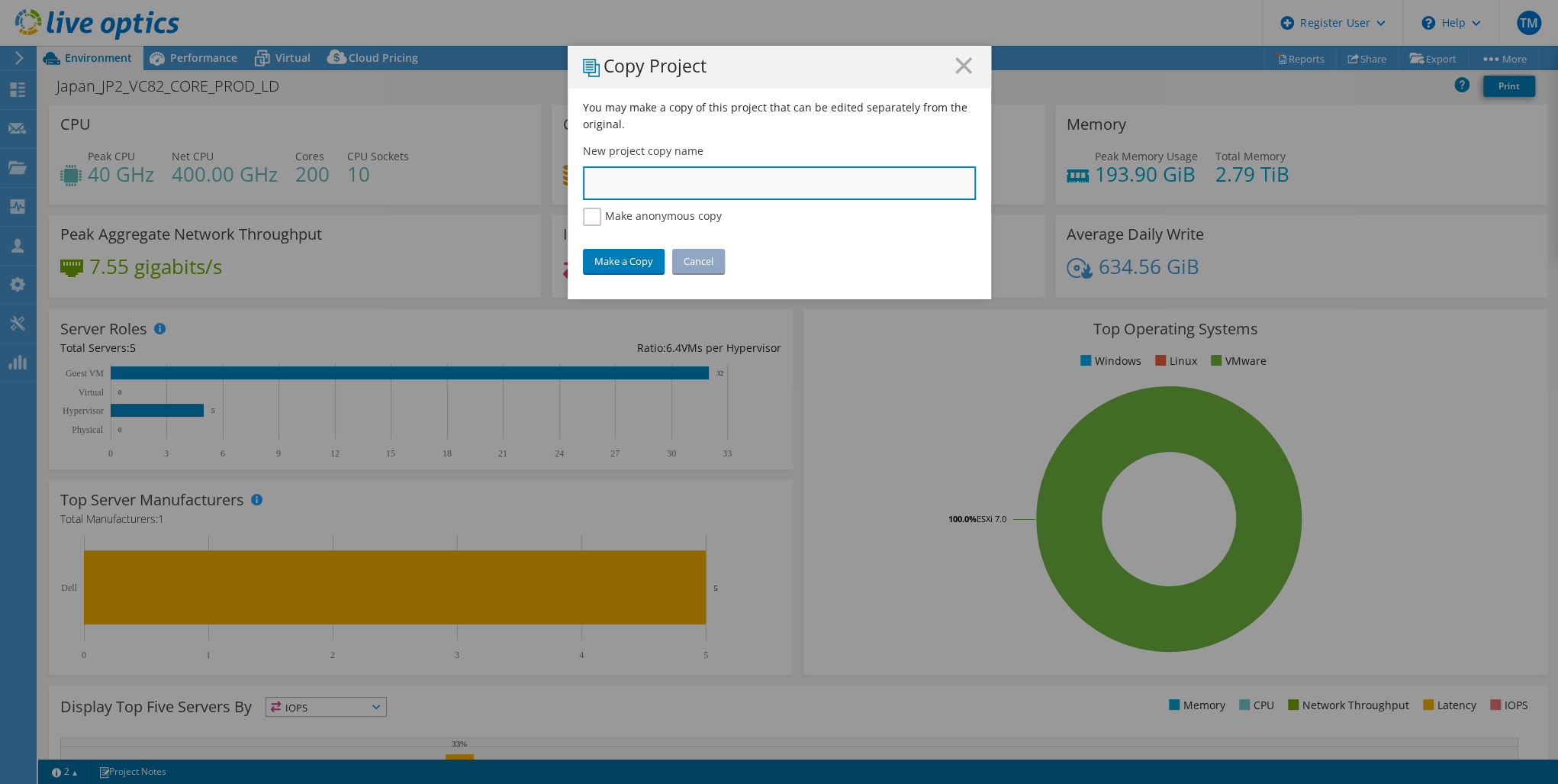
click at [606, 177] on input "text" at bounding box center [779, 183] width 393 height 34
paste input "JP2_VC82_CORE_PROD_LD"
type input "JP2_VC82_CORE_PROD_LD"
click at [615, 256] on link "Make a Copy" at bounding box center [623, 261] width 81 height 24
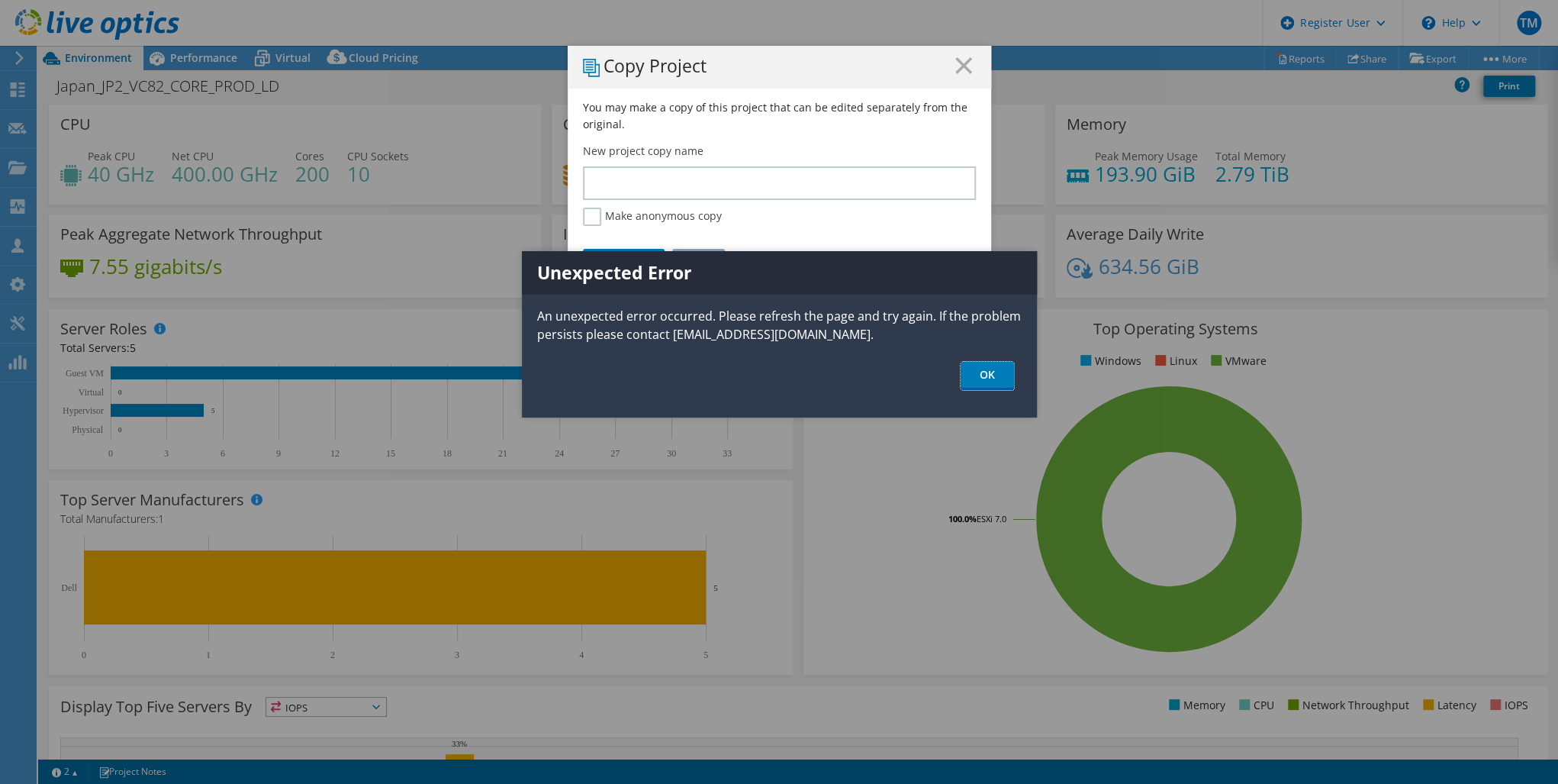
click at [987, 379] on link "OK" at bounding box center [988, 376] width 54 height 29
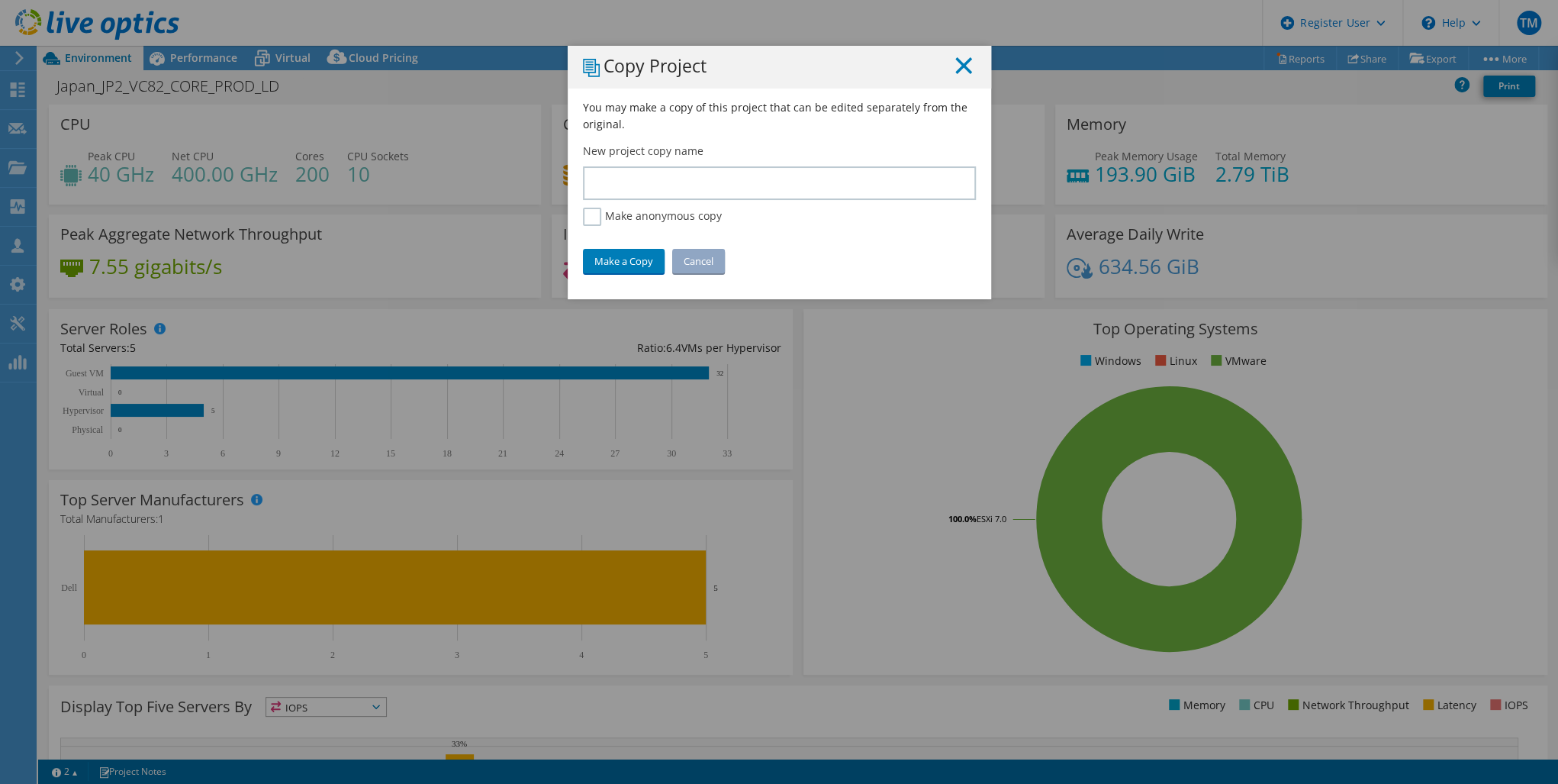
click at [955, 64] on icon at bounding box center [963, 65] width 17 height 17
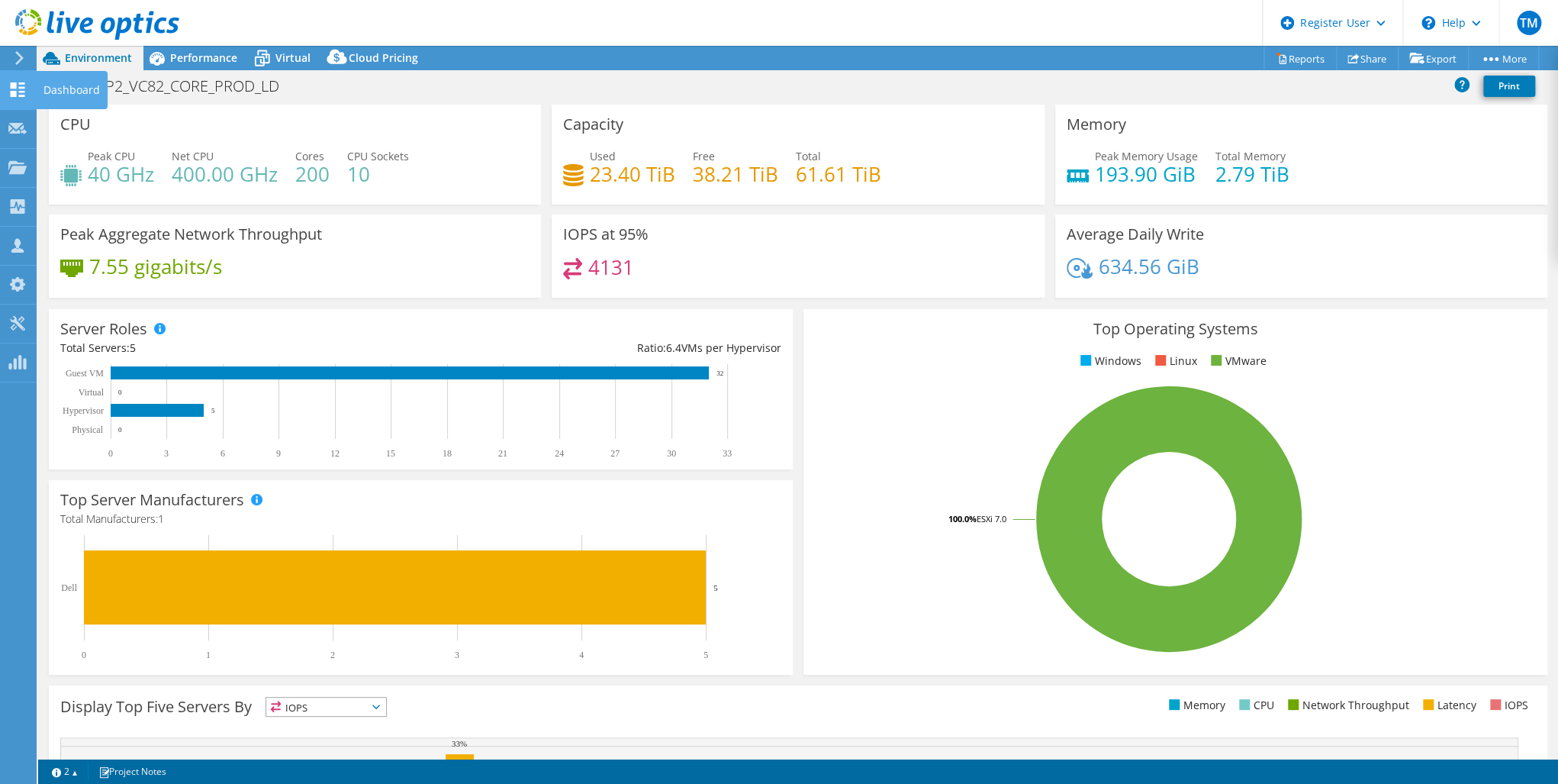
click at [21, 91] on use at bounding box center [18, 89] width 14 height 14
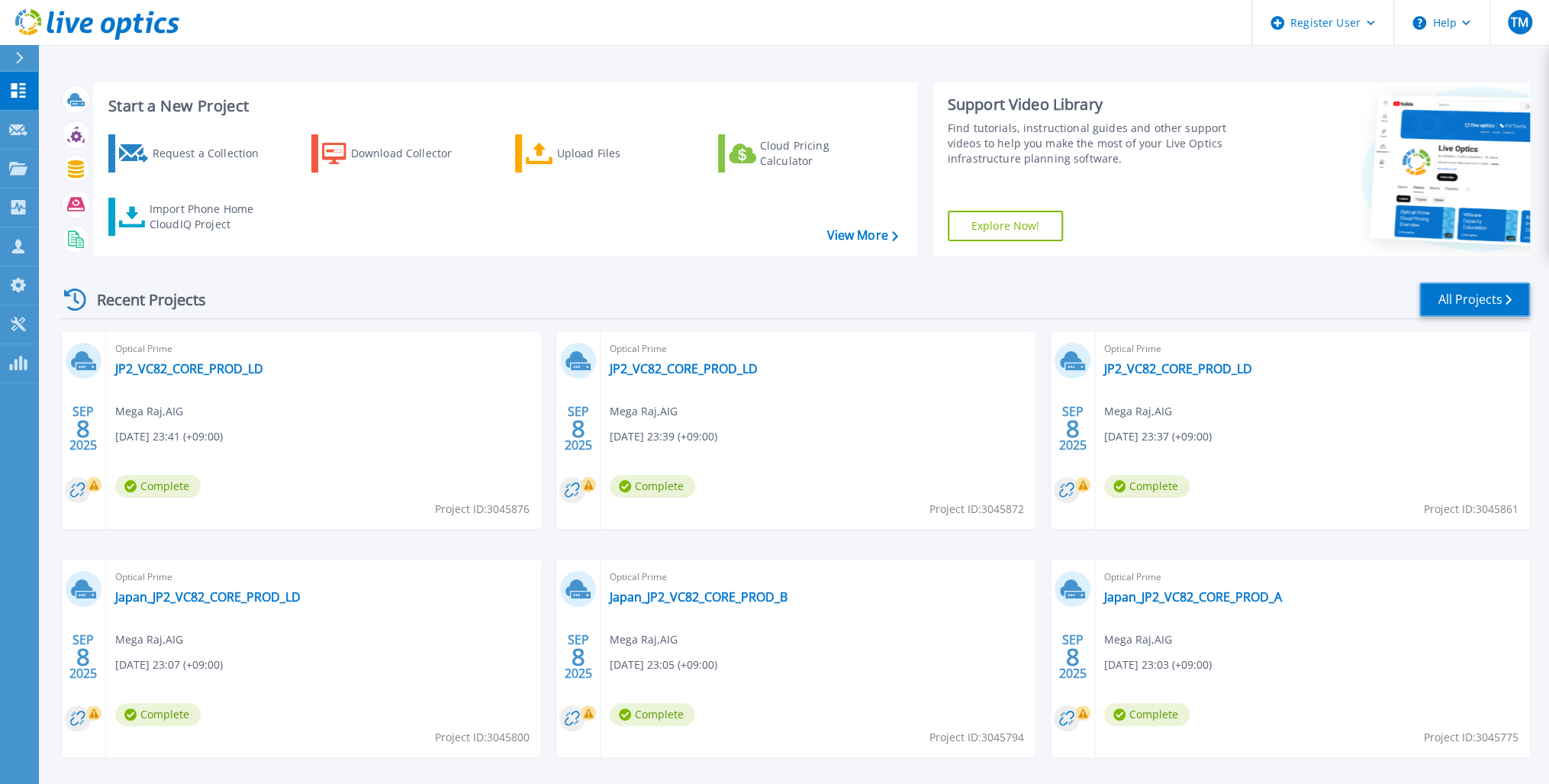
click at [1485, 298] on link "All Projects" at bounding box center [1475, 299] width 111 height 34
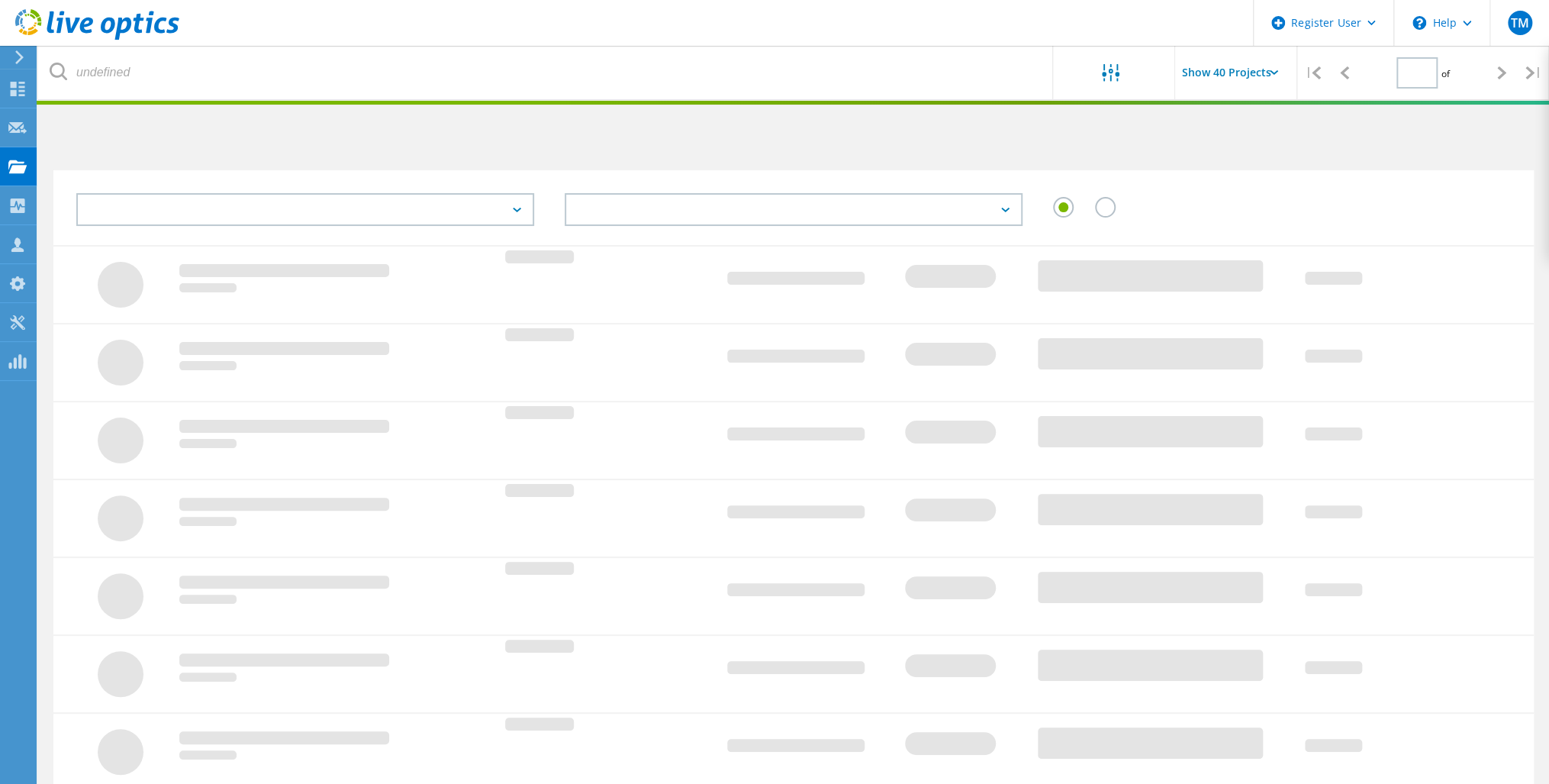
type input "1"
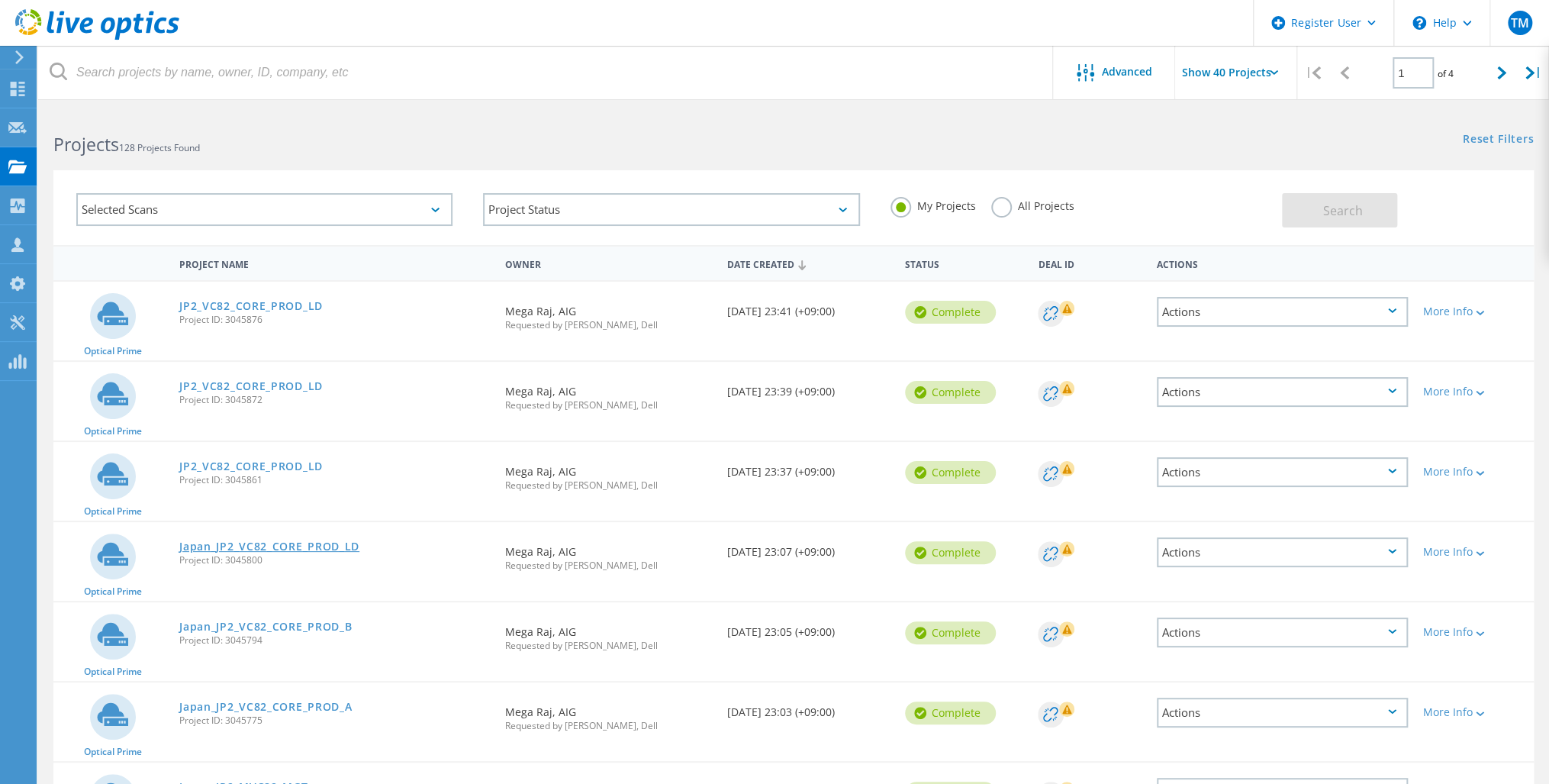
click at [259, 547] on link "Japan_JP2_VC82_CORE_PROD_LD" at bounding box center [269, 546] width 180 height 11
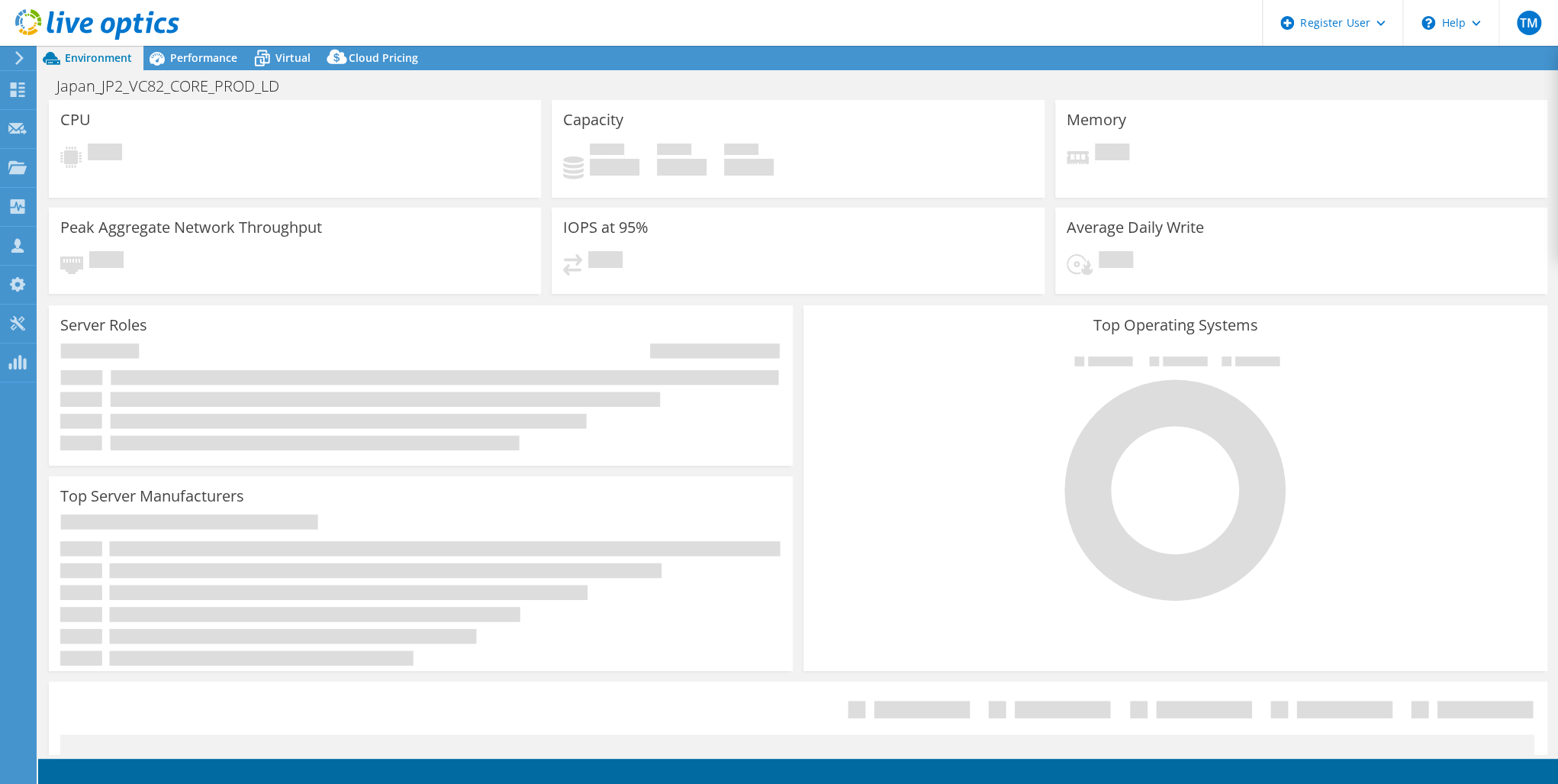
select select "USD"
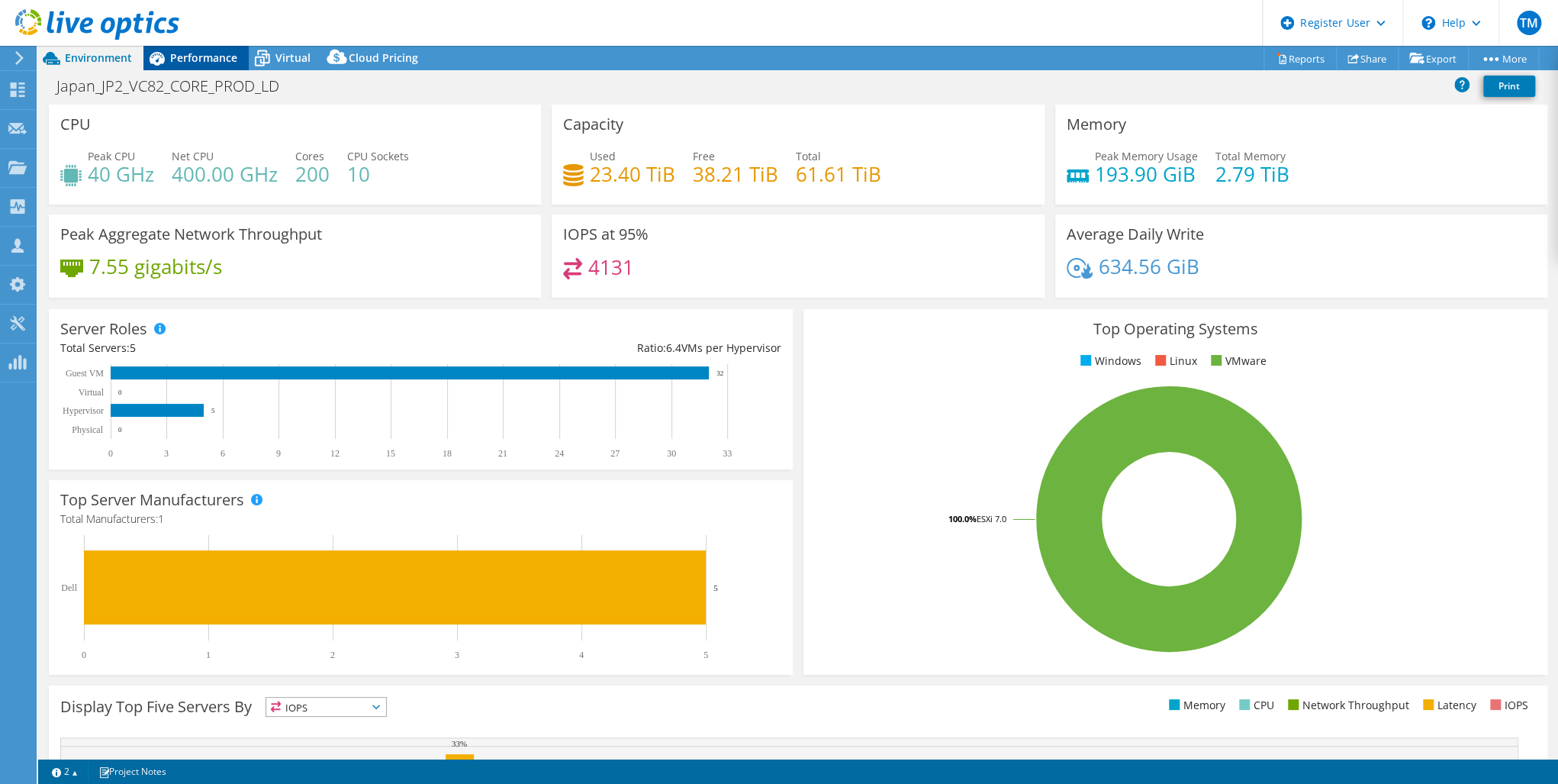
click at [202, 55] on span "Performance" at bounding box center [204, 57] width 67 height 14
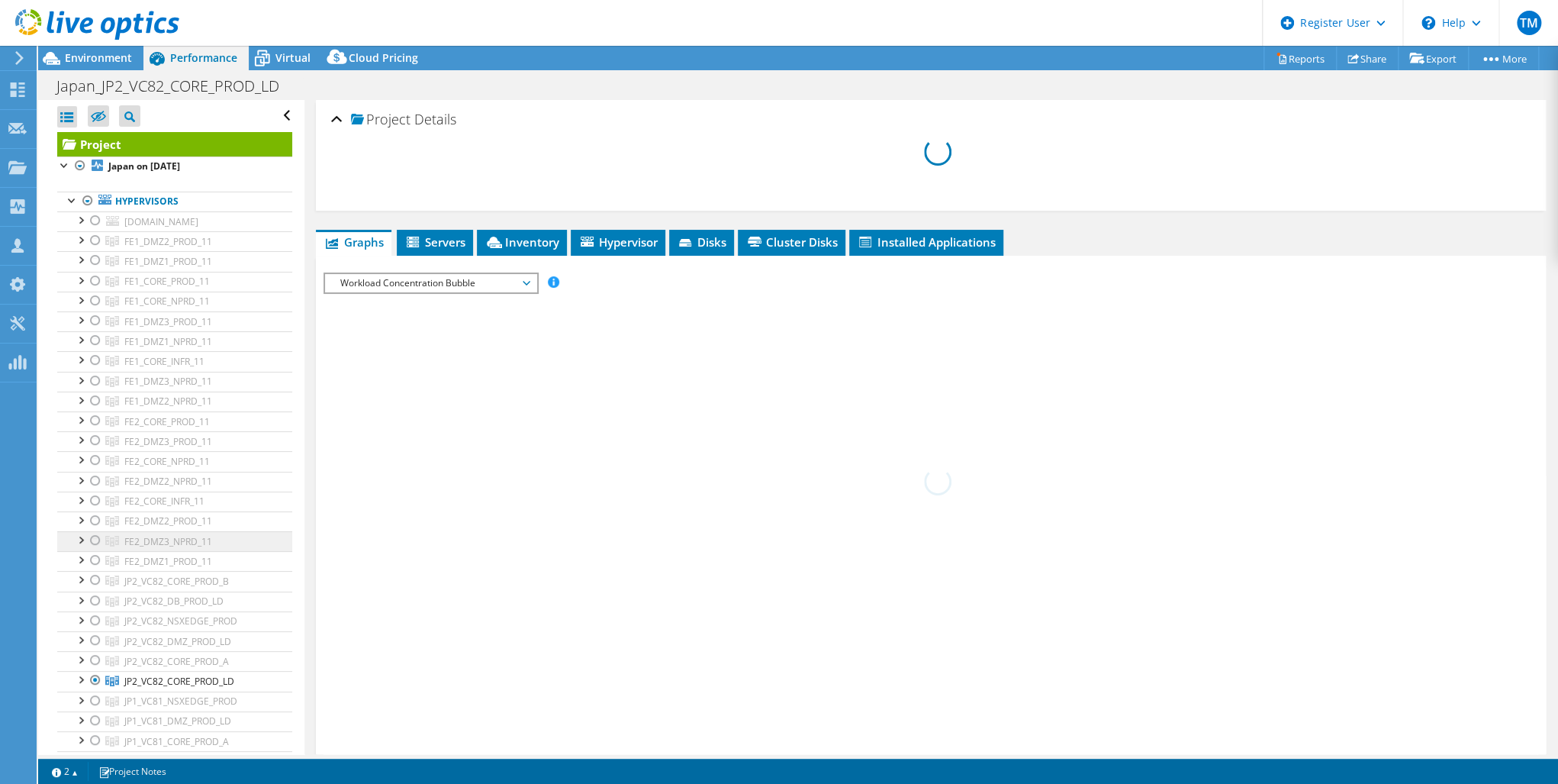
scroll to position [122, 0]
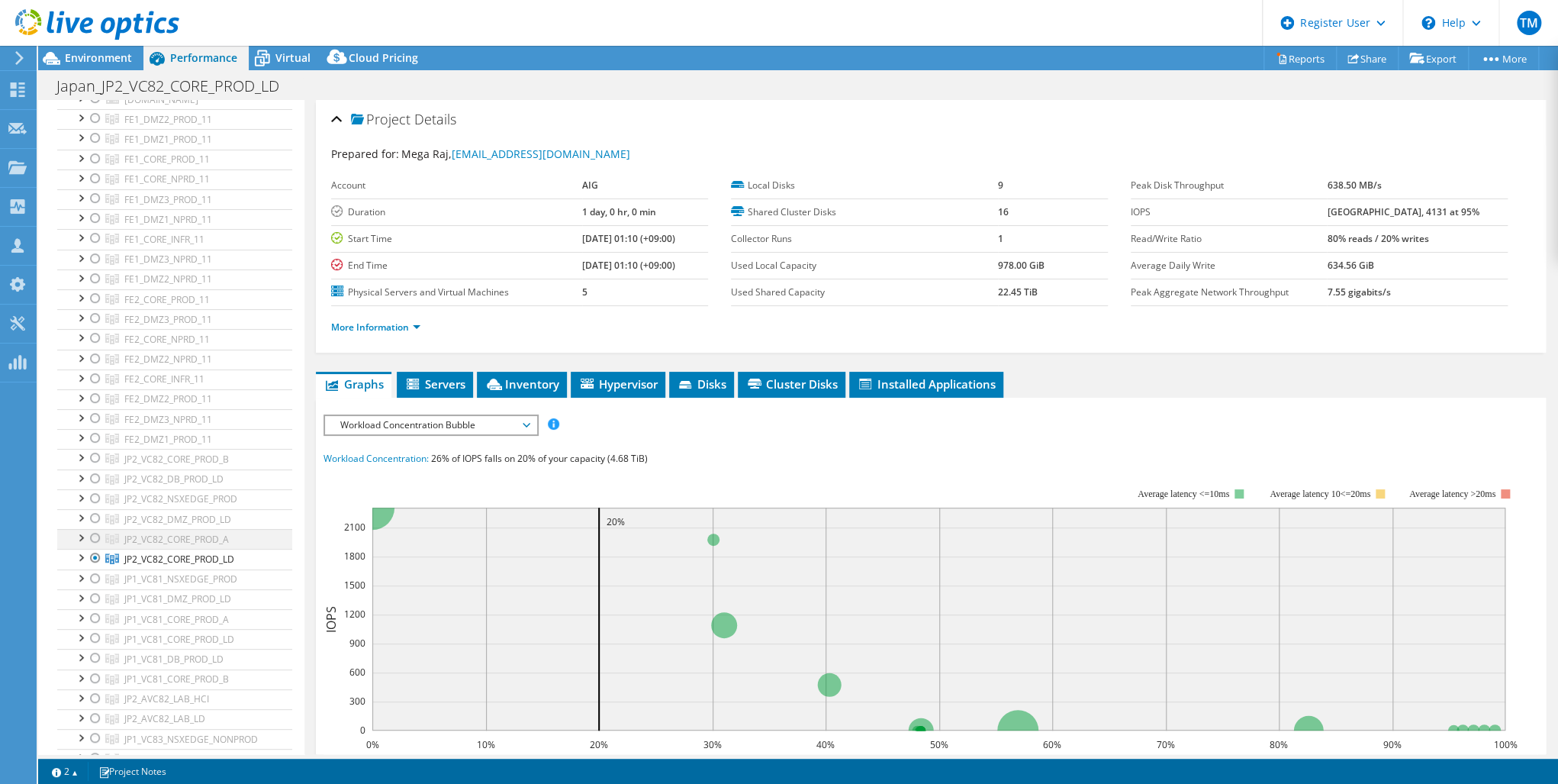
click at [93, 532] on div at bounding box center [96, 538] width 15 height 18
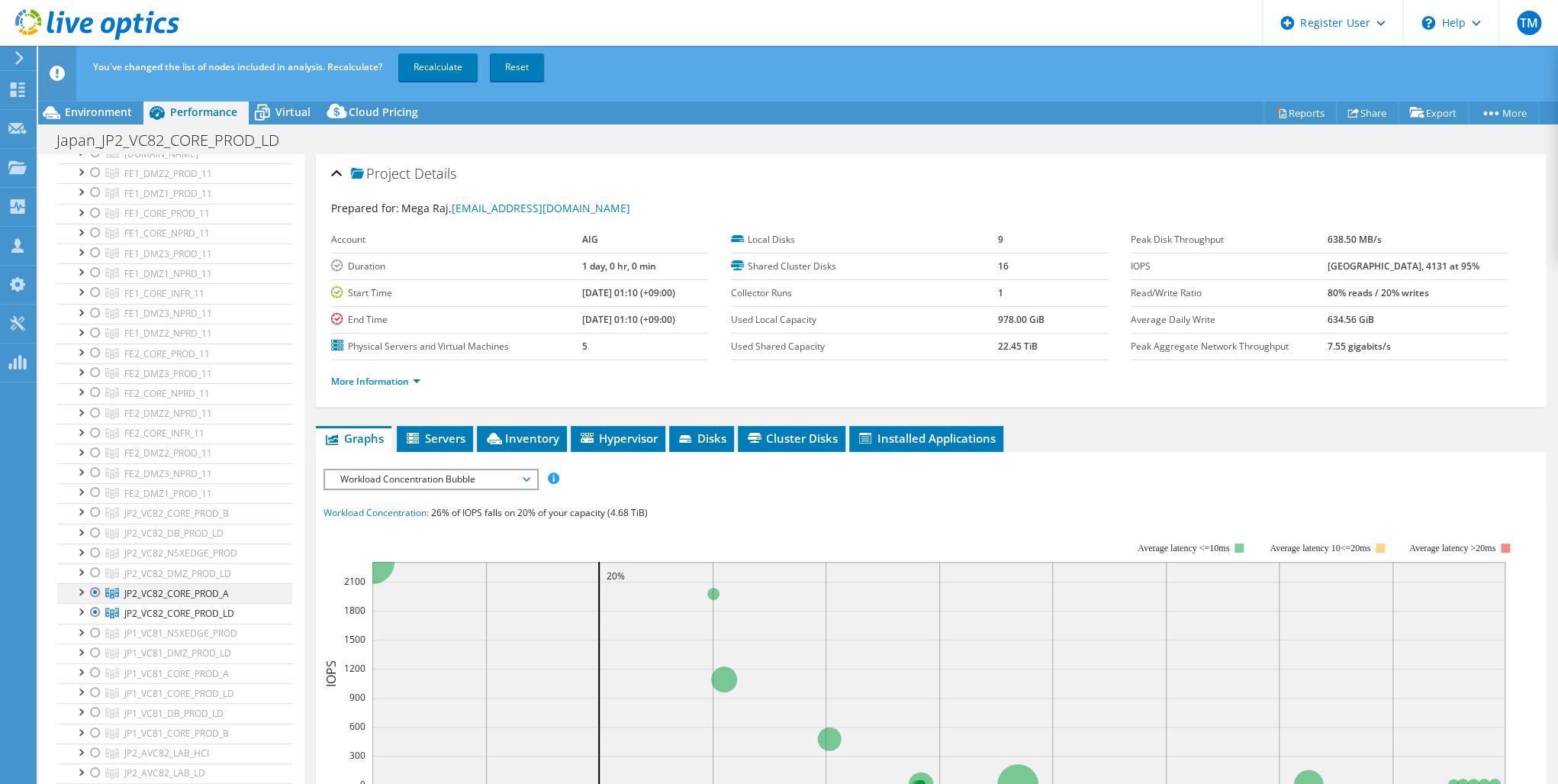
click at [96, 587] on div at bounding box center [96, 592] width 15 height 18
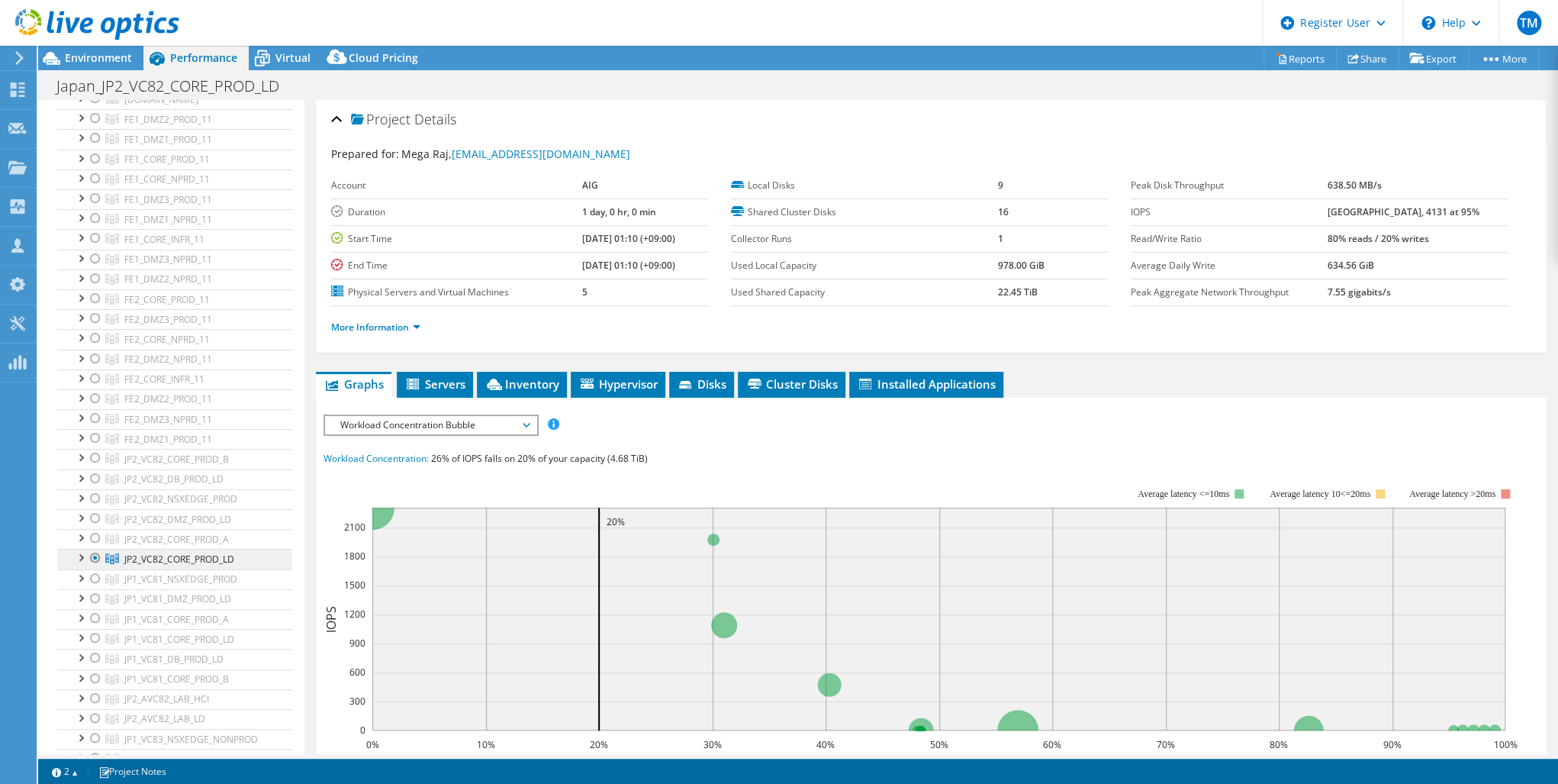
scroll to position [0, 0]
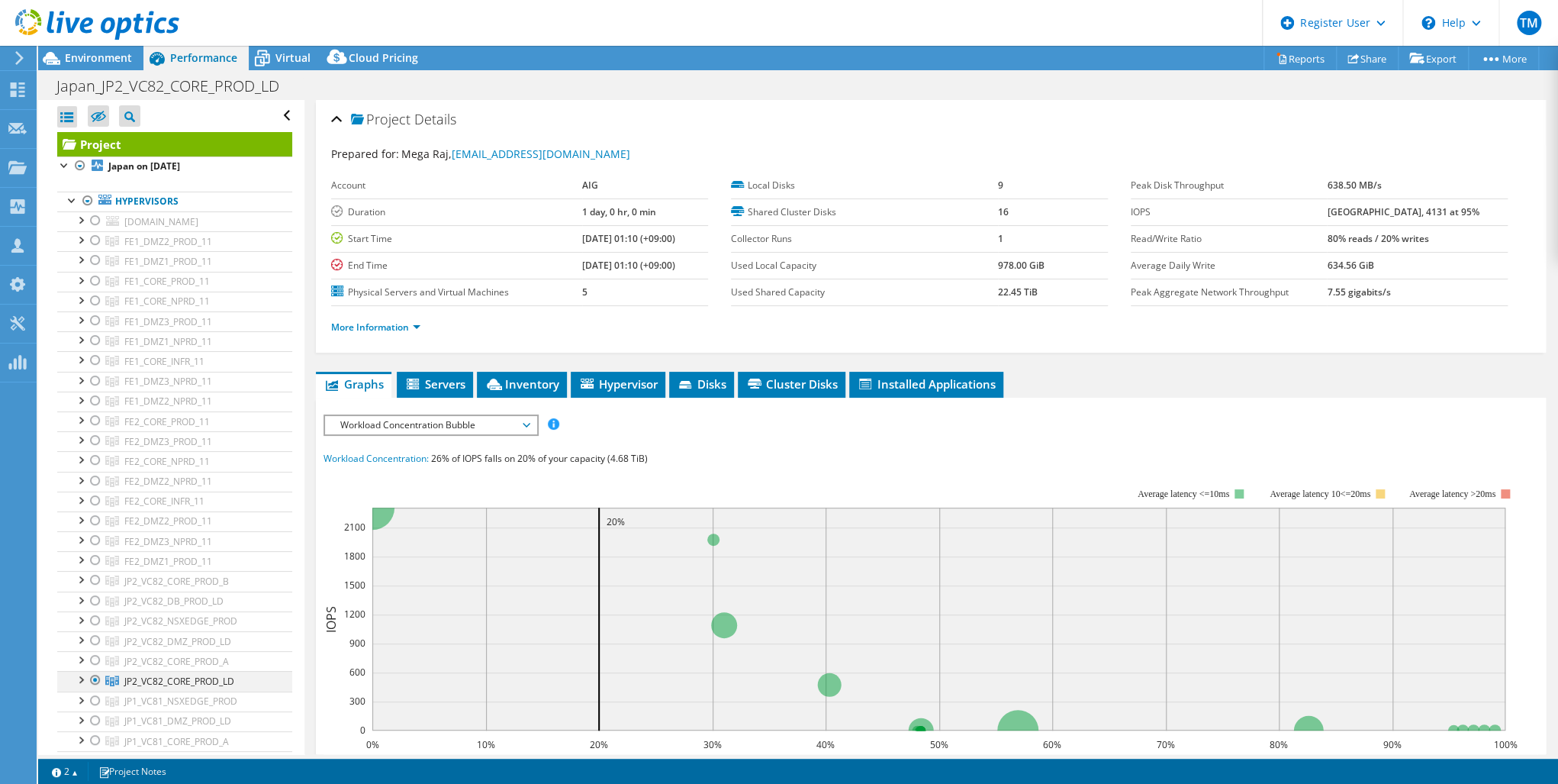
click at [95, 673] on div at bounding box center [96, 680] width 15 height 18
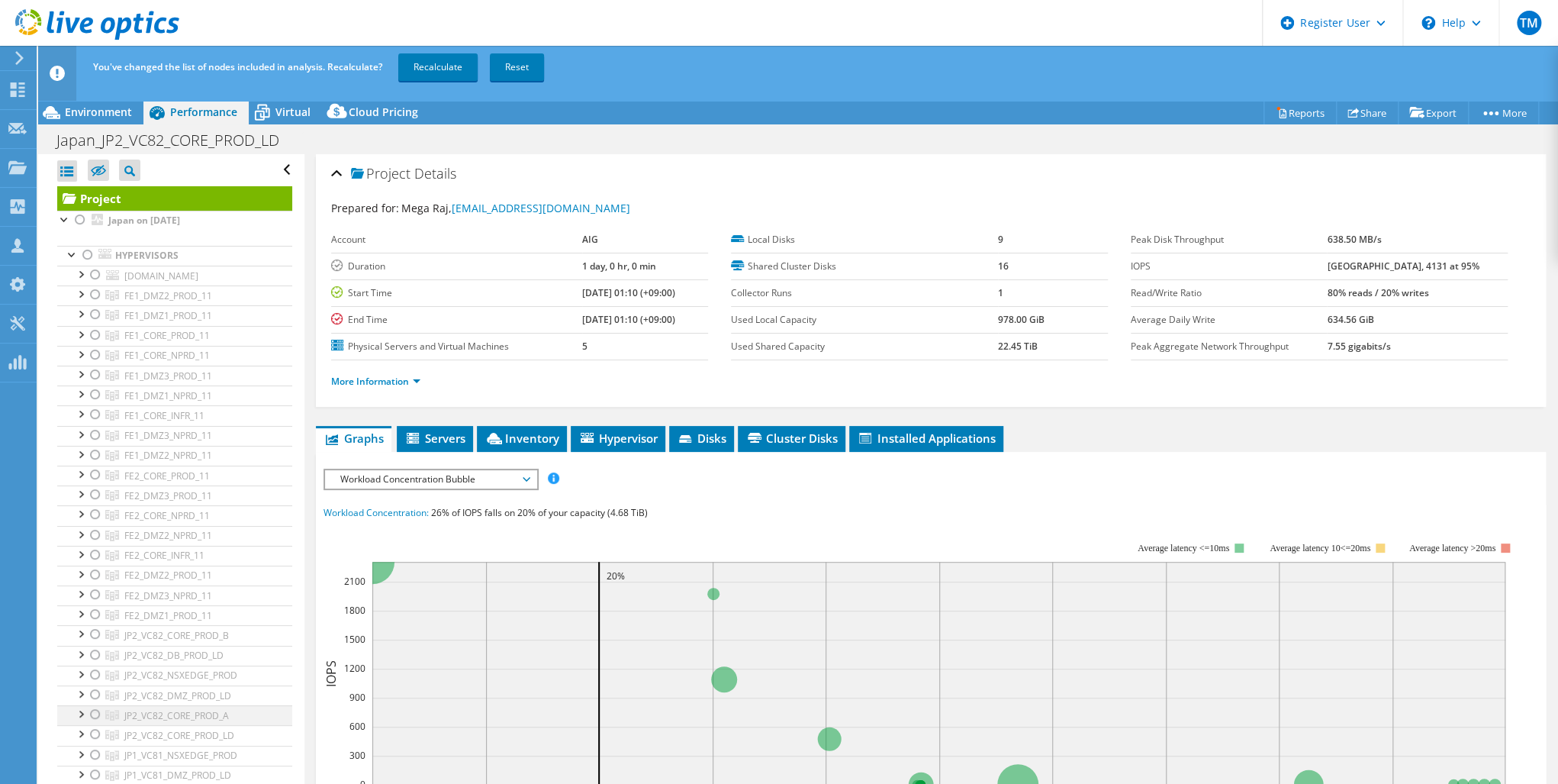
scroll to position [122, 0]
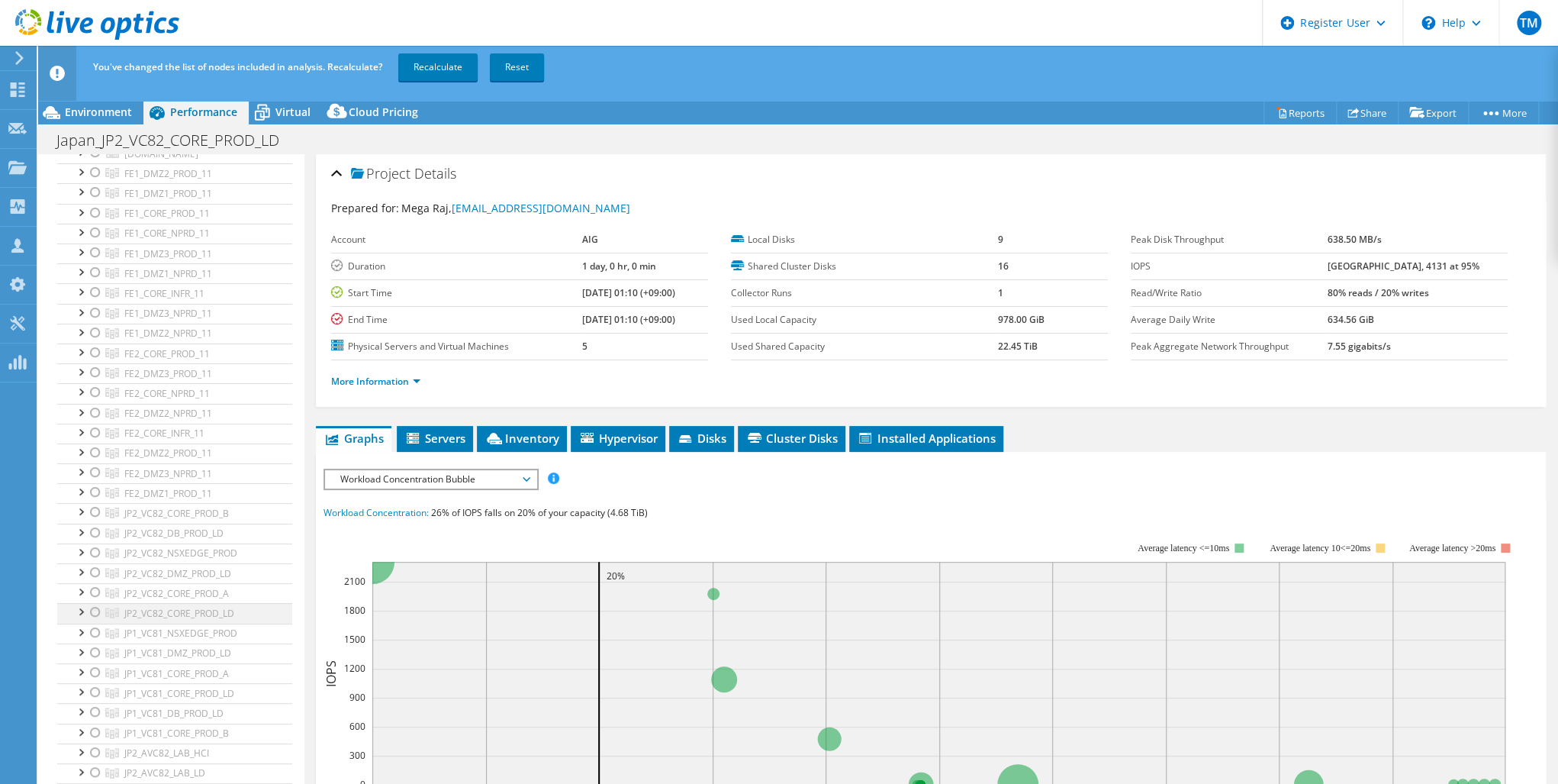
click at [89, 603] on div at bounding box center [96, 612] width 15 height 18
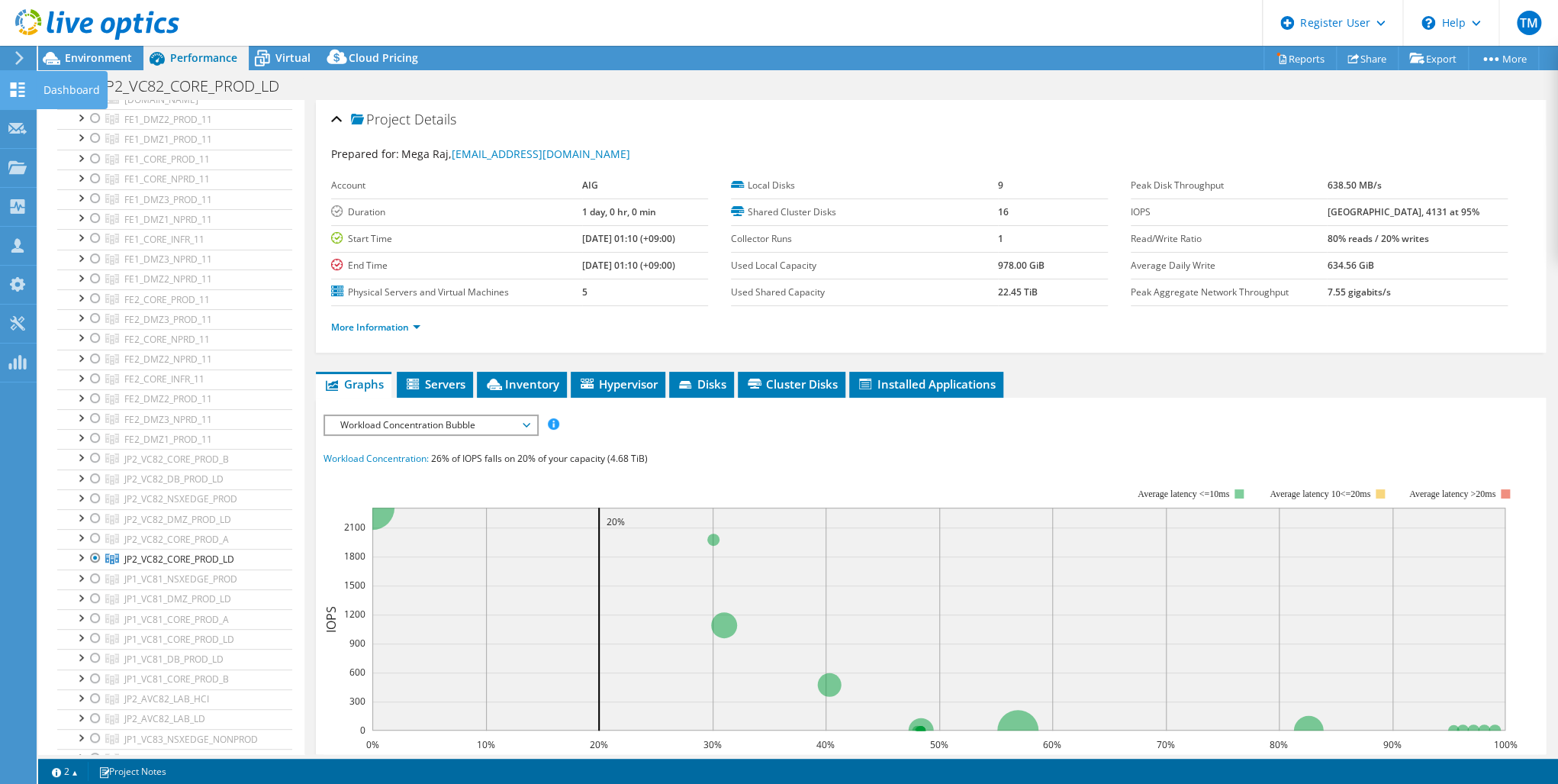
click at [18, 89] on icon at bounding box center [18, 89] width 18 height 14
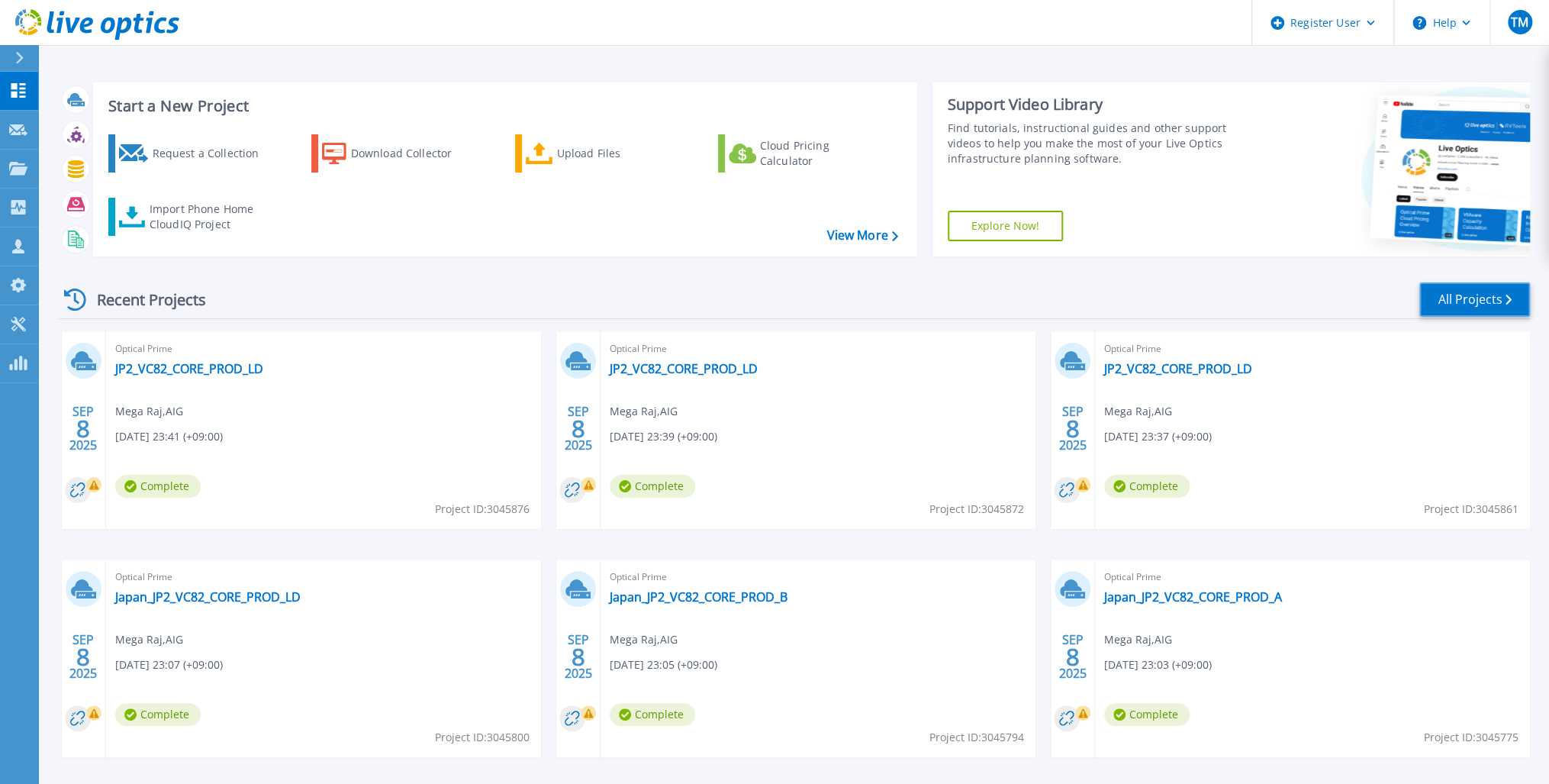
click at [1472, 299] on link "All Projects" at bounding box center [1475, 299] width 111 height 34
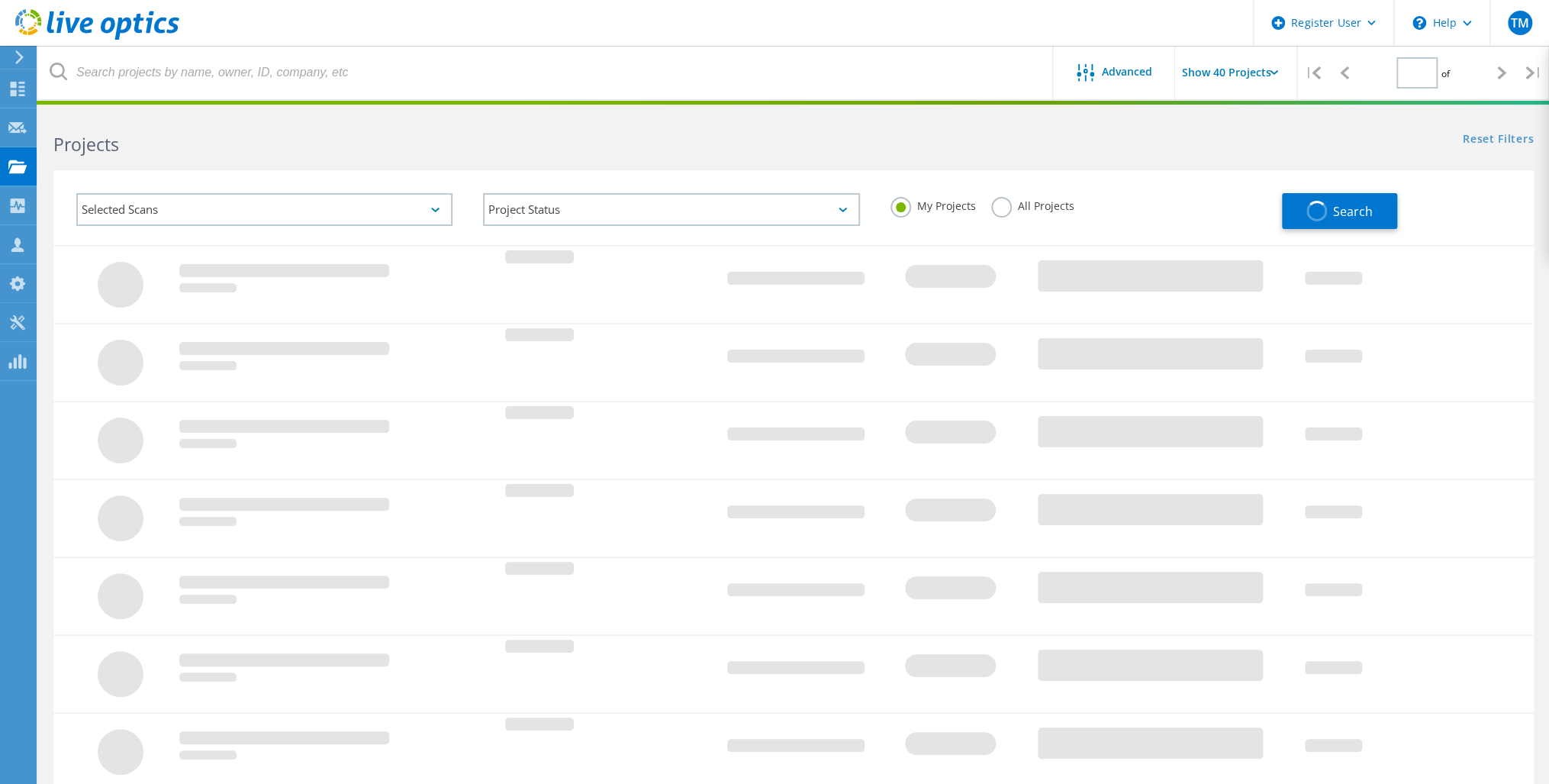
type input "1"
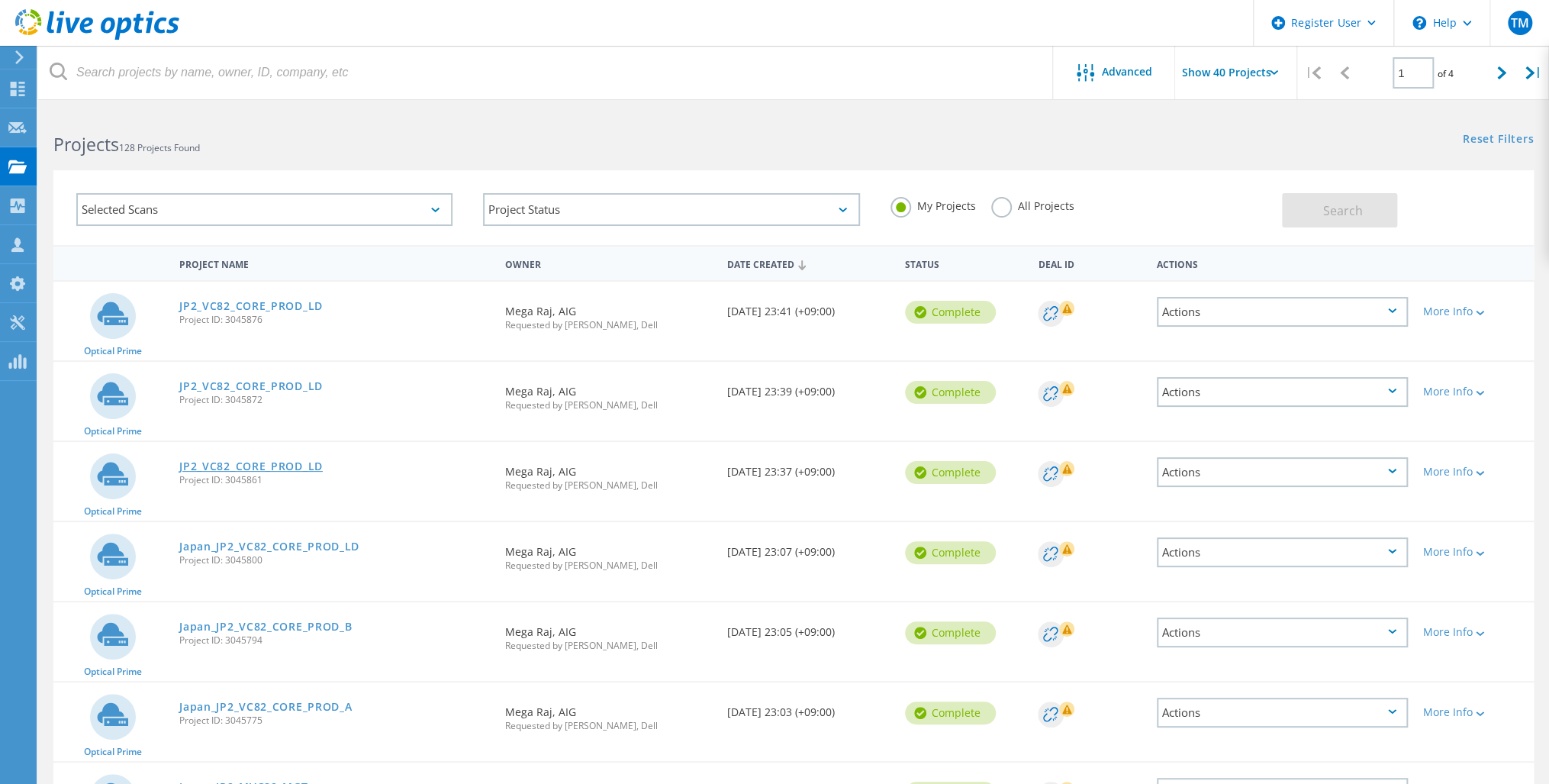
click at [236, 465] on link "JP2_VC82_CORE_PROD_LD" at bounding box center [251, 466] width 143 height 11
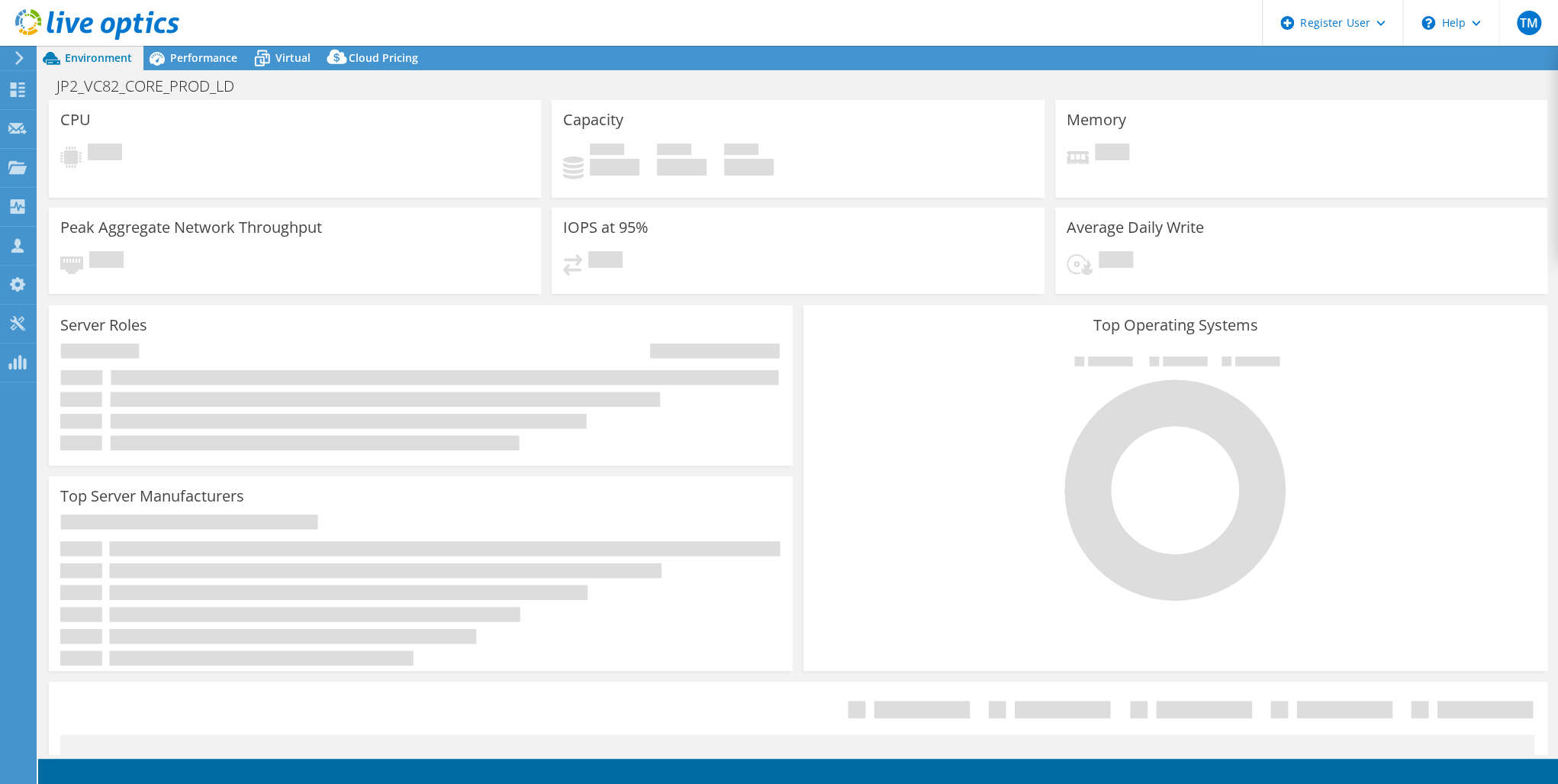
select select "USD"
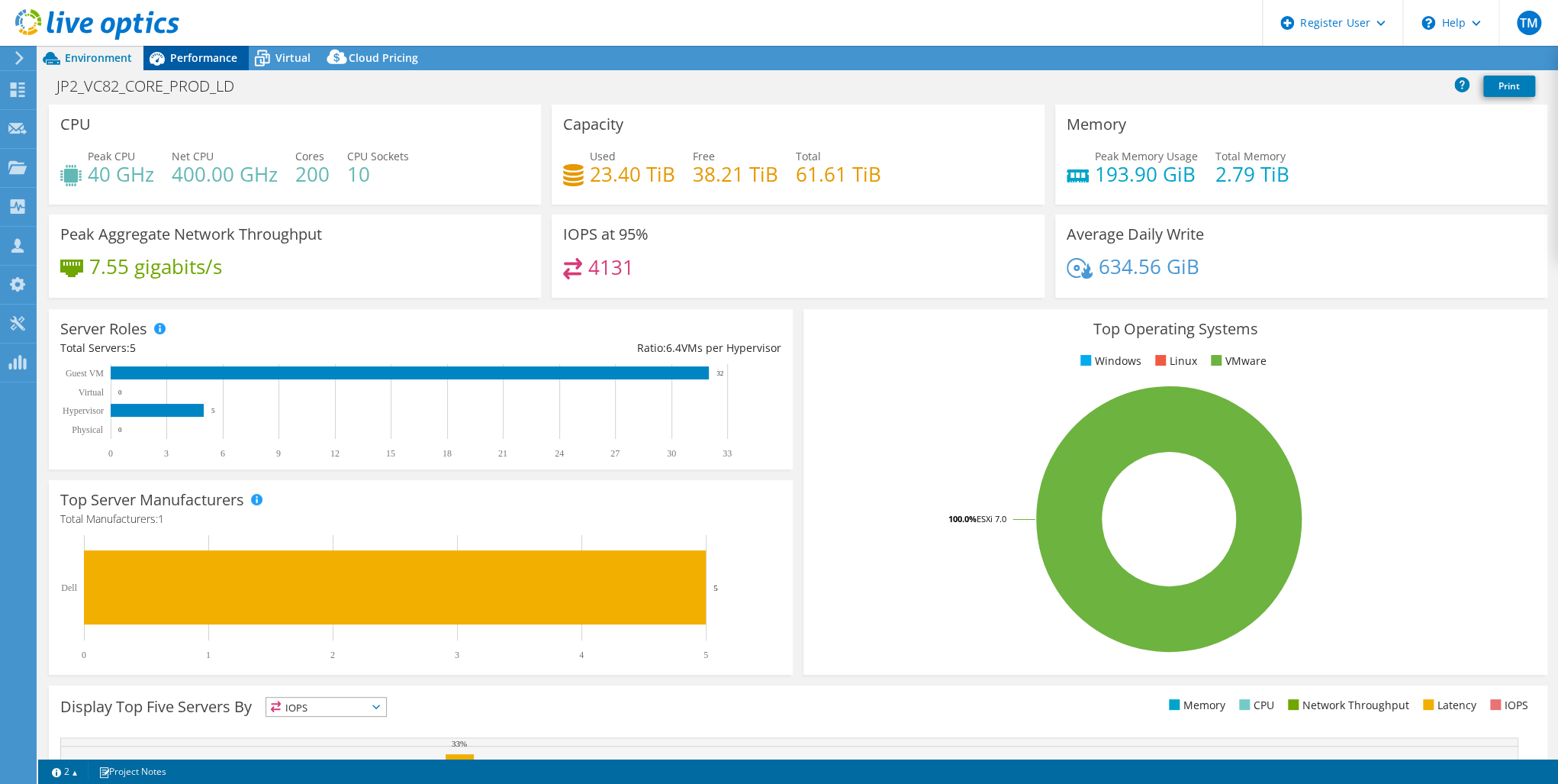
click at [197, 59] on span "Performance" at bounding box center [204, 57] width 67 height 14
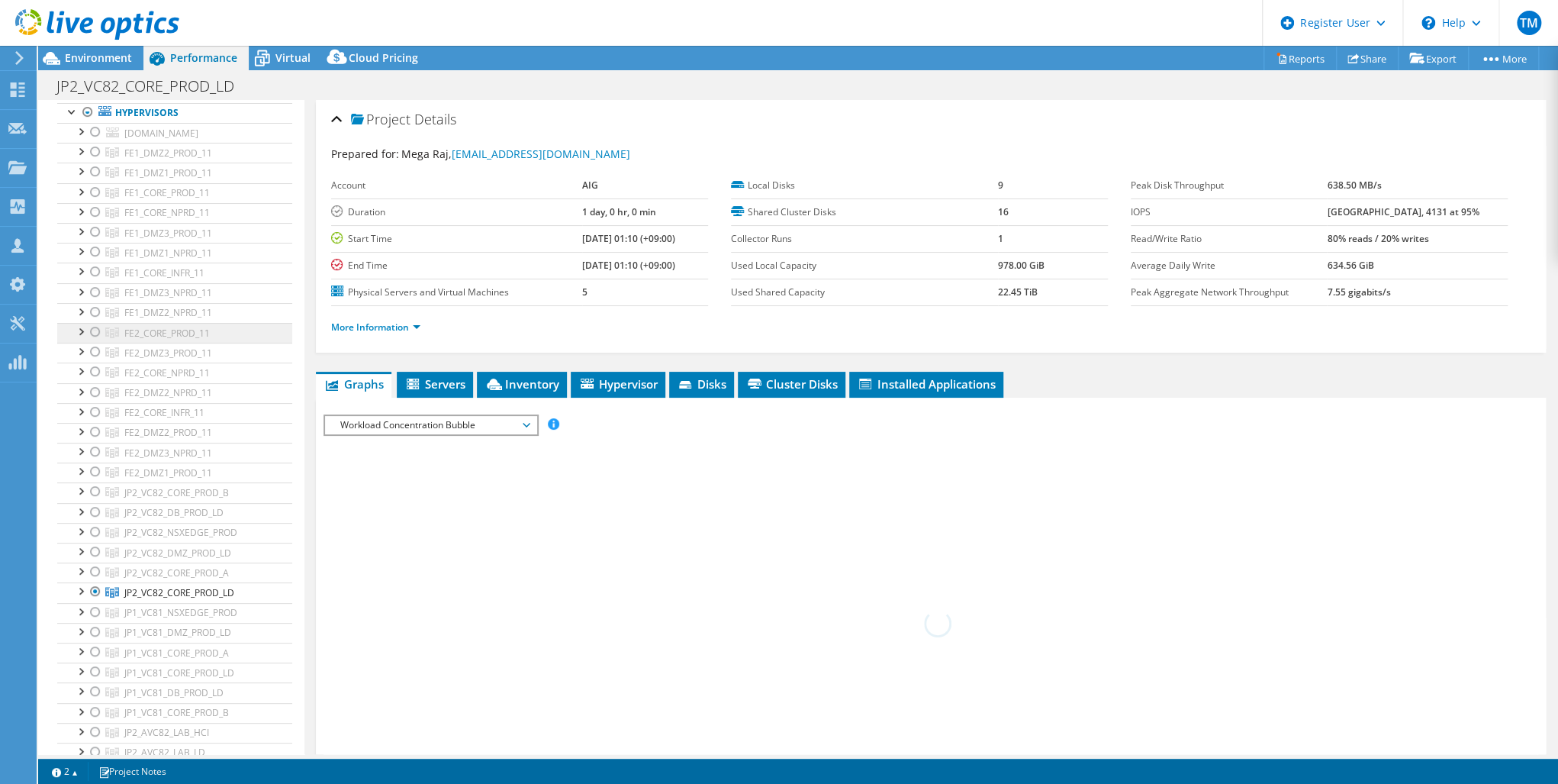
scroll to position [122, 0]
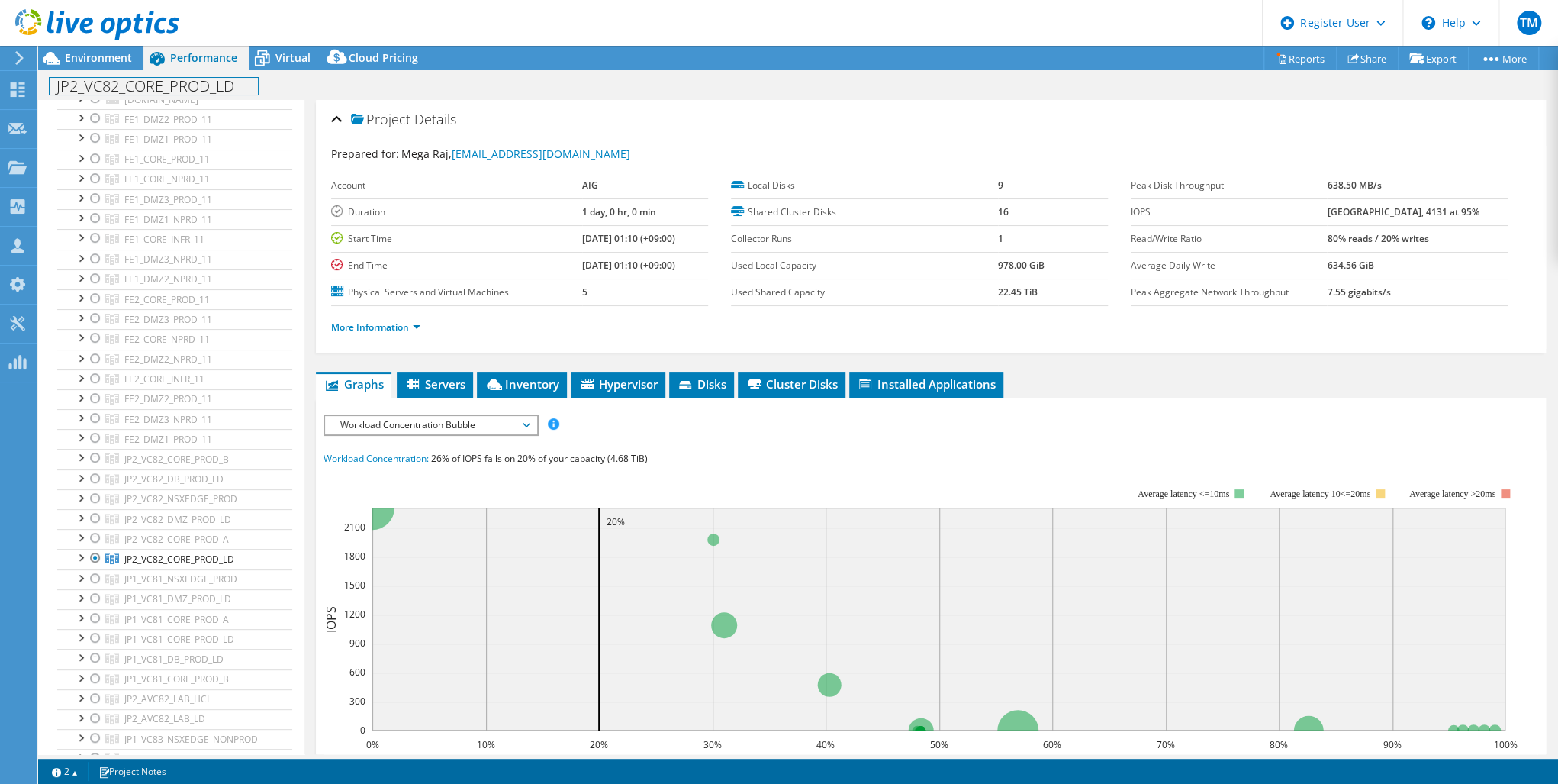
click at [238, 86] on h1 "JP2_VC82_CORE_PROD_LD" at bounding box center [153, 86] width 208 height 17
click at [294, 85] on link at bounding box center [304, 85] width 21 height 19
click at [94, 553] on div at bounding box center [96, 558] width 15 height 18
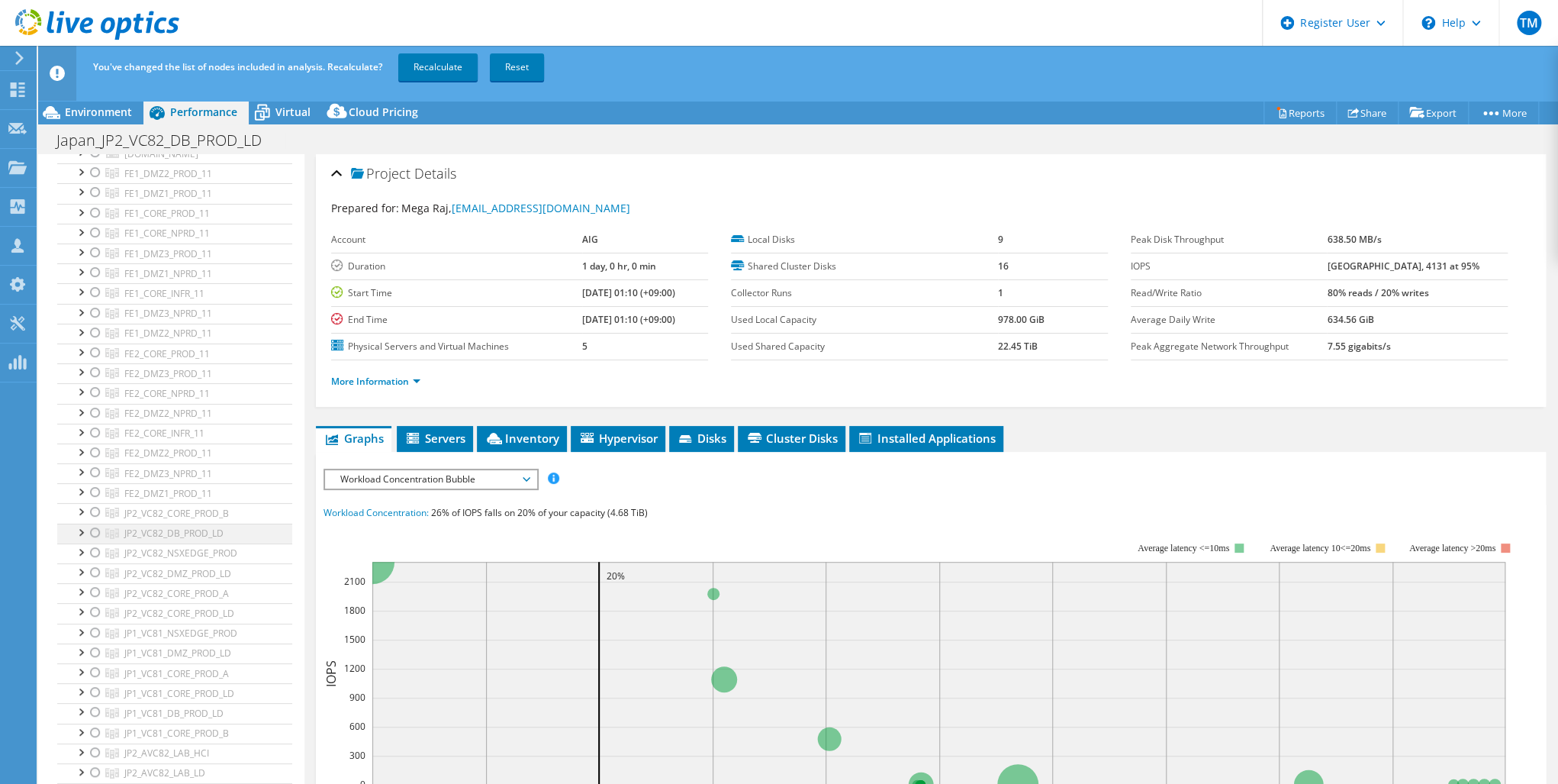
click at [96, 528] on div at bounding box center [96, 532] width 15 height 18
click at [437, 67] on link "Recalculate" at bounding box center [438, 67] width 80 height 28
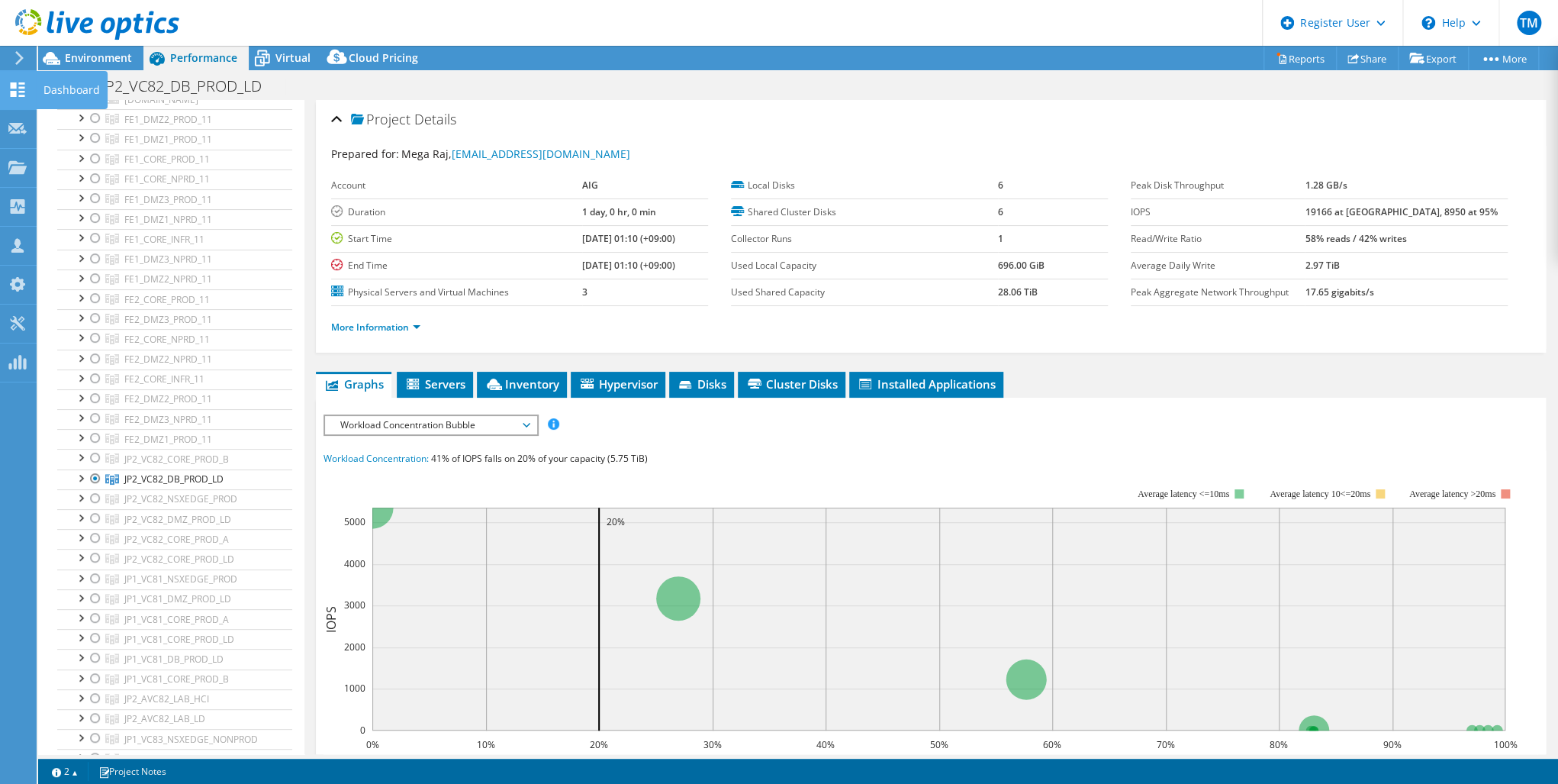
click at [11, 83] on use at bounding box center [18, 89] width 14 height 14
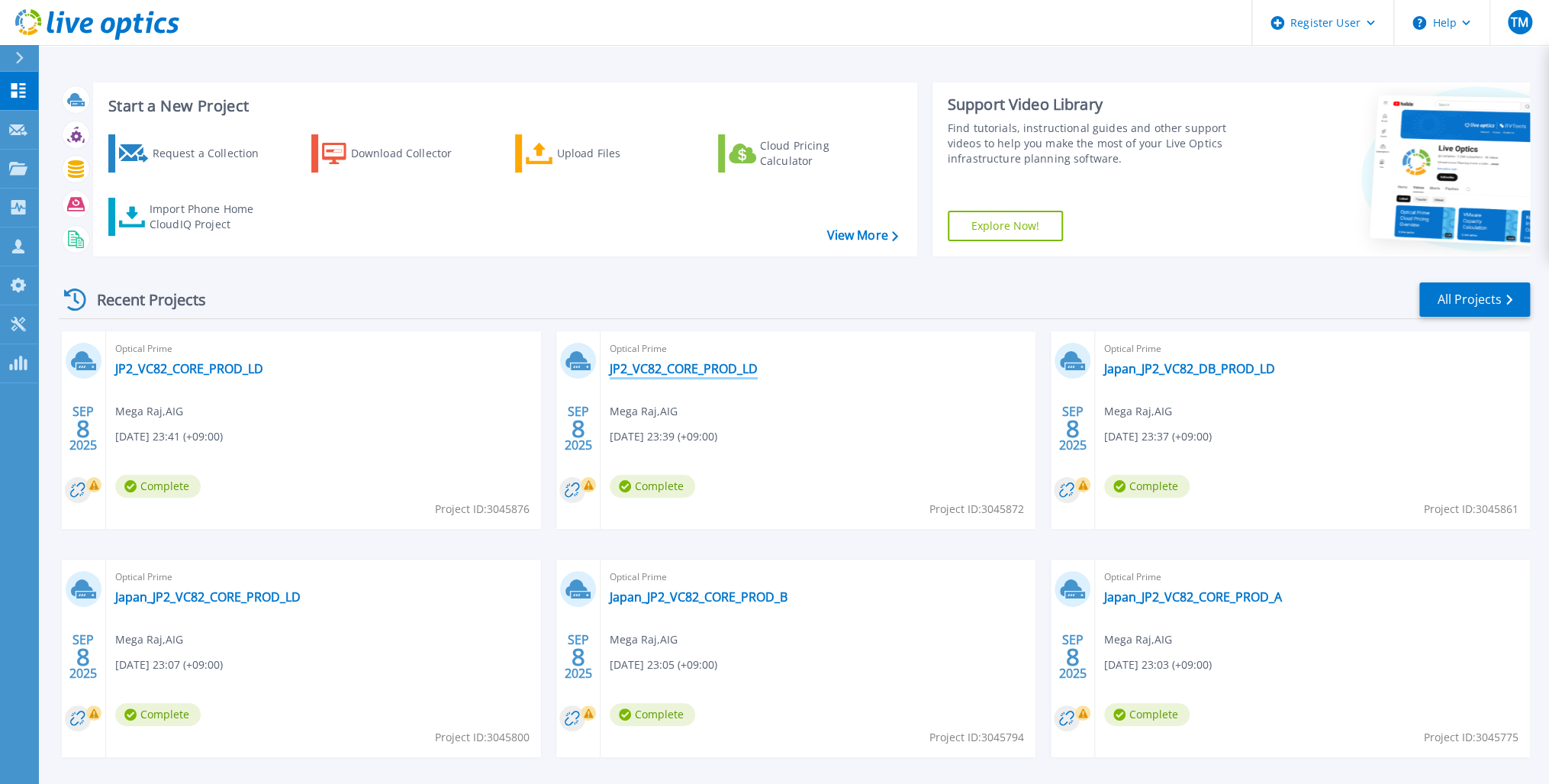
click at [667, 367] on link "JP2_VC82_CORE_PROD_LD" at bounding box center [684, 368] width 148 height 15
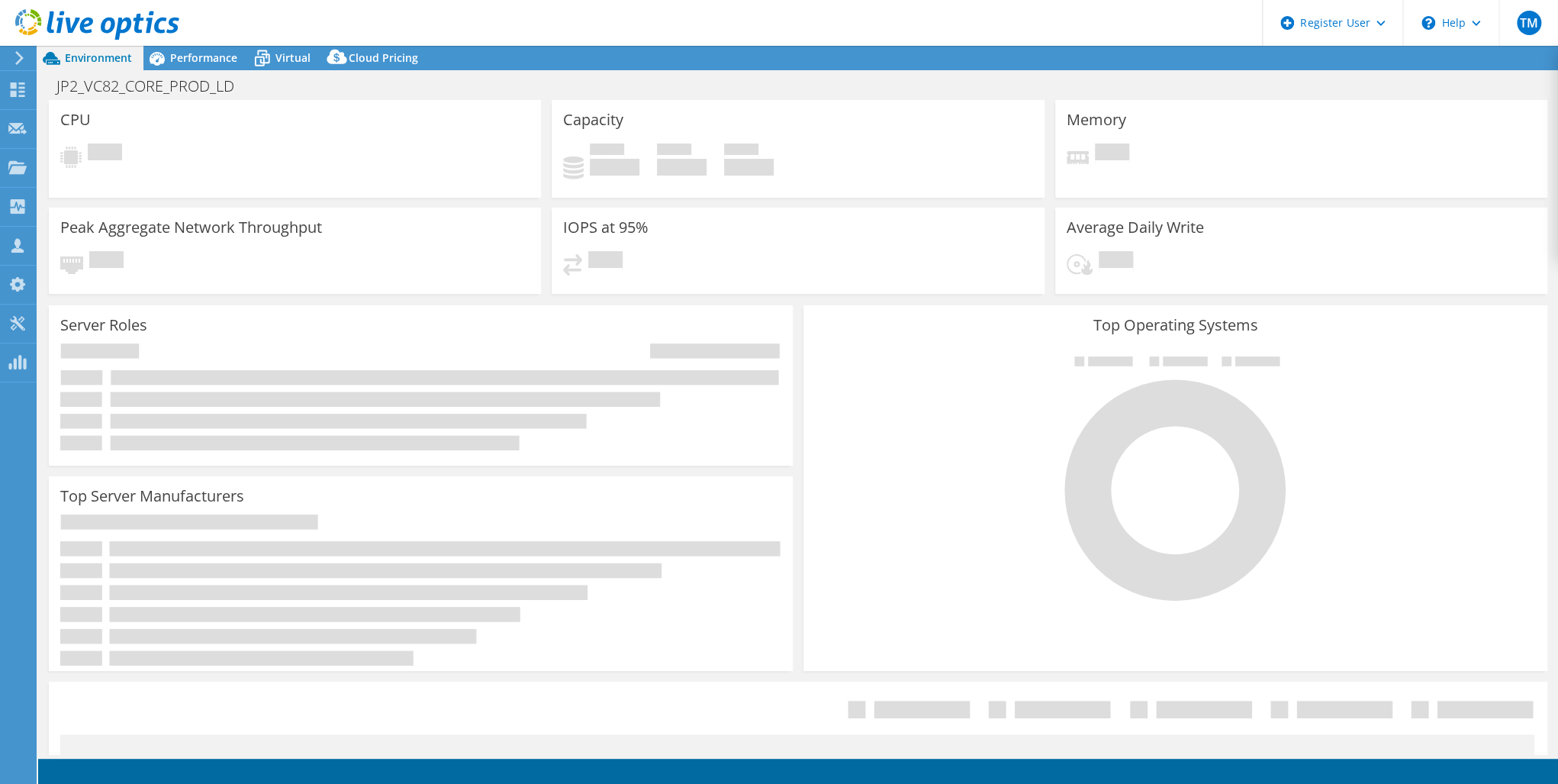
select select "USD"
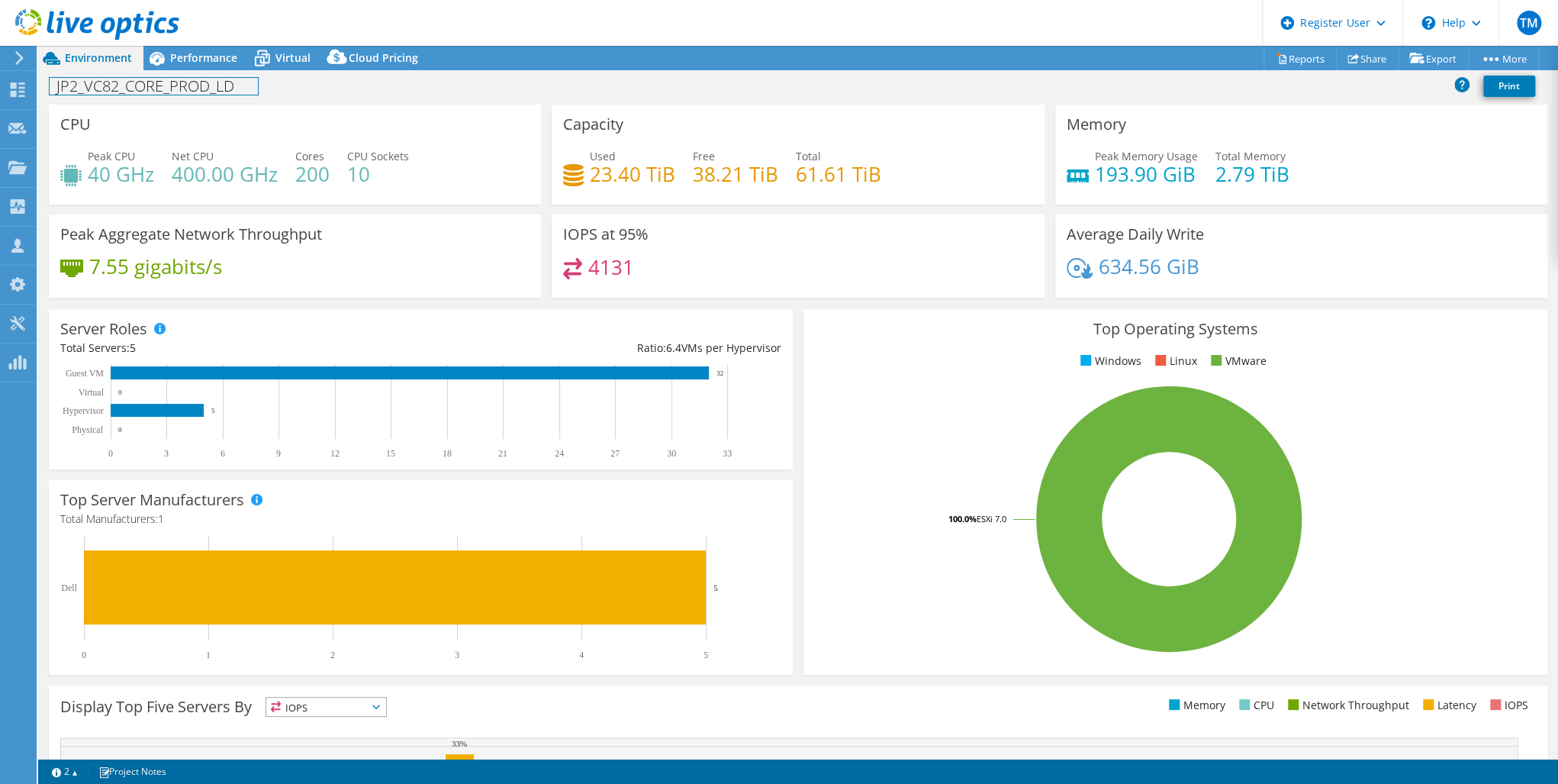
drag, startPoint x: 143, startPoint y: 88, endPoint x: 151, endPoint y: 89, distance: 8.1
click at [145, 88] on h1 "JP2_VC82_CORE_PROD_LD" at bounding box center [153, 86] width 208 height 17
click at [234, 88] on h1 "JP2_VC82_CORE_PROD_LD" at bounding box center [153, 86] width 208 height 17
click at [255, 90] on h1 "Japan_JP2_VC82_DMZ_PROD_LD" at bounding box center [174, 86] width 248 height 17
click at [314, 84] on link at bounding box center [315, 85] width 21 height 19
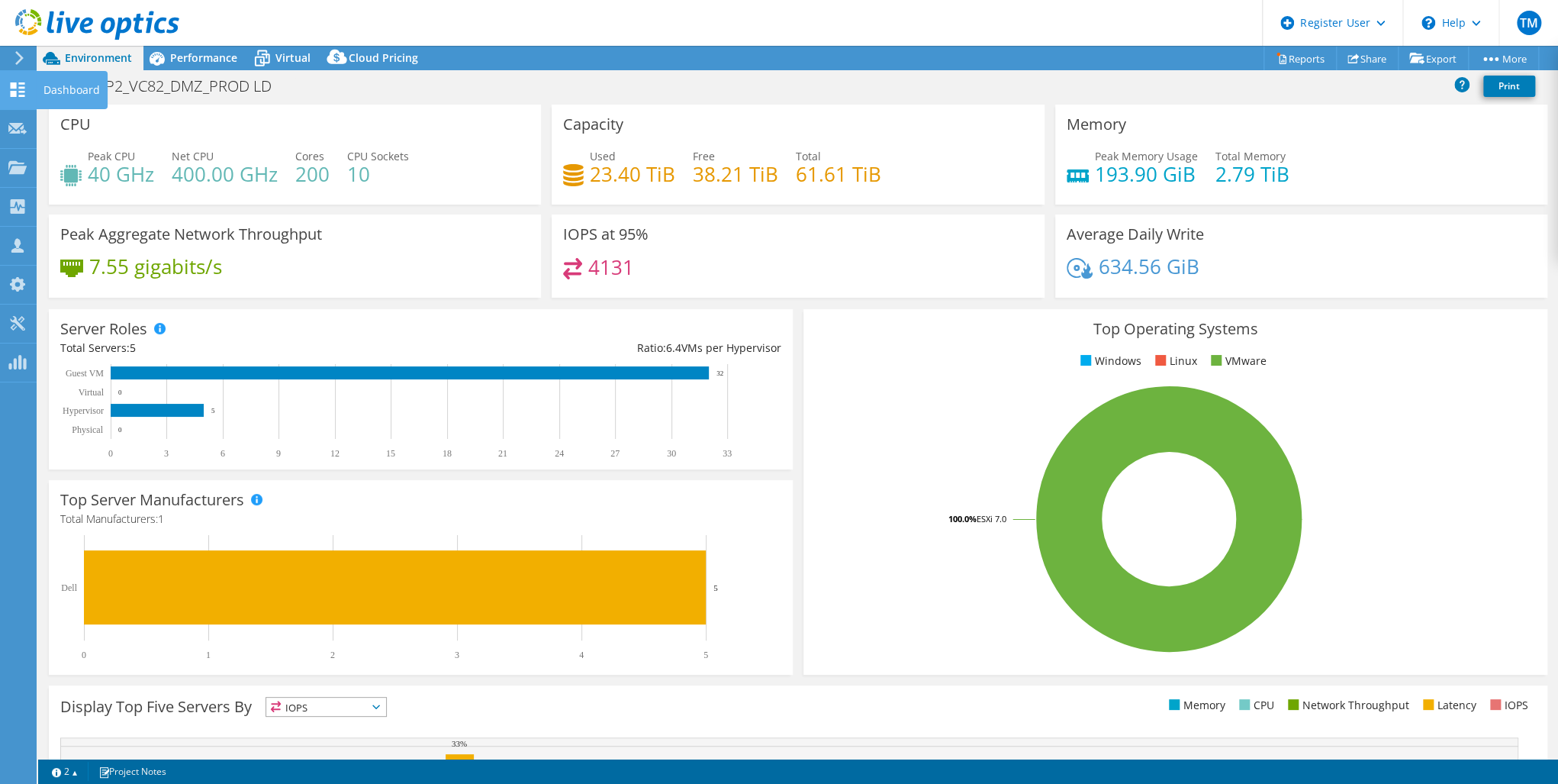
click at [9, 88] on icon at bounding box center [18, 89] width 18 height 14
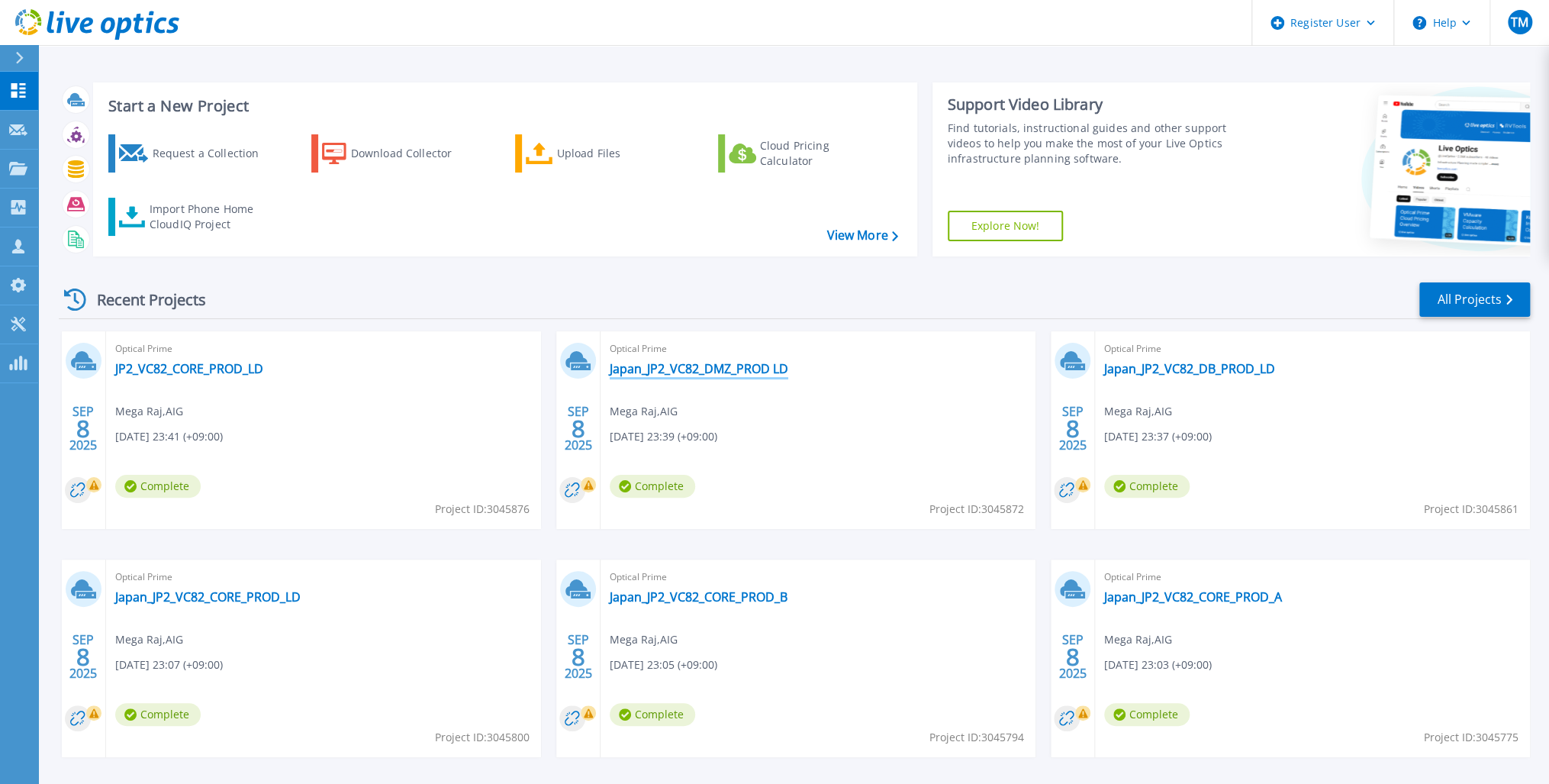
click at [709, 371] on link "Japan_JP2_VC82_DMZ_PROD LD" at bounding box center [699, 368] width 179 height 15
click at [696, 368] on link "Japan_JP2_VC82_DMZ_PROD LD" at bounding box center [699, 368] width 179 height 15
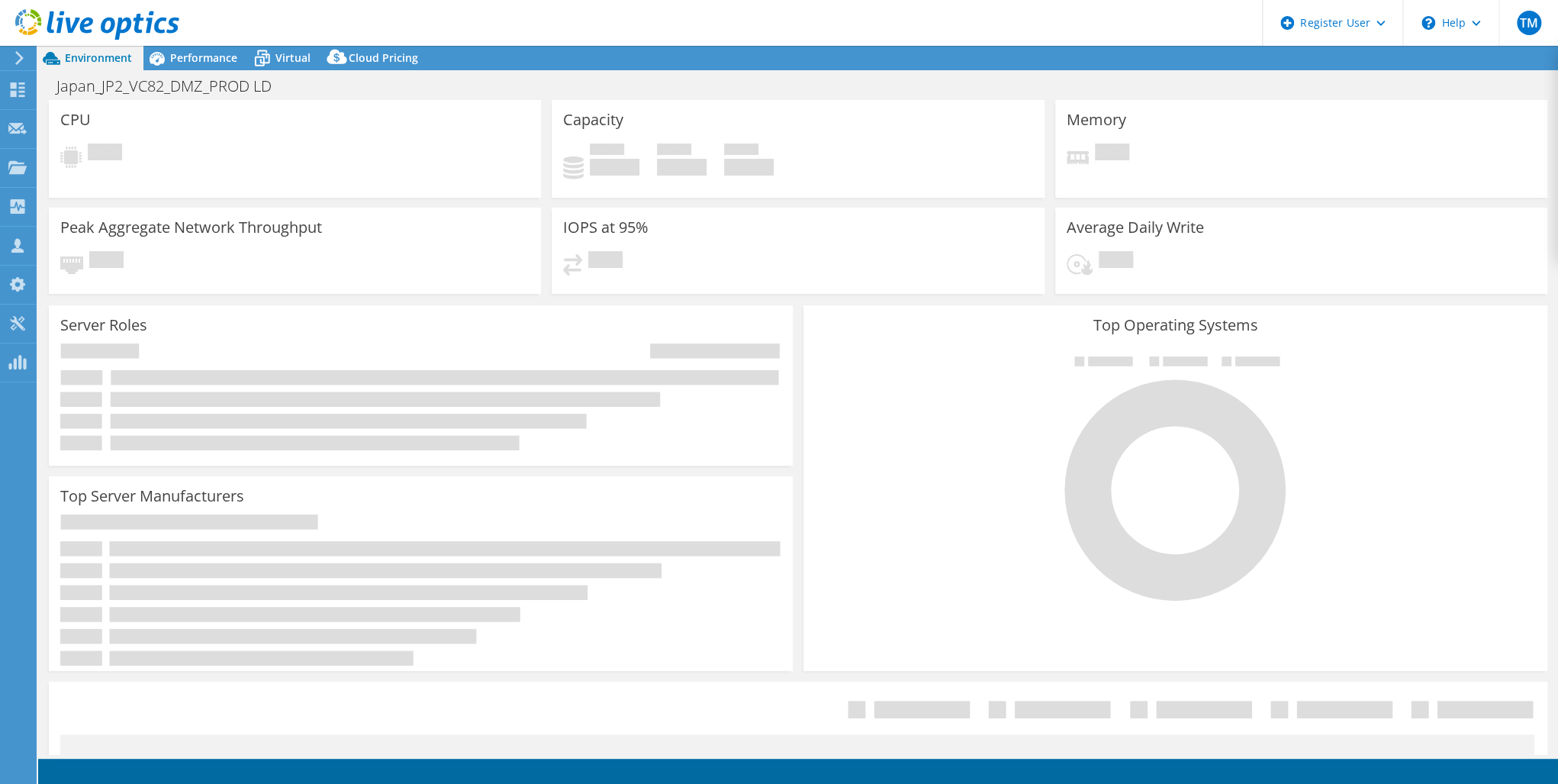
select select "USD"
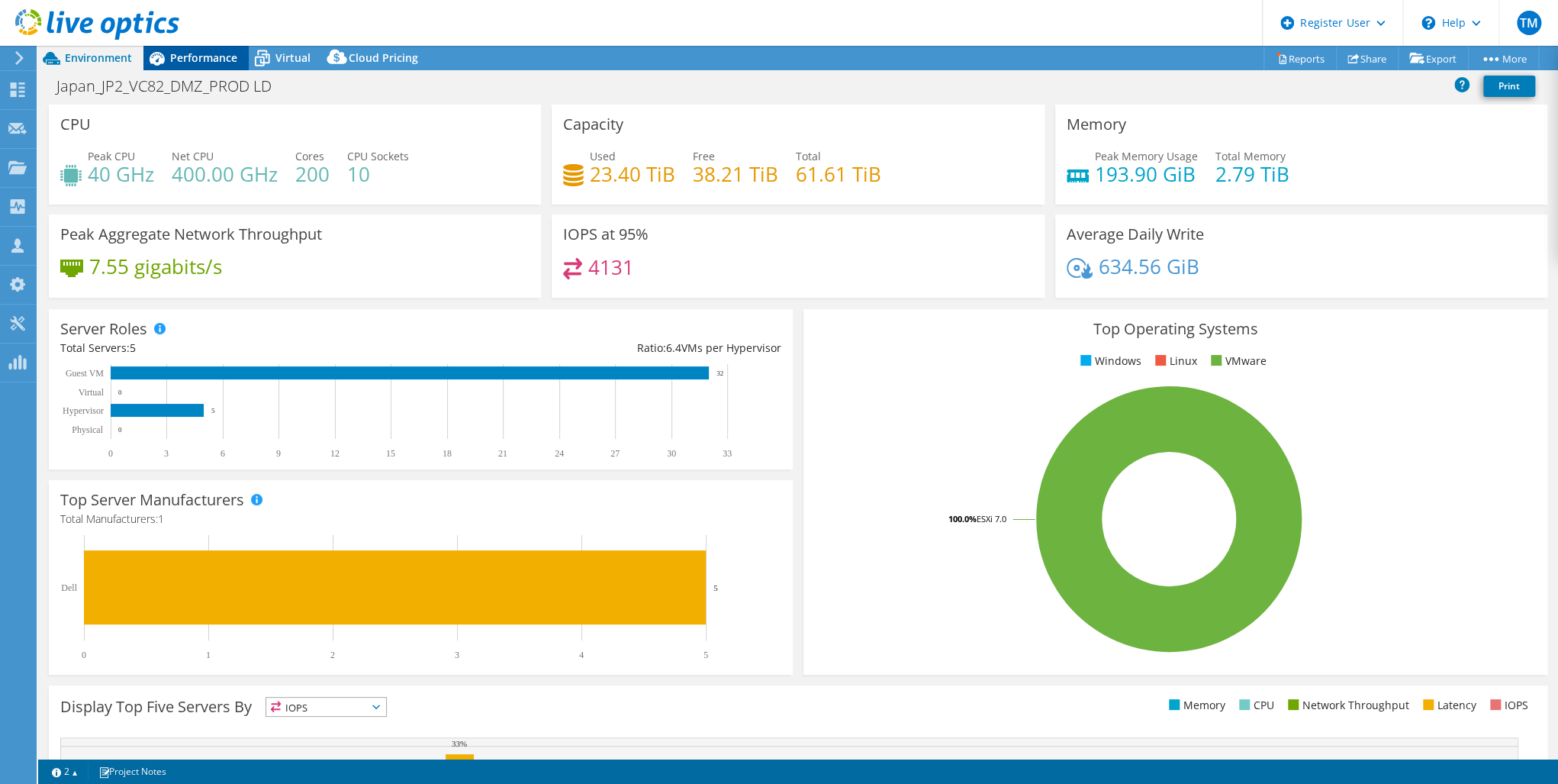
click at [201, 61] on span "Performance" at bounding box center [204, 57] width 67 height 14
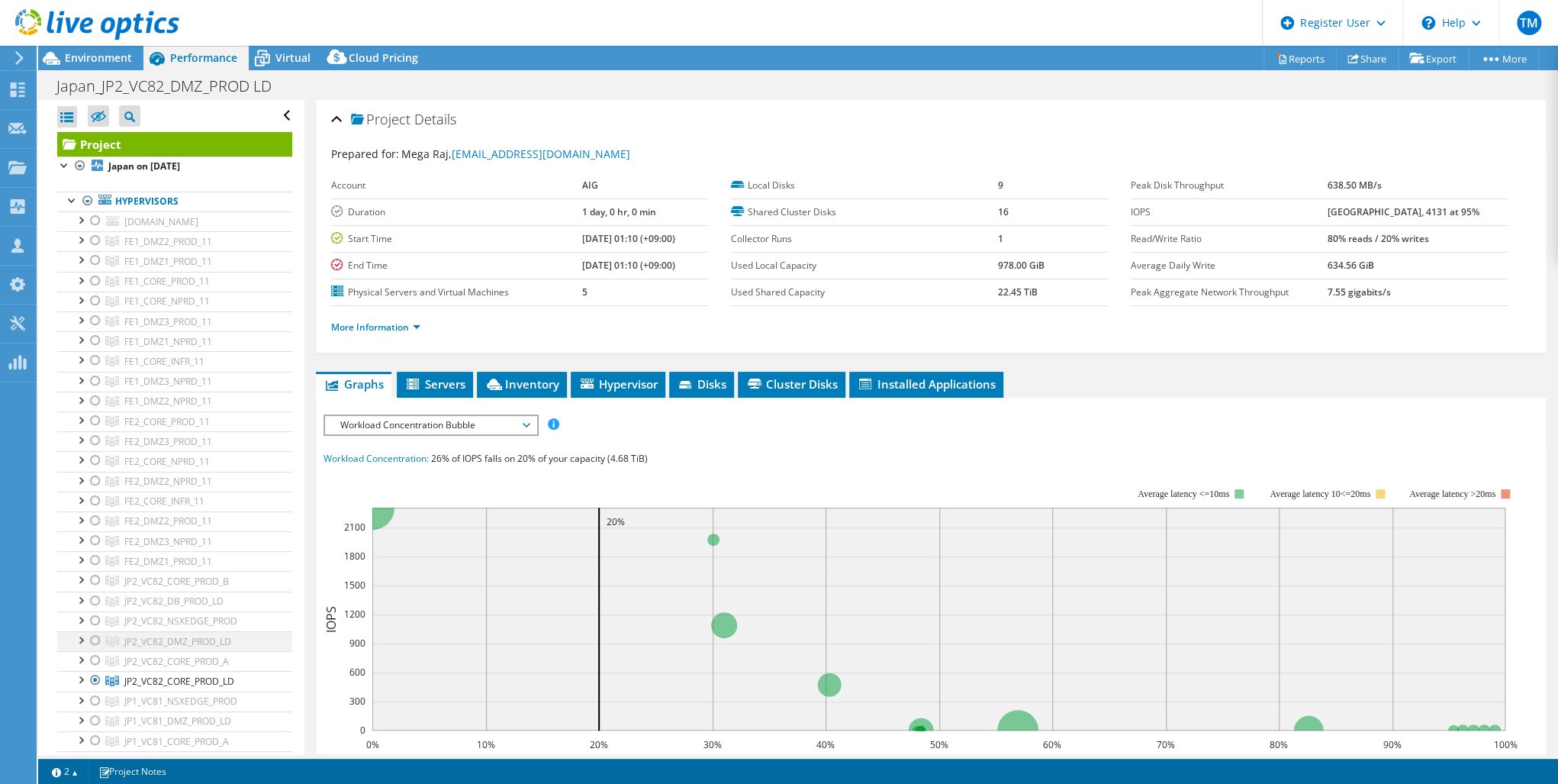
click at [97, 635] on div at bounding box center [96, 641] width 15 height 18
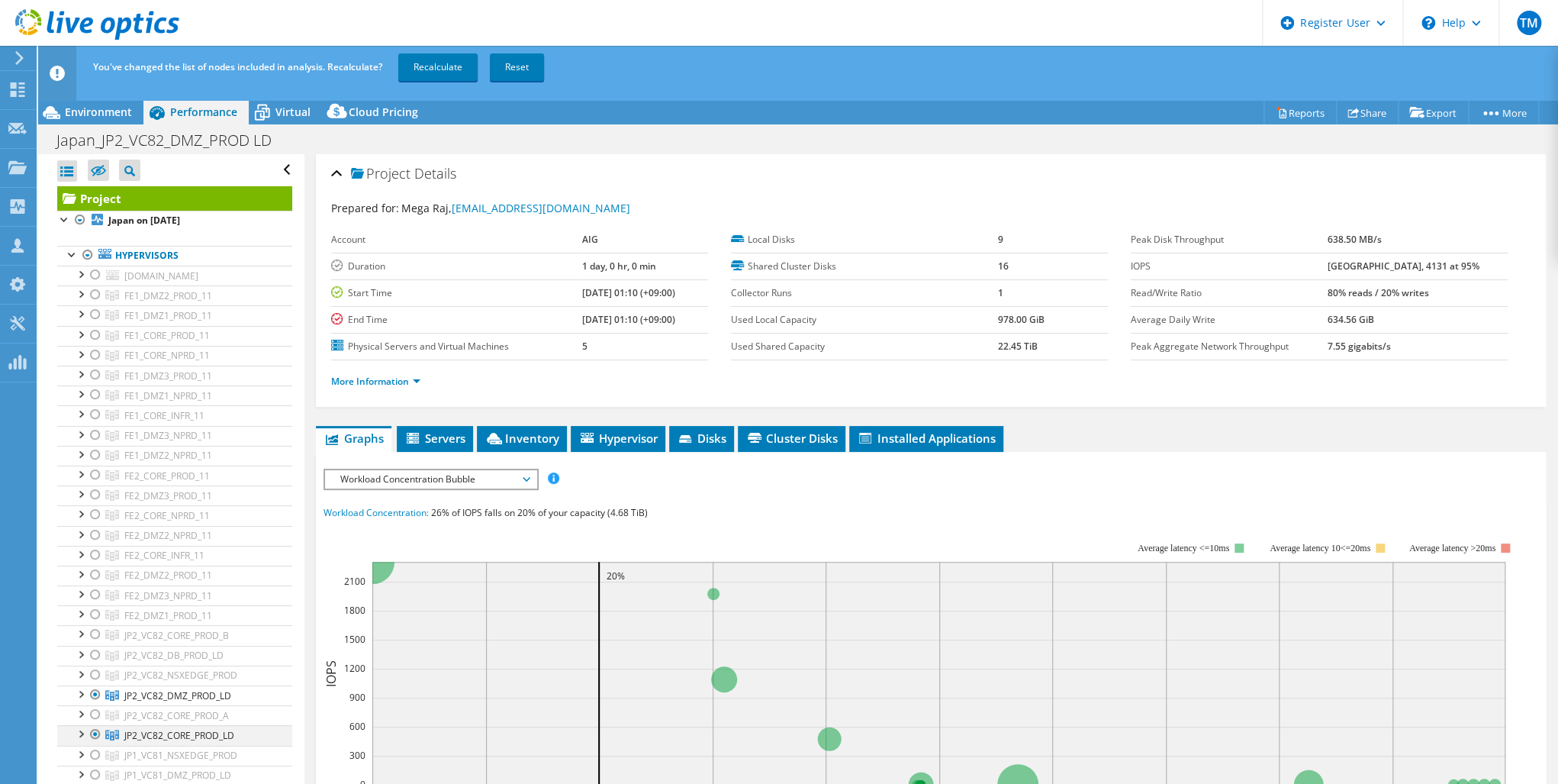
click at [94, 677] on ul "fe2r630pci201.r6-core.r6.aig.net PCI1L_P_SD2_O_STG-401 PCI1L_P_SD2_S_V2K-F01 EM…" at bounding box center [174, 755] width 235 height 979
click at [91, 727] on div at bounding box center [96, 735] width 15 height 18
click at [435, 64] on link "Recalculate" at bounding box center [438, 67] width 80 height 28
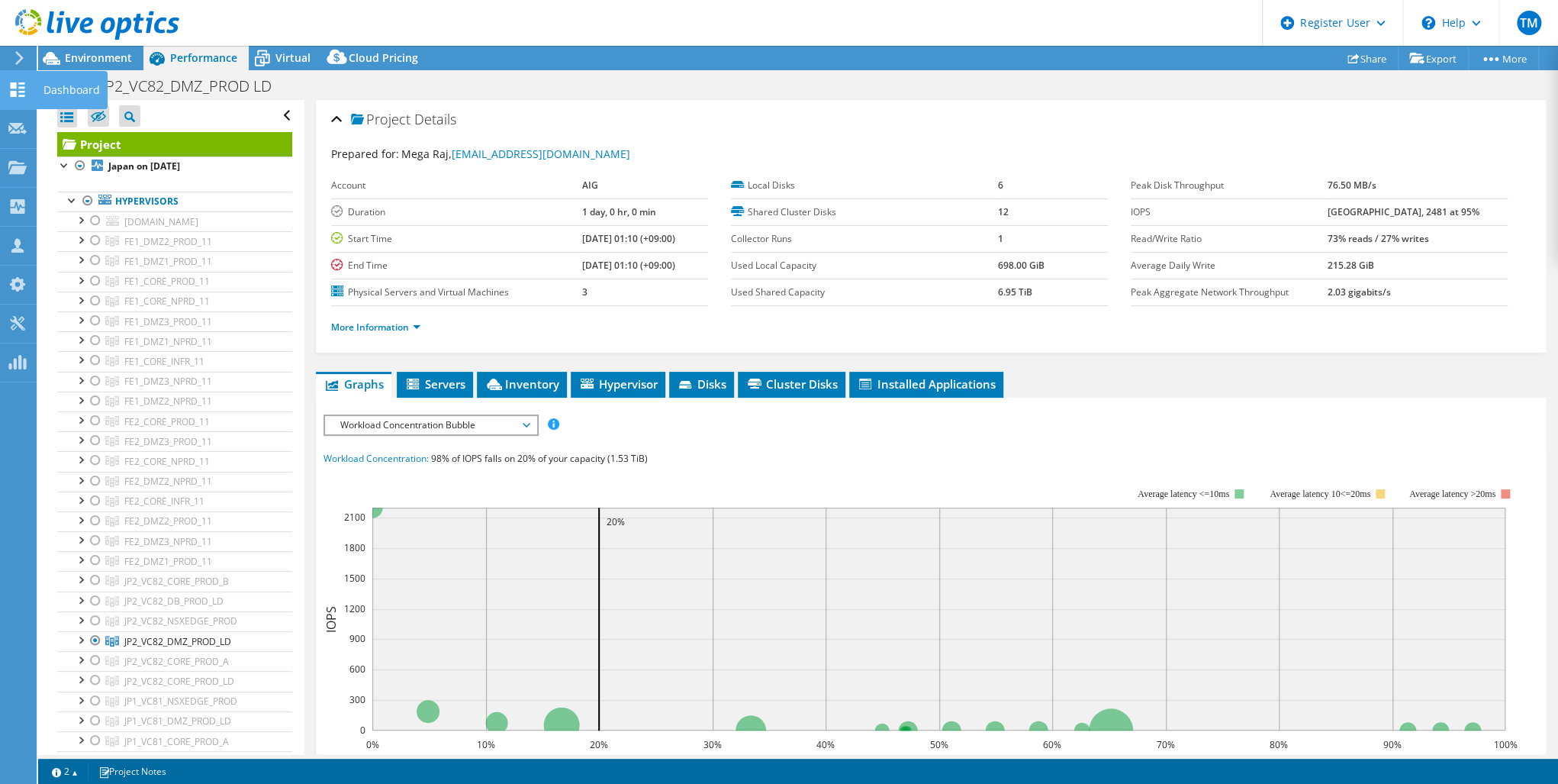
click at [22, 87] on use at bounding box center [18, 89] width 14 height 14
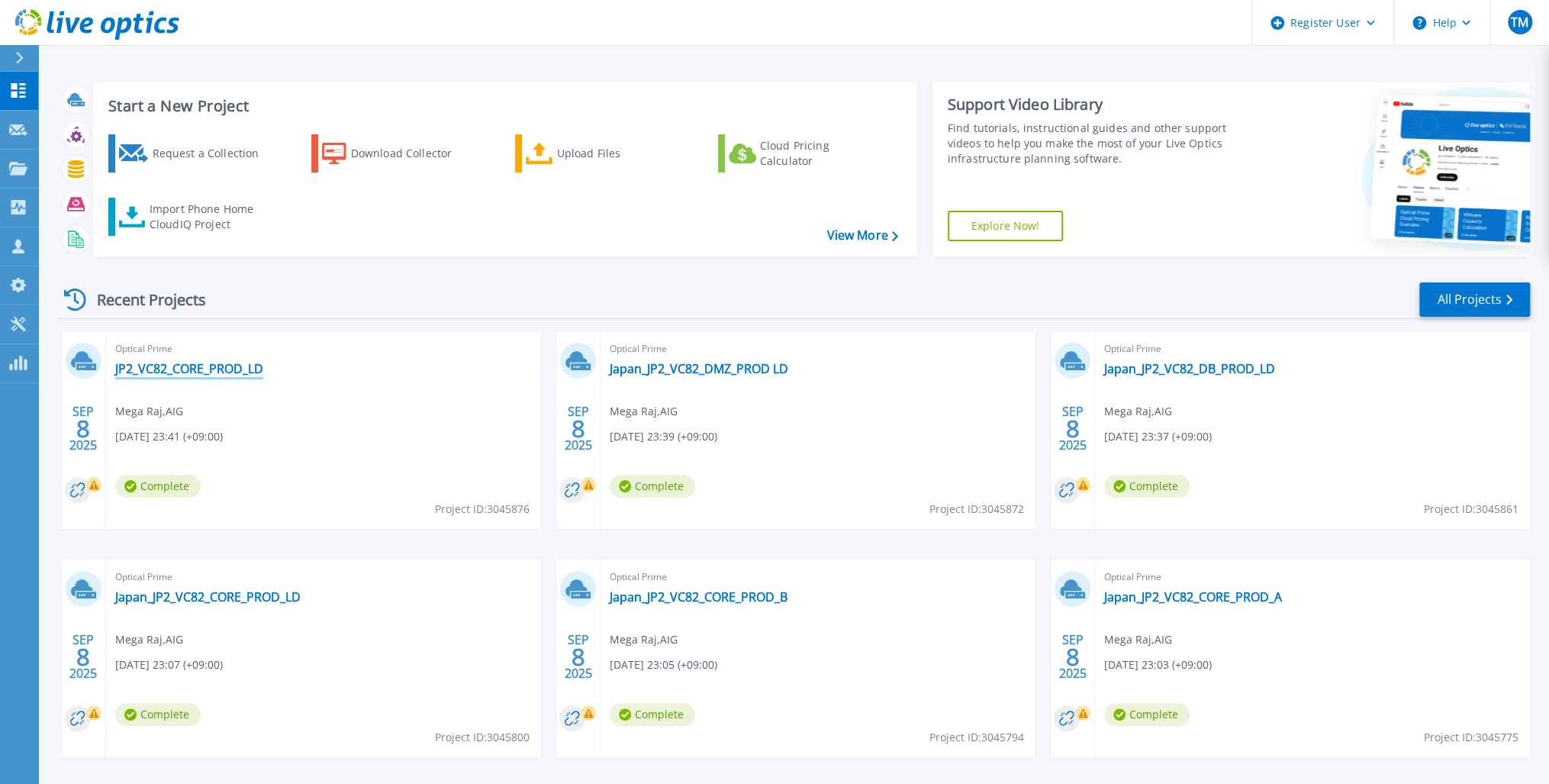
click at [200, 370] on link "JP2_VC82_CORE_PROD_LD" at bounding box center [189, 368] width 148 height 15
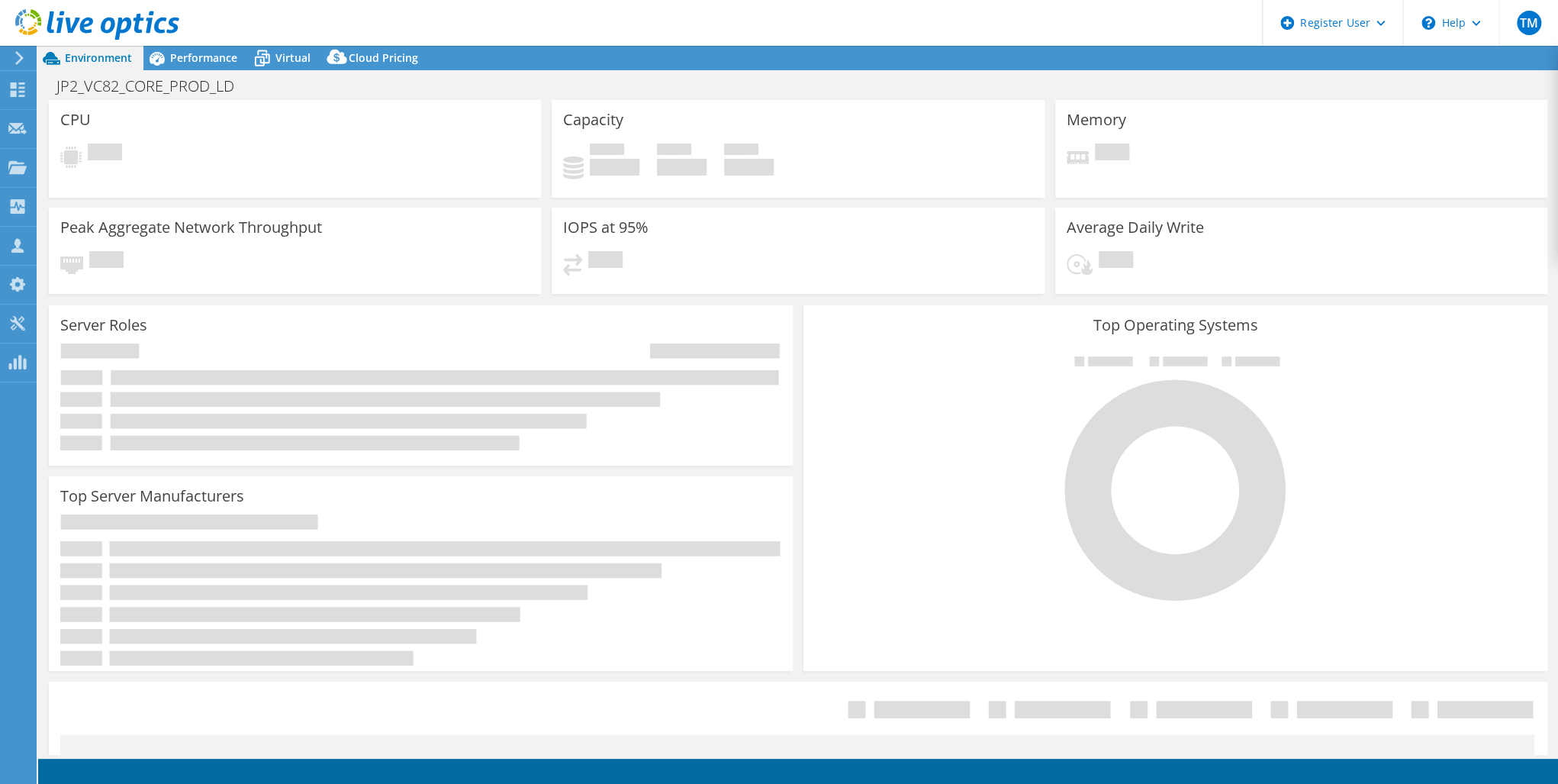
select select "USD"
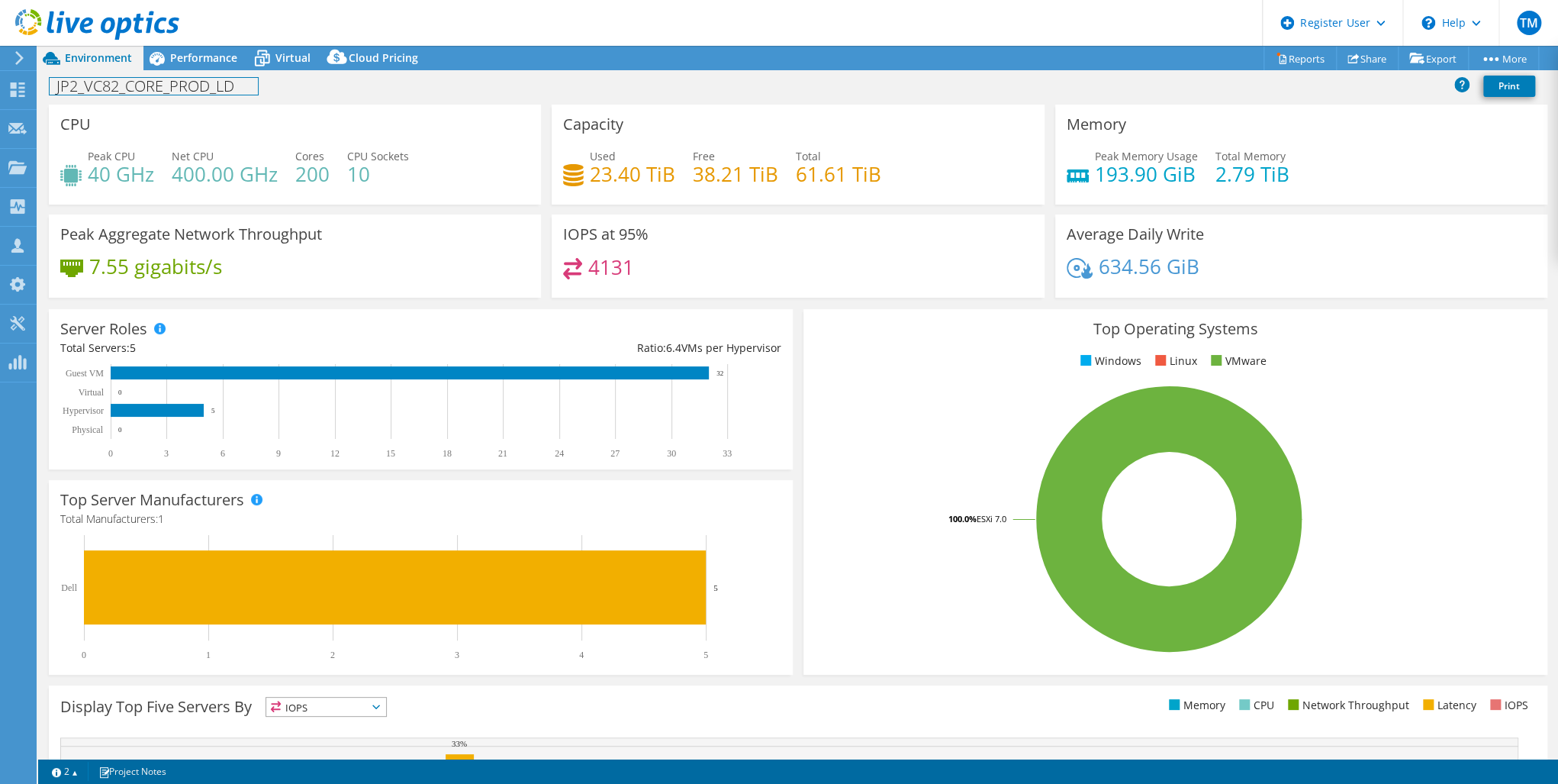
click at [235, 88] on h1 "JP2_VC82_CORE_PROD_LD" at bounding box center [153, 86] width 208 height 17
click at [236, 80] on h1 "JP2_VC82_CORE_PROD_LD" at bounding box center [153, 86] width 208 height 17
click at [55, 91] on h1 "JP2_VC82_NSXEDGE_PROD" at bounding box center [155, 86] width 211 height 17
click at [324, 83] on link at bounding box center [326, 85] width 21 height 19
click at [192, 55] on span "Performance" at bounding box center [204, 57] width 67 height 14
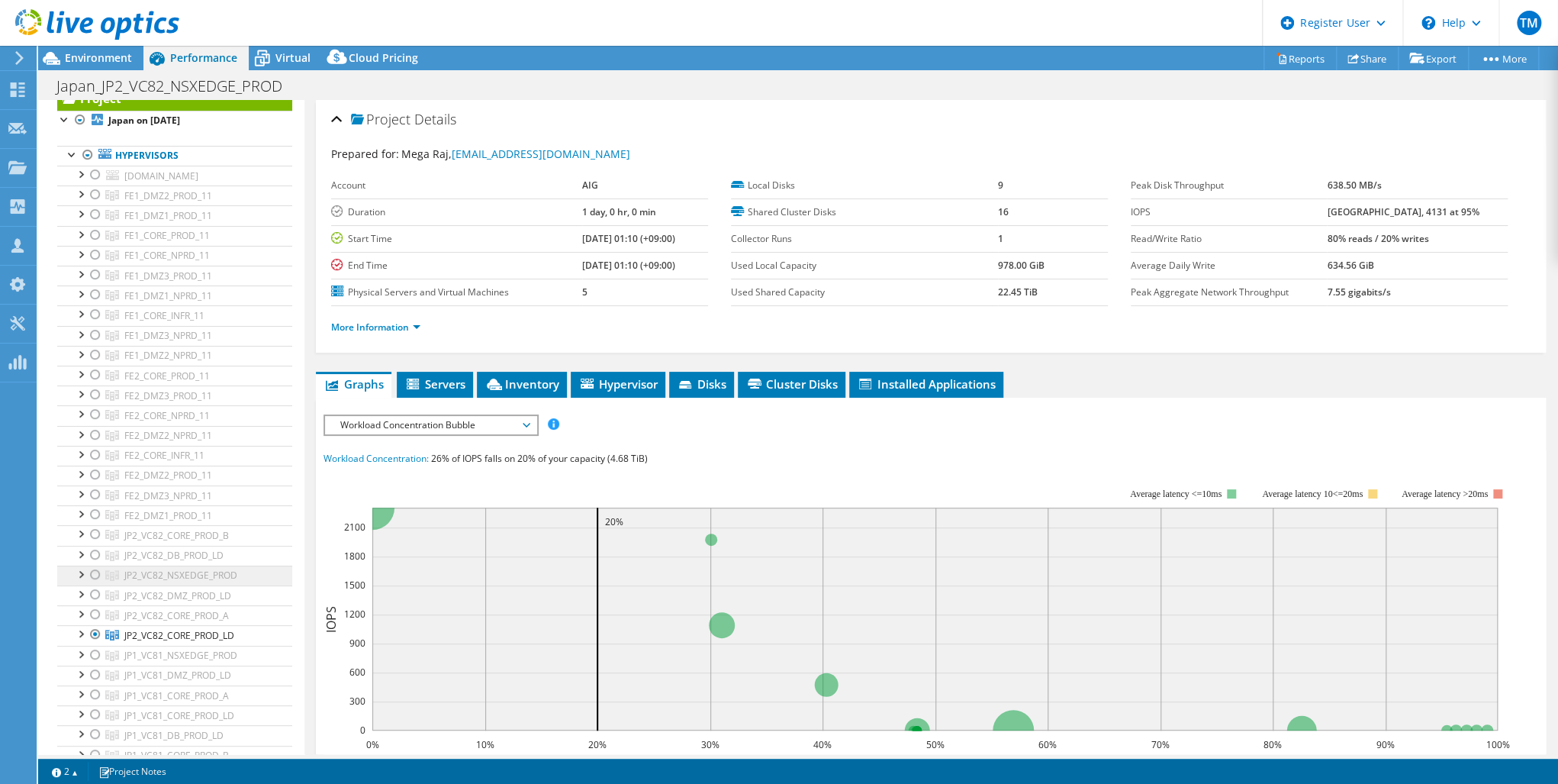
scroll to position [122, 0]
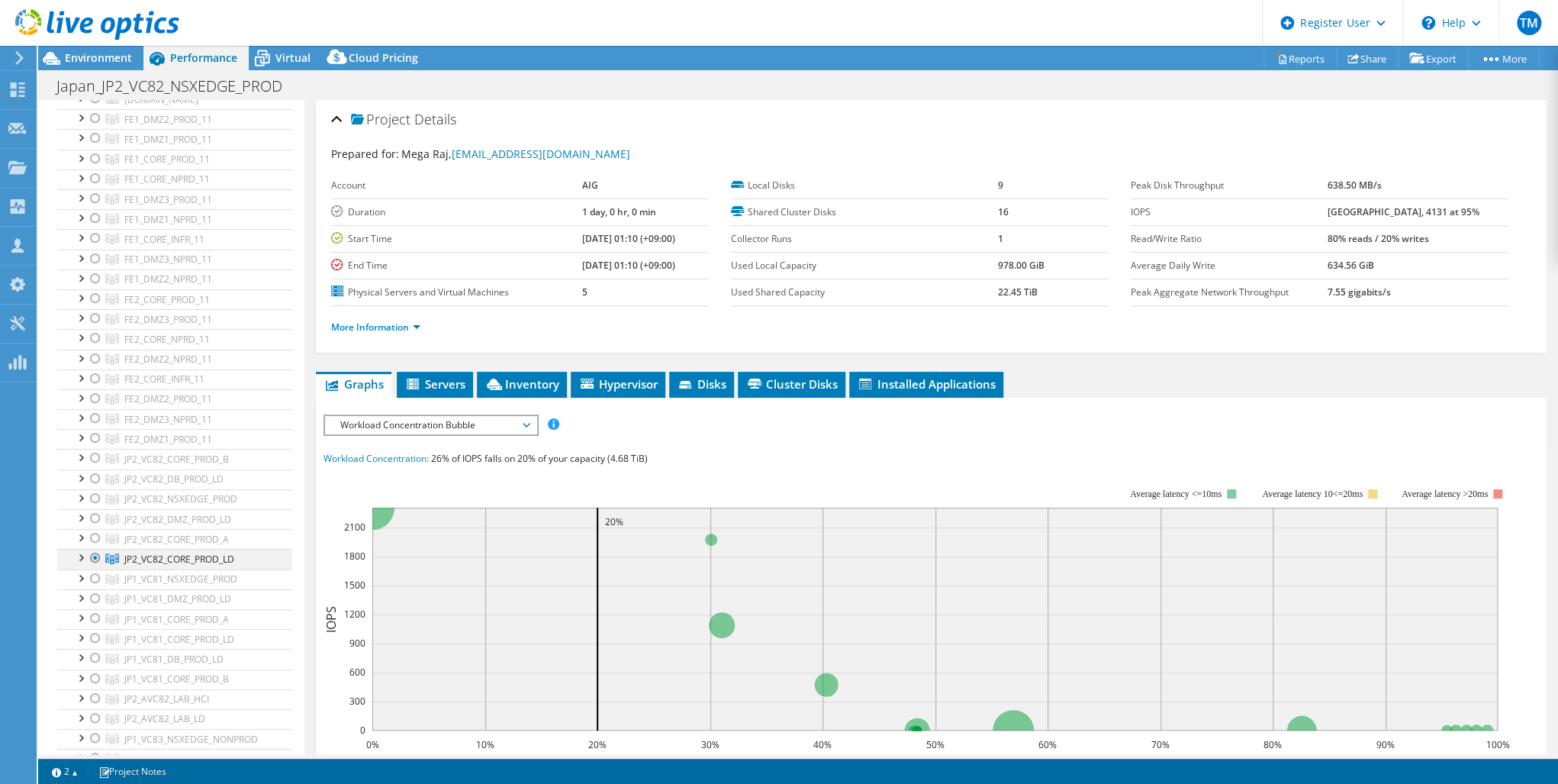
click at [95, 553] on div at bounding box center [96, 558] width 15 height 18
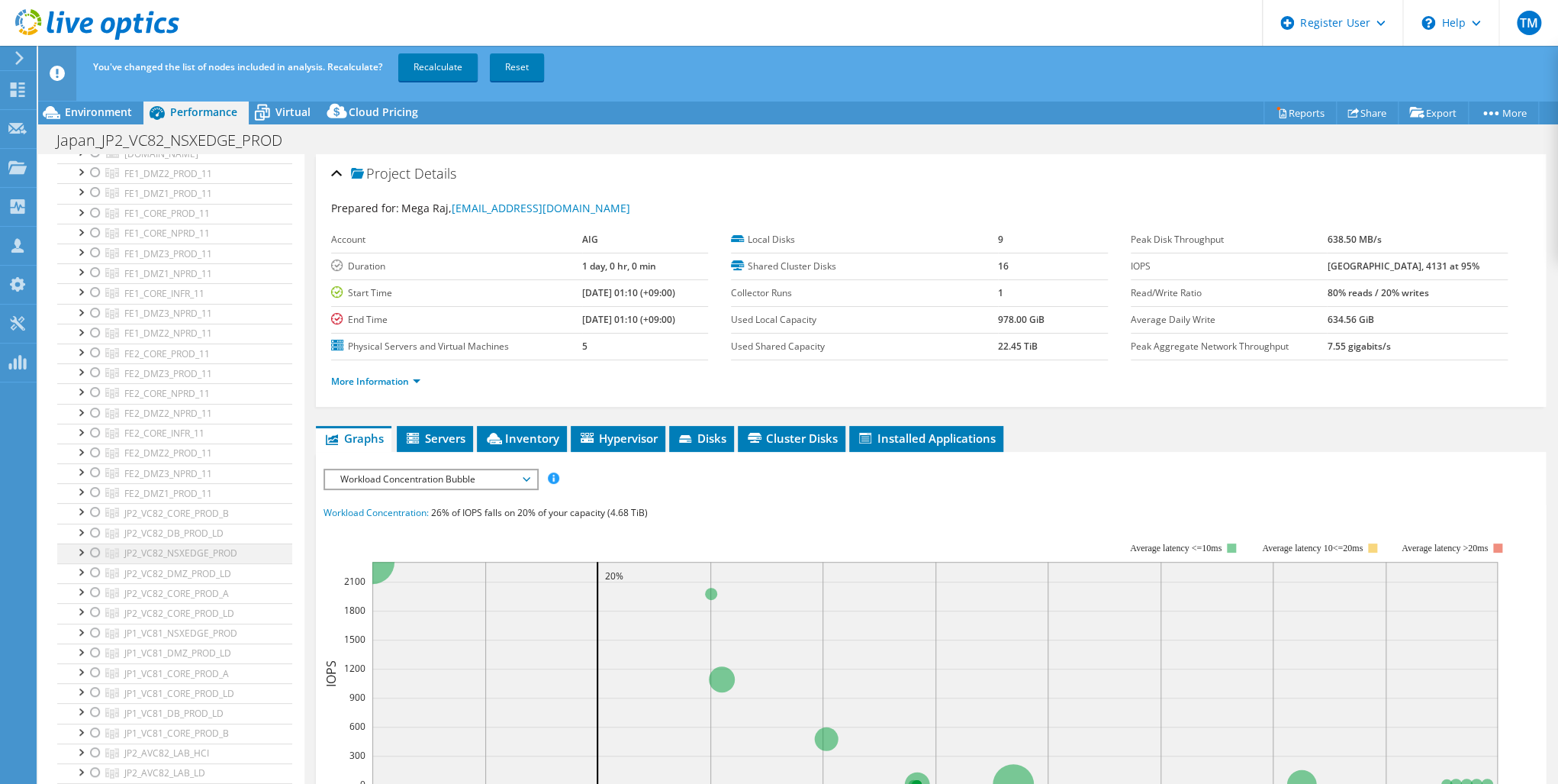
click at [96, 545] on div at bounding box center [96, 553] width 15 height 18
click at [428, 64] on link "Recalculate" at bounding box center [438, 67] width 80 height 28
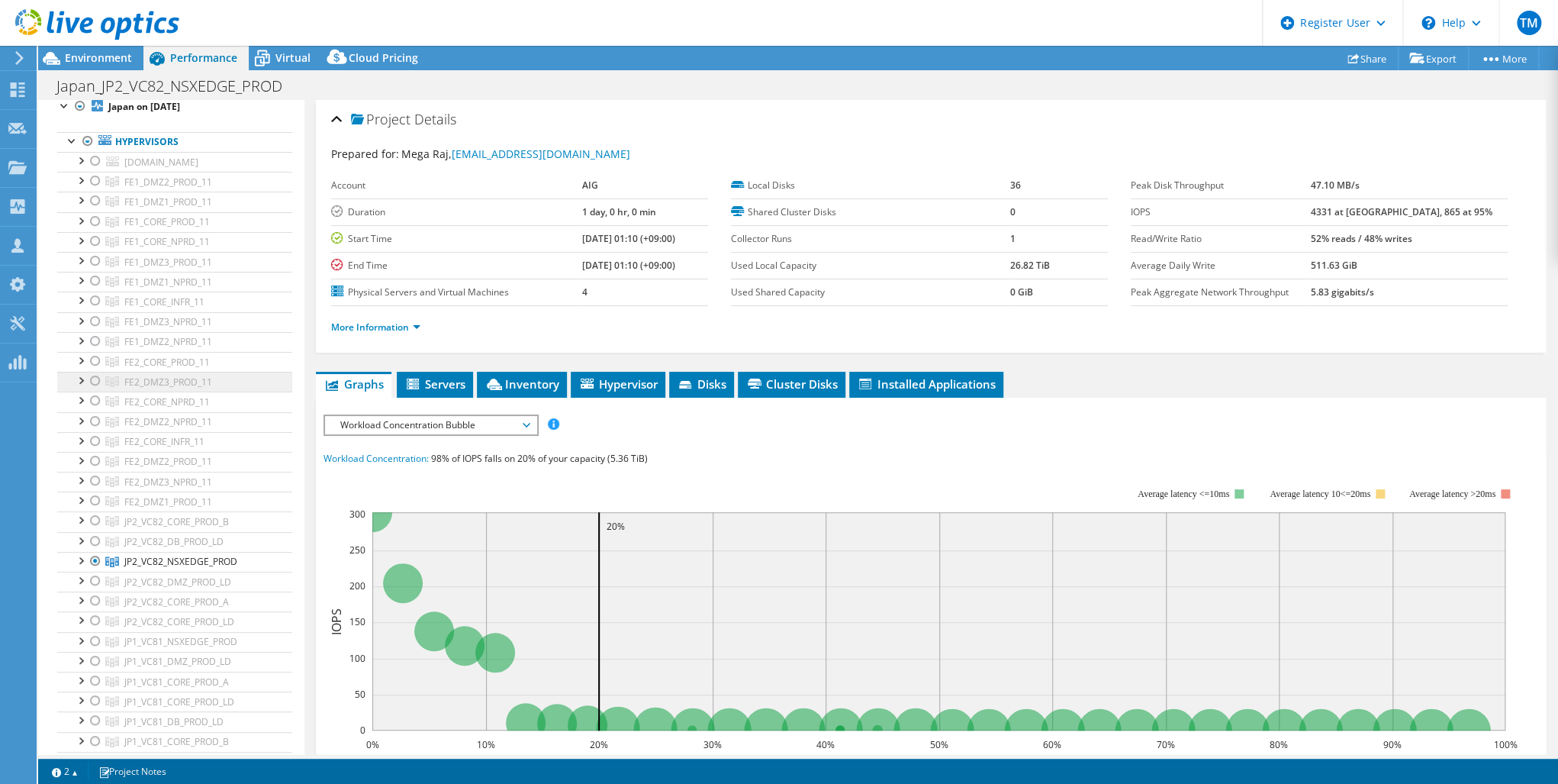
scroll to position [0, 0]
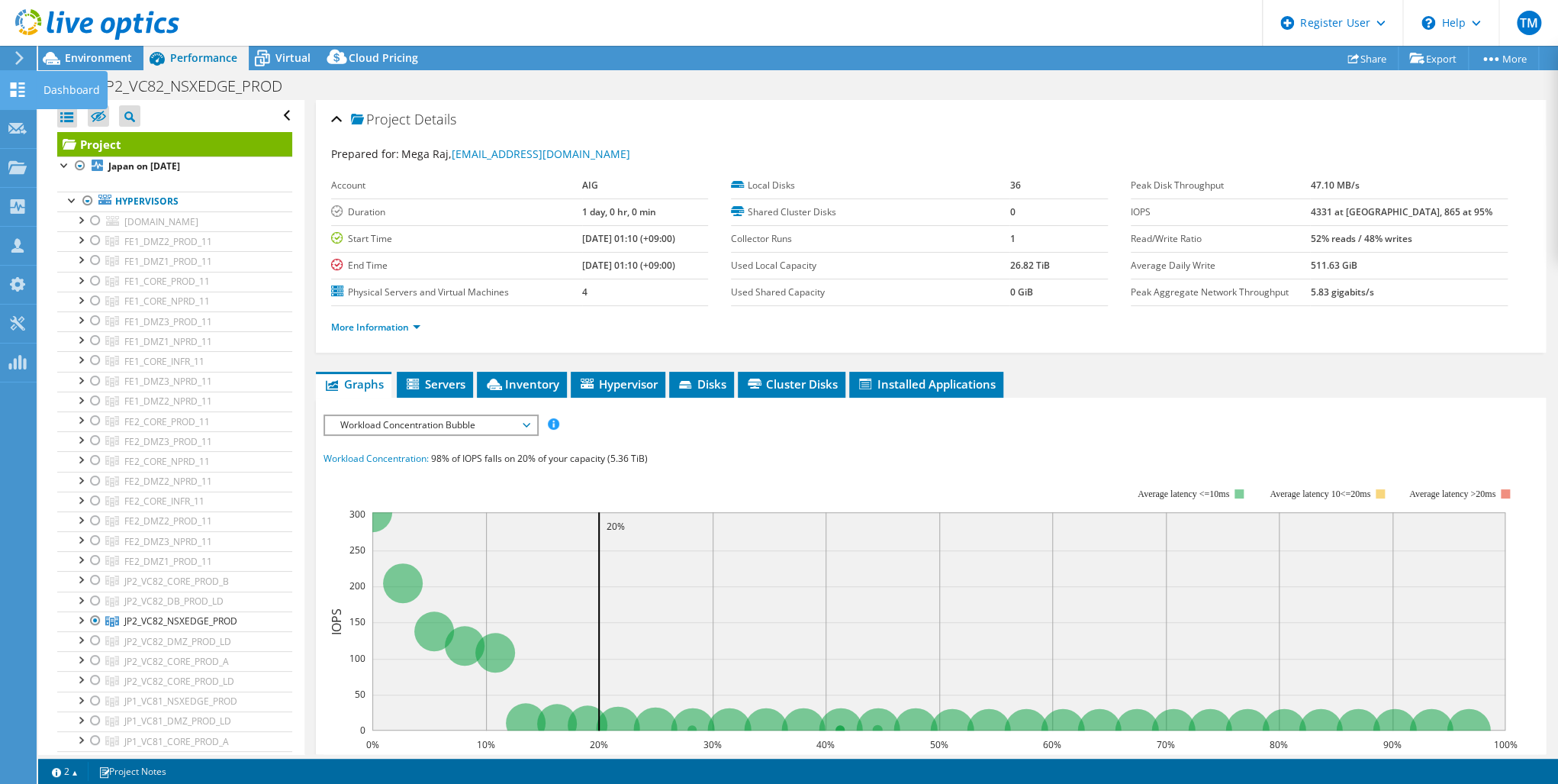
click at [15, 85] on use at bounding box center [18, 89] width 14 height 14
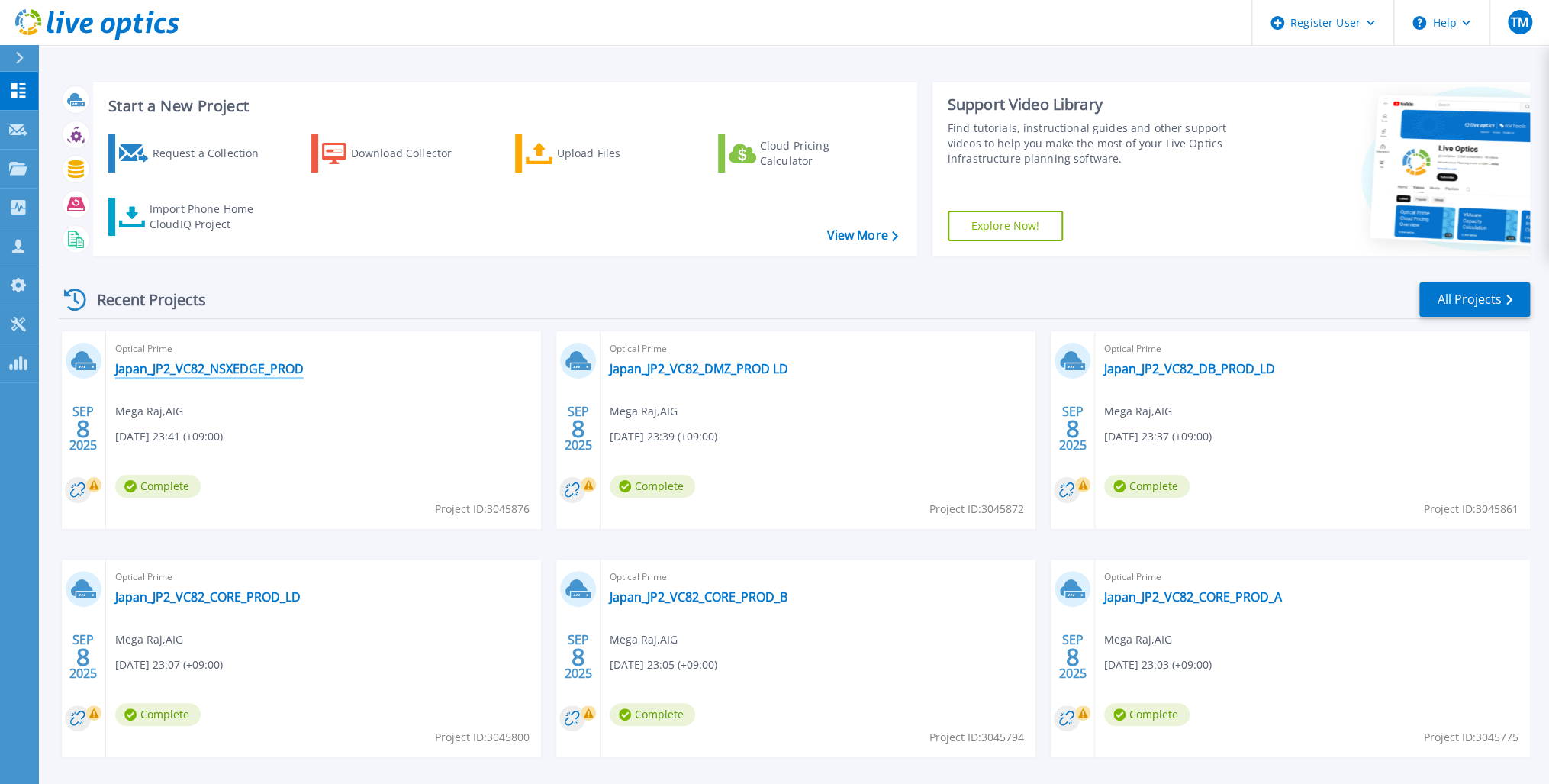
click at [223, 365] on link "Japan_JP2_VC82_NSXEDGE_PROD" at bounding box center [209, 368] width 189 height 15
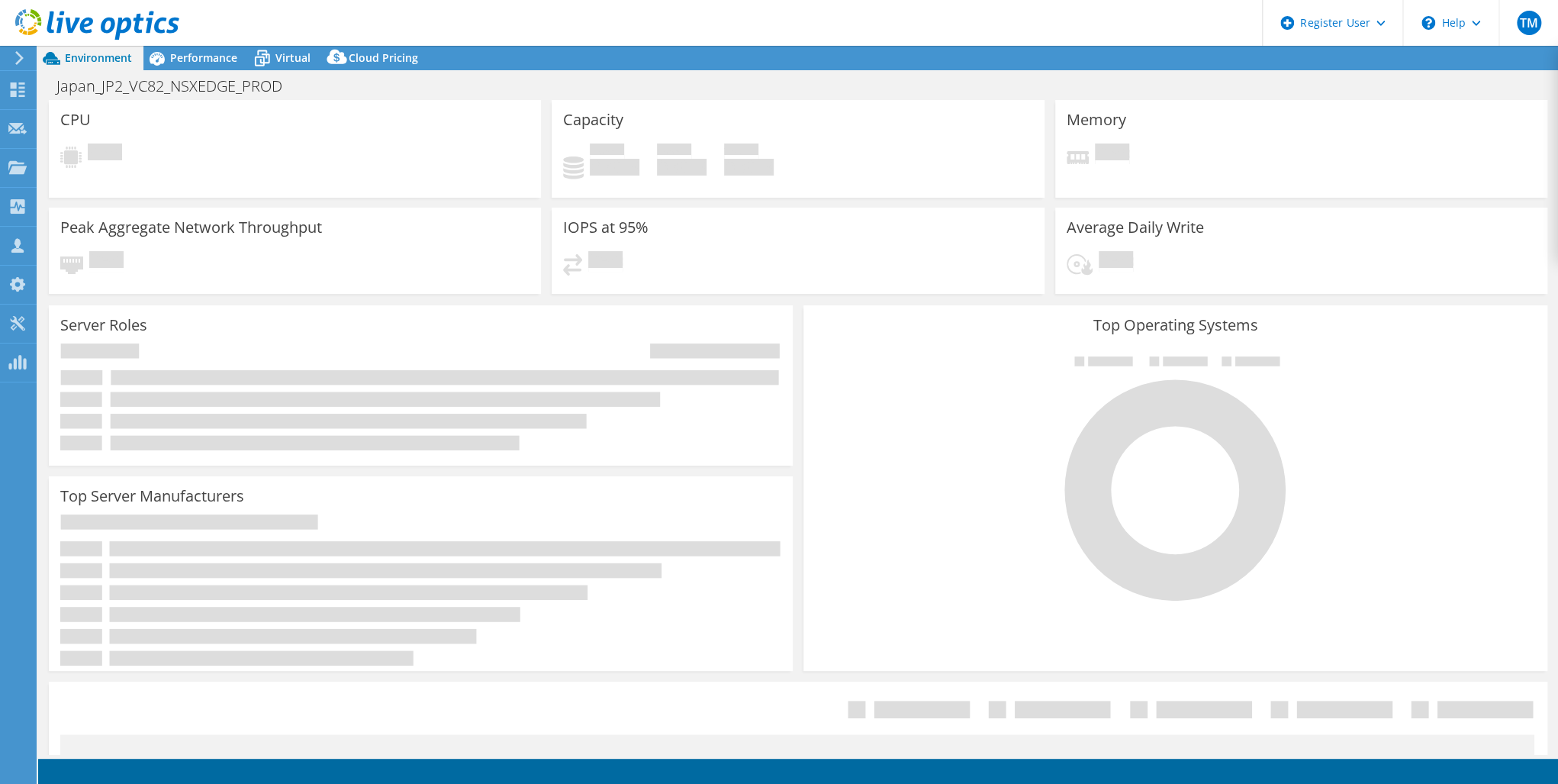
select select "USD"
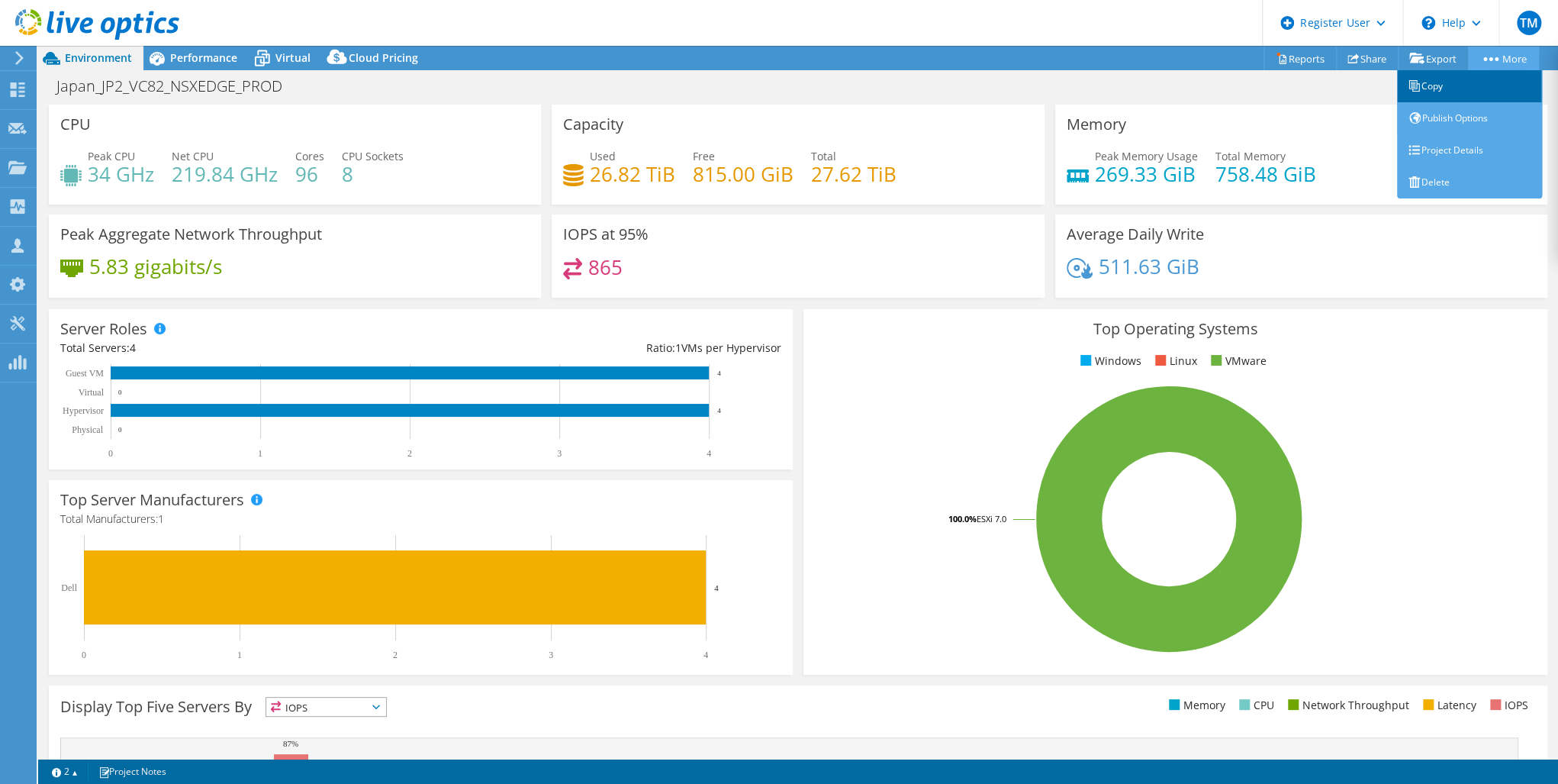
click at [1430, 82] on link "Copy" at bounding box center [1469, 86] width 145 height 32
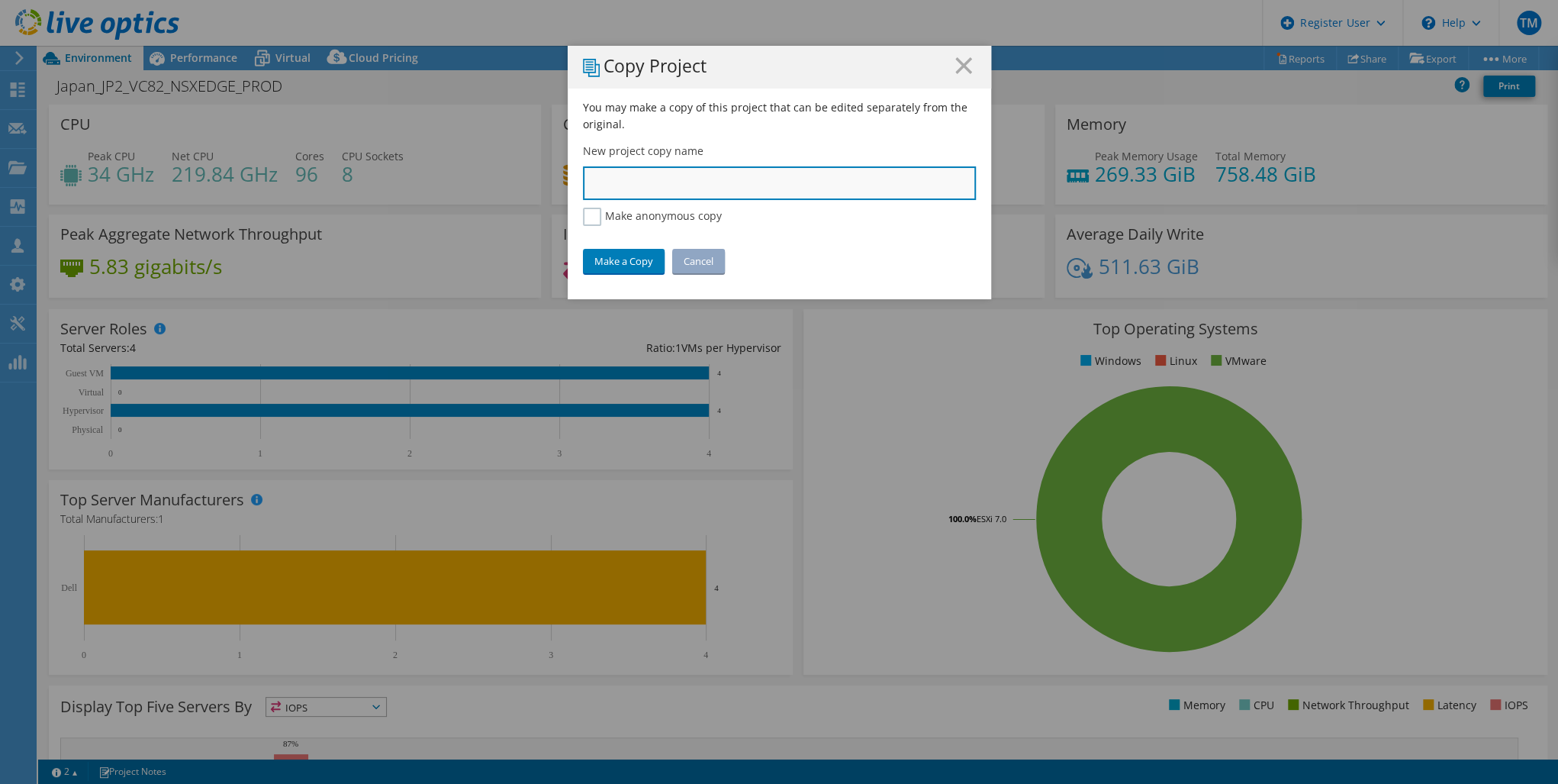
click at [599, 185] on input "text" at bounding box center [779, 183] width 393 height 34
paste input "JP2_VC84_CORE_NONPROD_A"
type input "JP2_VC84_CORE_NONPROD_A"
click at [619, 260] on link "Make a Copy" at bounding box center [623, 261] width 81 height 24
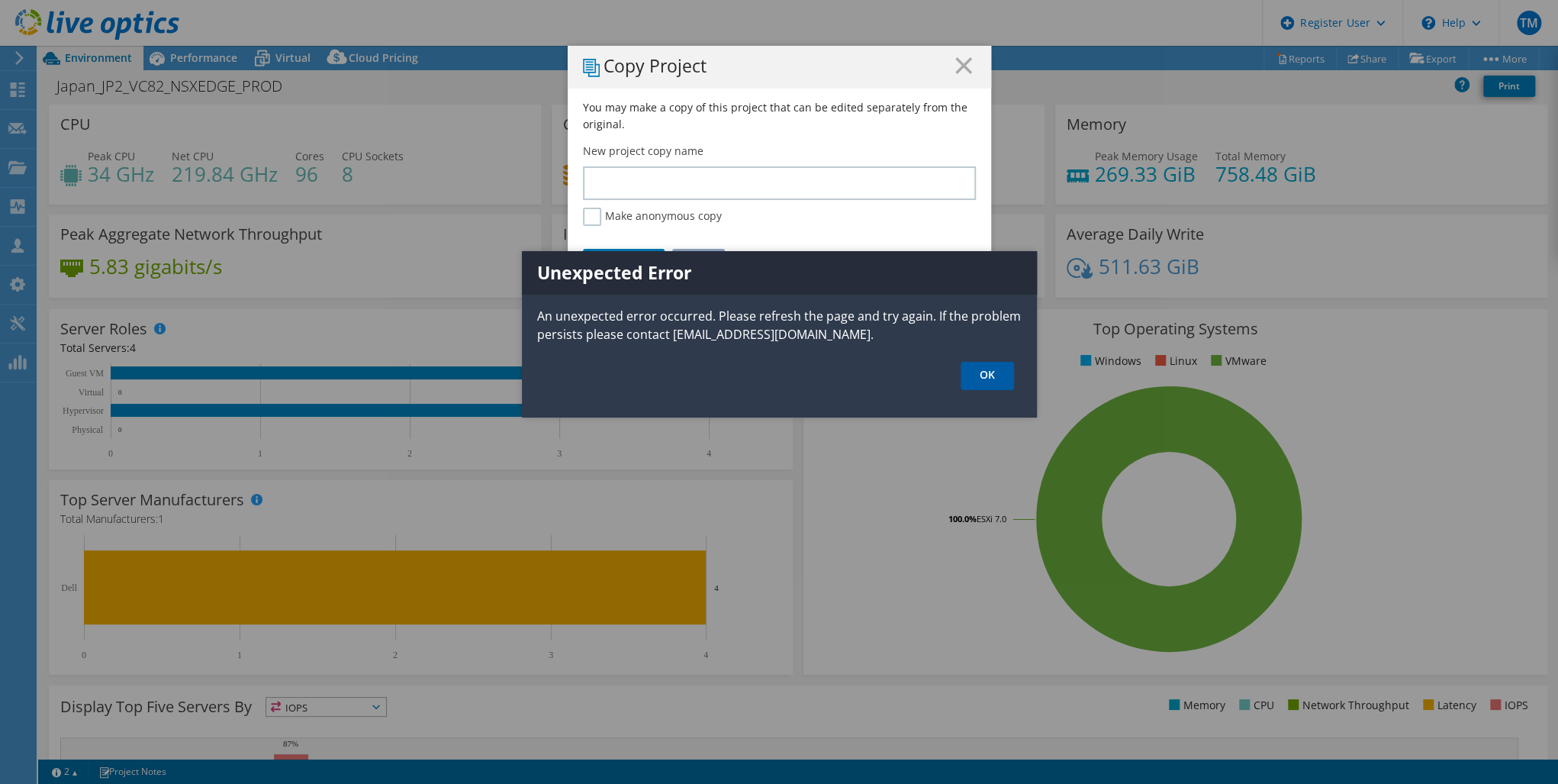
click at [996, 369] on link "OK" at bounding box center [988, 376] width 54 height 29
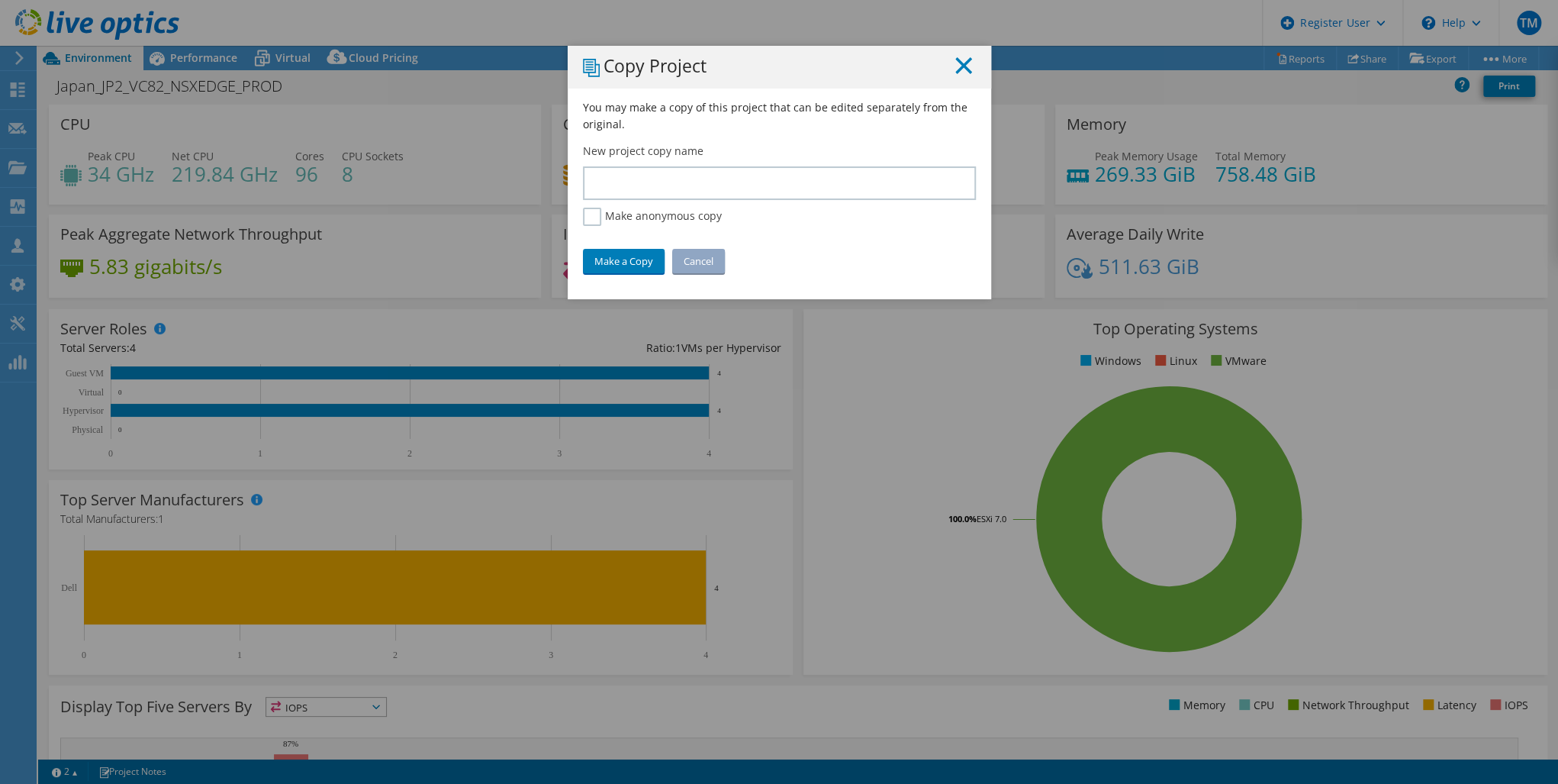
drag, startPoint x: 971, startPoint y: 65, endPoint x: 953, endPoint y: 71, distance: 19.0
click at [971, 67] on div "Copy Project" at bounding box center [779, 67] width 423 height 43
click at [958, 64] on line at bounding box center [963, 65] width 15 height 15
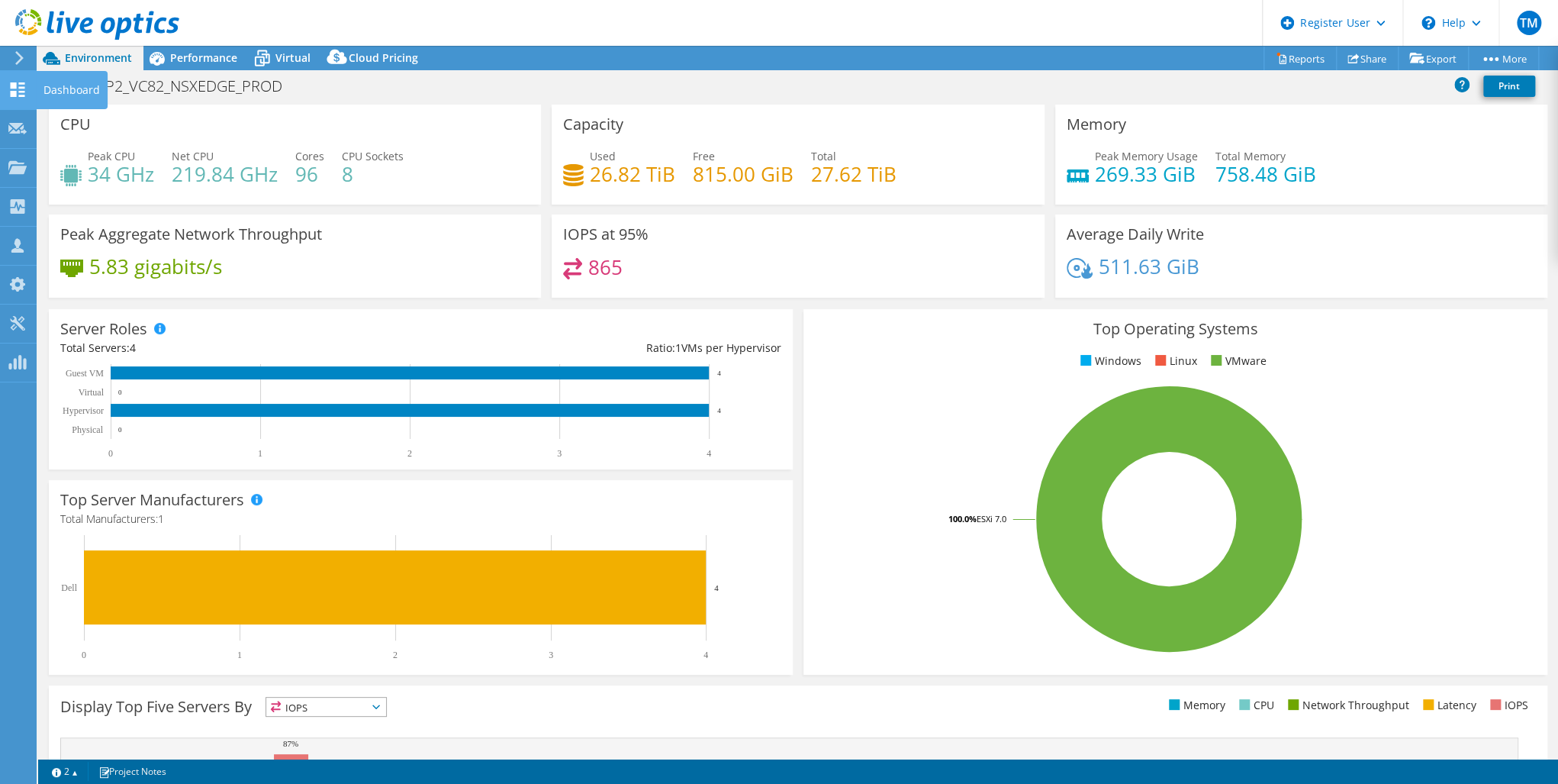
click at [12, 92] on use at bounding box center [18, 89] width 14 height 14
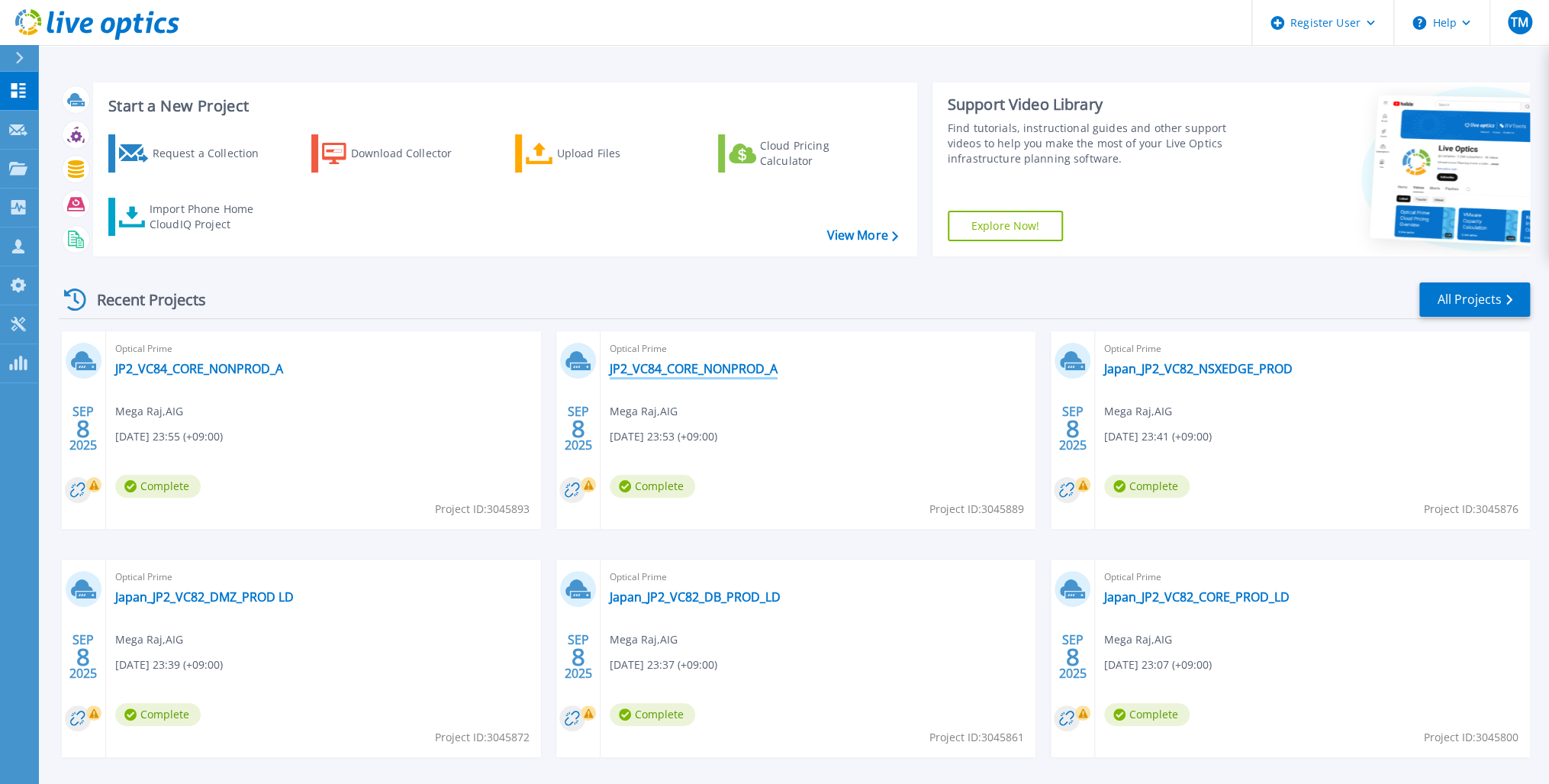
click at [678, 366] on link "JP2_VC84_CORE_NONPROD_A" at bounding box center [694, 368] width 168 height 15
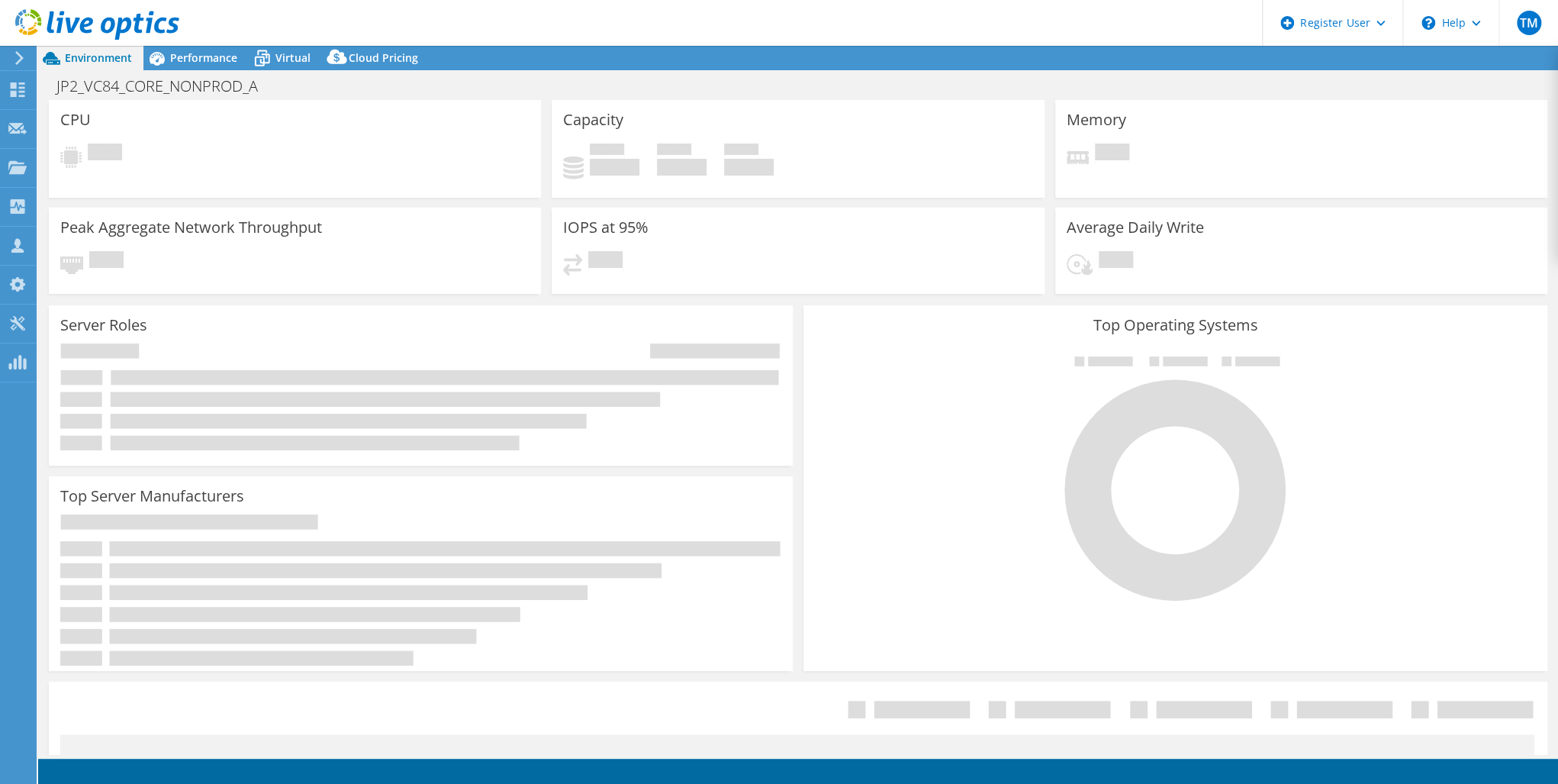
select select "USD"
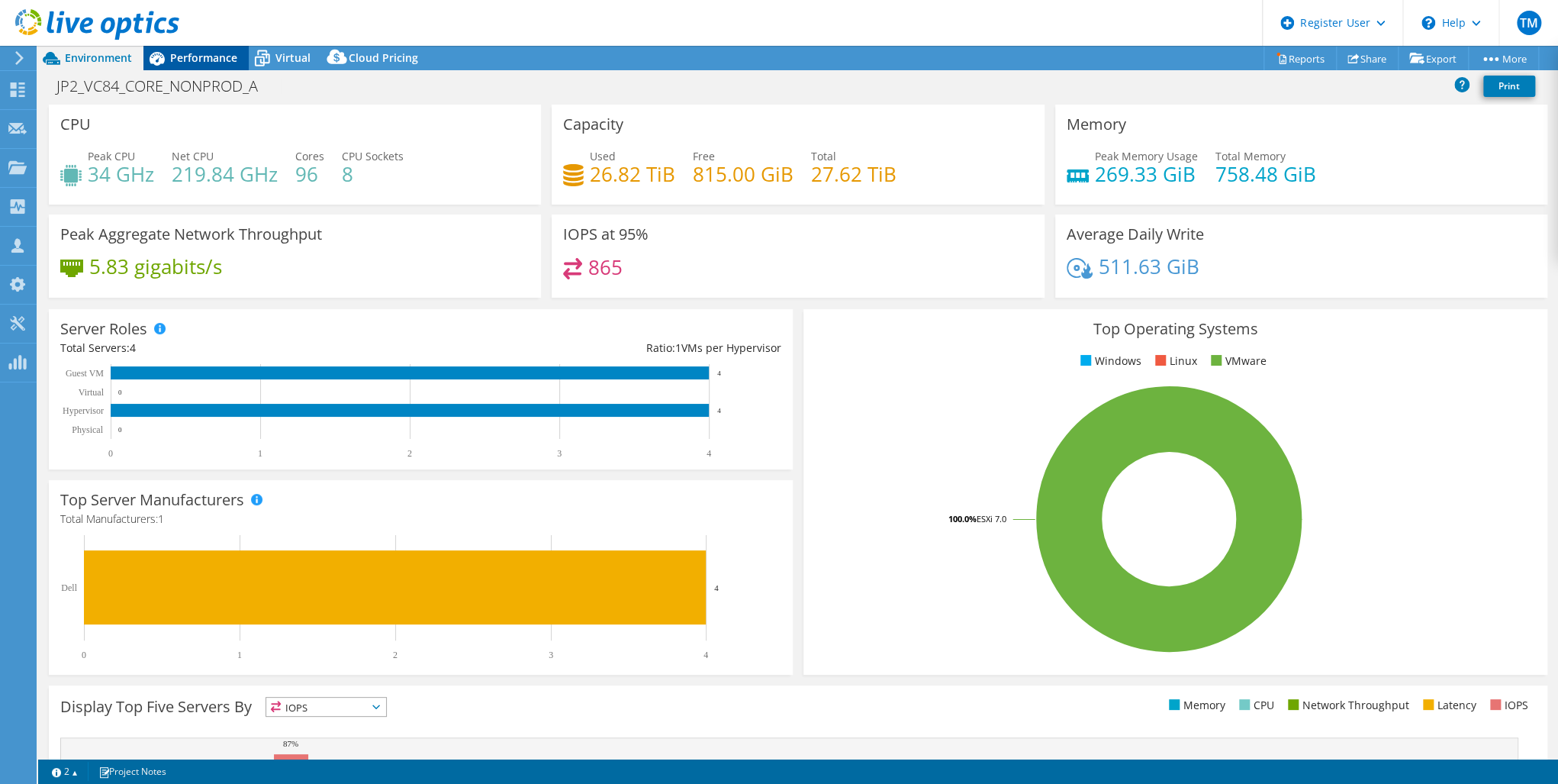
click at [180, 55] on span "Performance" at bounding box center [204, 57] width 67 height 14
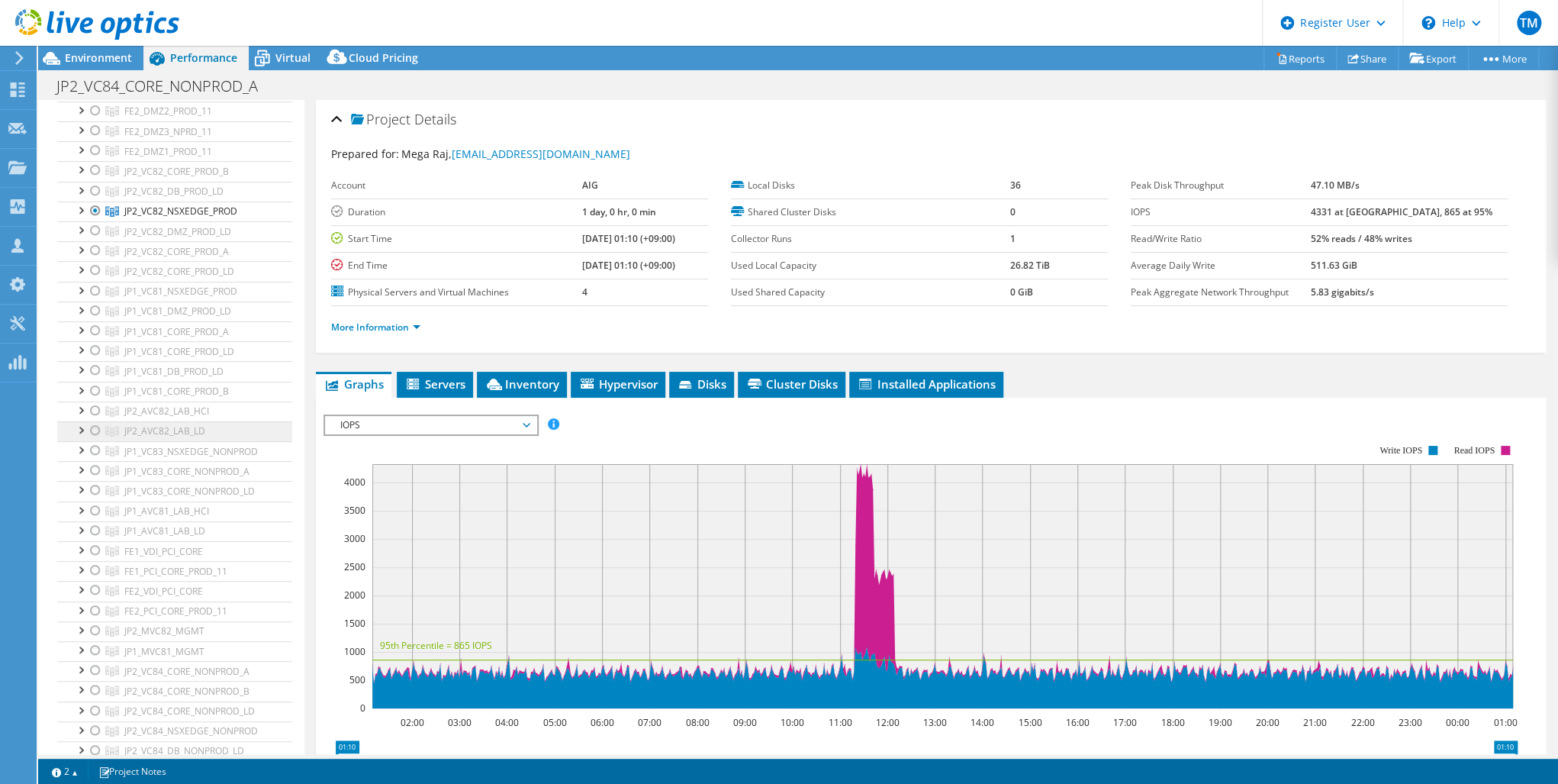
scroll to position [428, 0]
click at [95, 643] on div at bounding box center [96, 652] width 15 height 18
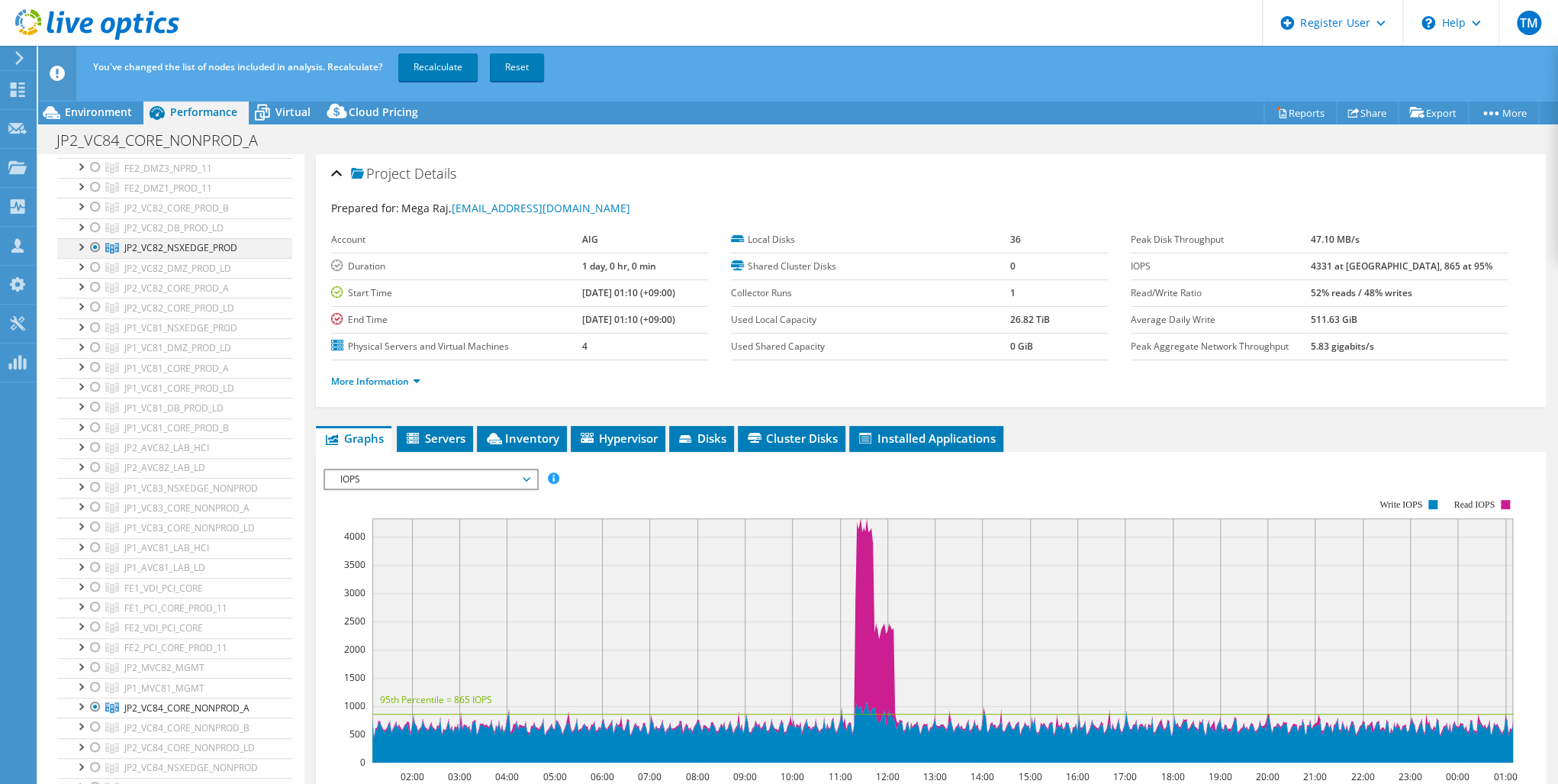
click at [94, 245] on div at bounding box center [96, 247] width 15 height 18
click at [438, 62] on link "Recalculate" at bounding box center [438, 67] width 80 height 28
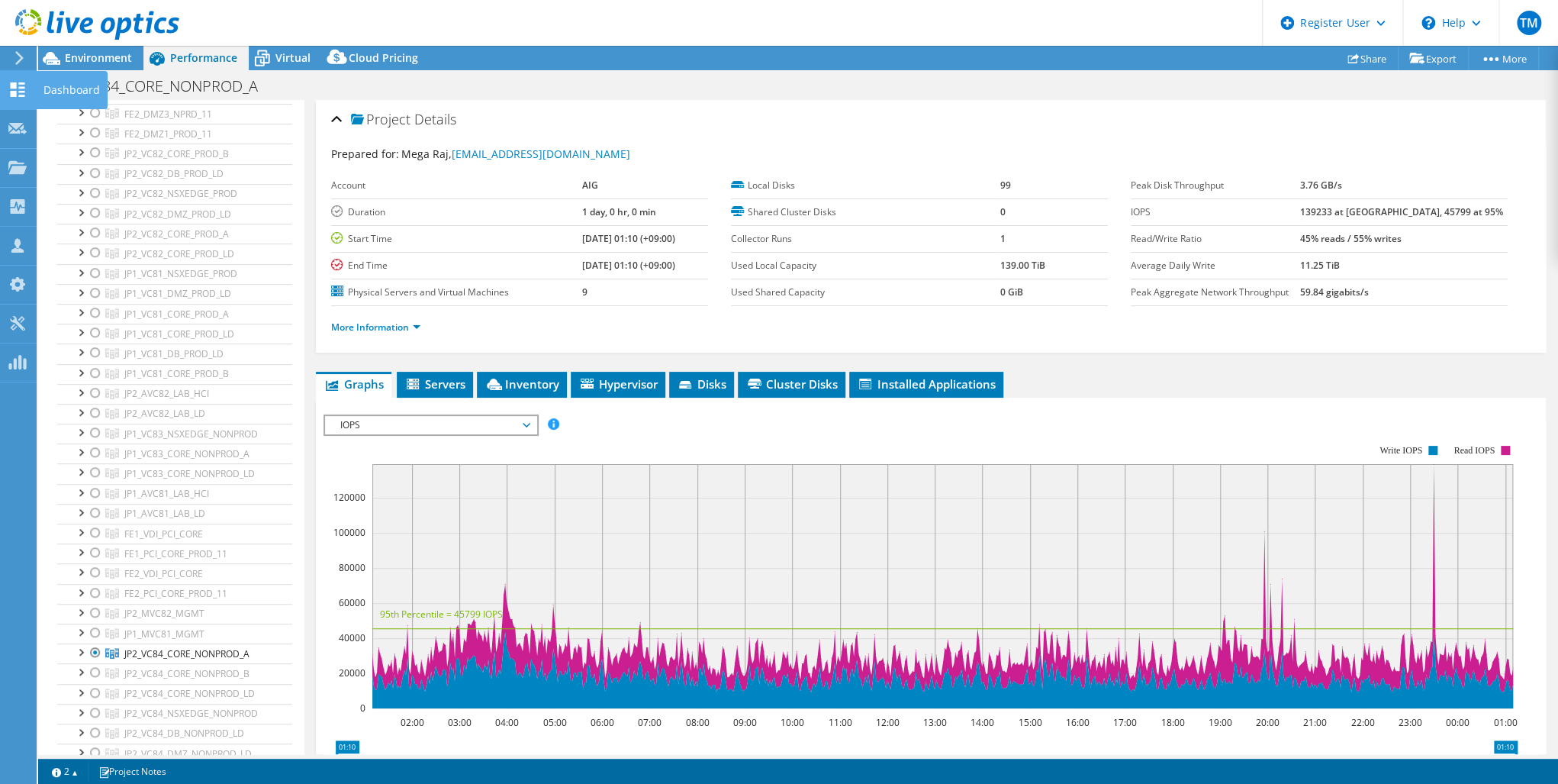
click at [13, 88] on use at bounding box center [18, 89] width 14 height 14
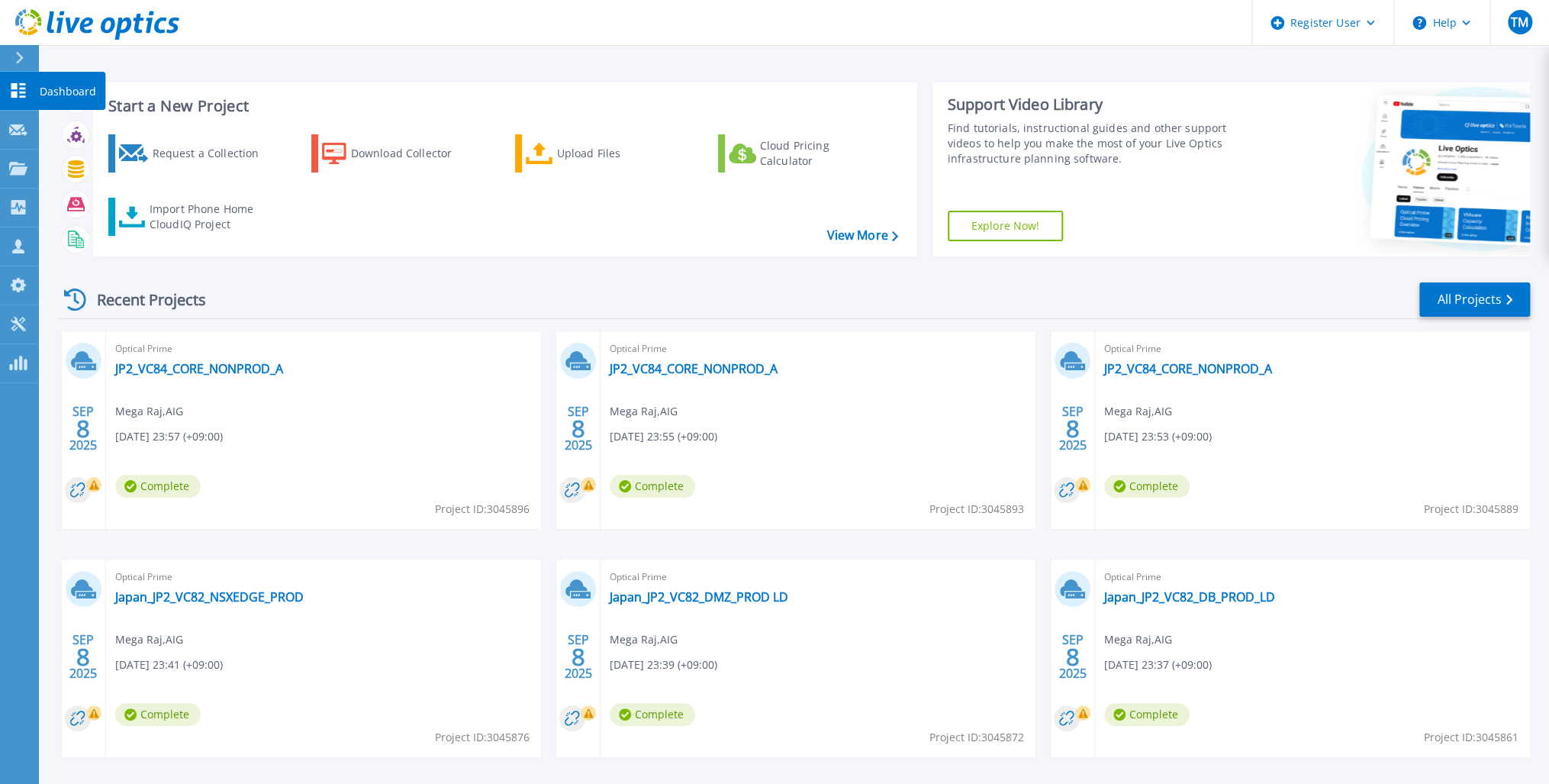
click at [18, 83] on icon at bounding box center [18, 90] width 18 height 14
click at [1463, 301] on link "All Projects" at bounding box center [1475, 299] width 111 height 34
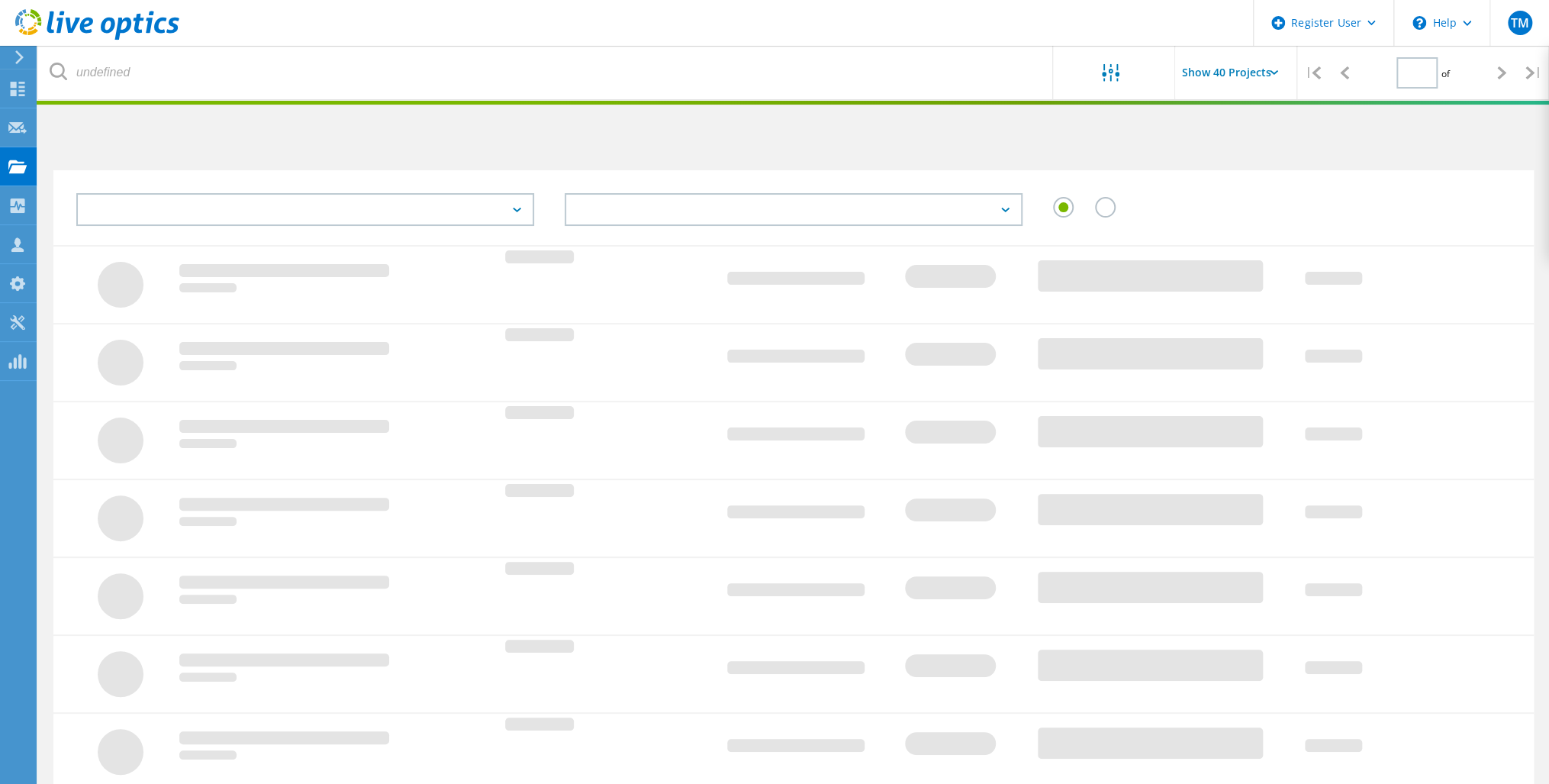
type input "1"
